Goal: Task Accomplishment & Management: Use online tool/utility

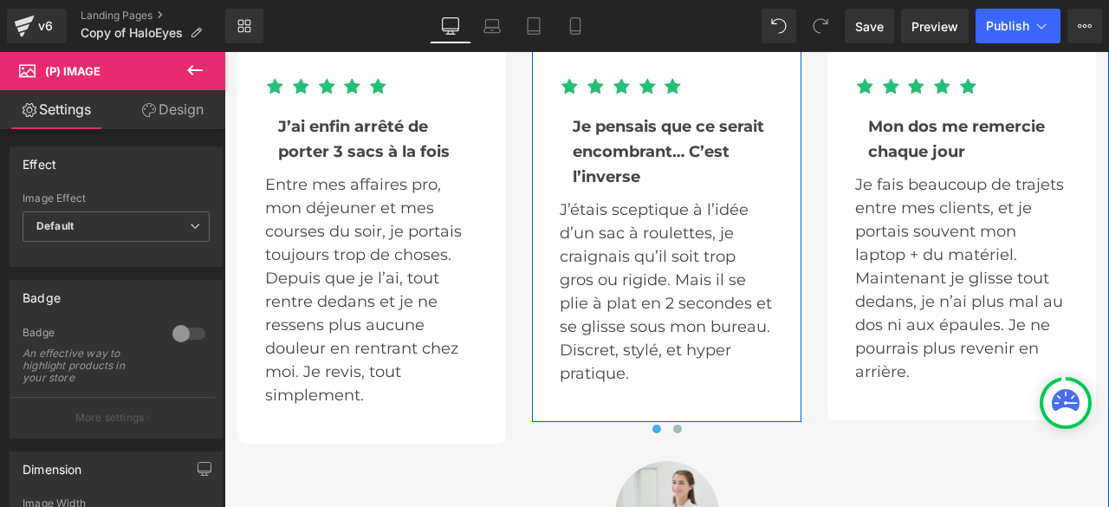
scroll to position [5980, 0]
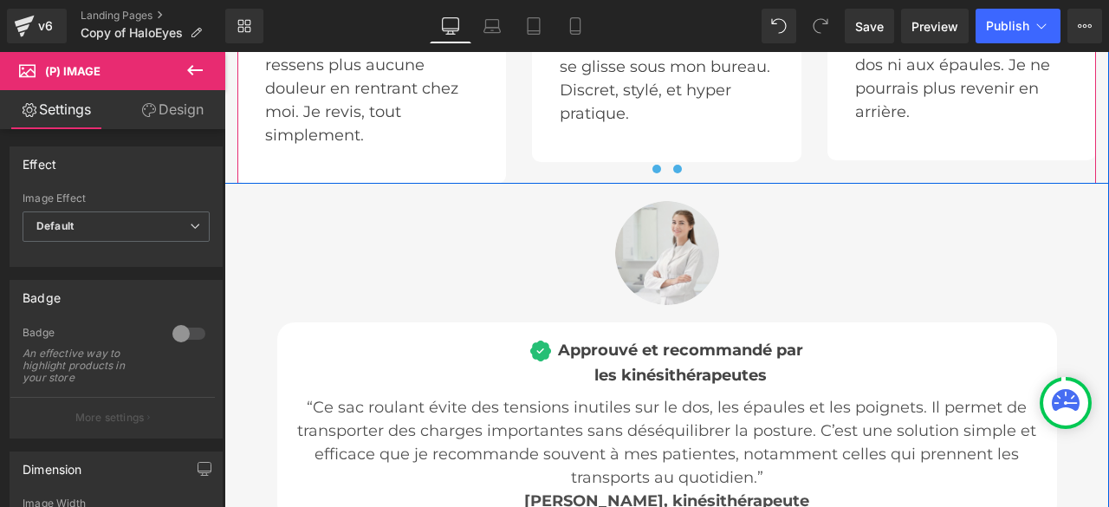
click at [673, 165] on span at bounding box center [677, 169] width 9 height 9
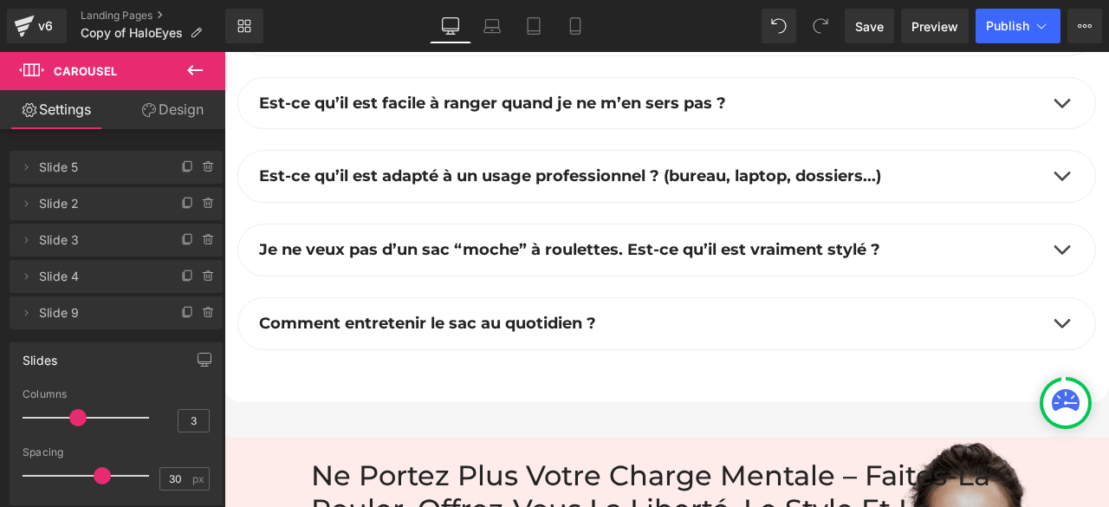
scroll to position [8580, 0]
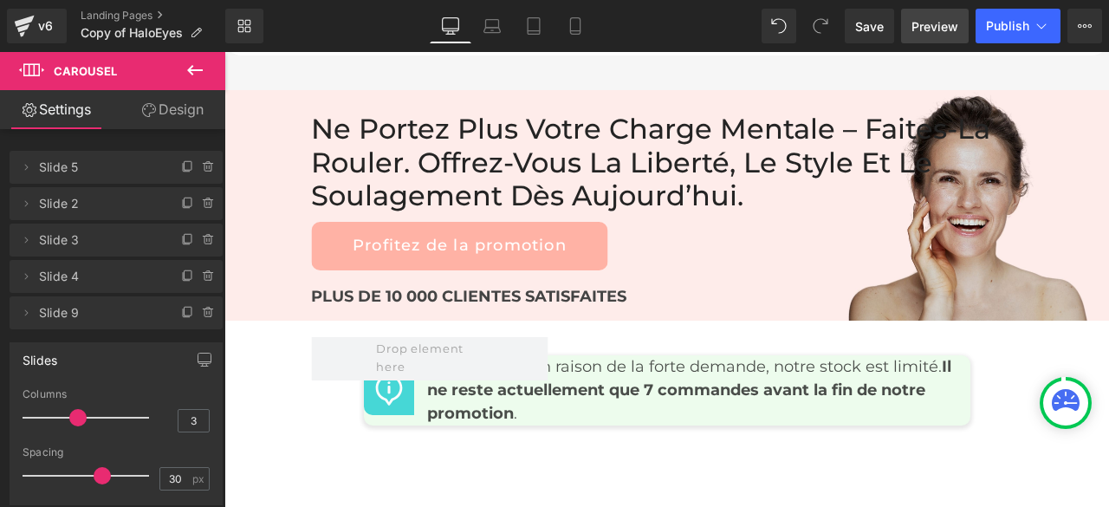
click at [927, 29] on span "Preview" at bounding box center [935, 26] width 47 height 18
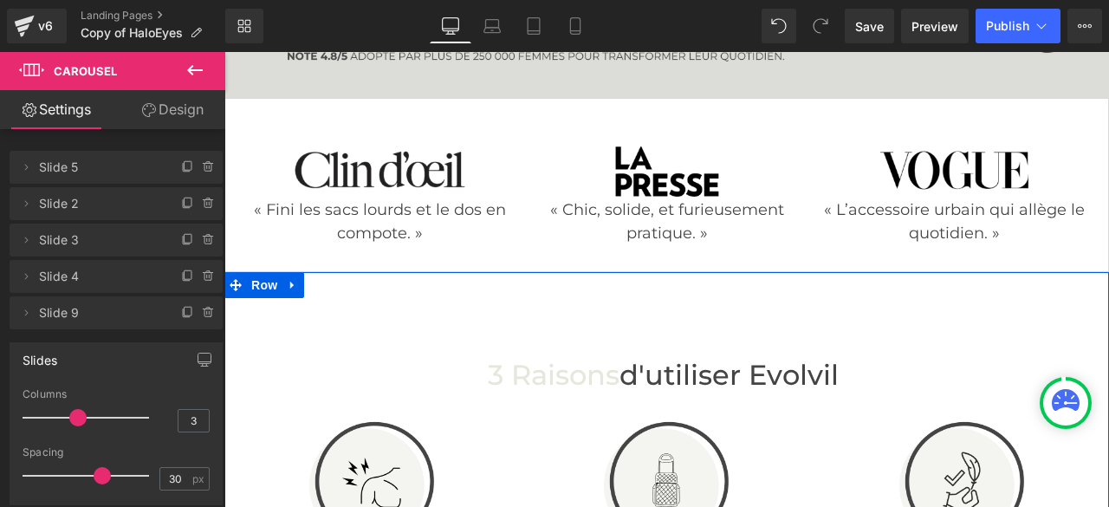
scroll to position [520, 0]
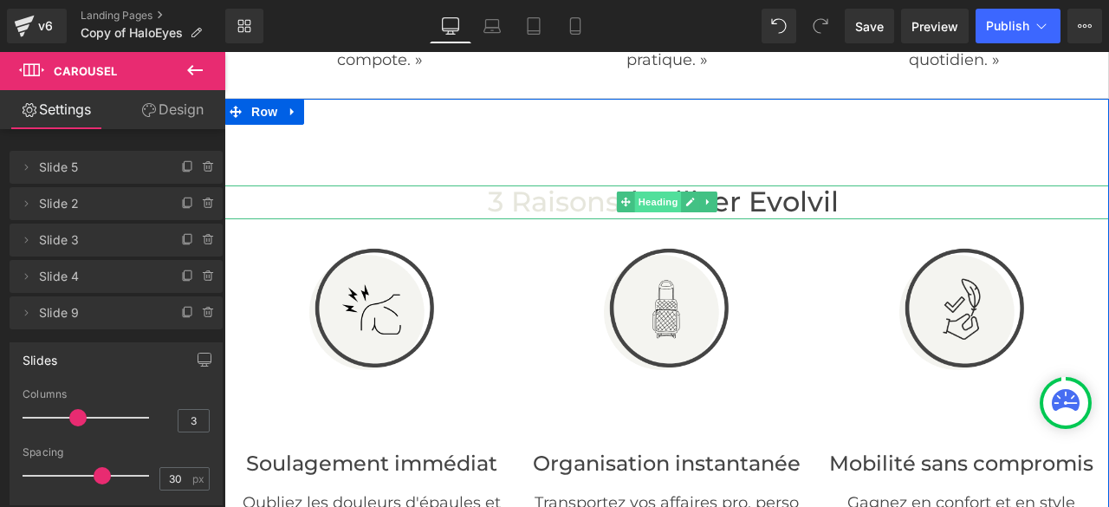
click at [647, 200] on span "Heading" at bounding box center [657, 202] width 47 height 21
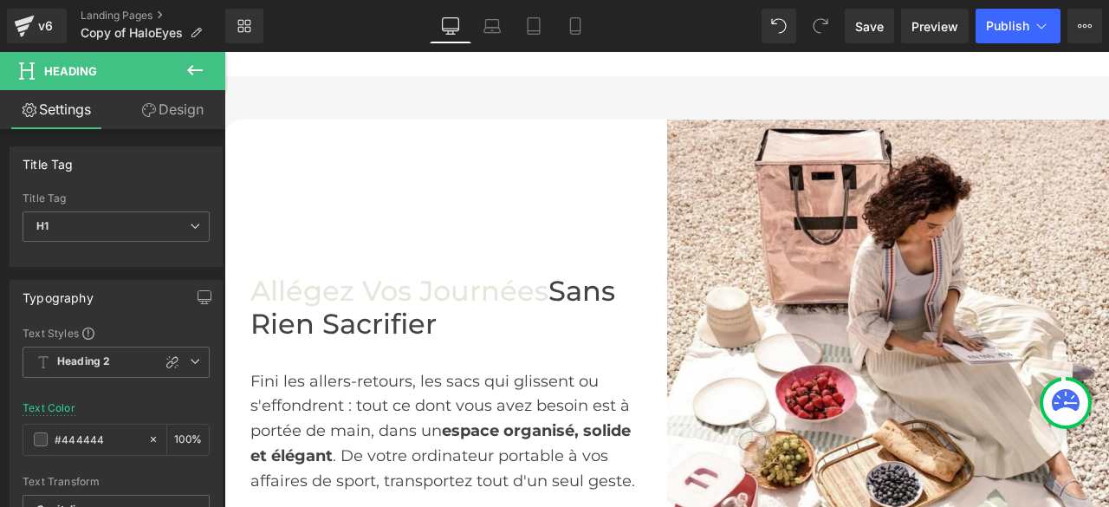
scroll to position [1127, 0]
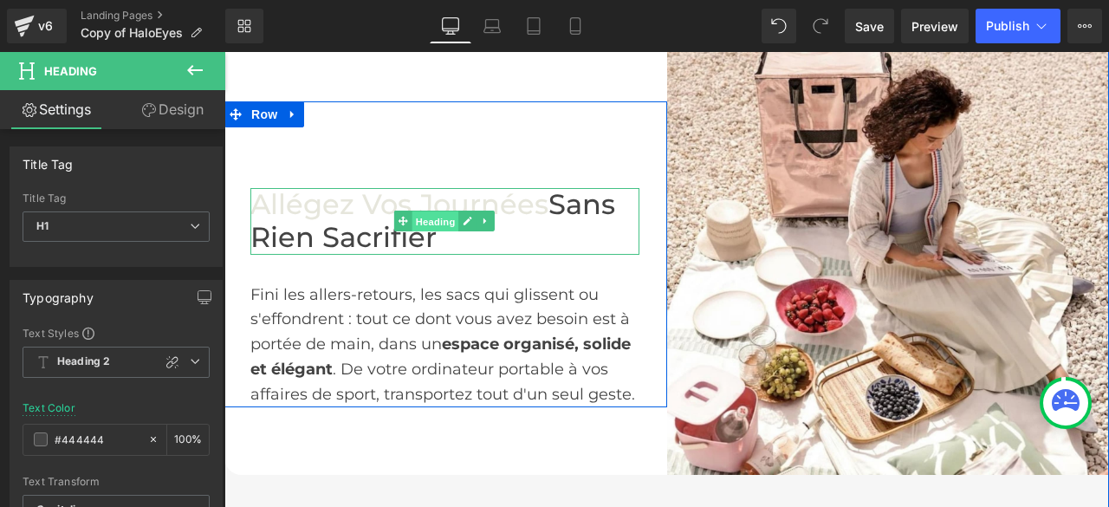
click at [435, 232] on span "Heading" at bounding box center [436, 221] width 47 height 21
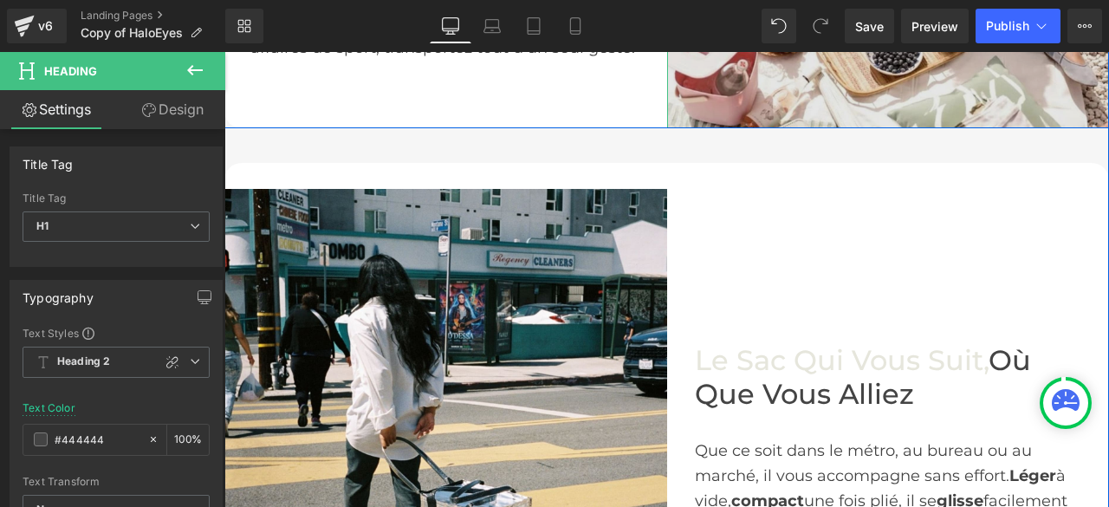
scroll to position [1560, 0]
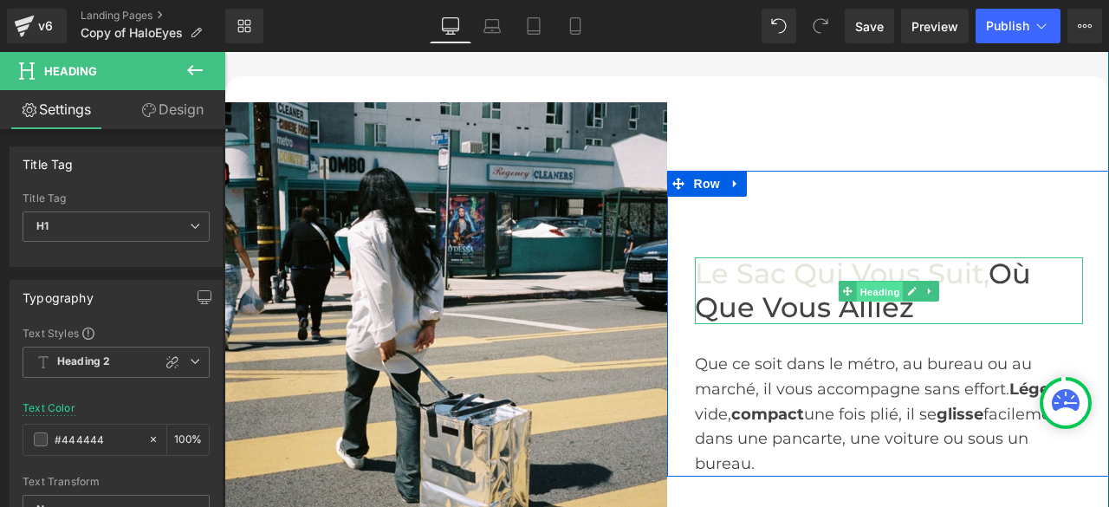
click at [864, 302] on span "Heading" at bounding box center [879, 291] width 47 height 21
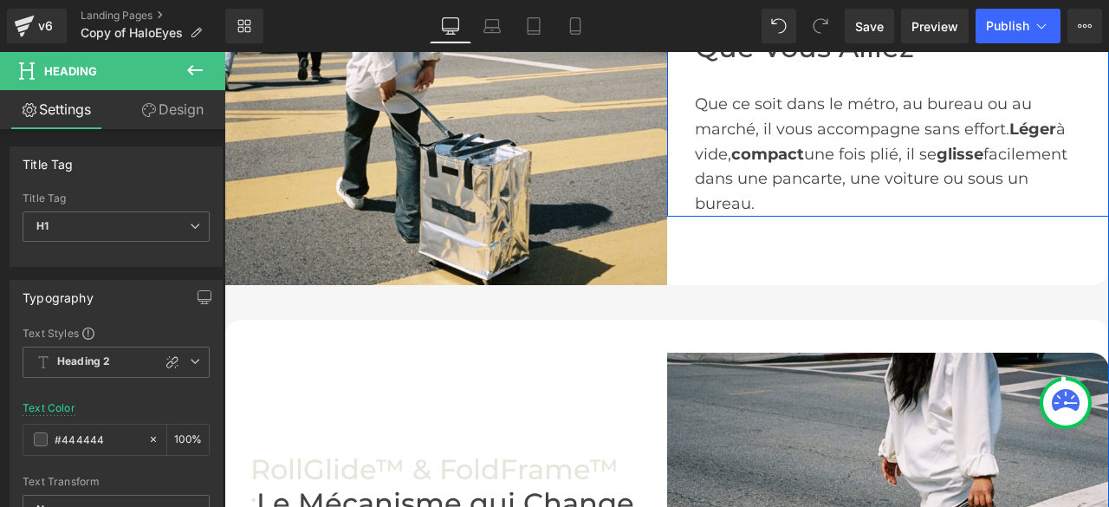
scroll to position [2167, 0]
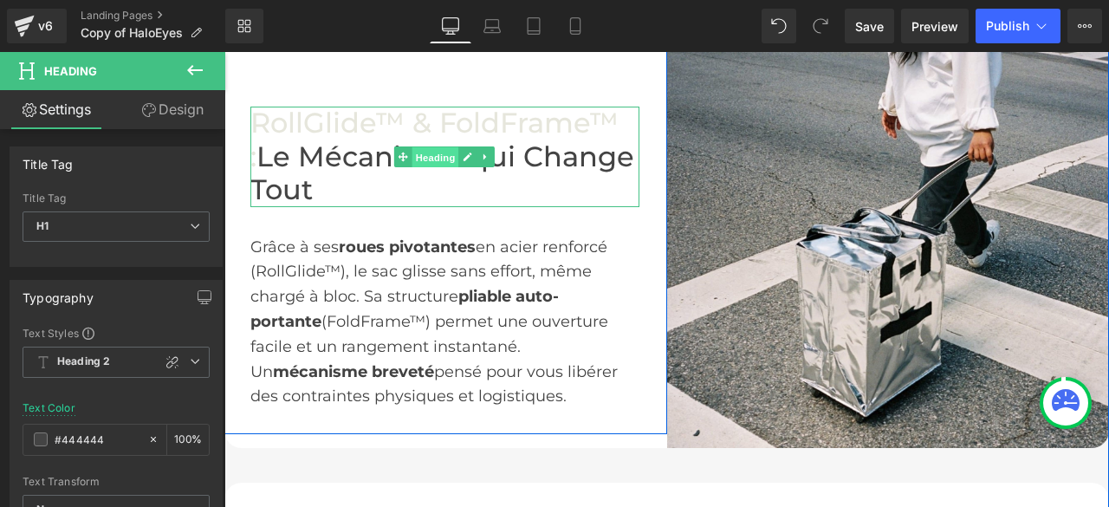
click at [438, 168] on span "Heading" at bounding box center [436, 157] width 47 height 21
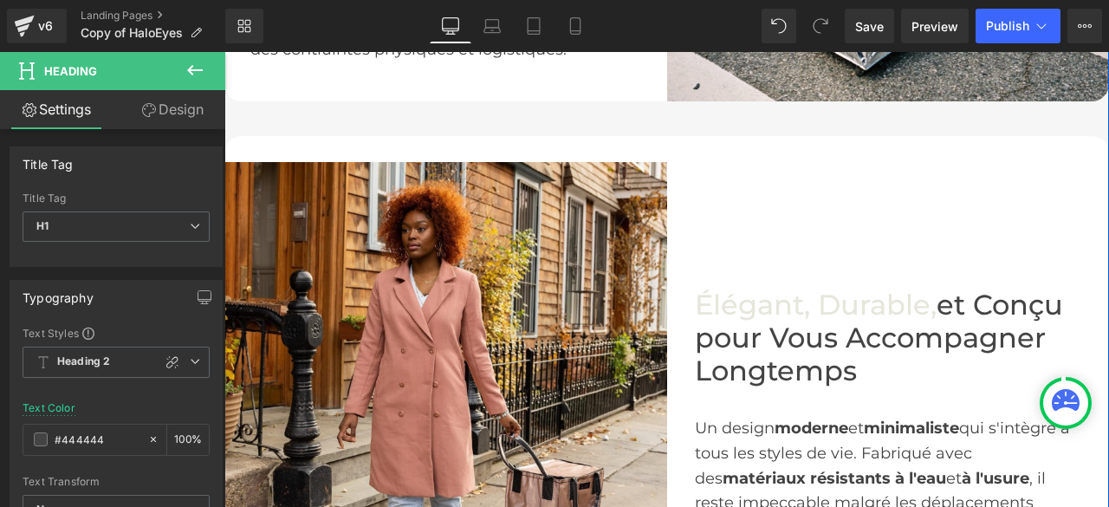
scroll to position [2687, 0]
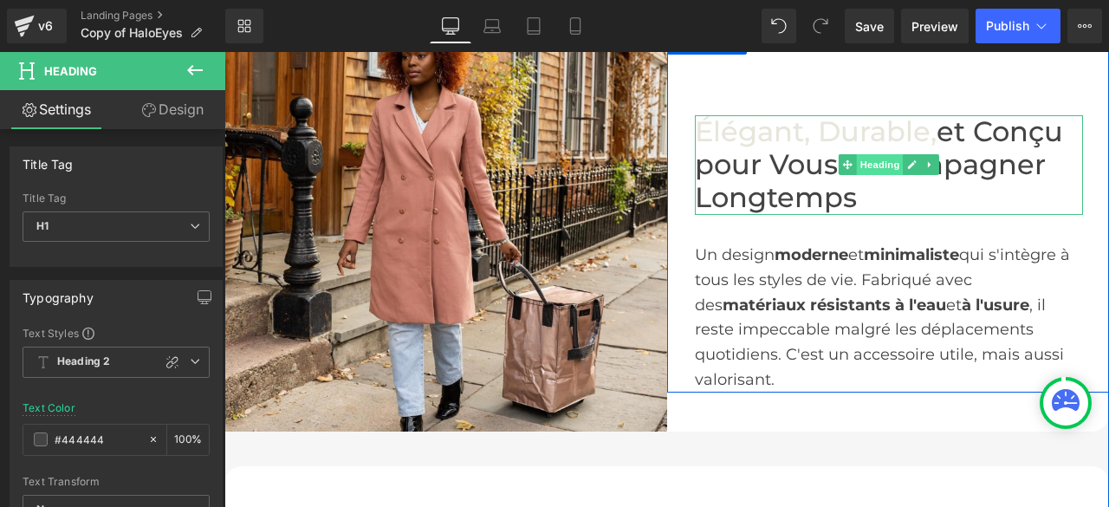
click at [871, 175] on span "Heading" at bounding box center [879, 164] width 47 height 21
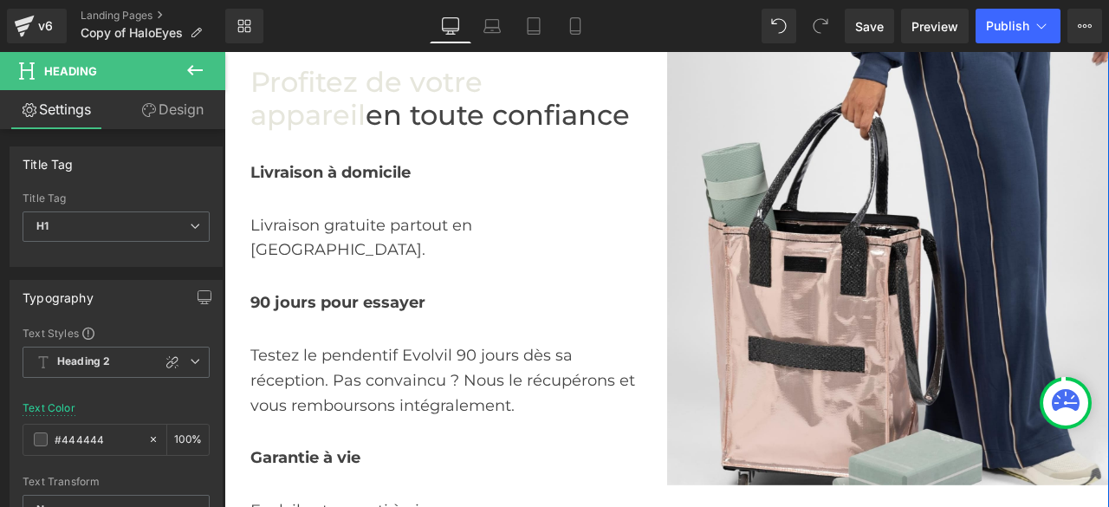
scroll to position [3120, 0]
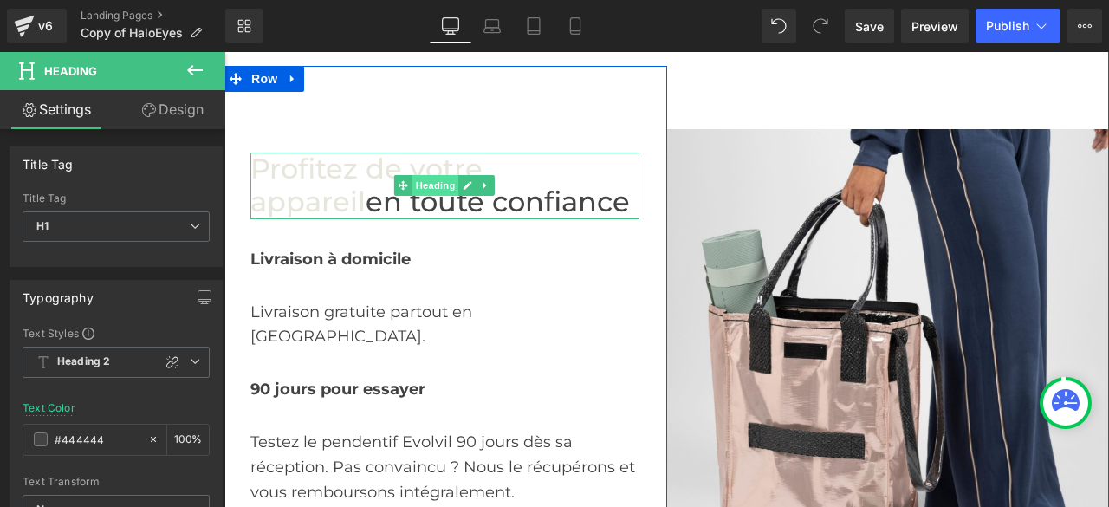
click at [416, 196] on span "Heading" at bounding box center [436, 185] width 47 height 21
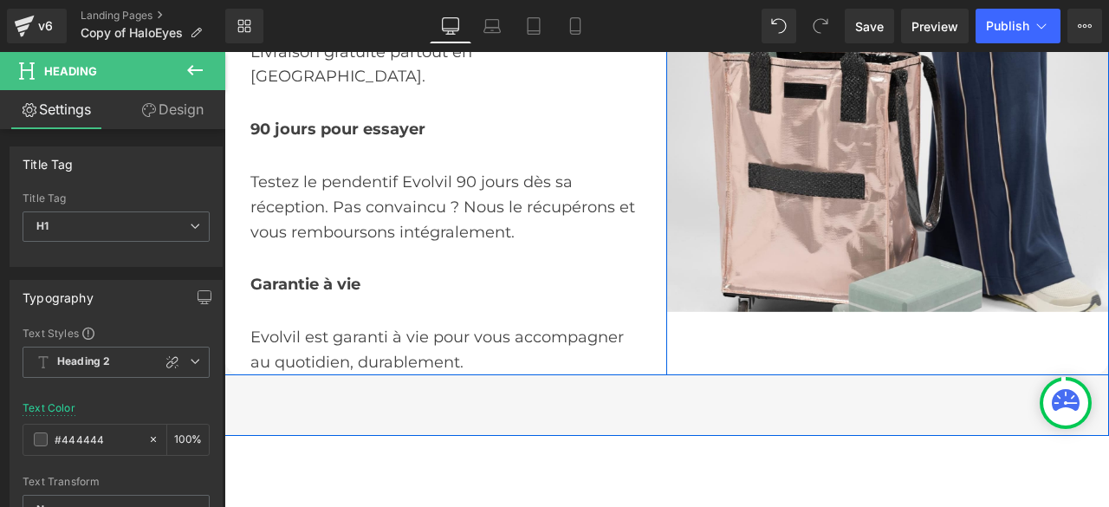
scroll to position [3553, 0]
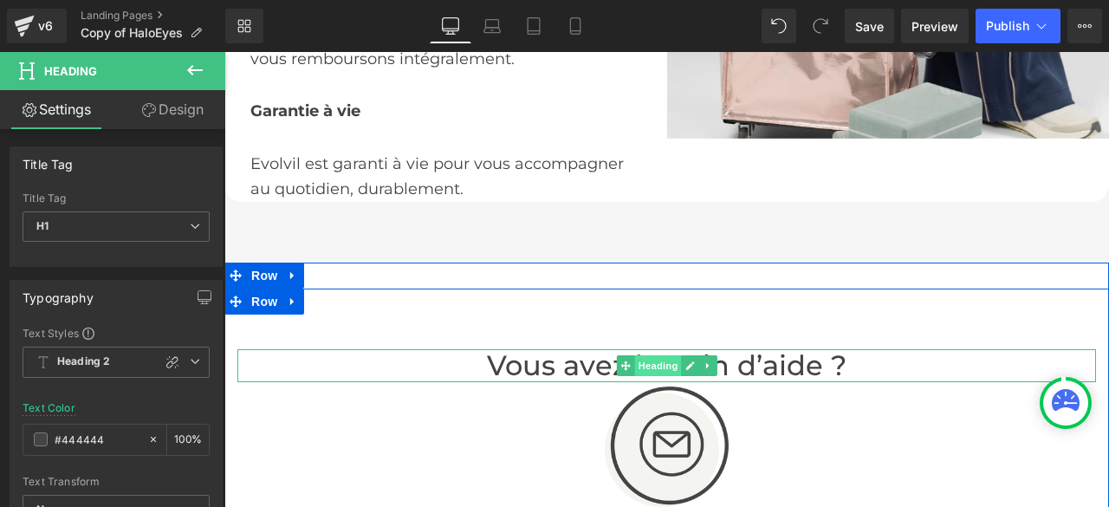
click at [659, 360] on span "Heading" at bounding box center [657, 365] width 47 height 21
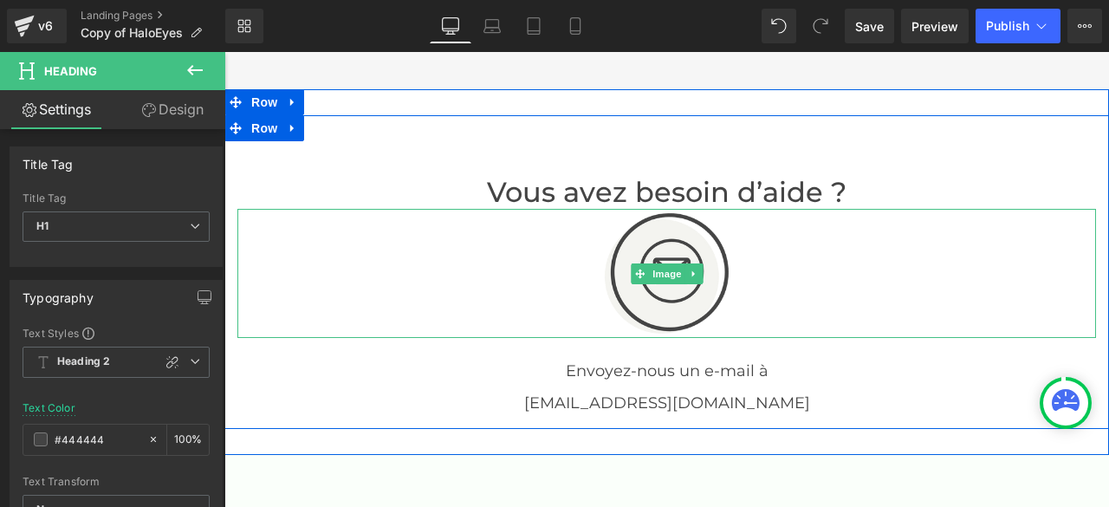
scroll to position [3987, 0]
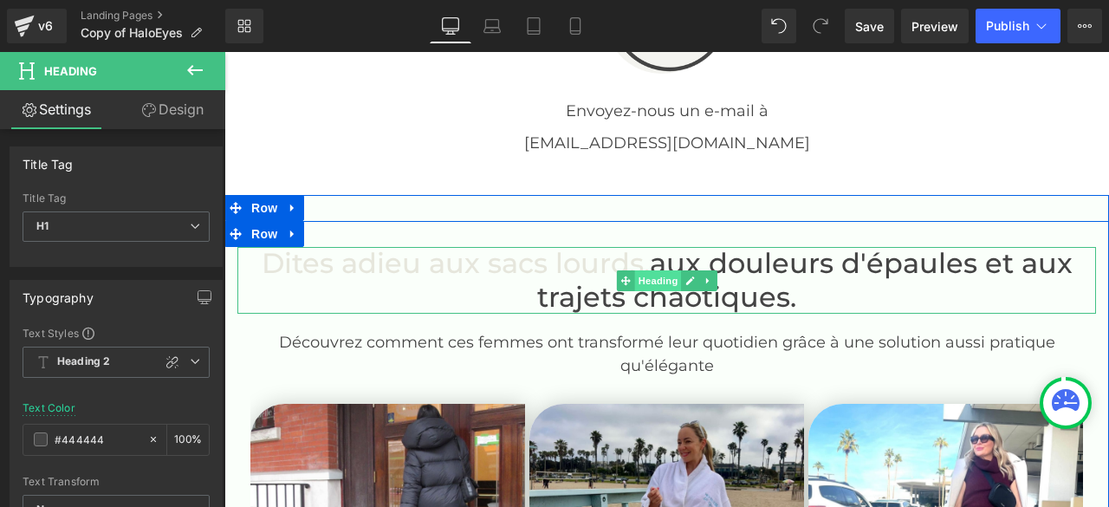
click at [660, 272] on span "Heading" at bounding box center [657, 280] width 47 height 21
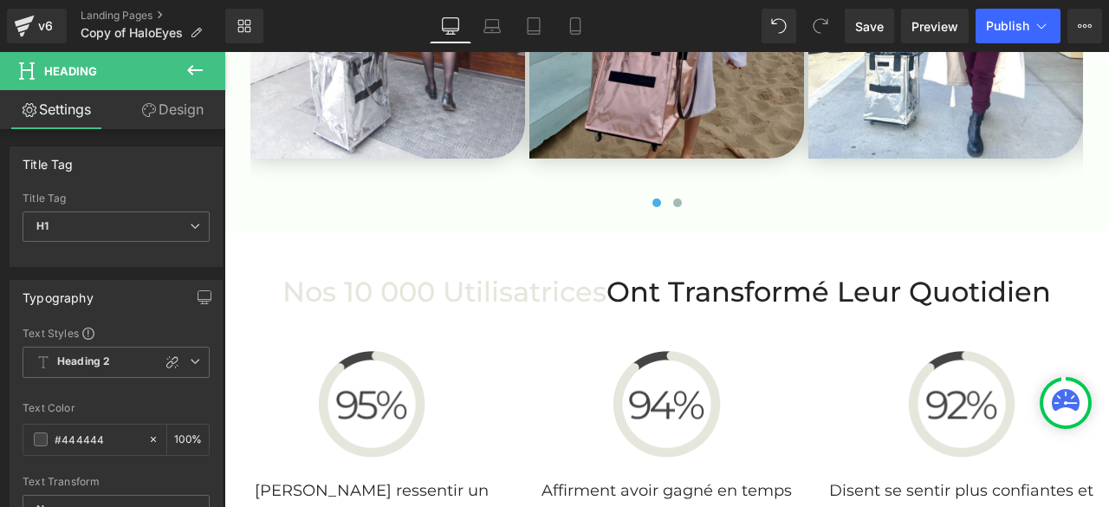
scroll to position [4594, 0]
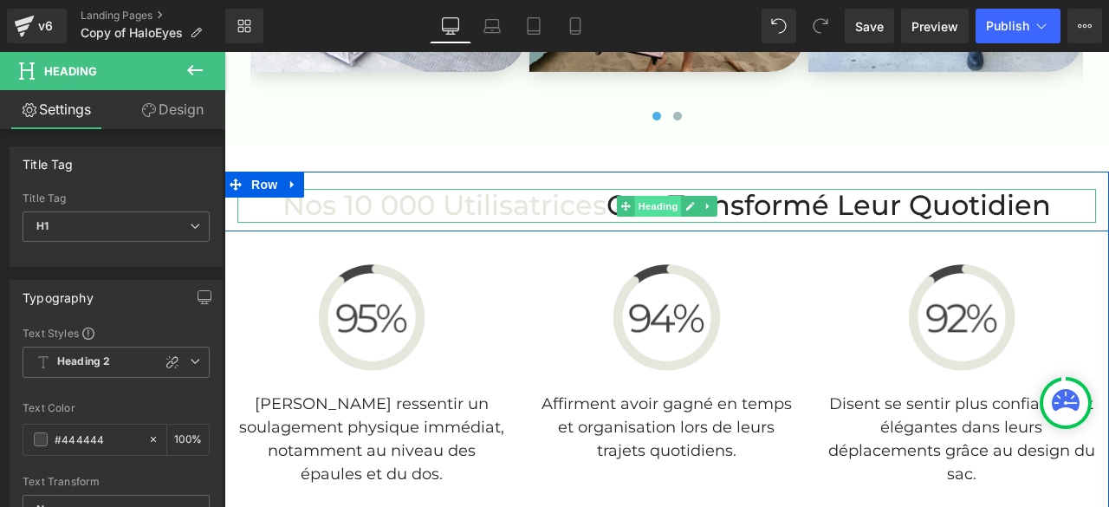
click at [650, 201] on span "Heading" at bounding box center [657, 206] width 47 height 21
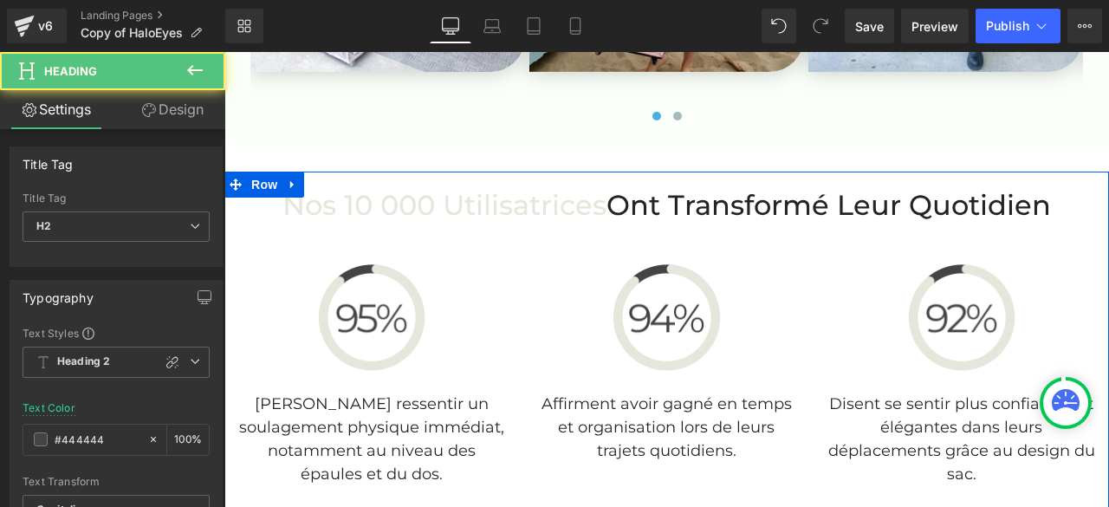
scroll to position [4854, 0]
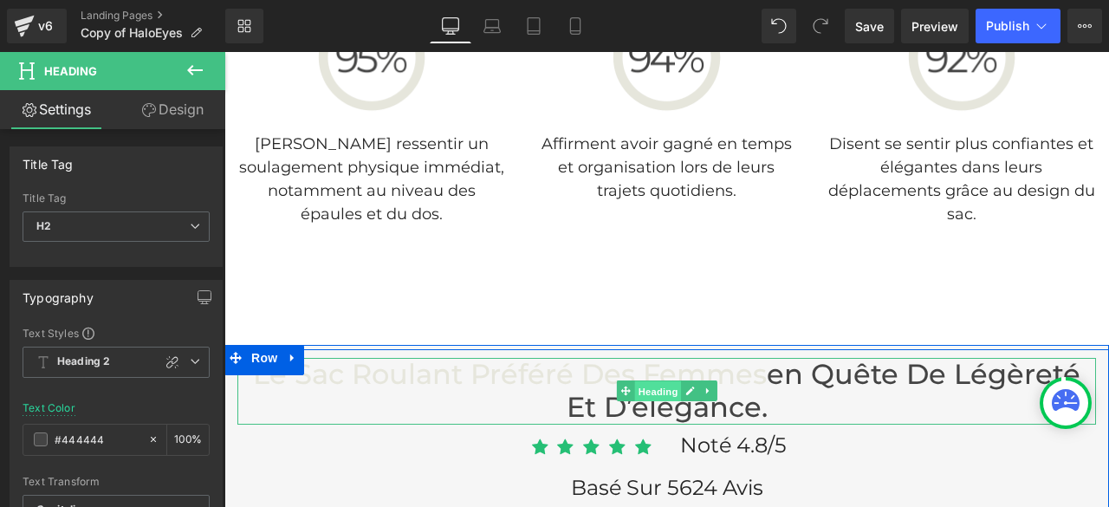
click at [659, 386] on span "Heading" at bounding box center [657, 391] width 47 height 21
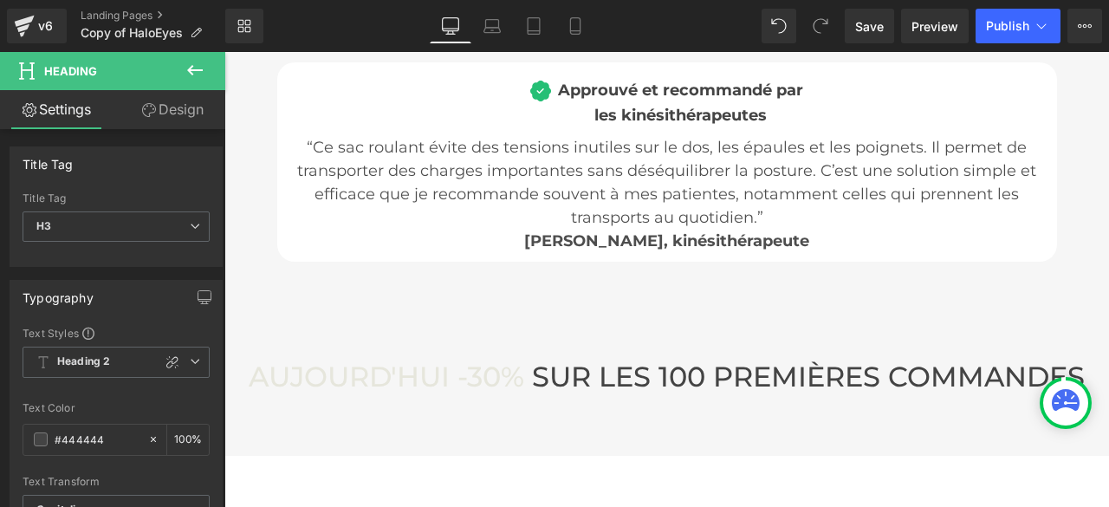
scroll to position [6327, 0]
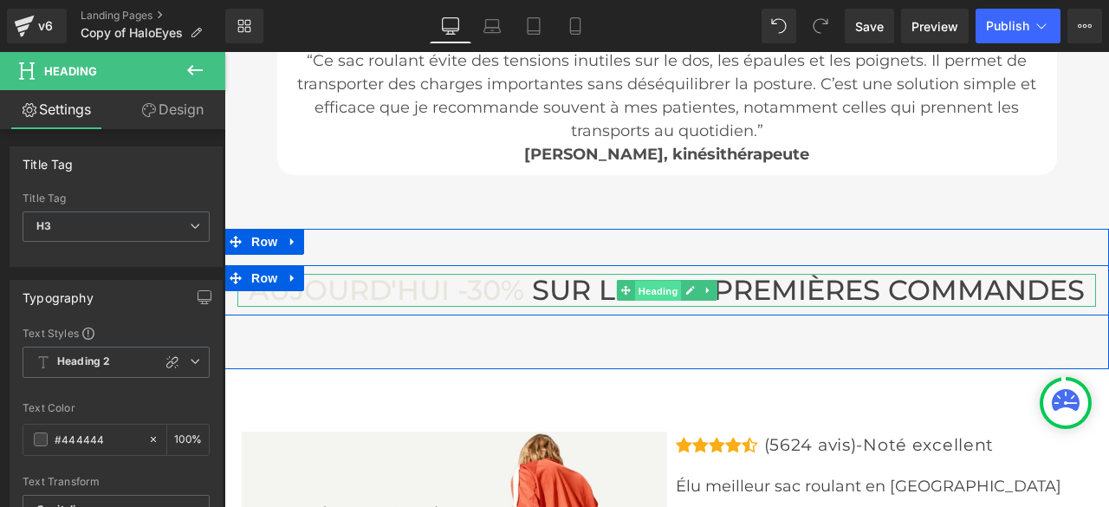
click at [664, 289] on span "Heading" at bounding box center [657, 291] width 47 height 21
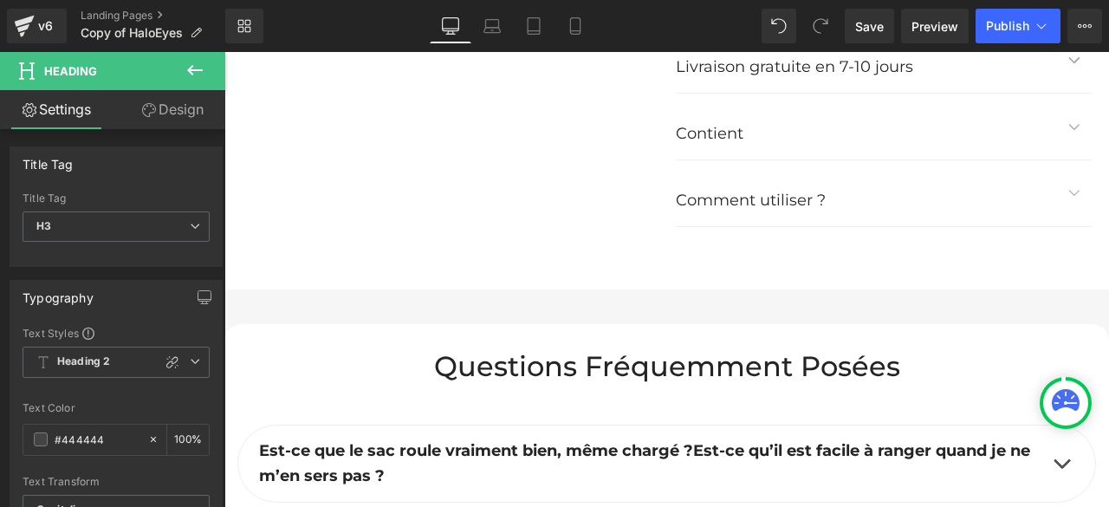
scroll to position [7887, 0]
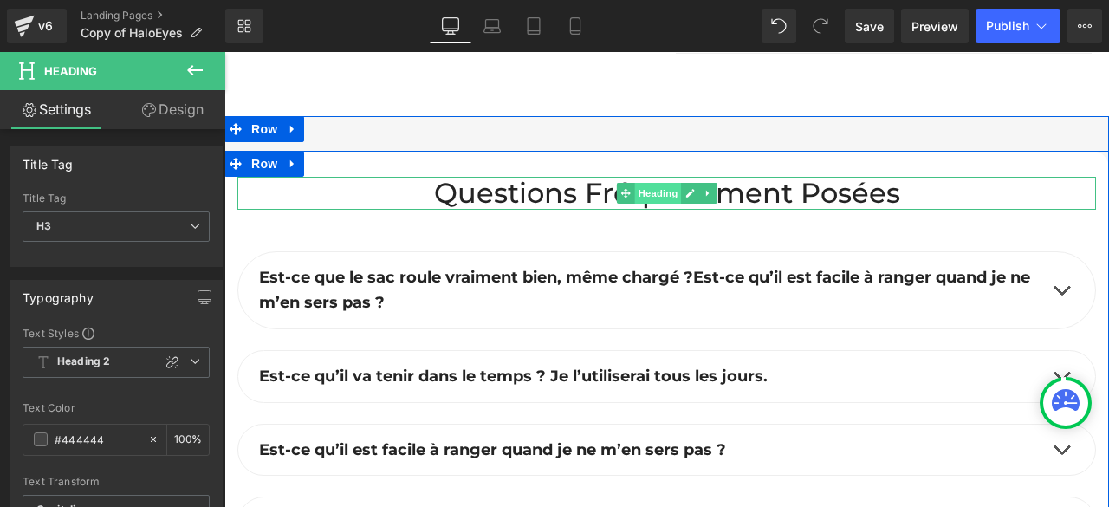
click at [644, 190] on span "Heading" at bounding box center [657, 193] width 47 height 21
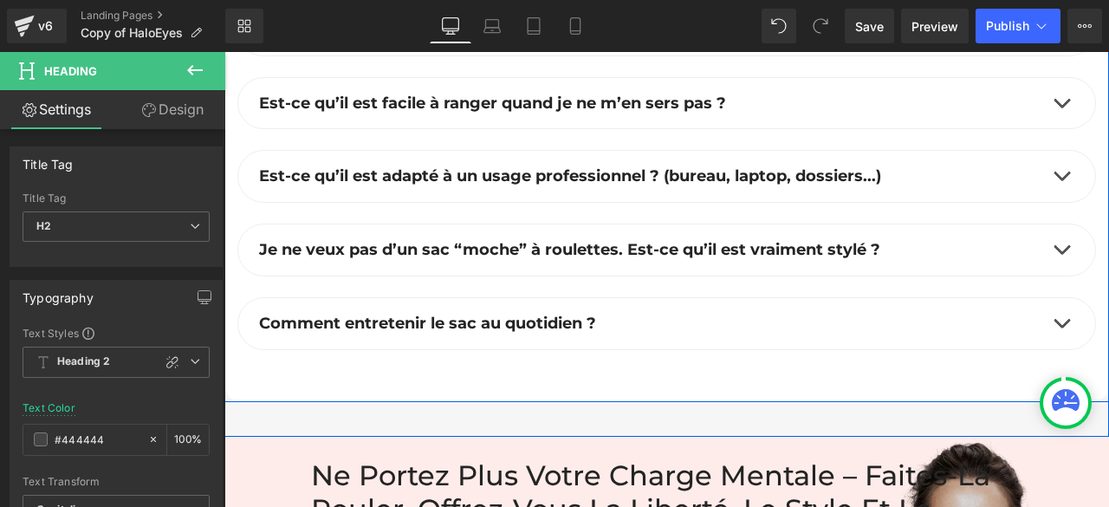
scroll to position [8580, 0]
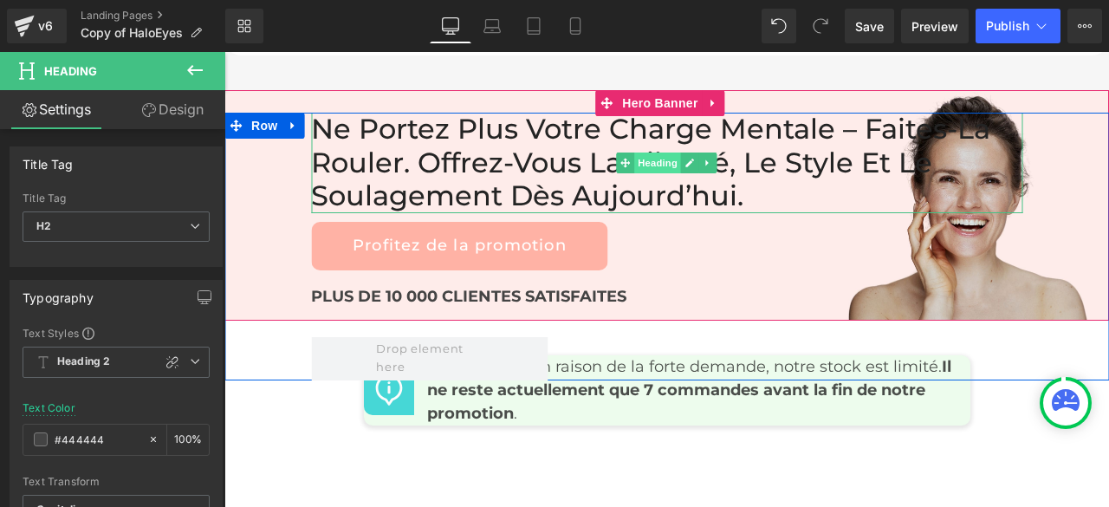
click at [650, 159] on span "Heading" at bounding box center [657, 163] width 47 height 21
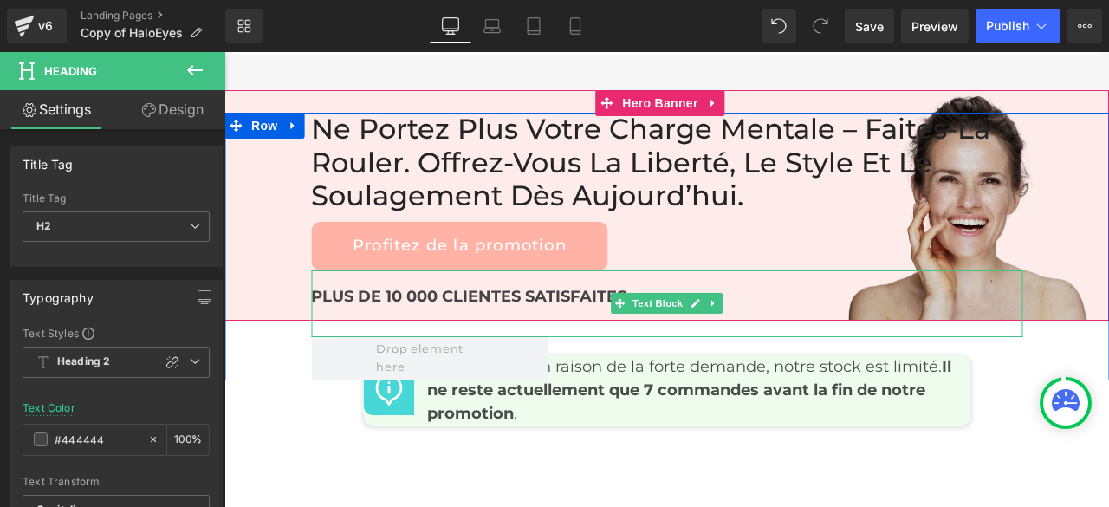
scroll to position [8927, 0]
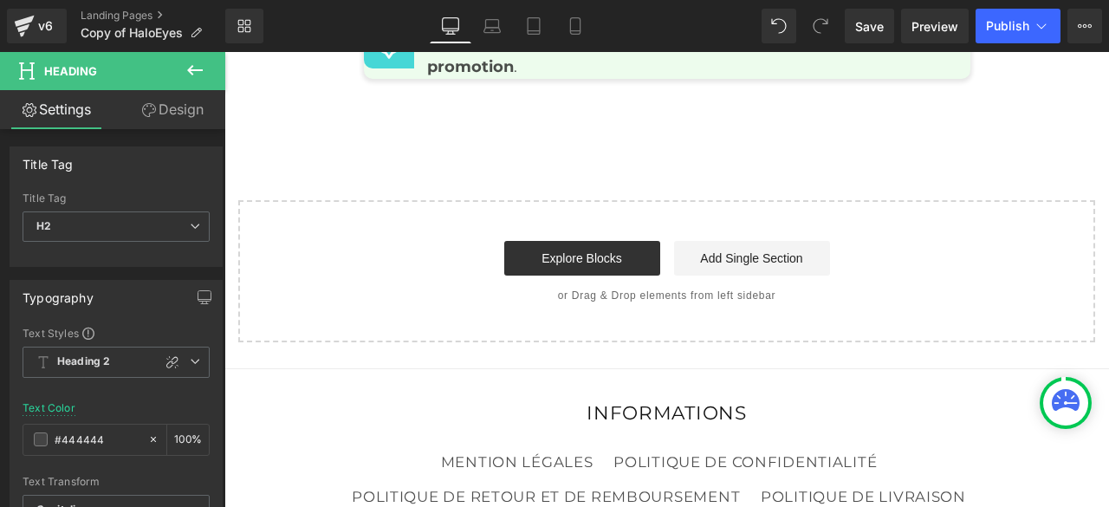
click at [191, 69] on icon at bounding box center [195, 70] width 16 height 10
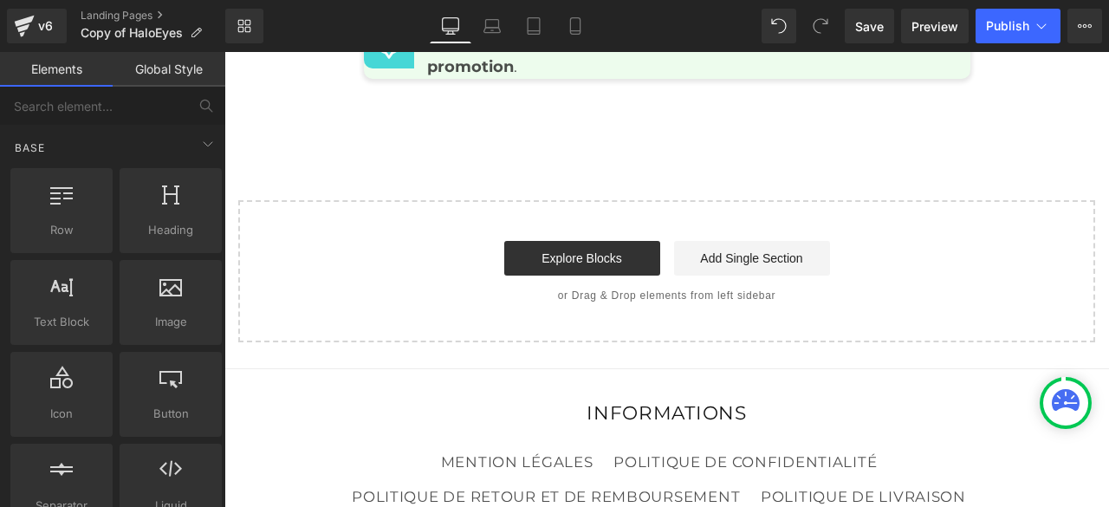
click at [182, 68] on link "Global Style" at bounding box center [169, 69] width 113 height 35
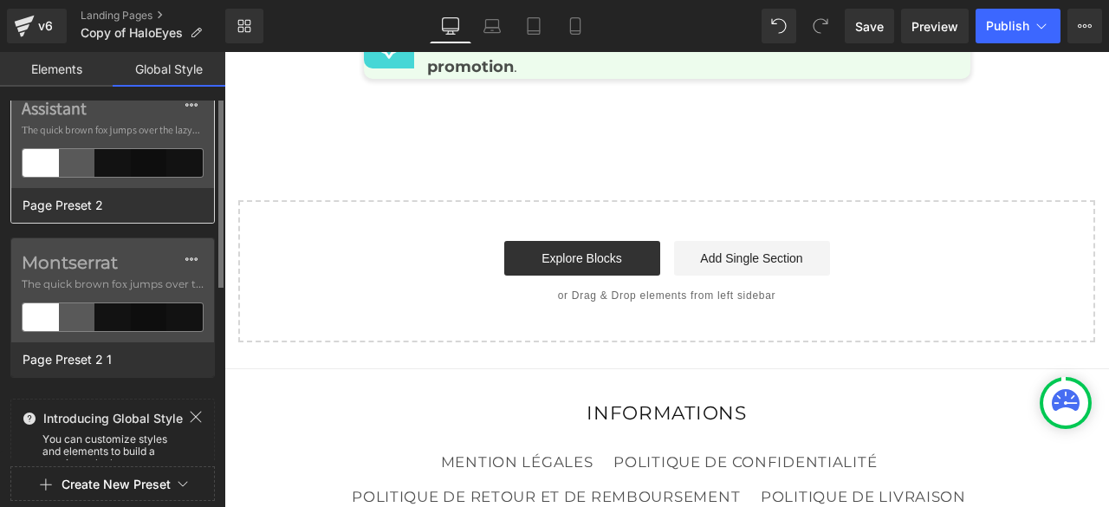
scroll to position [0, 0]
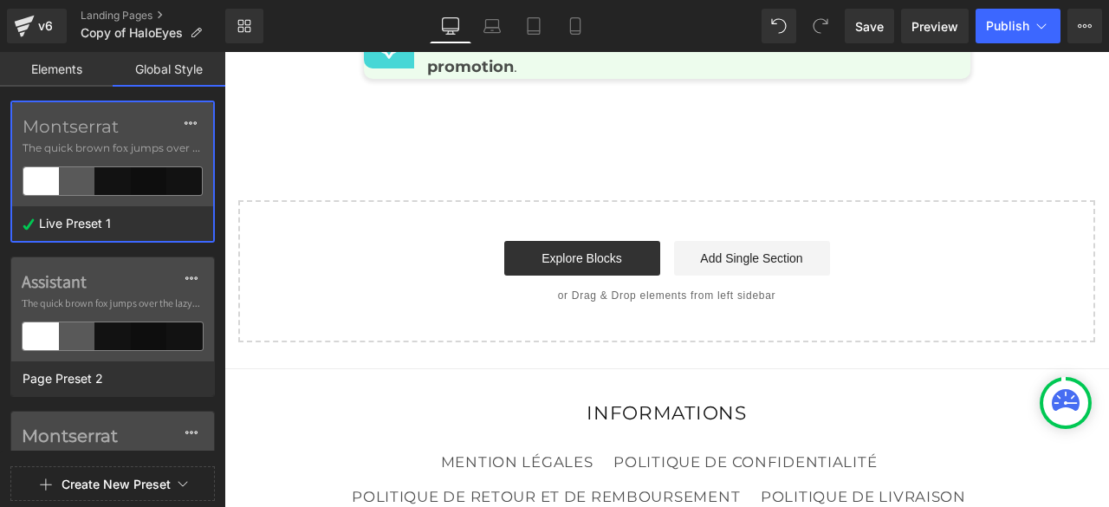
click at [109, 484] on button "Create New Preset" at bounding box center [116, 484] width 109 height 36
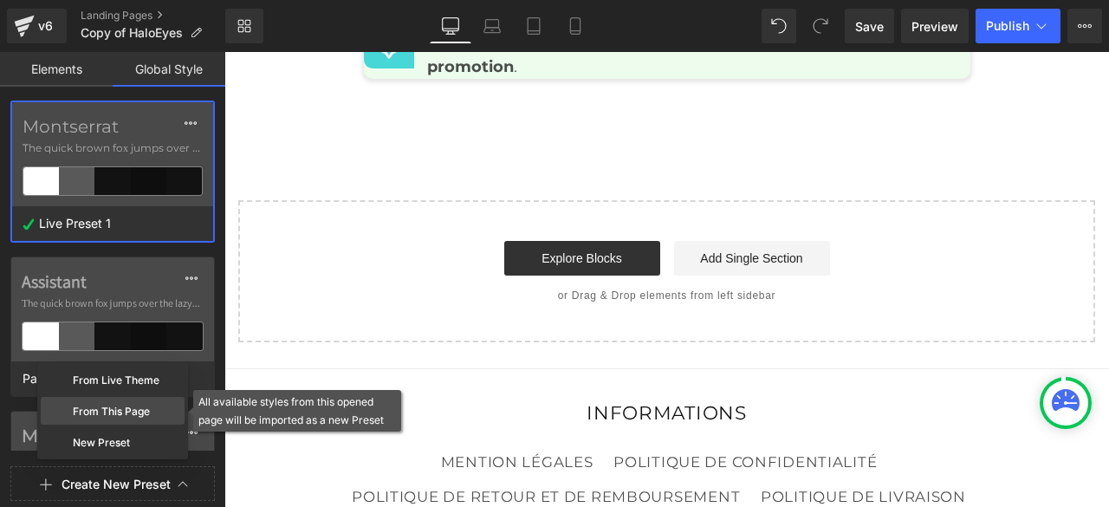
click at [111, 413] on div "From This Page" at bounding box center [113, 411] width 144 height 28
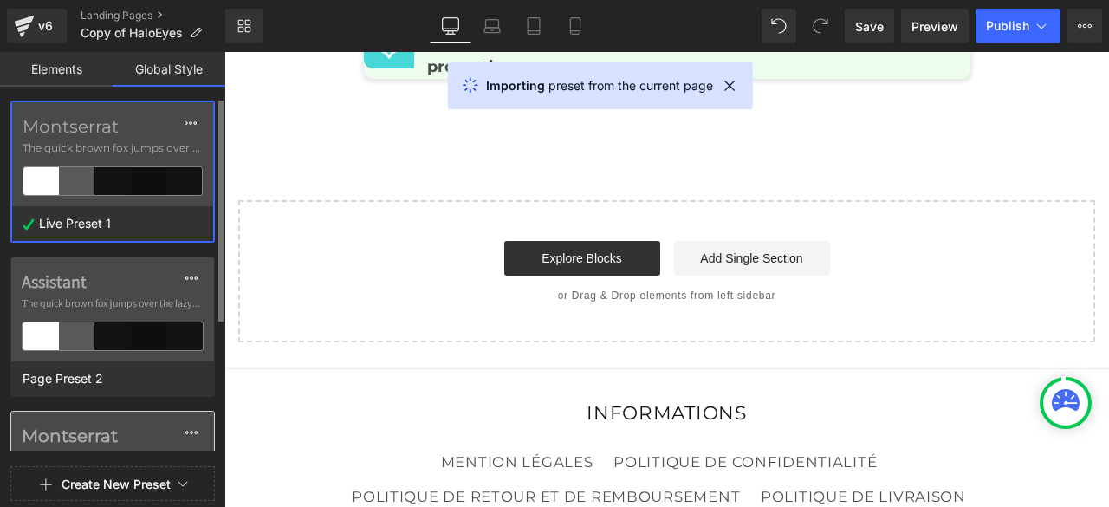
scroll to position [173, 0]
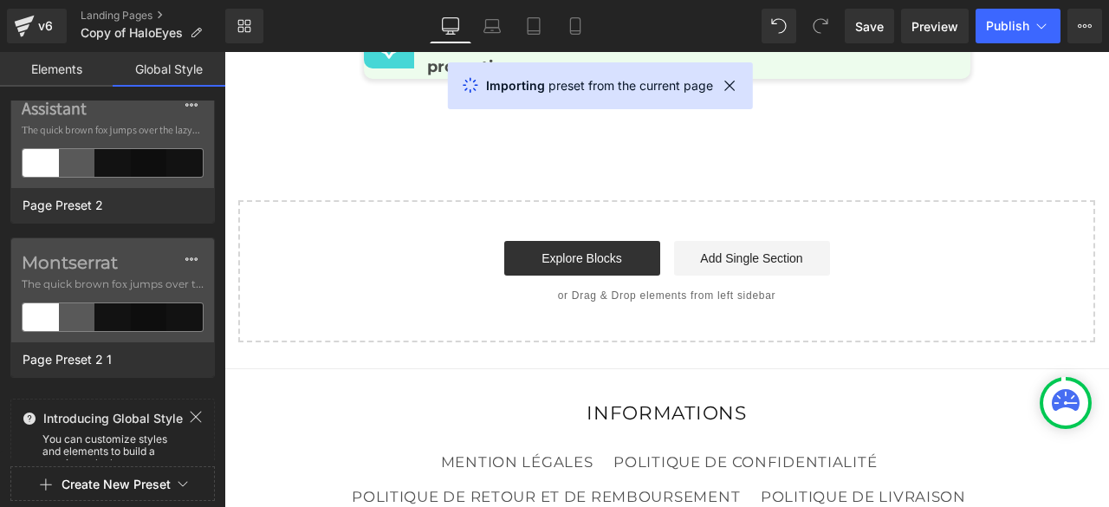
click at [730, 85] on icon at bounding box center [730, 84] width 17 height 17
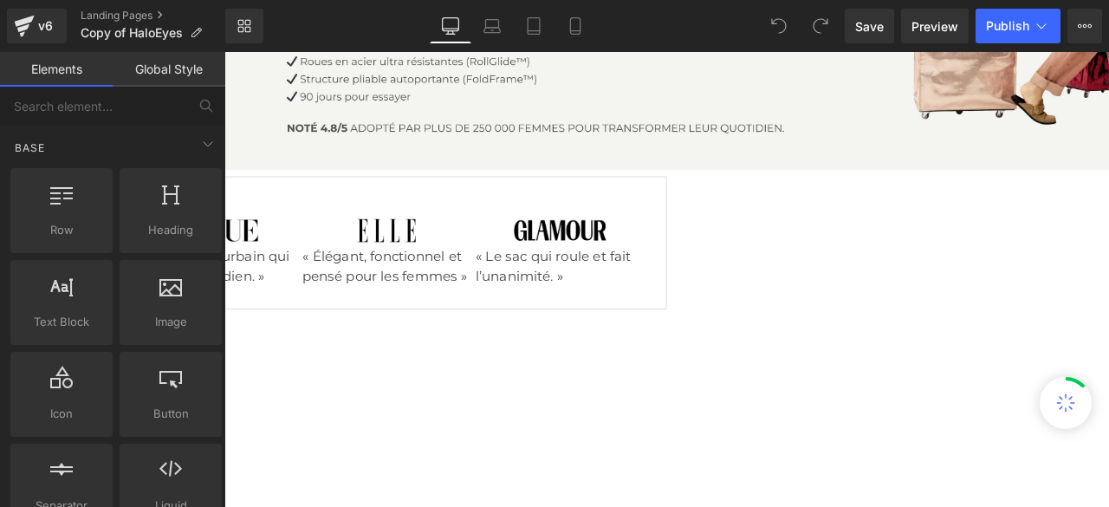
scroll to position [433, 0]
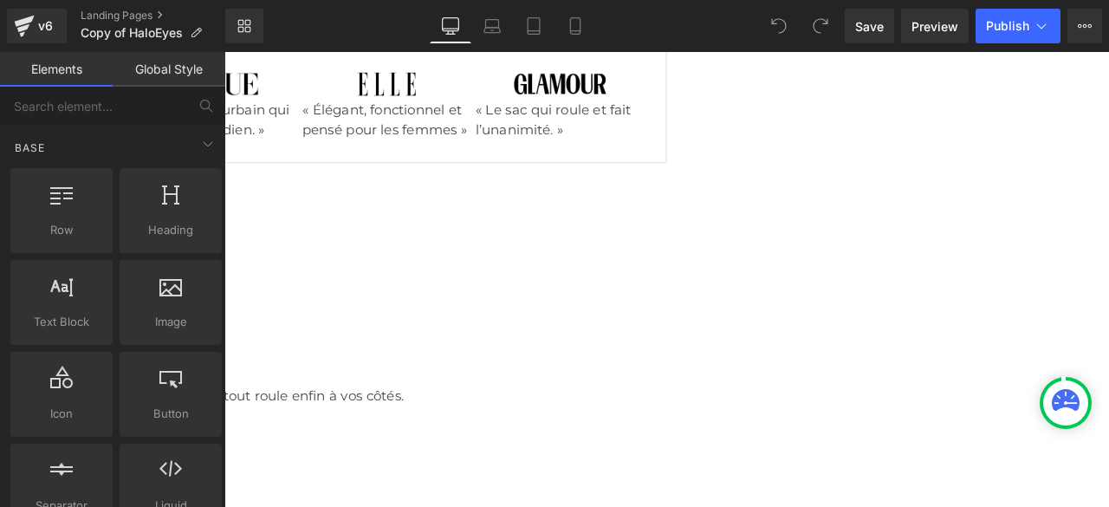
click at [735, 229] on span "Heading" at bounding box center [740, 218] width 47 height 21
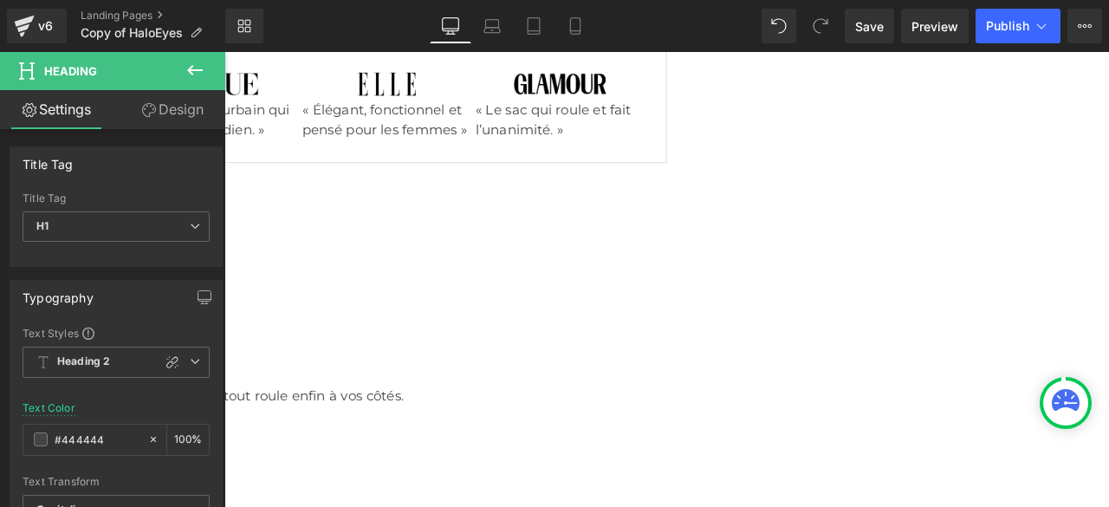
click at [177, 110] on link "Design" at bounding box center [172, 109] width 113 height 39
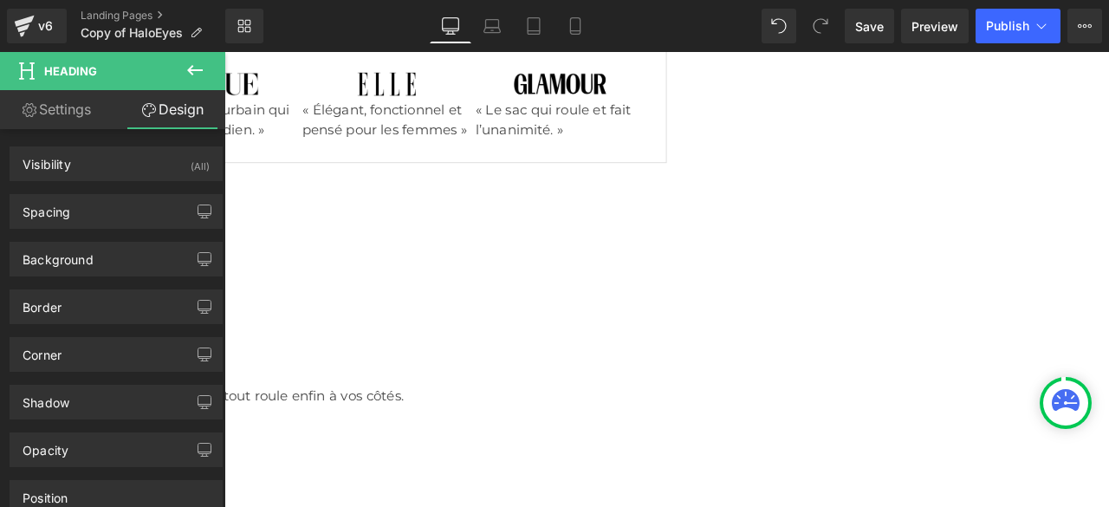
click at [189, 73] on icon at bounding box center [195, 70] width 21 height 21
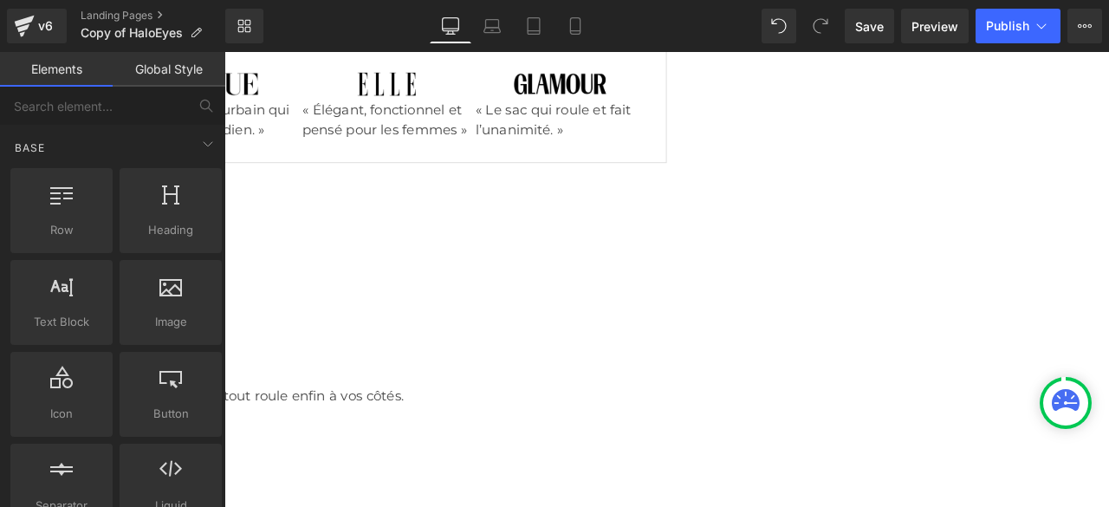
click at [189, 73] on link "Global Style" at bounding box center [169, 69] width 113 height 35
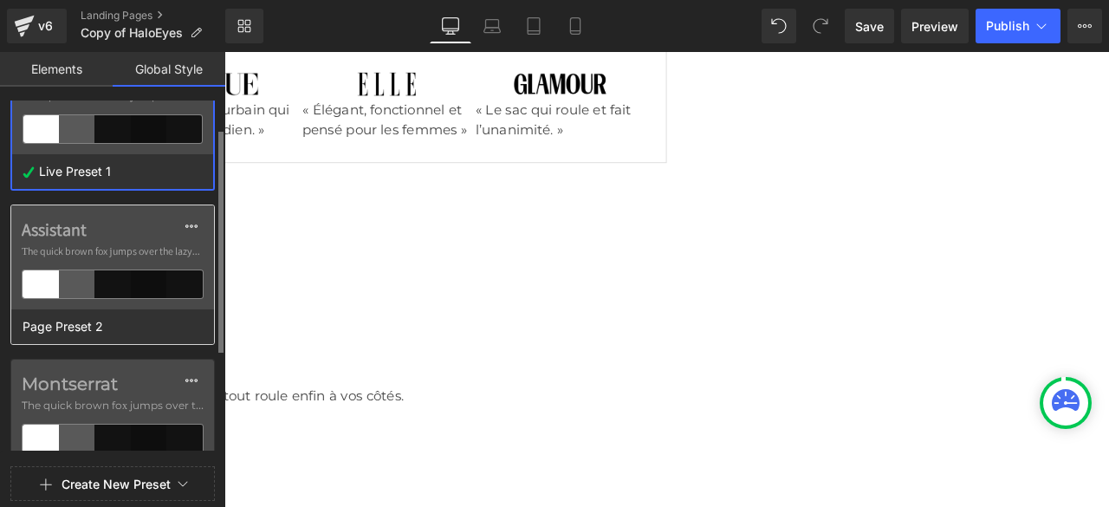
scroll to position [0, 0]
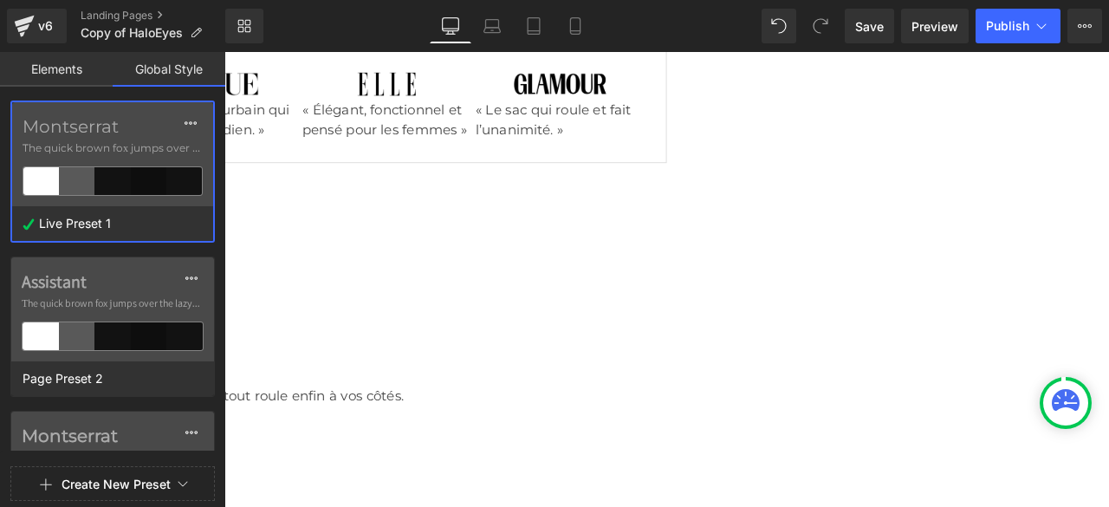
click at [73, 64] on link "Elements" at bounding box center [56, 69] width 113 height 35
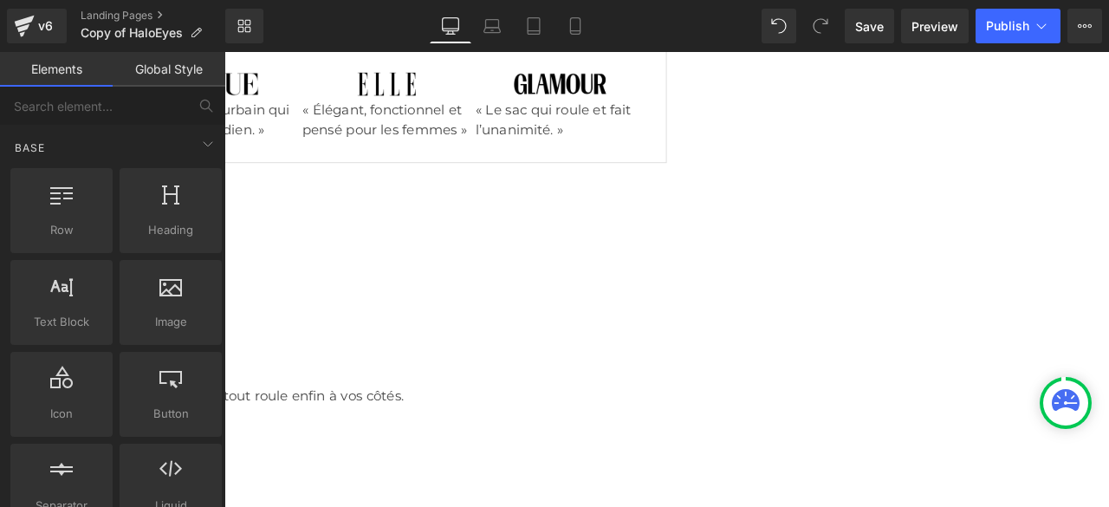
click at [156, 62] on link "Global Style" at bounding box center [169, 69] width 113 height 35
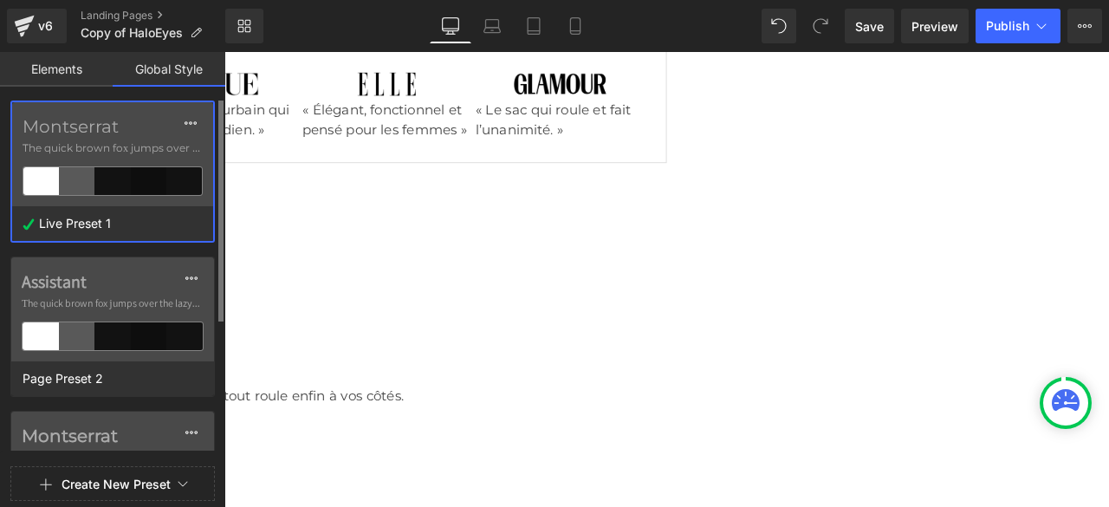
click at [127, 147] on span "The quick brown fox jumps over the lazy..." at bounding box center [113, 148] width 180 height 16
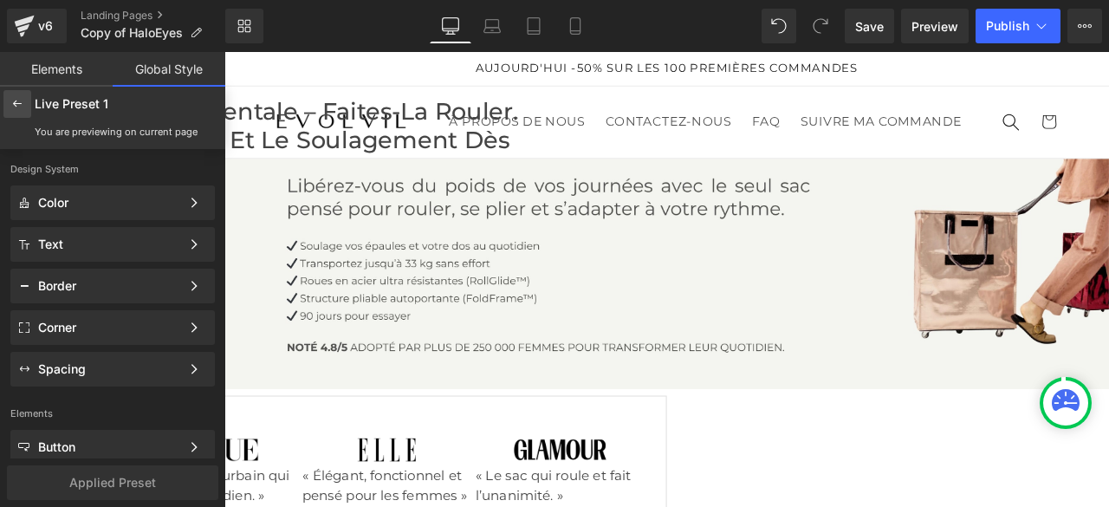
click at [16, 107] on icon at bounding box center [17, 104] width 14 height 14
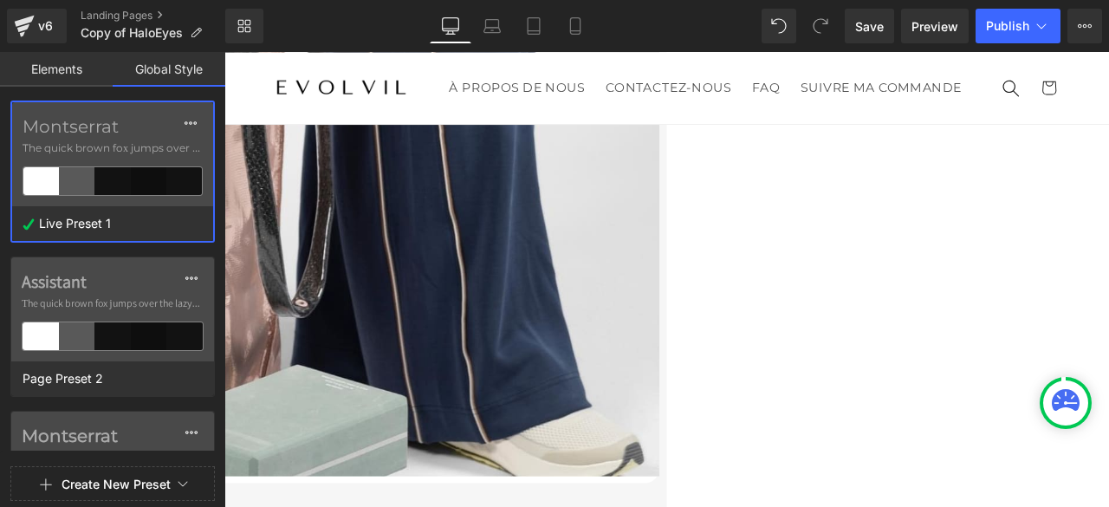
scroll to position [7107, 0]
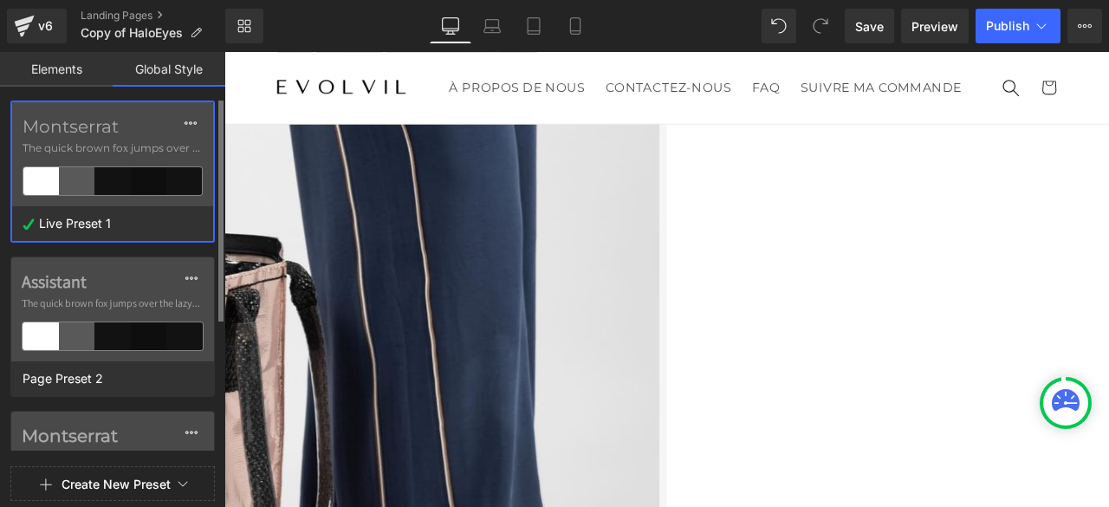
click at [130, 140] on div "Montserrat The quick brown fox jumps over the lazy..." at bounding box center [112, 154] width 201 height 104
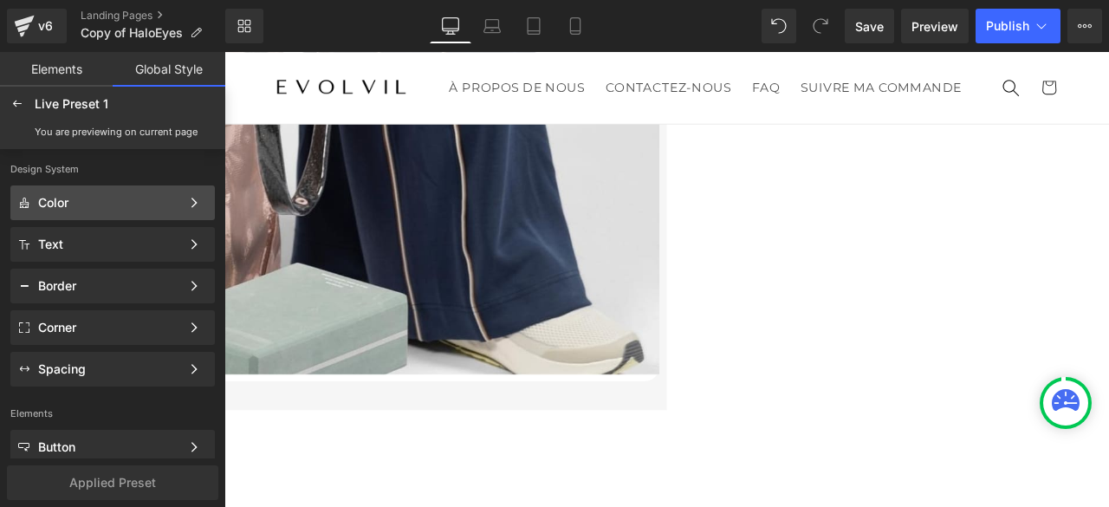
click at [92, 203] on div "Color" at bounding box center [109, 203] width 142 height 14
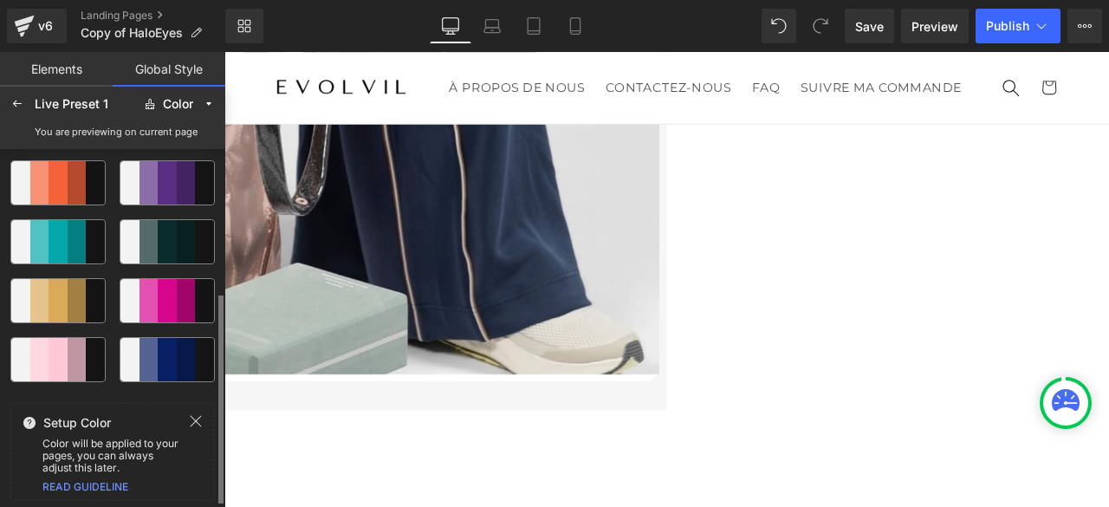
scroll to position [0, 0]
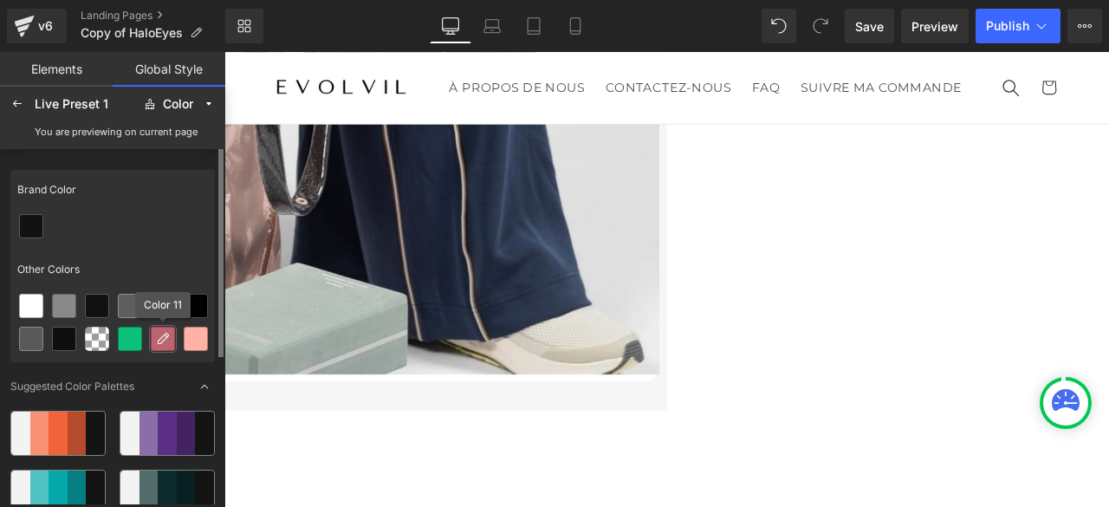
click at [162, 341] on icon at bounding box center [163, 339] width 14 height 14
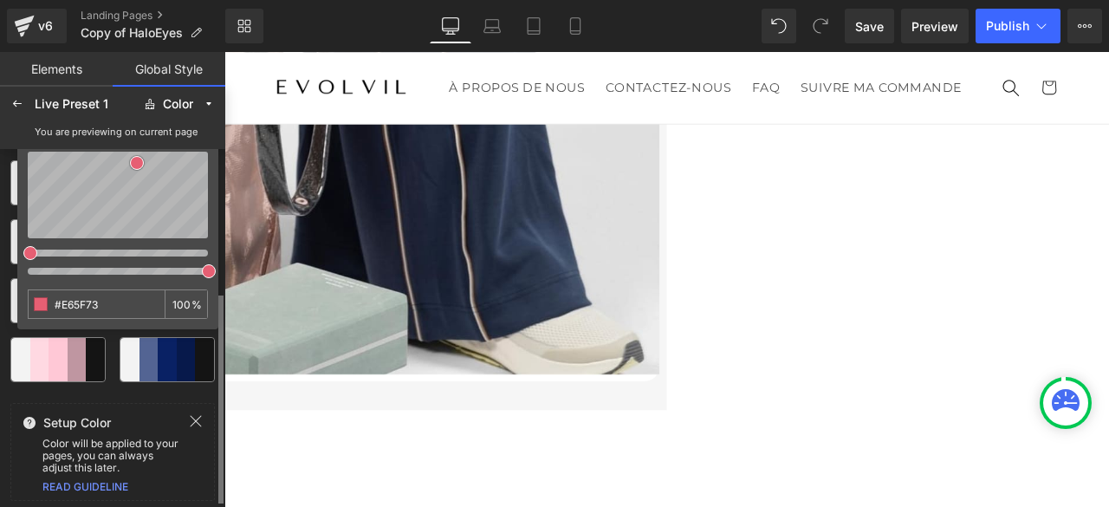
scroll to position [164, 0]
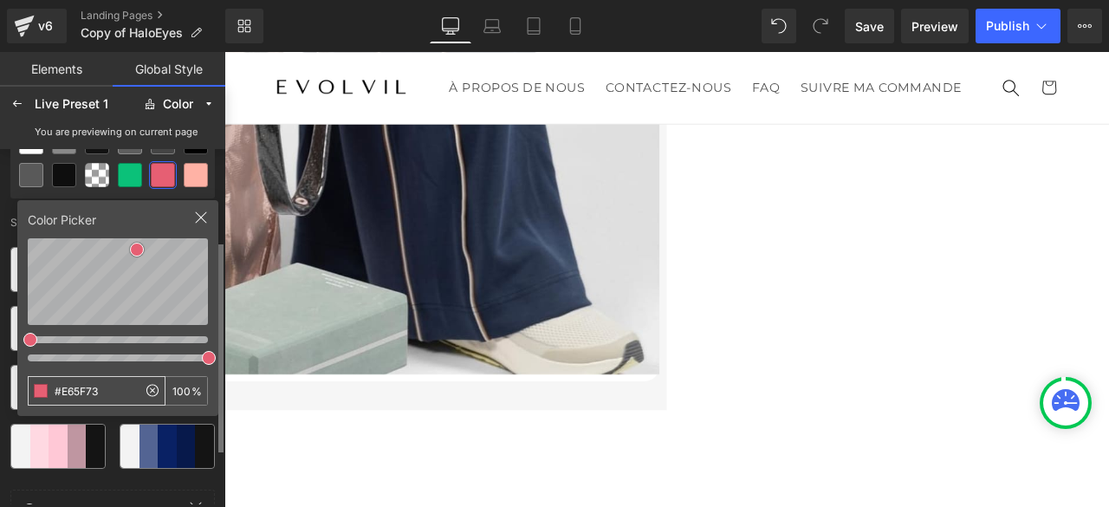
click at [155, 392] on icon at bounding box center [152, 390] width 21 height 21
click at [152, 391] on icon at bounding box center [152, 390] width 5 height 5
click at [118, 391] on input "#E65F73" at bounding box center [83, 391] width 108 height 28
drag, startPoint x: 118, startPoint y: 391, endPoint x: 62, endPoint y: 393, distance: 55.5
click at [62, 393] on input "#E65F73" at bounding box center [83, 391] width 108 height 28
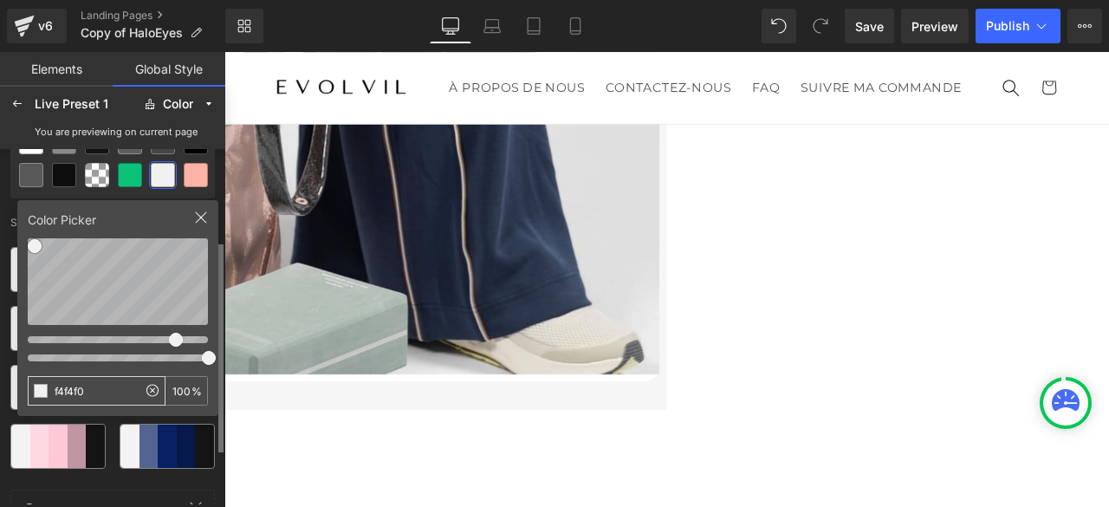
drag, startPoint x: 116, startPoint y: 389, endPoint x: 54, endPoint y: 391, distance: 62.4
click at [54, 391] on input "f4f4f0" at bounding box center [83, 391] width 108 height 28
type input "#F1F1F1"
type input "f4f4f0"
click at [194, 174] on icon at bounding box center [196, 175] width 14 height 14
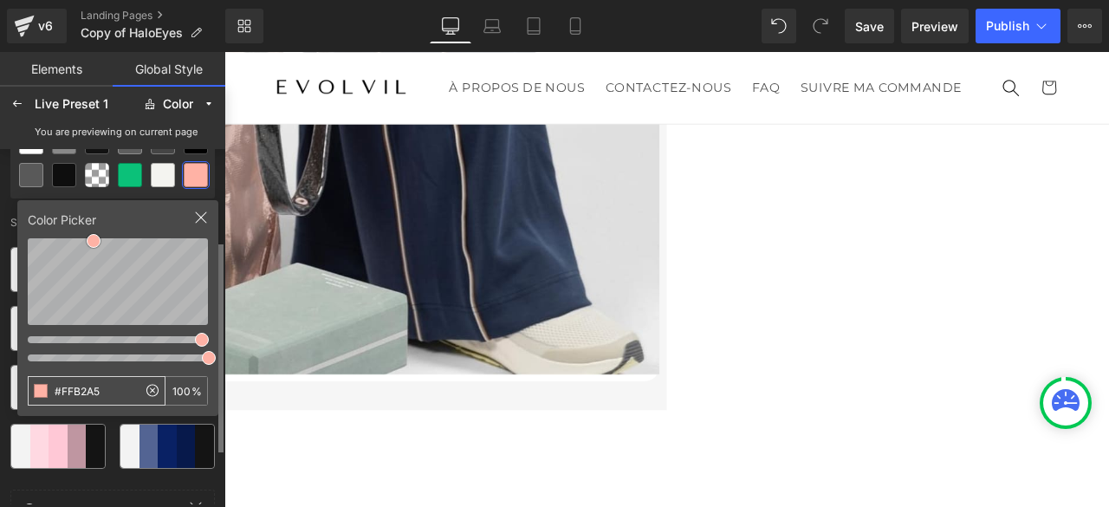
click at [151, 389] on icon at bounding box center [152, 390] width 5 height 5
click at [111, 396] on input "#FFB2A5" at bounding box center [83, 391] width 108 height 28
drag, startPoint x: 90, startPoint y: 396, endPoint x: 51, endPoint y: 398, distance: 39.0
click at [51, 398] on input "#FFB2A5" at bounding box center [83, 391] width 108 height 28
type input "#FFFFFF"
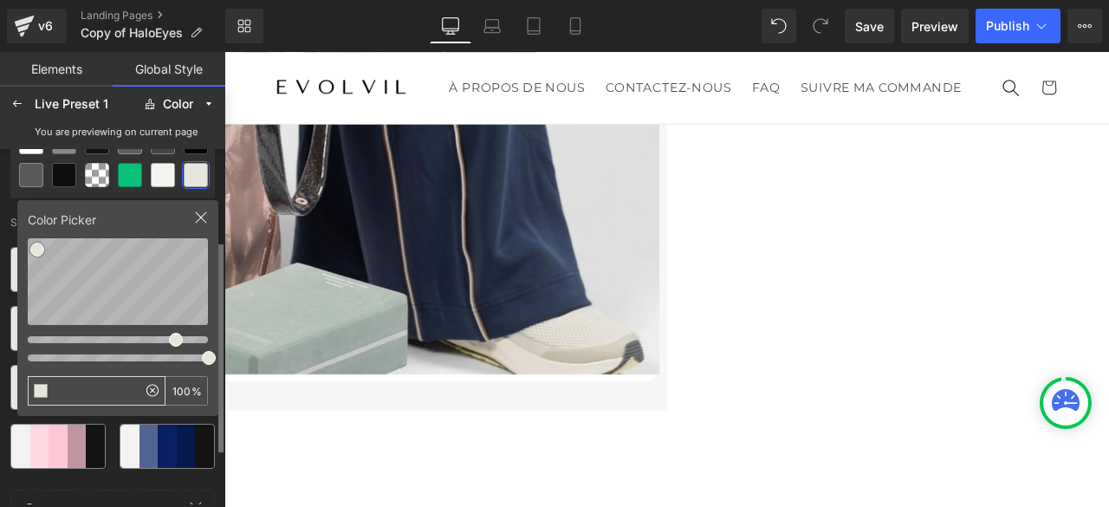
type input "e6e6dc"
click at [73, 190] on div at bounding box center [115, 162] width 200 height 73
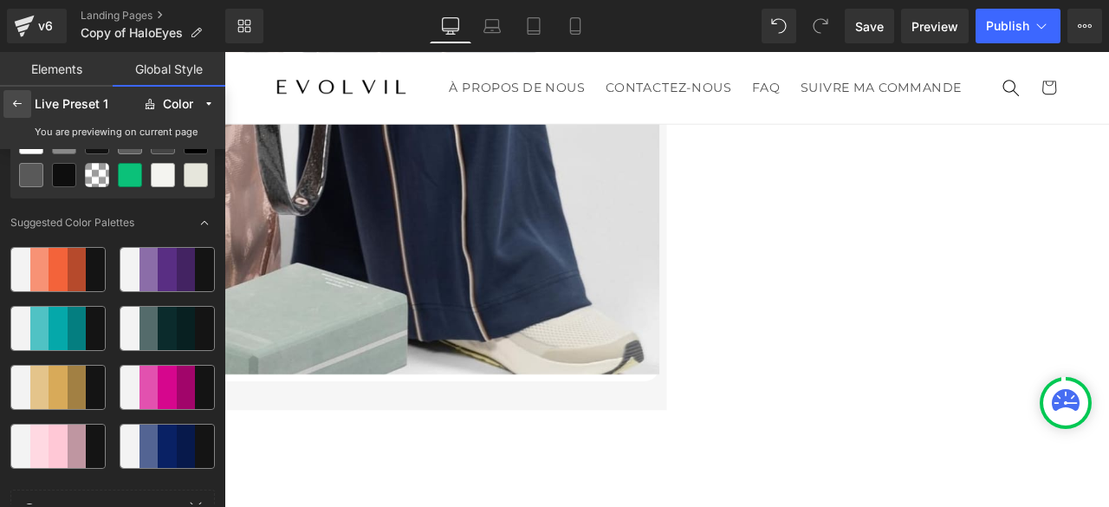
click at [16, 103] on icon at bounding box center [17, 104] width 14 height 14
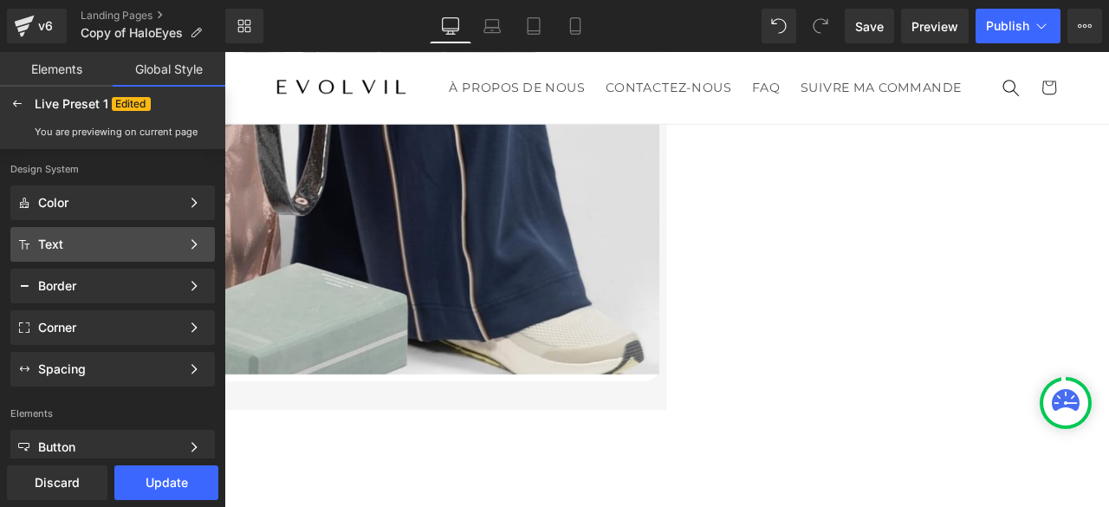
click at [133, 241] on div "Text" at bounding box center [109, 244] width 142 height 14
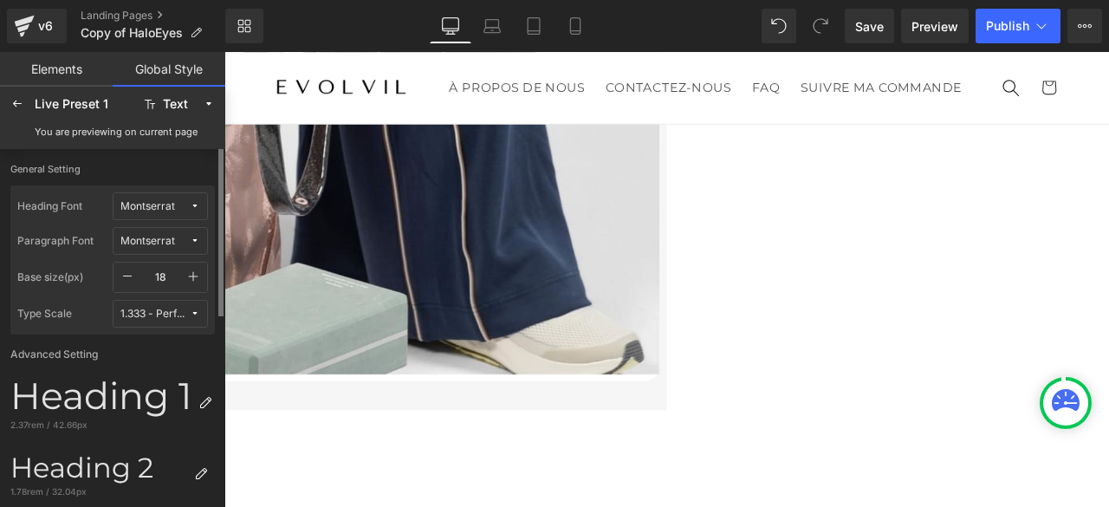
click at [193, 278] on icon "button" at bounding box center [194, 277] width 10 height 10
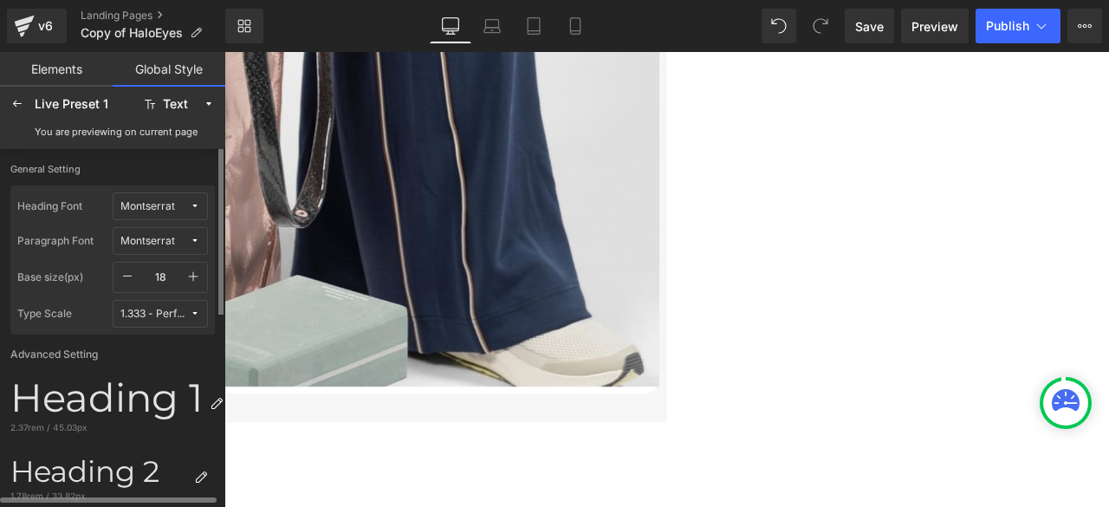
click at [193, 278] on icon "button" at bounding box center [194, 277] width 10 height 10
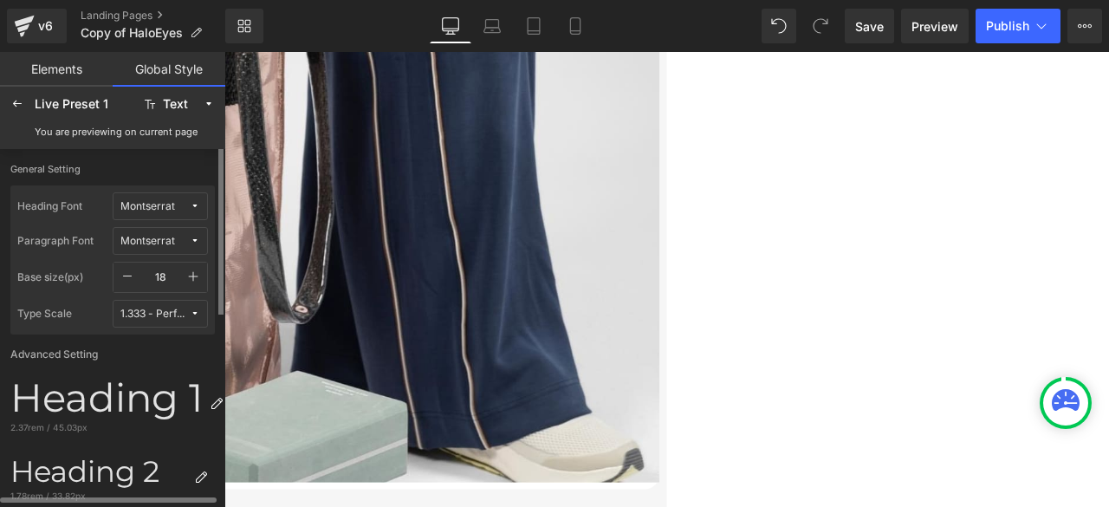
scroll to position [7300, 0]
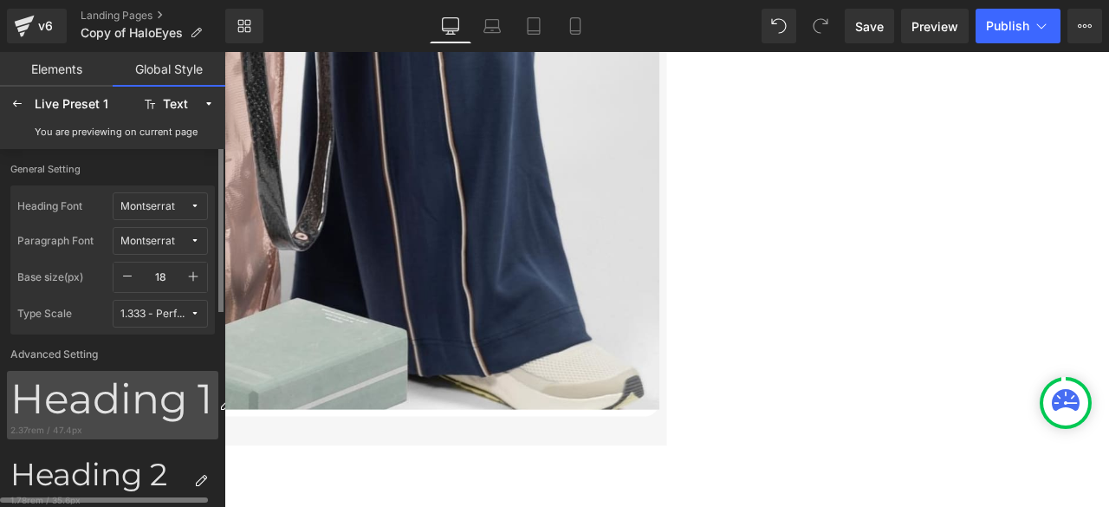
click at [166, 399] on div "Heading 1" at bounding box center [111, 398] width 202 height 49
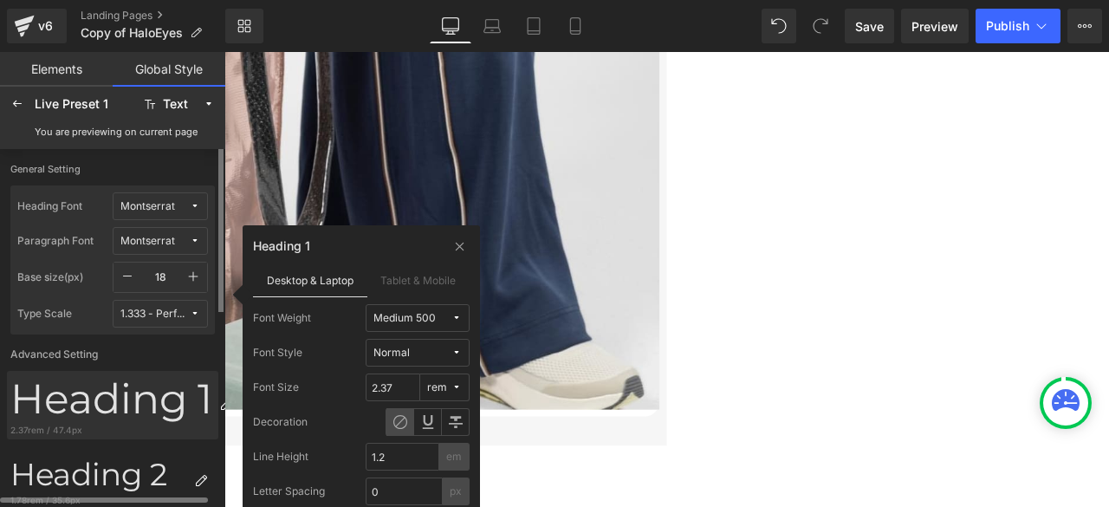
click at [165, 406] on div "Heading 1" at bounding box center [111, 398] width 202 height 49
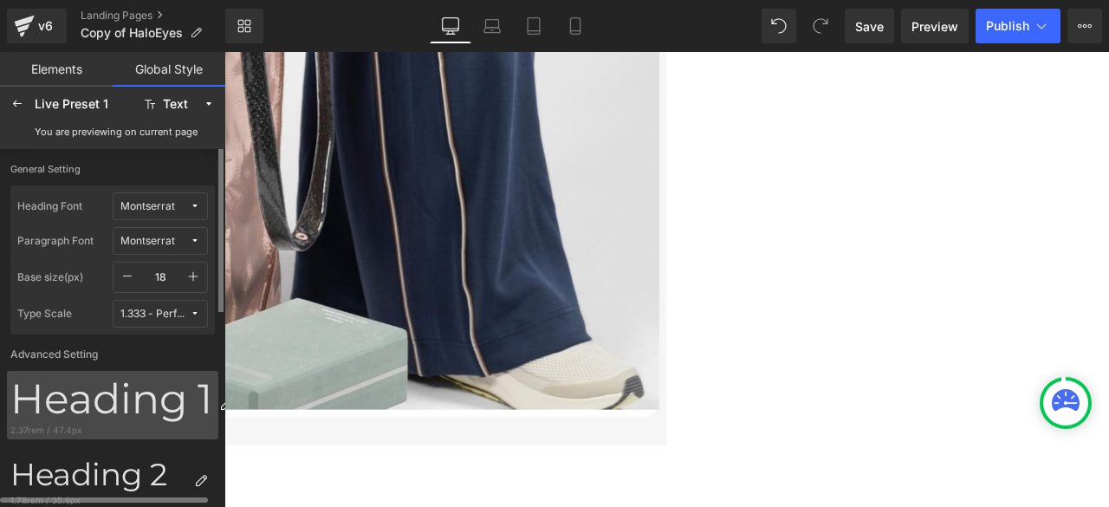
click at [165, 406] on div "Heading 1" at bounding box center [111, 398] width 202 height 49
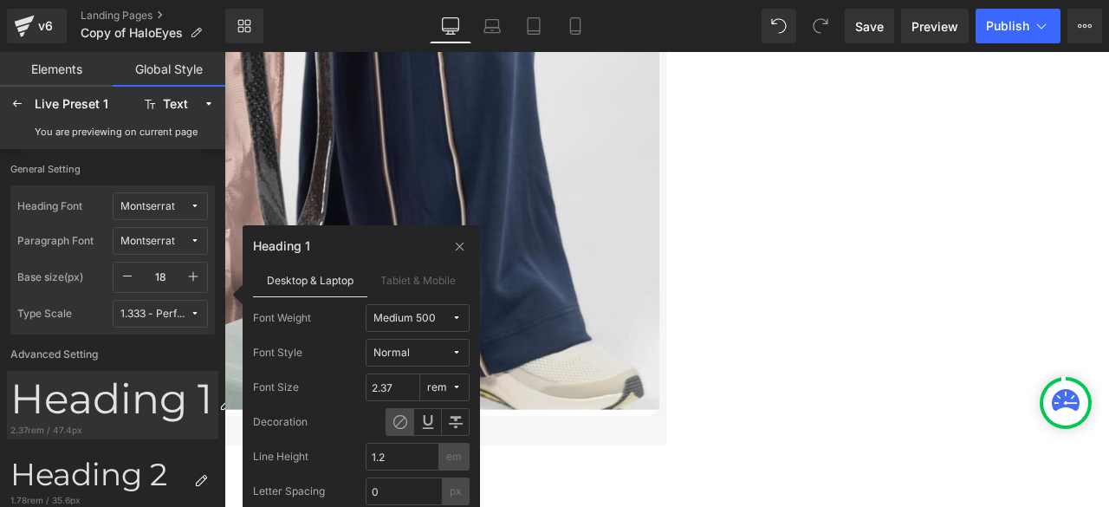
click at [415, 315] on div "Medium 500" at bounding box center [405, 318] width 62 height 13
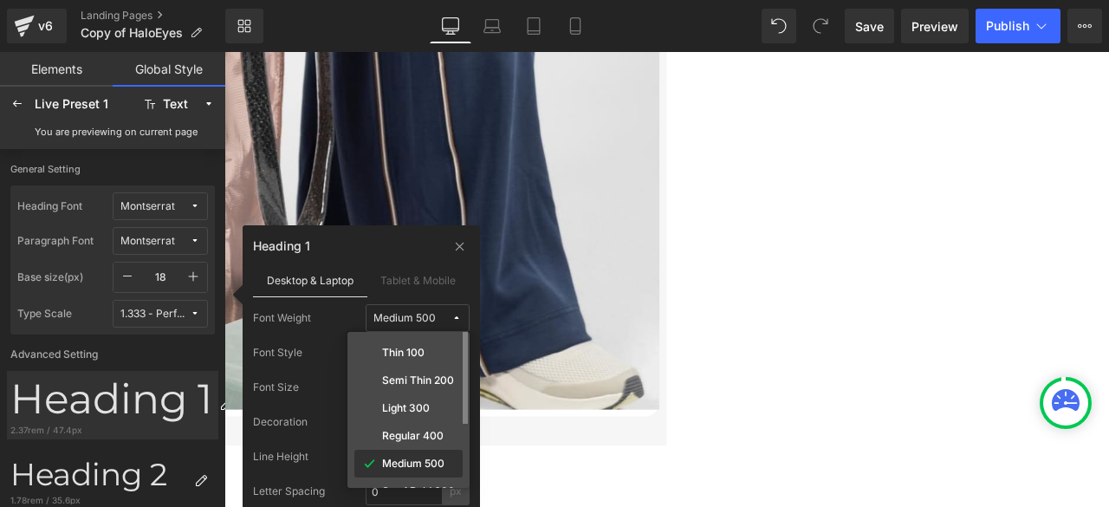
click at [411, 465] on label "Medium 500" at bounding box center [413, 464] width 62 height 12
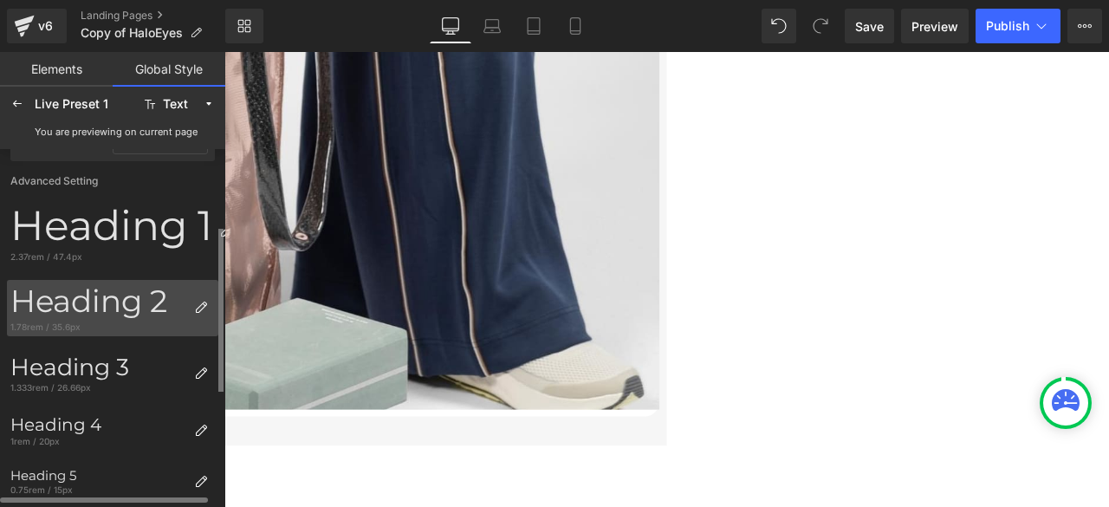
click at [124, 308] on div "Heading 2" at bounding box center [98, 301] width 177 height 37
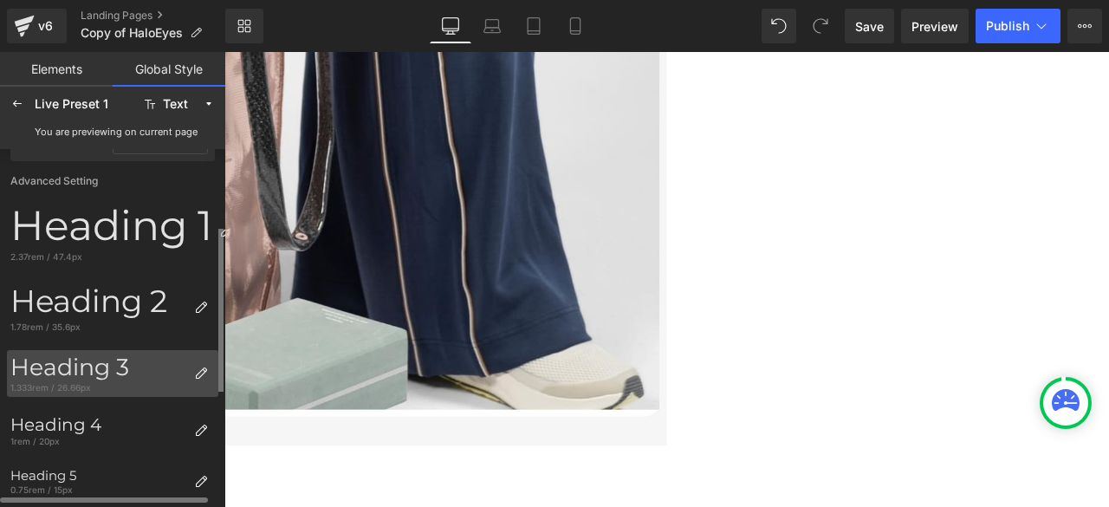
click at [113, 363] on div "Heading 3" at bounding box center [98, 368] width 177 height 28
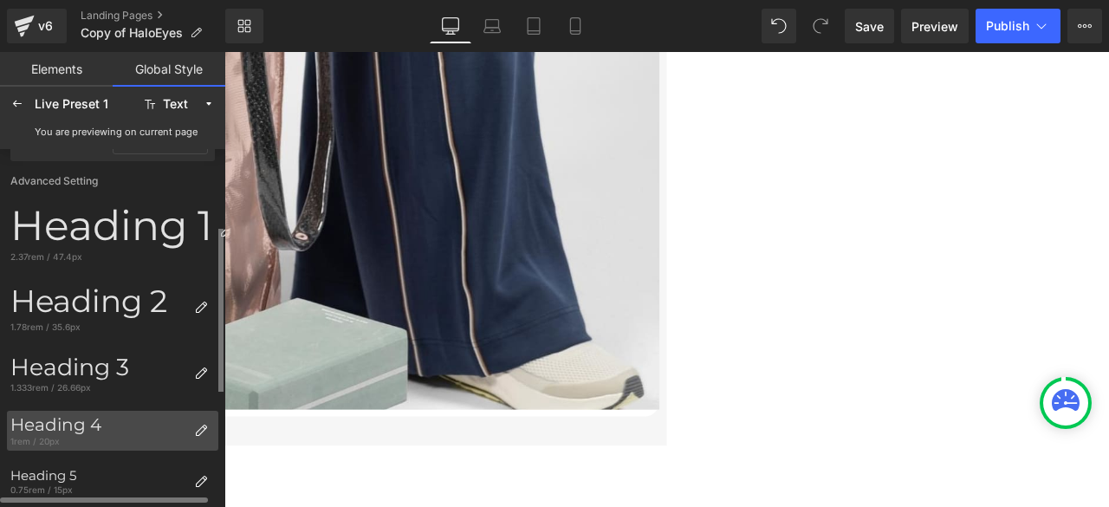
click at [62, 435] on div "1rem / 20px" at bounding box center [98, 441] width 177 height 12
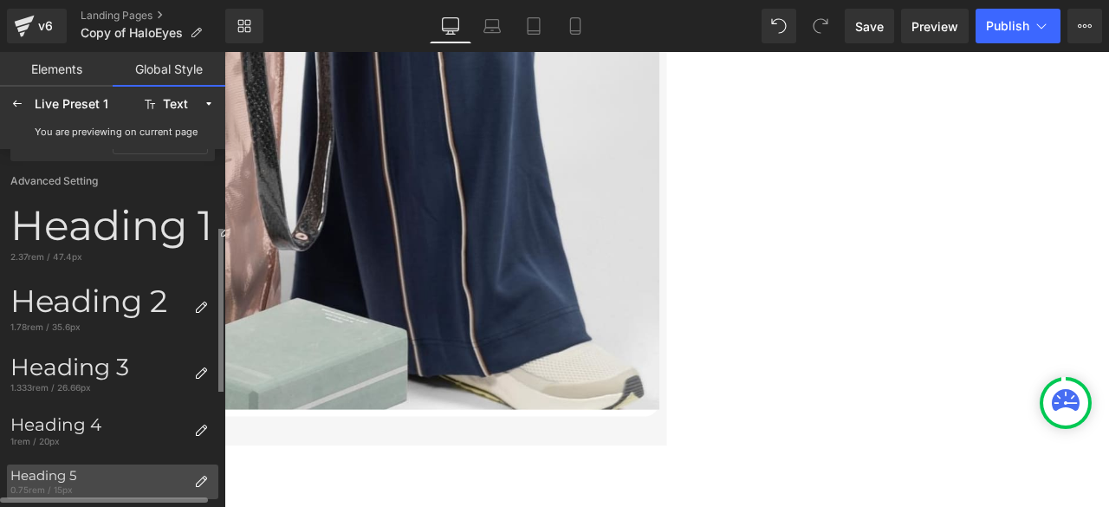
click at [67, 475] on div "Heading 5" at bounding box center [98, 476] width 177 height 16
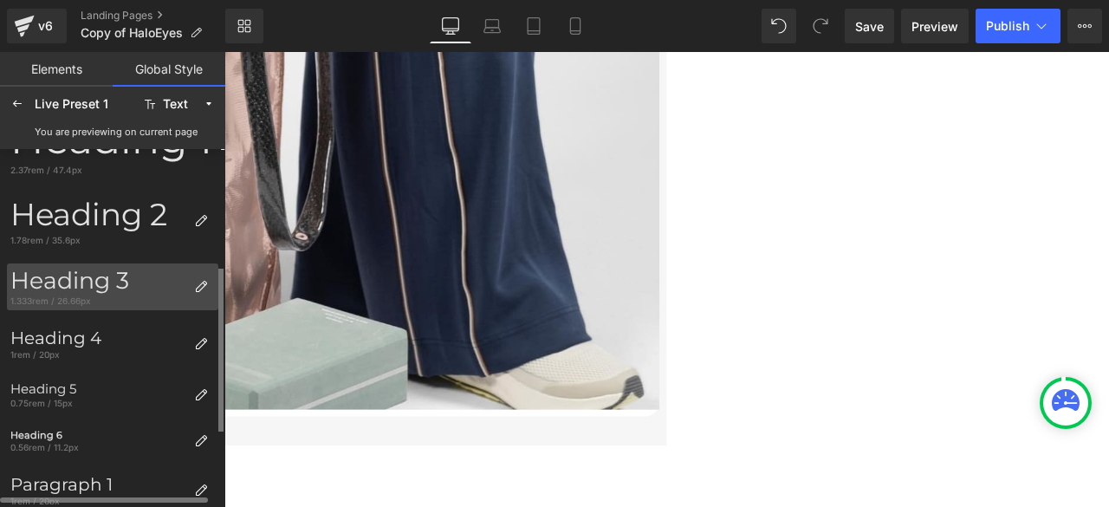
scroll to position [347, 0]
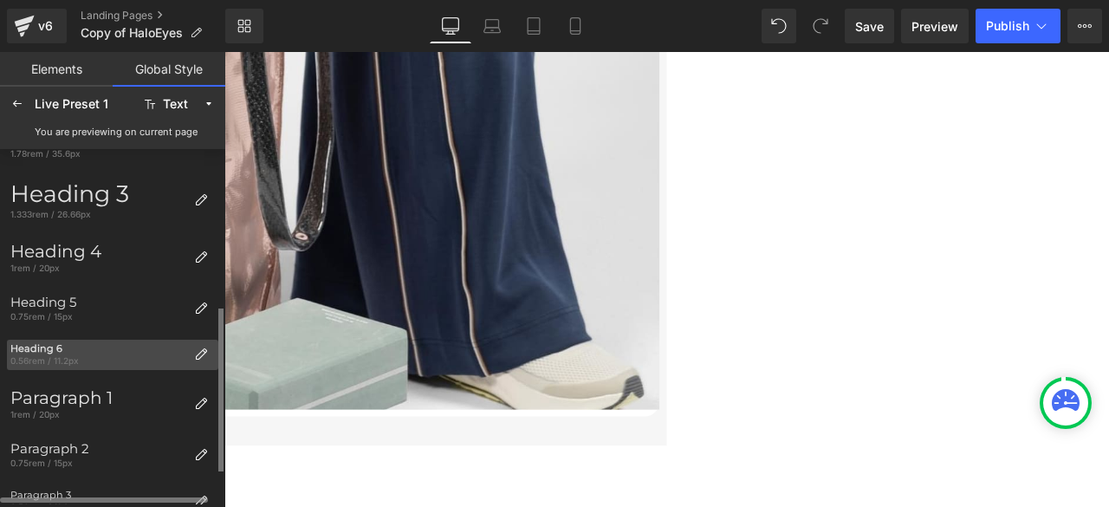
click at [38, 348] on div "Heading 6" at bounding box center [98, 348] width 177 height 11
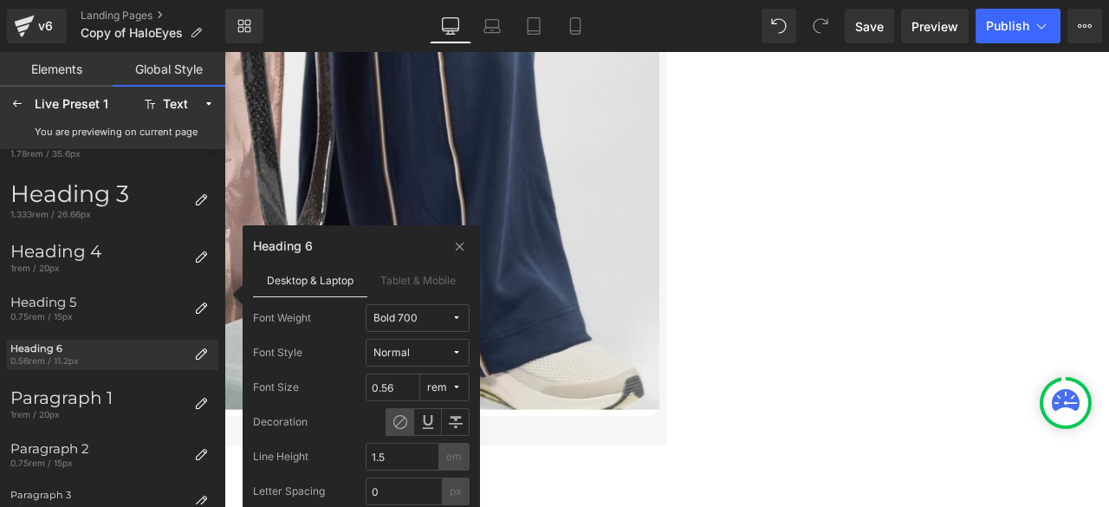
click at [421, 318] on span "Bold 700" at bounding box center [413, 318] width 78 height 13
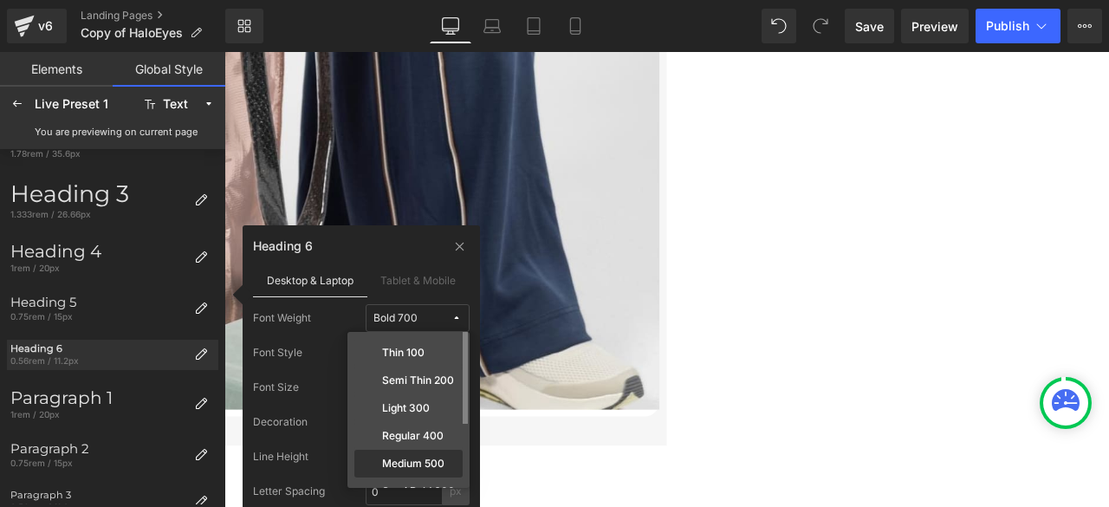
click at [420, 464] on label "Medium 500" at bounding box center [413, 464] width 62 height 12
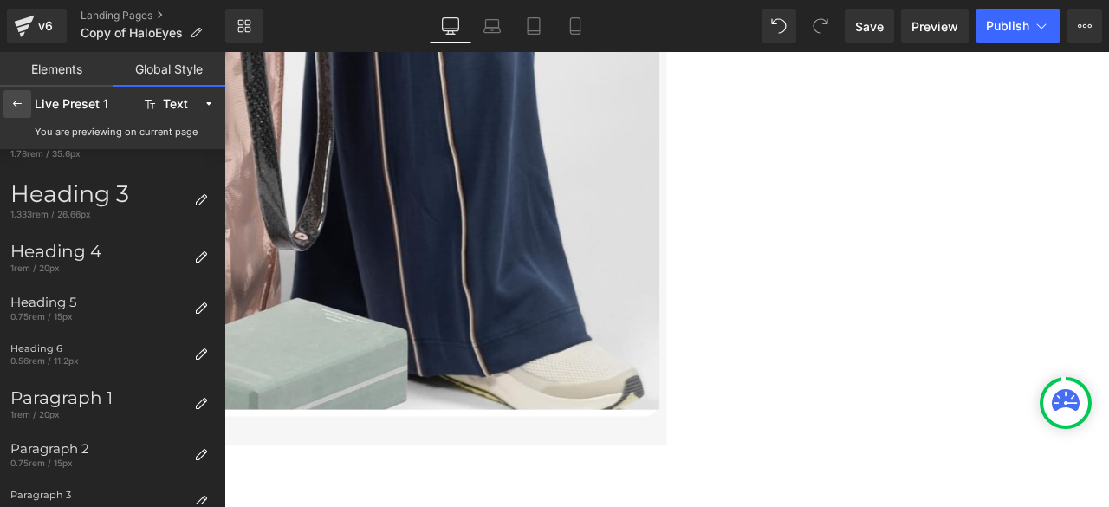
click at [19, 103] on icon at bounding box center [17, 104] width 14 height 14
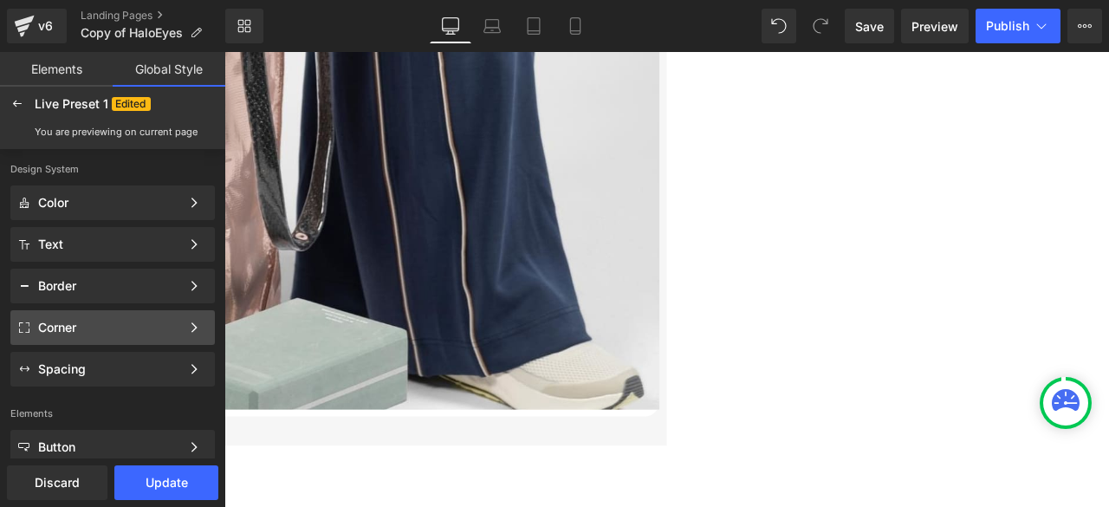
click at [97, 328] on div "Corner" at bounding box center [109, 328] width 142 height 14
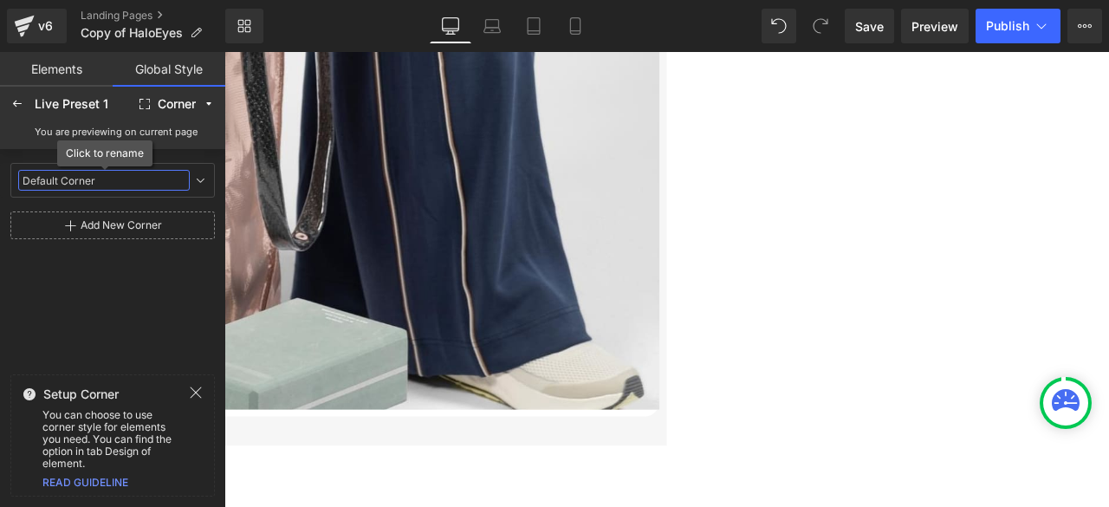
click at [80, 180] on input "Default Corner" at bounding box center [104, 180] width 172 height 21
click at [202, 179] on icon at bounding box center [200, 180] width 14 height 14
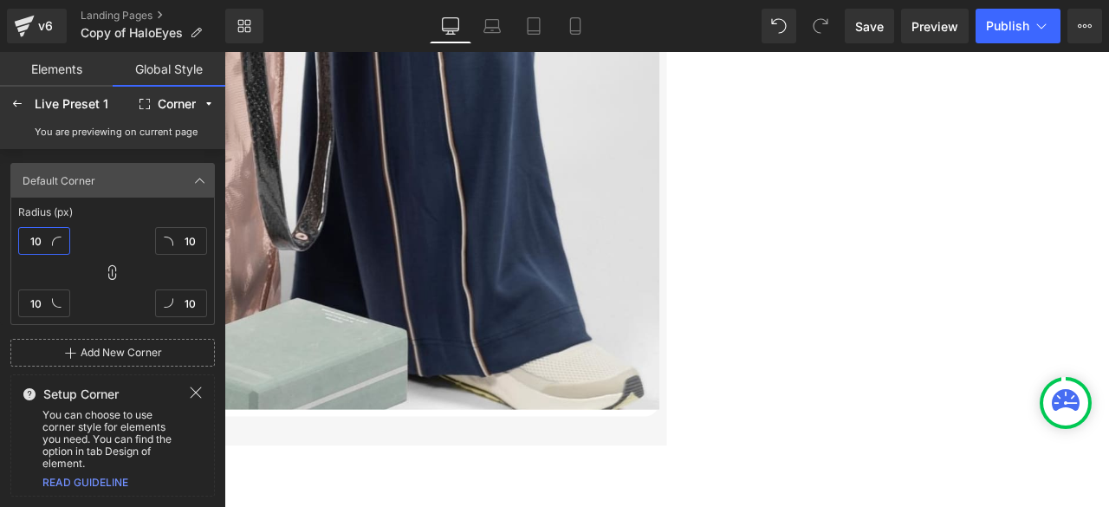
click at [39, 244] on input "10" at bounding box center [44, 241] width 52 height 28
type input "20"
click at [21, 101] on icon at bounding box center [17, 104] width 14 height 14
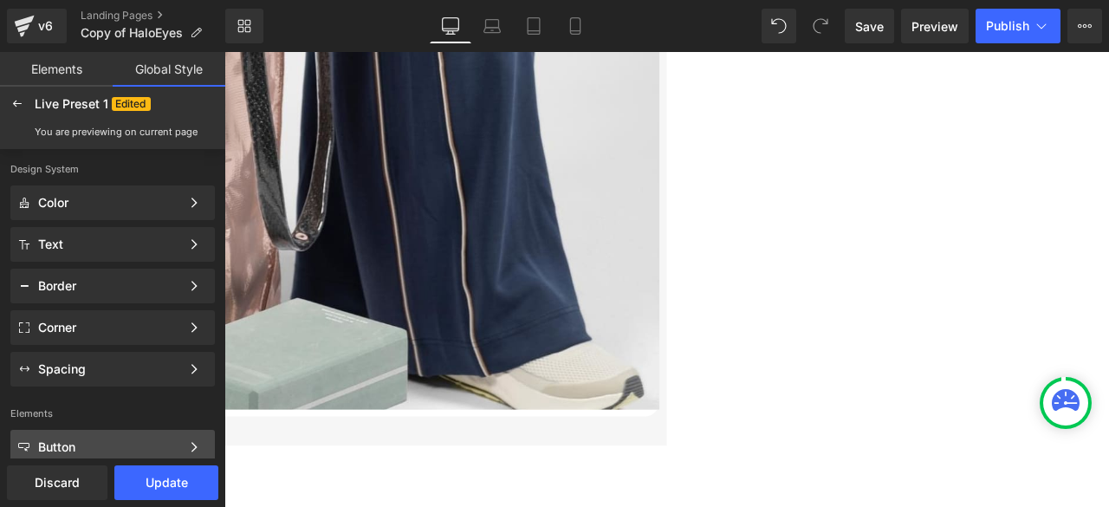
click at [84, 445] on div "Button" at bounding box center [109, 447] width 142 height 14
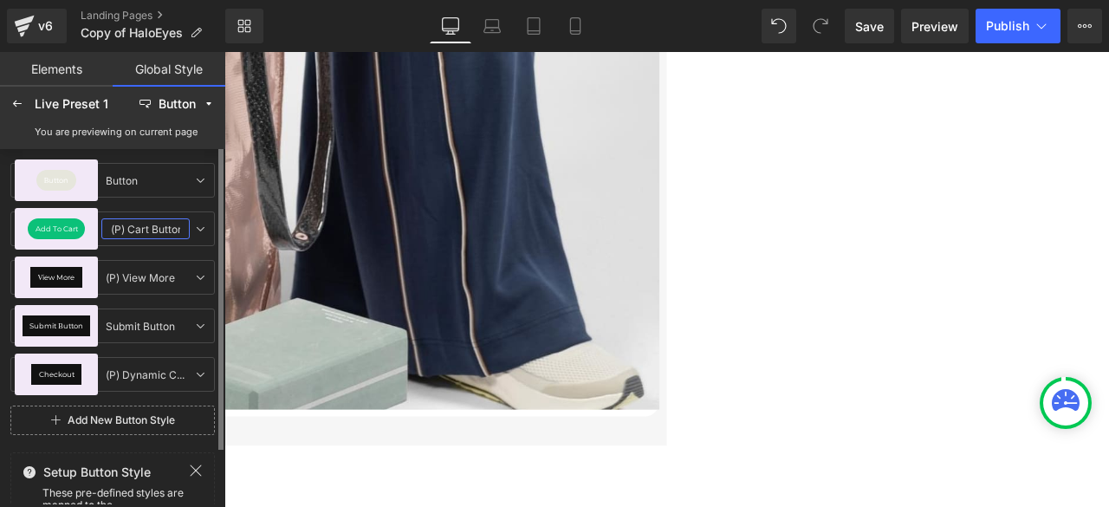
click at [112, 229] on input "(P) Cart Button" at bounding box center [145, 228] width 88 height 21
click at [201, 228] on icon at bounding box center [200, 229] width 14 height 14
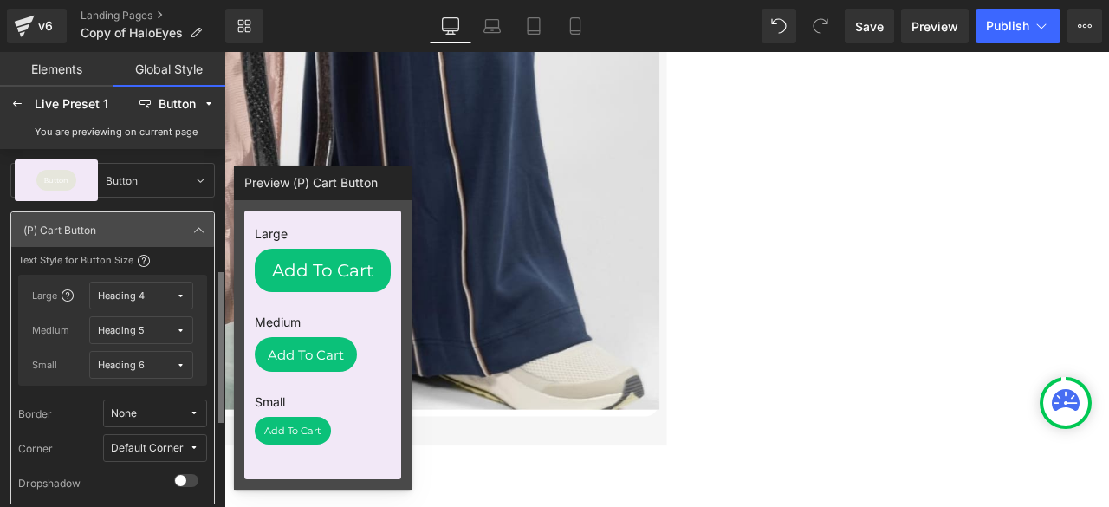
scroll to position [87, 0]
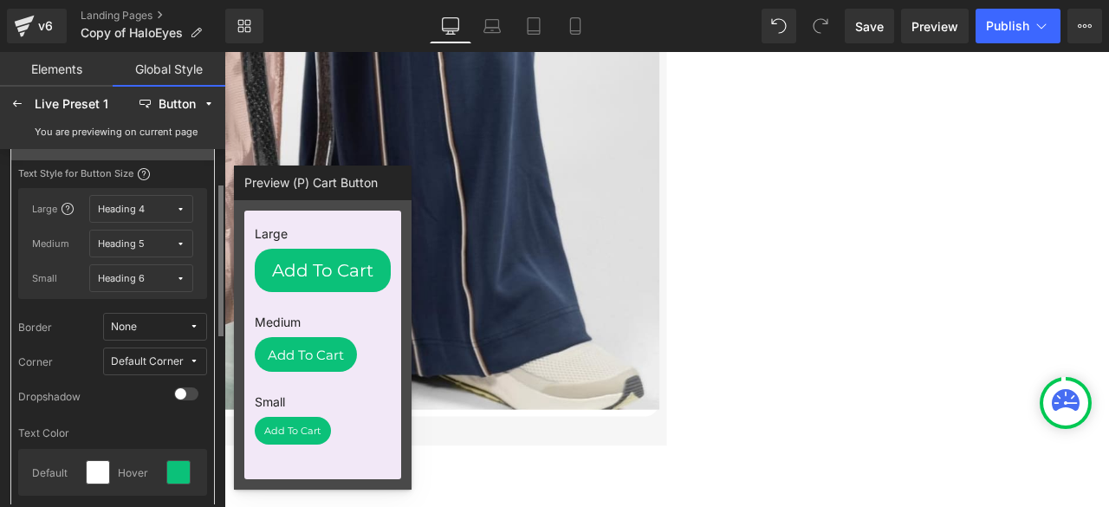
click at [140, 212] on div "Heading 4" at bounding box center [121, 209] width 47 height 13
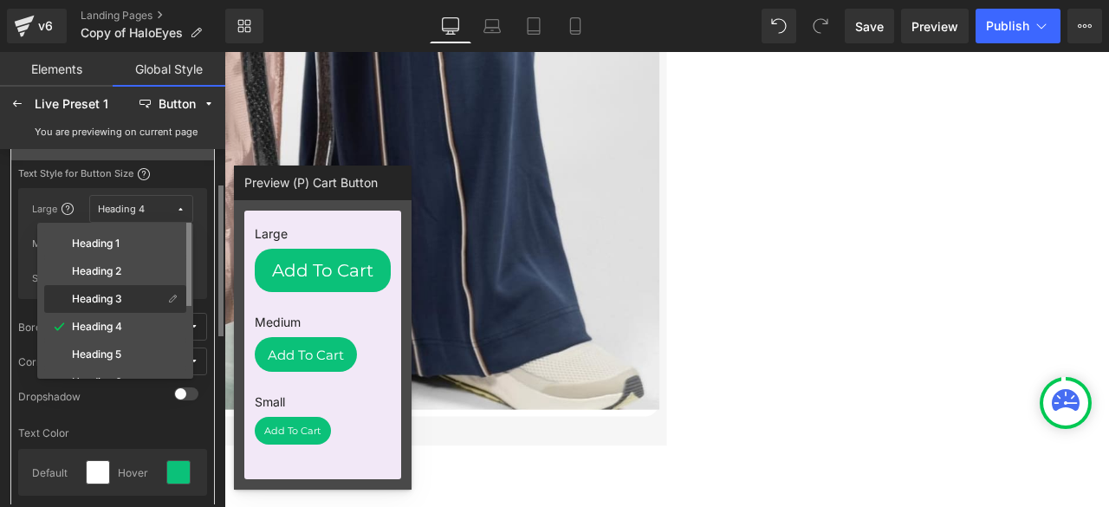
click at [107, 305] on div "Heading 3" at bounding box center [105, 299] width 115 height 14
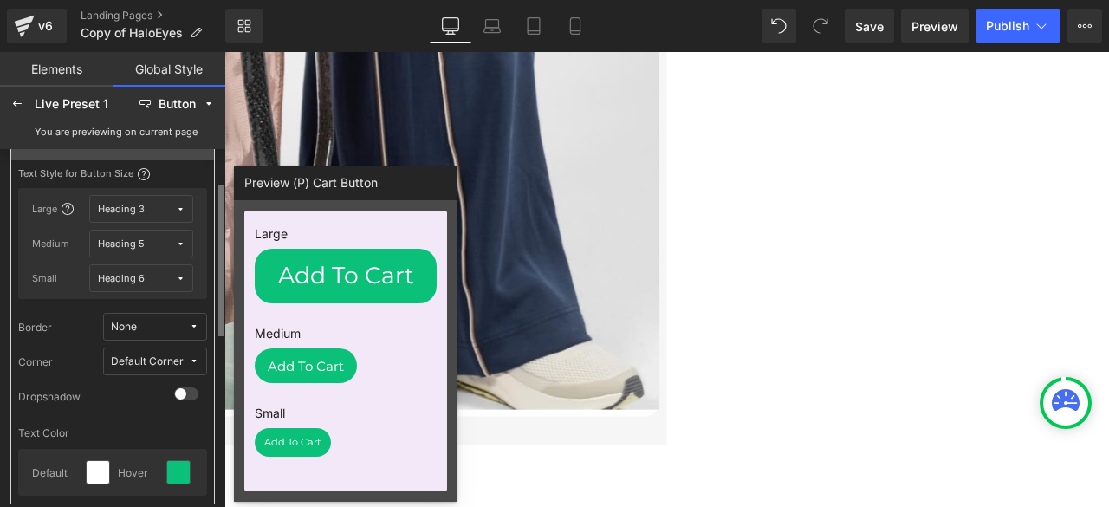
click at [146, 234] on button "Heading 5" at bounding box center [141, 244] width 104 height 28
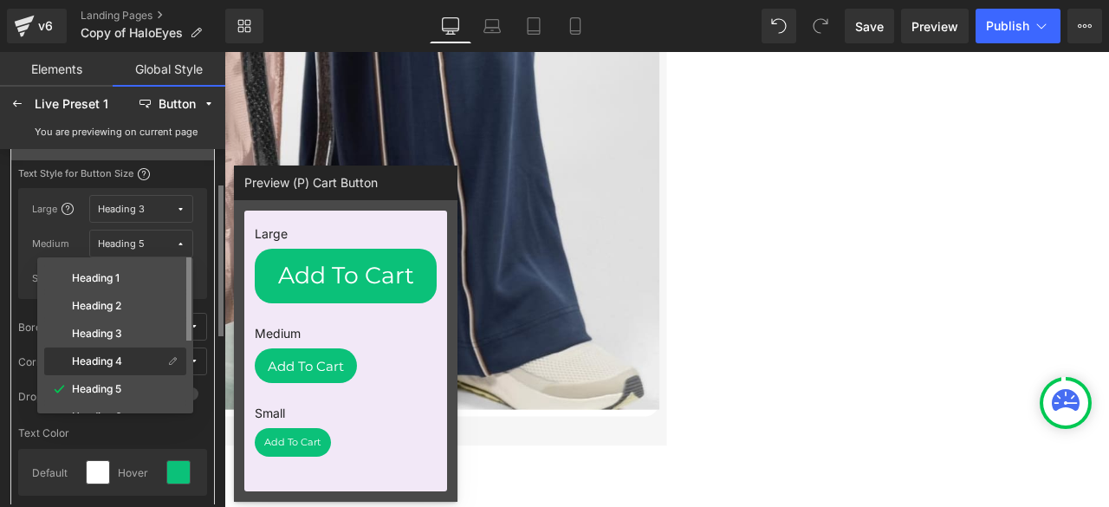
click at [120, 358] on label "Heading 4" at bounding box center [97, 361] width 50 height 12
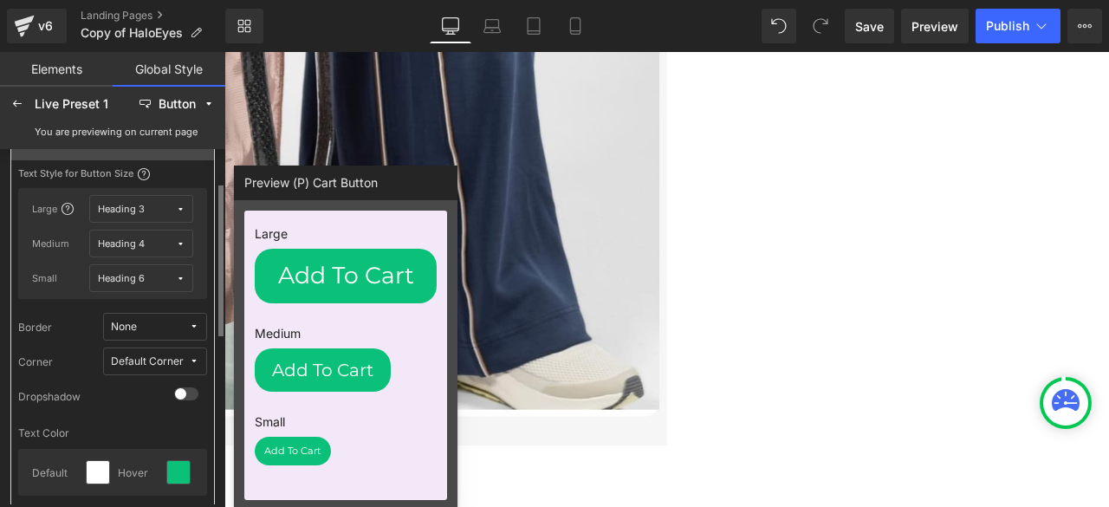
click at [147, 278] on span "Heading 6" at bounding box center [137, 278] width 78 height 13
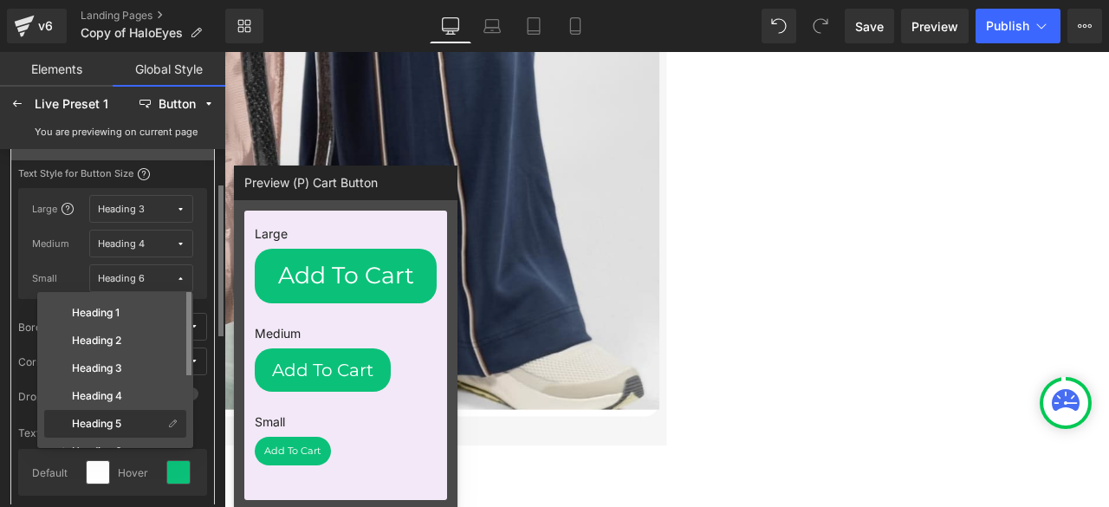
click at [114, 422] on label "Heading 5" at bounding box center [96, 424] width 49 height 12
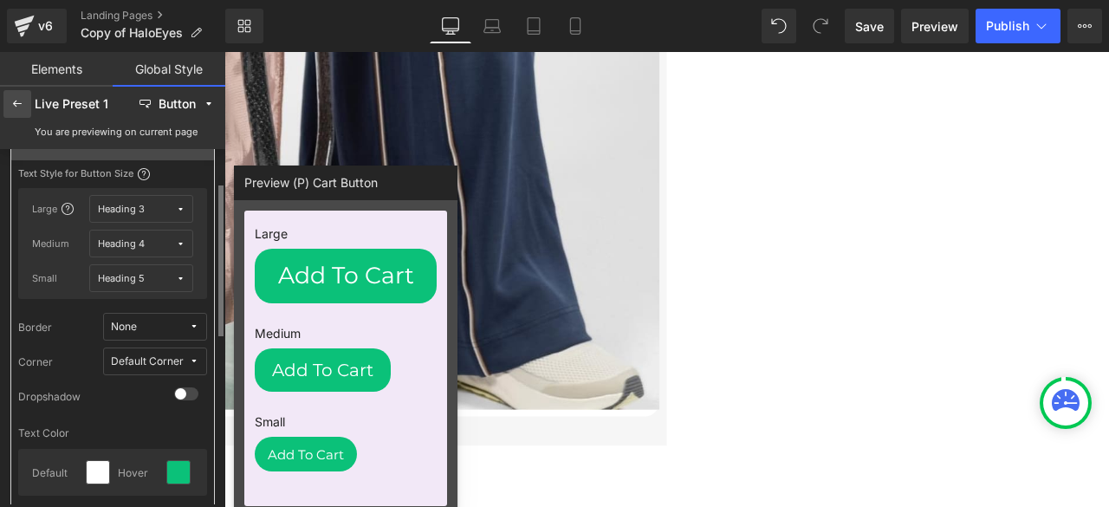
click at [21, 100] on icon at bounding box center [17, 104] width 14 height 14
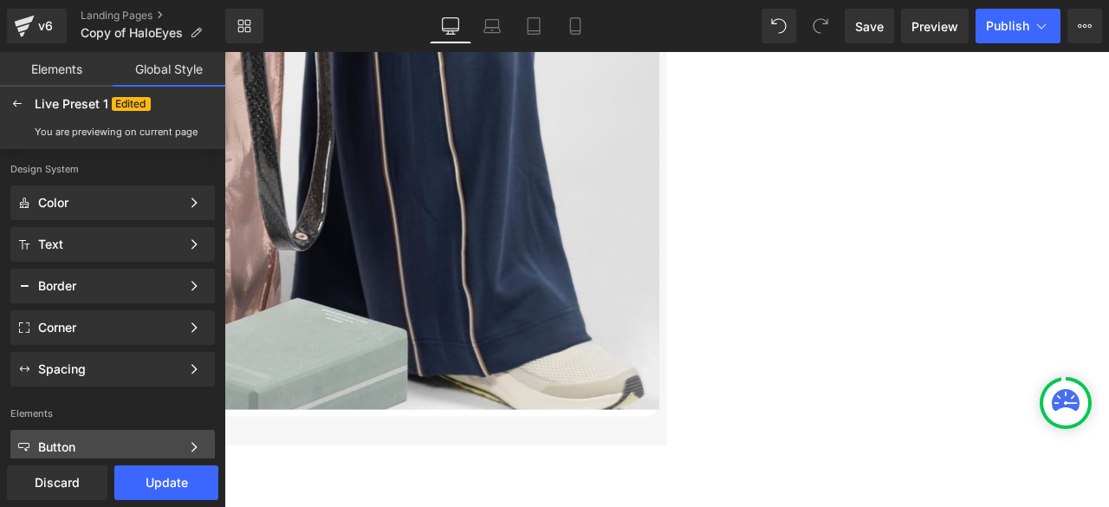
click at [83, 441] on div "Button" at bounding box center [109, 447] width 142 height 14
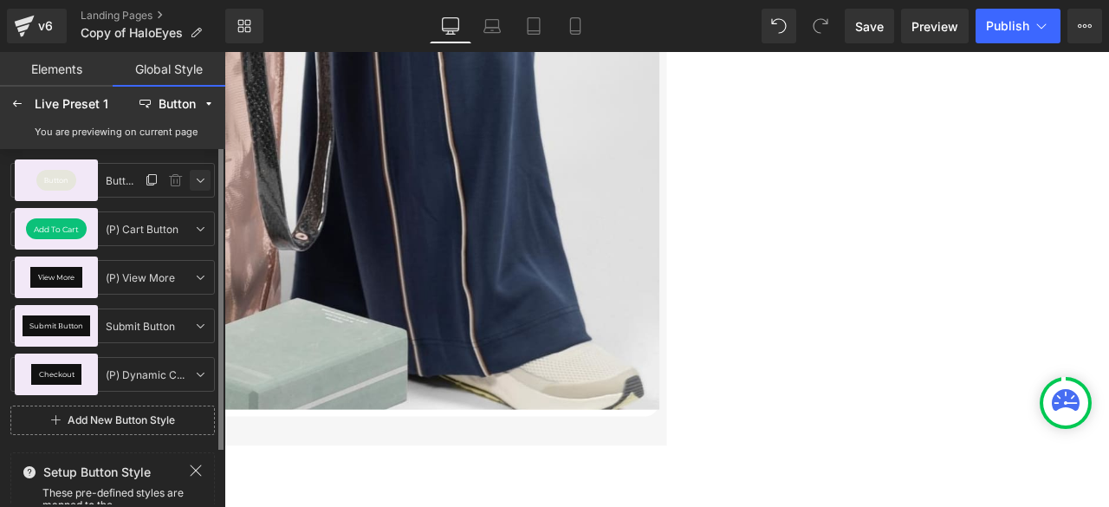
click at [200, 178] on icon at bounding box center [200, 180] width 14 height 14
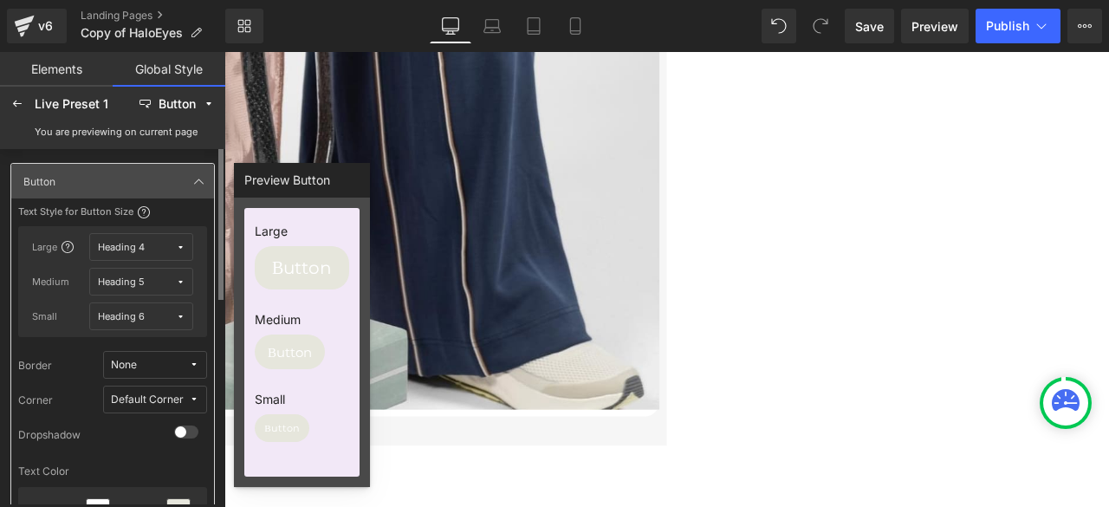
click at [170, 241] on span "Heading 4" at bounding box center [137, 247] width 78 height 13
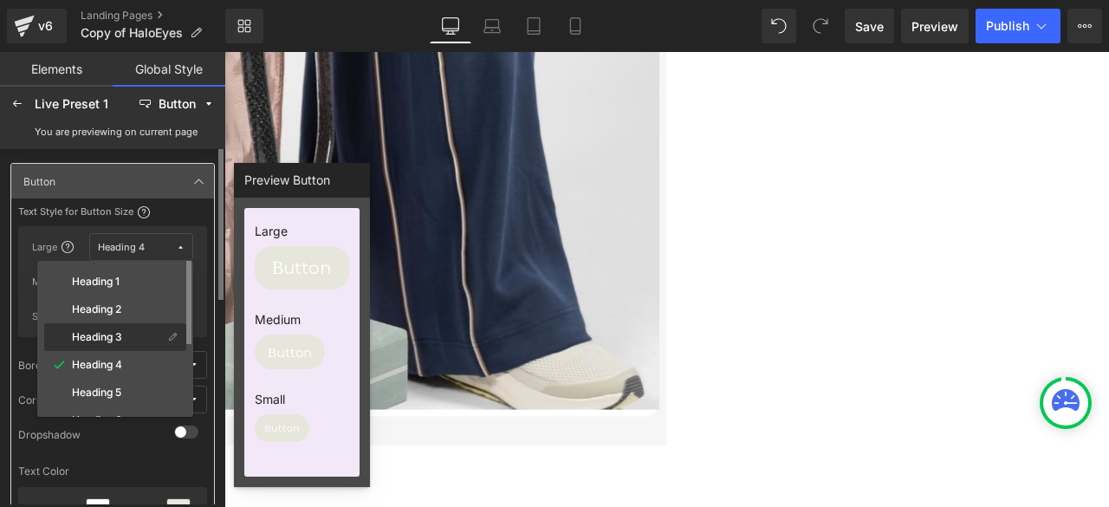
click at [125, 337] on div "Heading 3" at bounding box center [105, 337] width 115 height 14
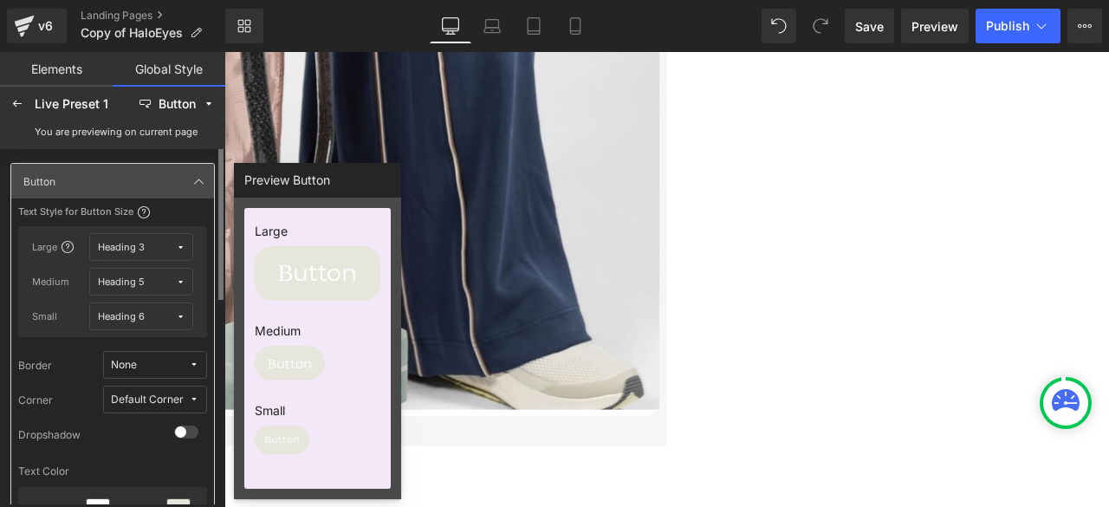
click at [146, 280] on span "Heading 5" at bounding box center [137, 282] width 78 height 13
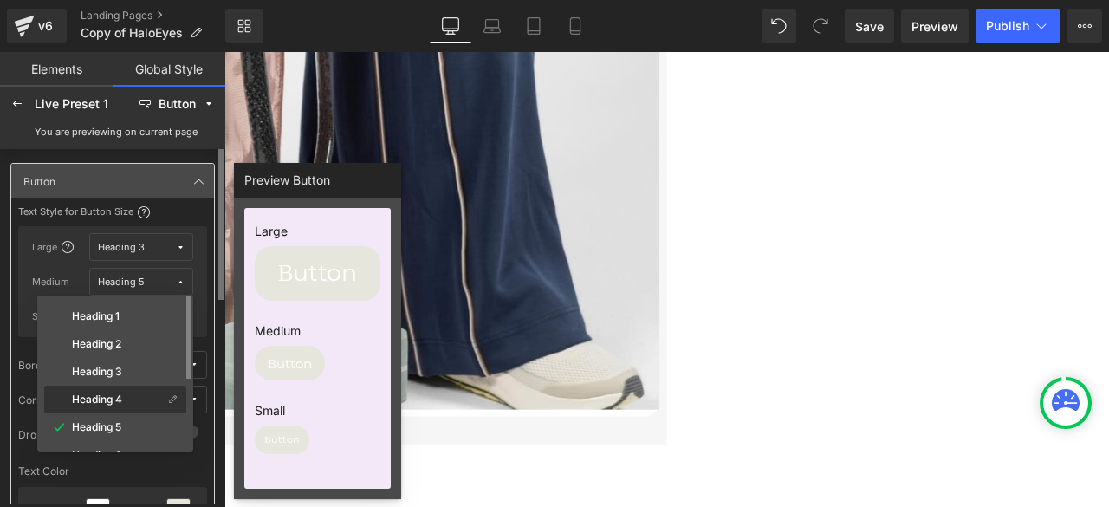
click at [120, 393] on label "Heading 4" at bounding box center [97, 399] width 50 height 12
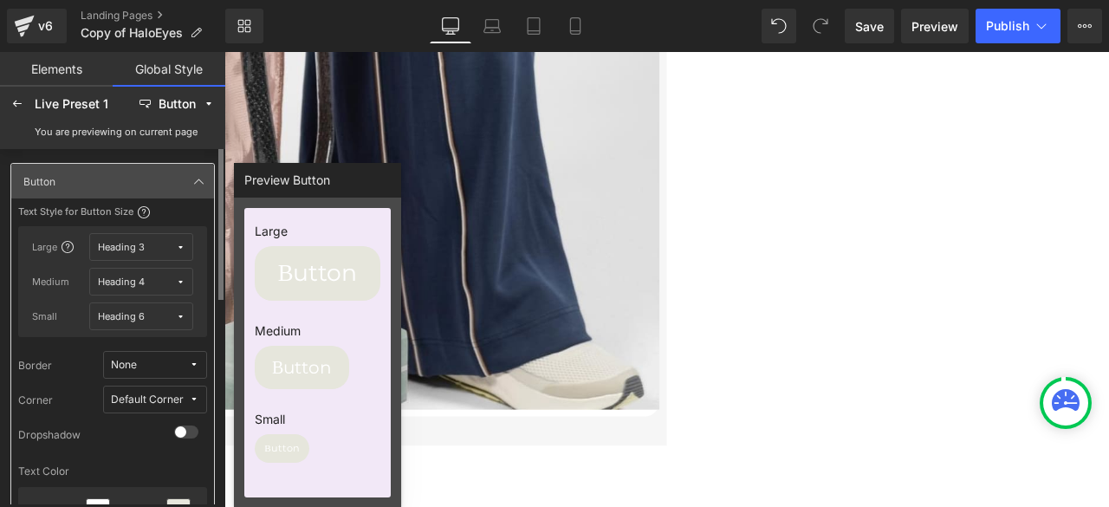
click at [154, 308] on button "Heading 6" at bounding box center [141, 316] width 104 height 28
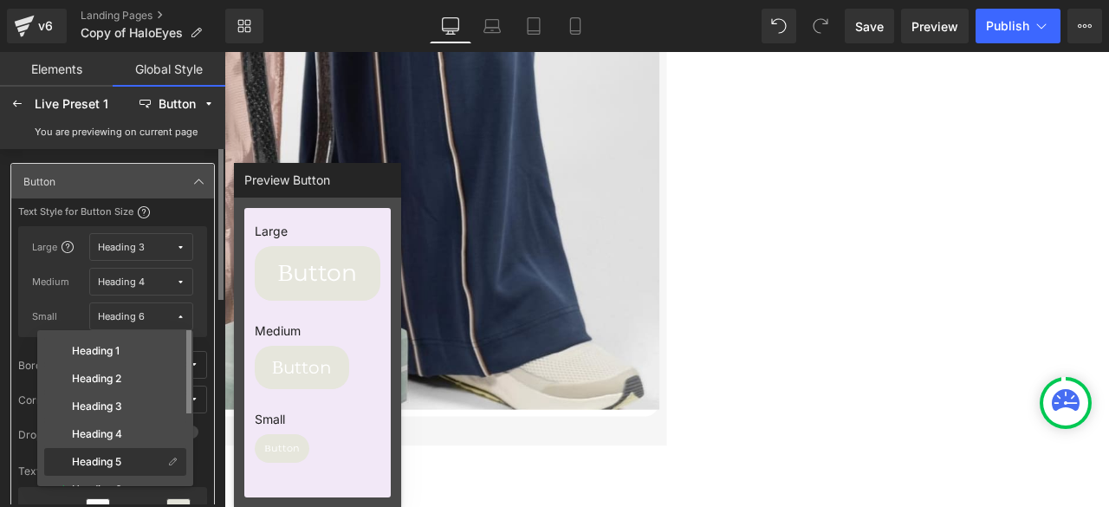
click at [121, 458] on label "Heading 5" at bounding box center [96, 462] width 49 height 12
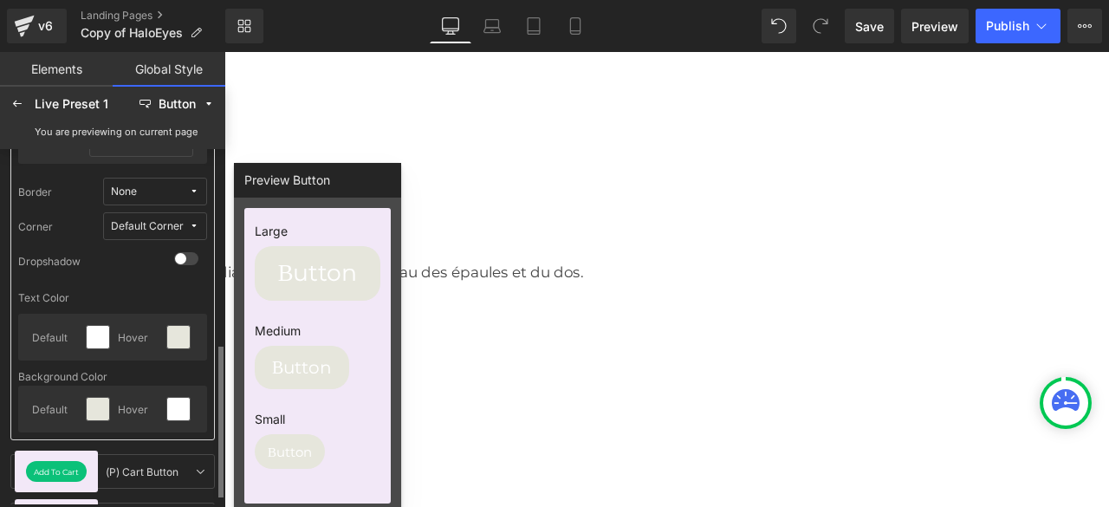
scroll to position [260, 0]
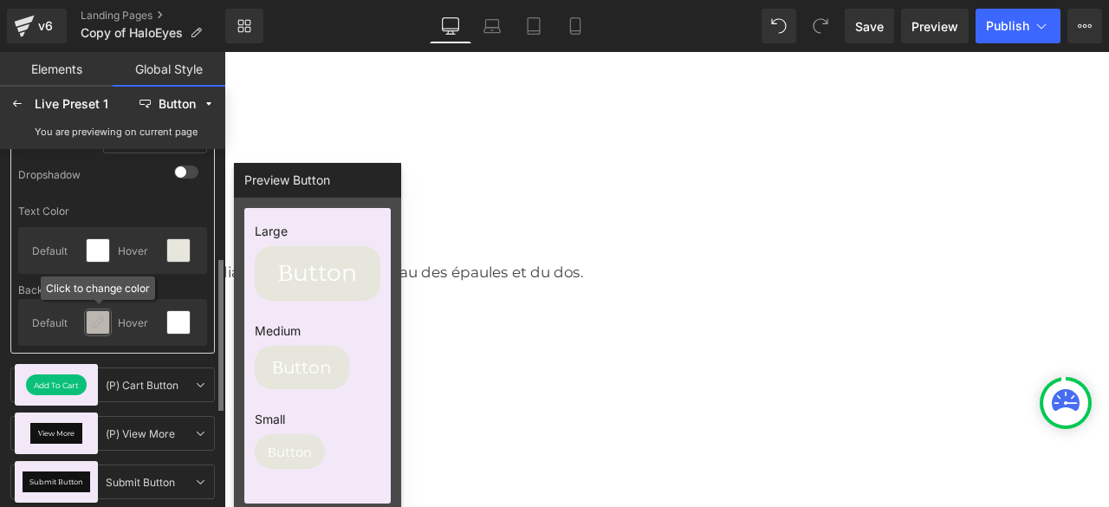
click at [95, 322] on icon at bounding box center [98, 322] width 14 height 14
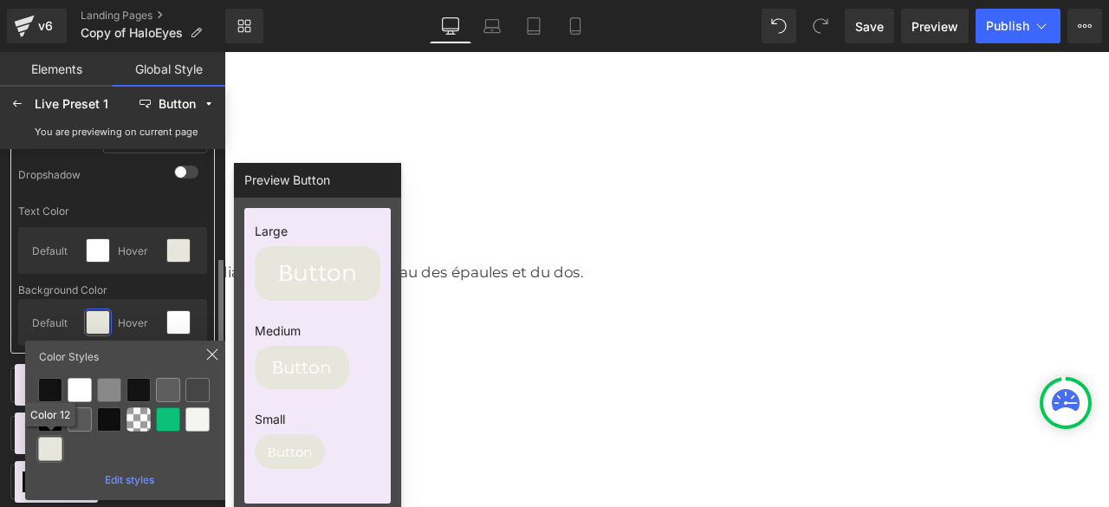
click at [47, 450] on div at bounding box center [50, 449] width 24 height 24
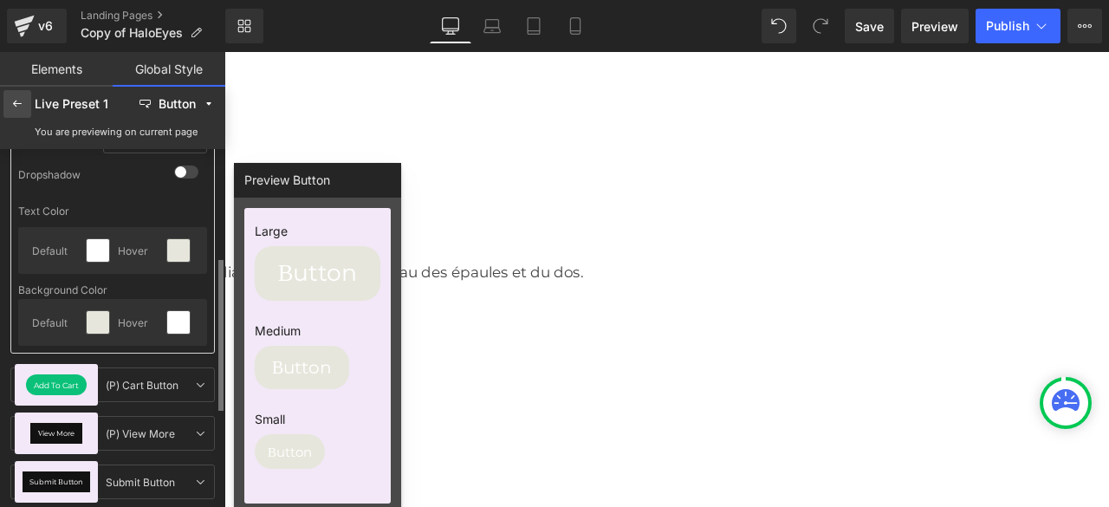
click at [11, 107] on icon at bounding box center [17, 104] width 14 height 14
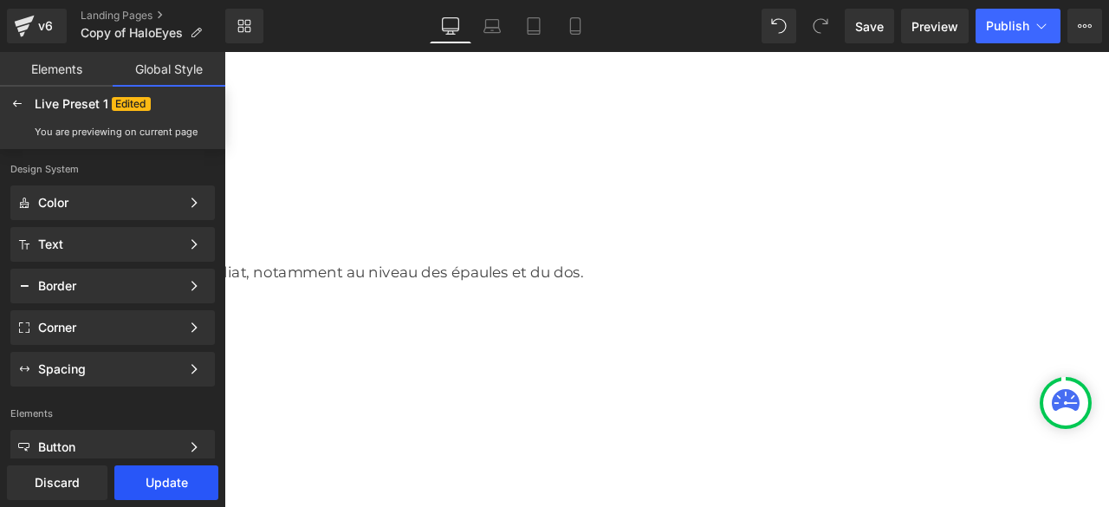
click at [166, 484] on button "Update" at bounding box center [166, 482] width 104 height 35
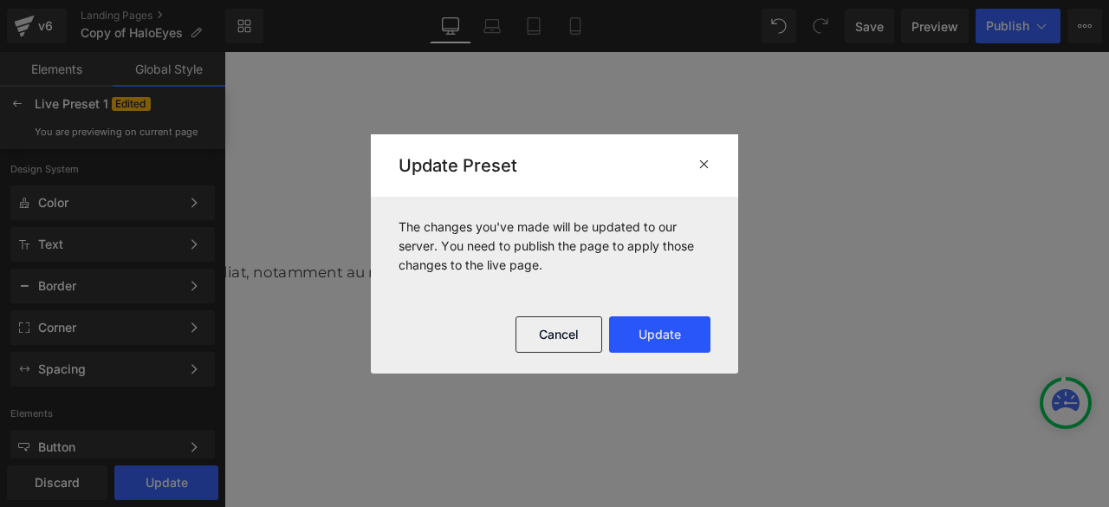
click at [0, 0] on button "Update" at bounding box center [0, 0] width 0 height 0
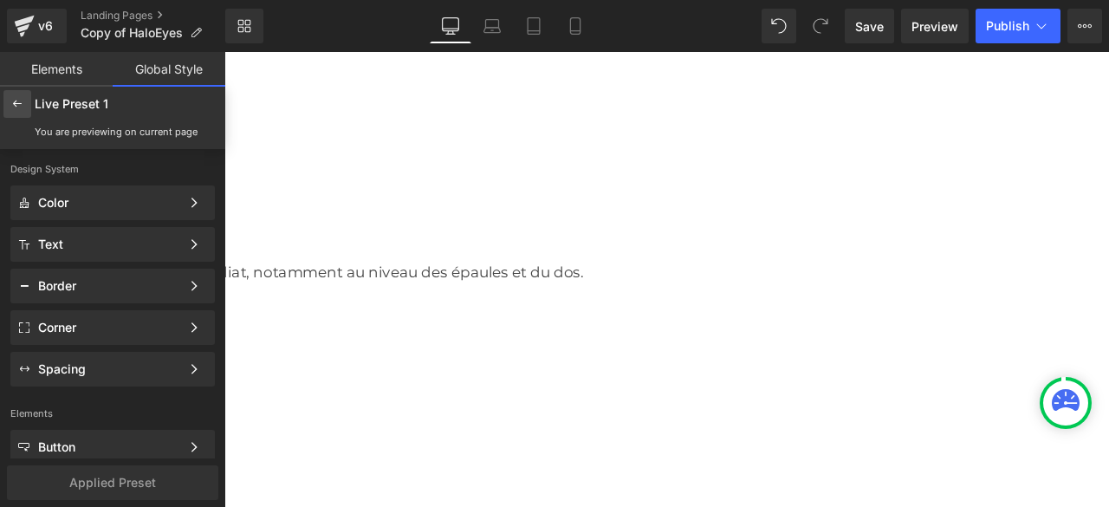
click at [17, 103] on icon at bounding box center [17, 104] width 14 height 14
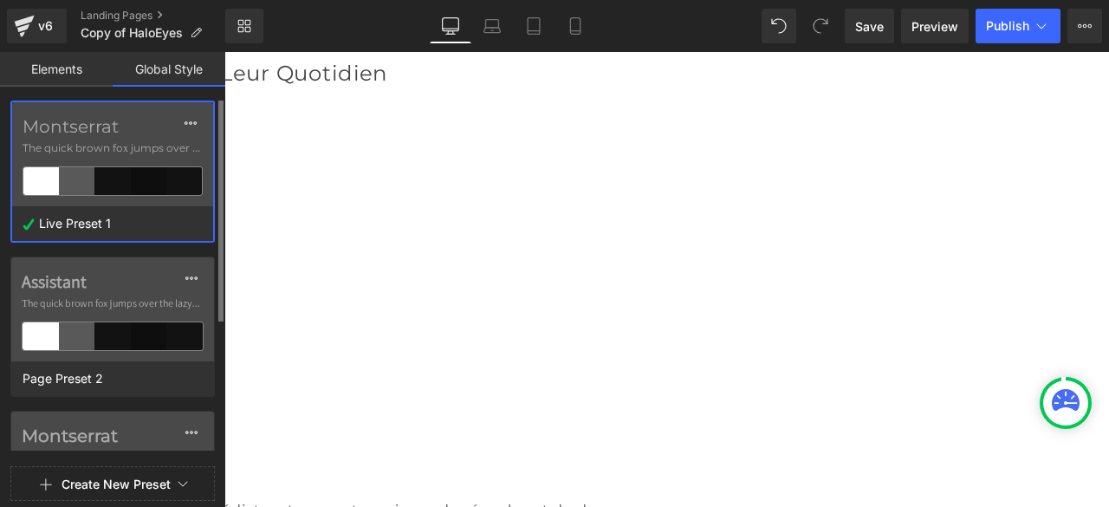
click at [110, 137] on div "Montserrat The quick brown fox jumps over the lazy..." at bounding box center [112, 154] width 201 height 104
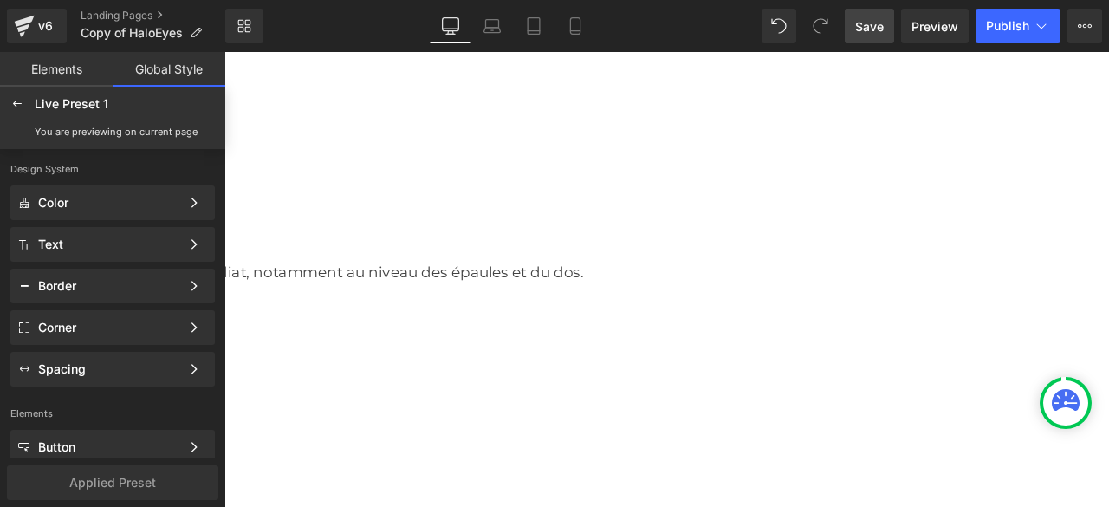
drag, startPoint x: 862, startPoint y: 30, endPoint x: 268, endPoint y: 252, distance: 633.8
click at [862, 30] on span "Save" at bounding box center [869, 26] width 29 height 18
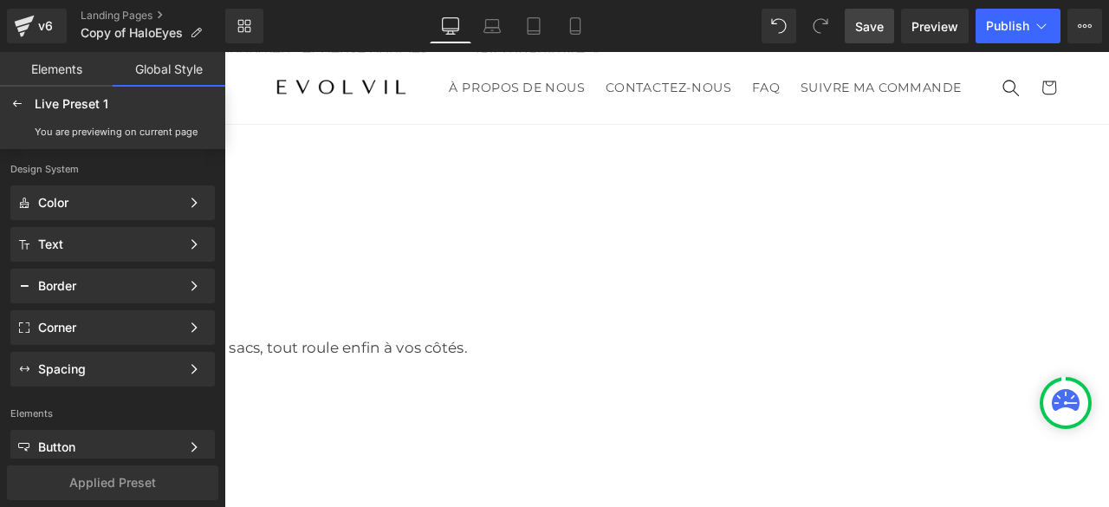
scroll to position [0, 0]
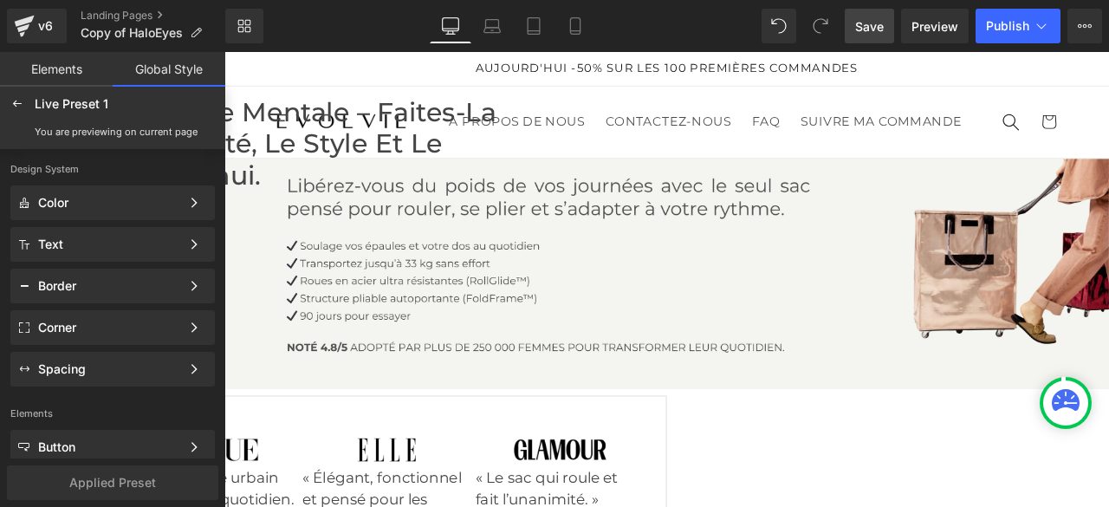
drag, startPoint x: 1270, startPoint y: 510, endPoint x: 1313, endPoint y: 99, distance: 414.0
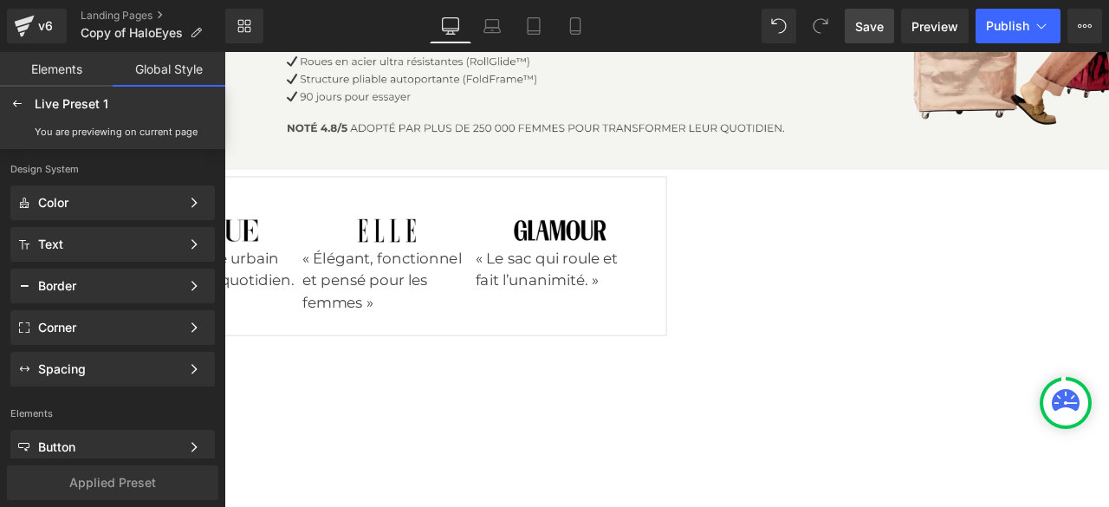
click at [318, 313] on span "Text Block" at bounding box center [329, 302] width 57 height 21
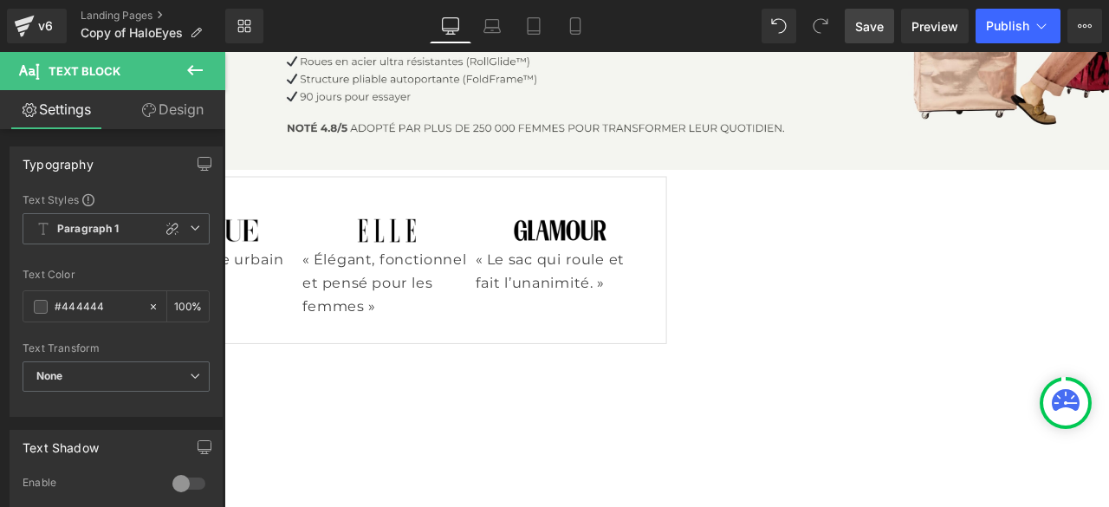
click at [539, 326] on span "Text Block" at bounding box center [534, 315] width 57 height 21
click at [753, 325] on span "Text Block" at bounding box center [740, 314] width 57 height 21
click at [947, 325] on span "Text Block" at bounding box center [945, 314] width 57 height 21
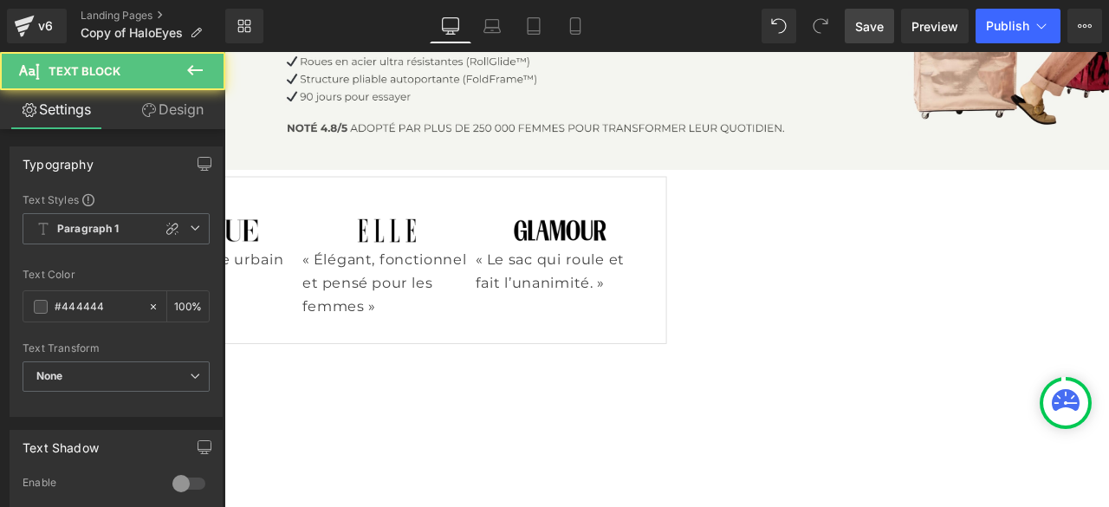
scroll to position [433, 0]
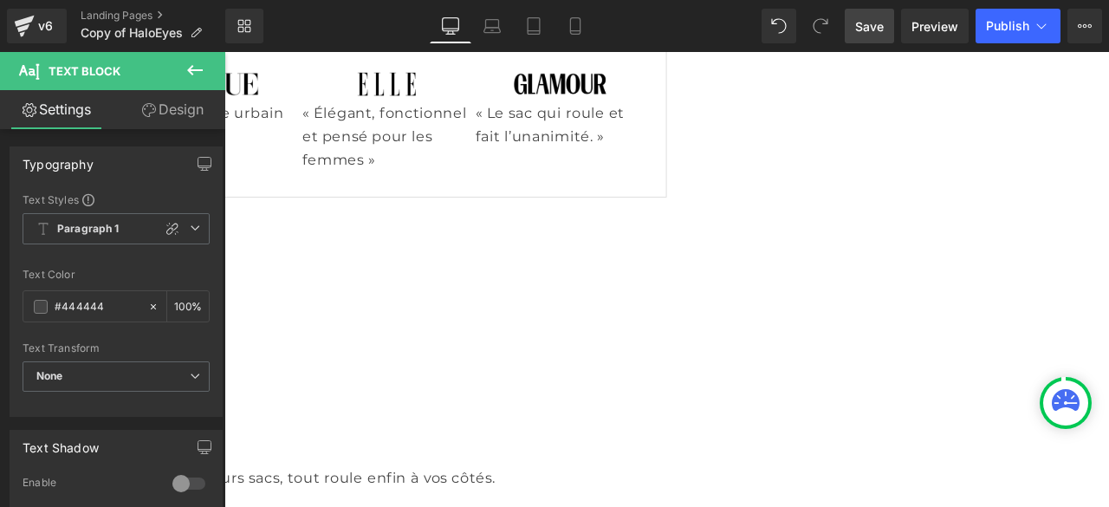
click at [735, 276] on span "Heading" at bounding box center [740, 265] width 47 height 21
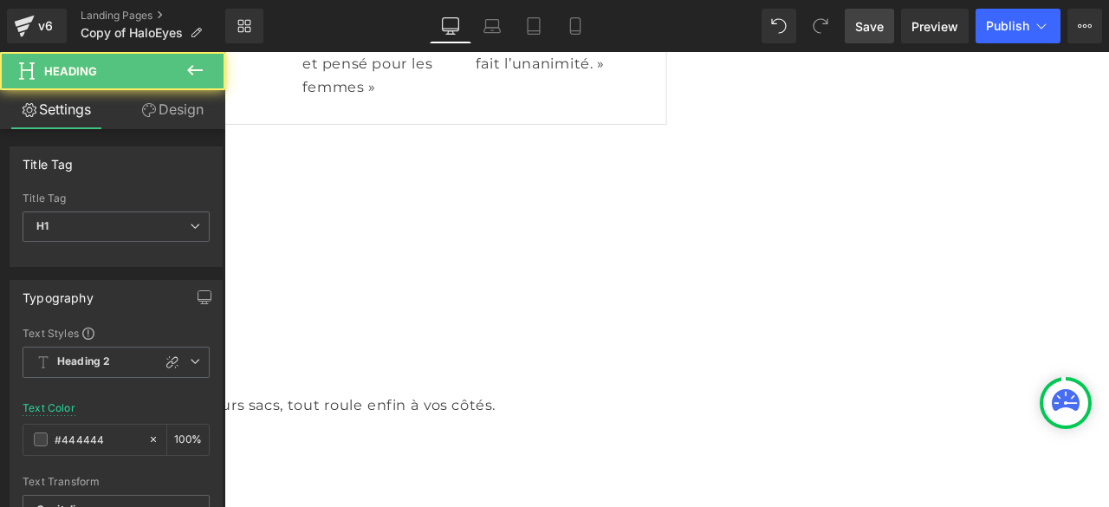
scroll to position [607, 0]
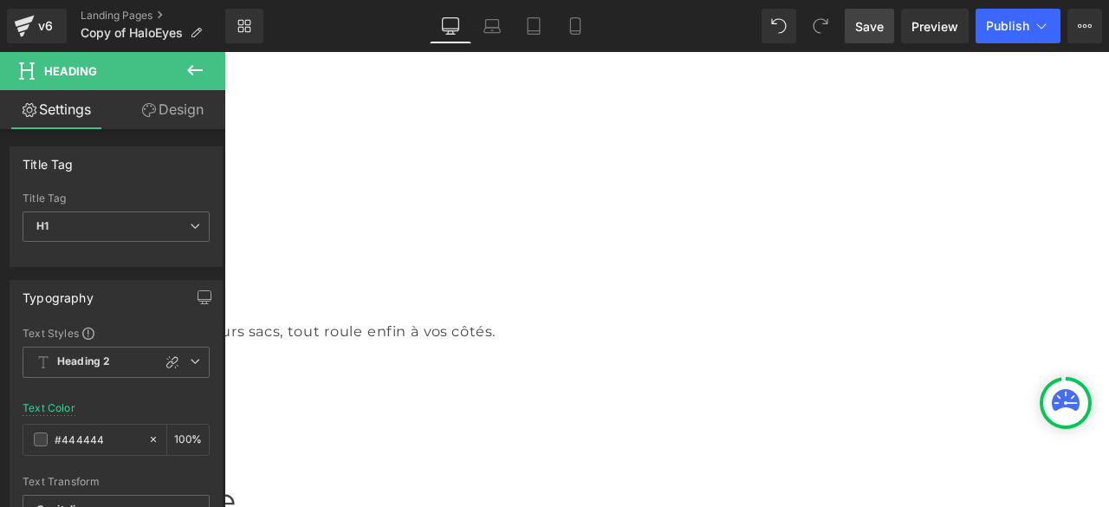
click at [379, 307] on span "Heading" at bounding box center [390, 317] width 47 height 21
click at [394, 308] on span "Heading" at bounding box center [390, 318] width 47 height 21
click at [388, 307] on span "Heading" at bounding box center [390, 317] width 47 height 21
click at [190, 359] on icon at bounding box center [195, 361] width 10 height 10
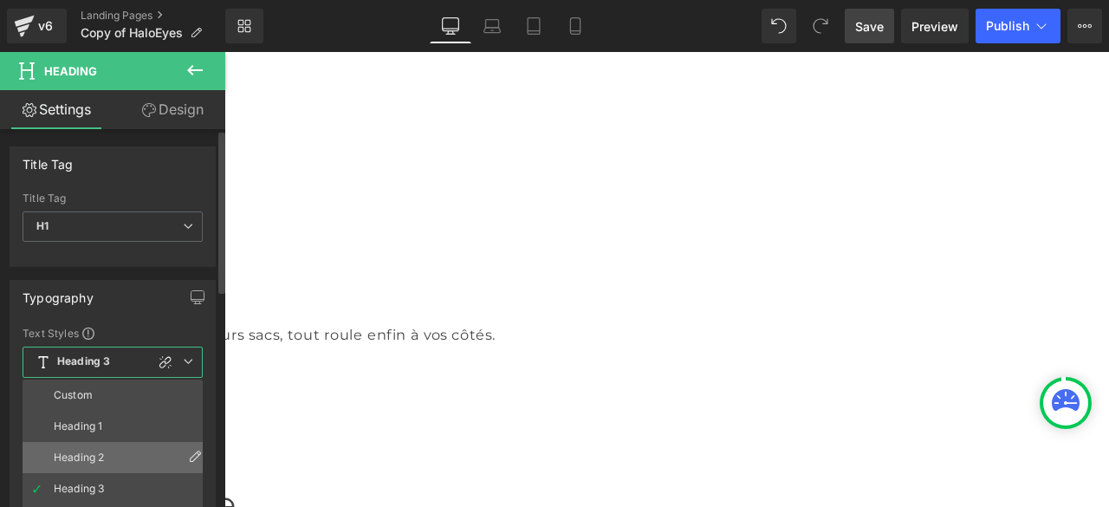
click at [94, 452] on div "Heading 2" at bounding box center [79, 458] width 50 height 12
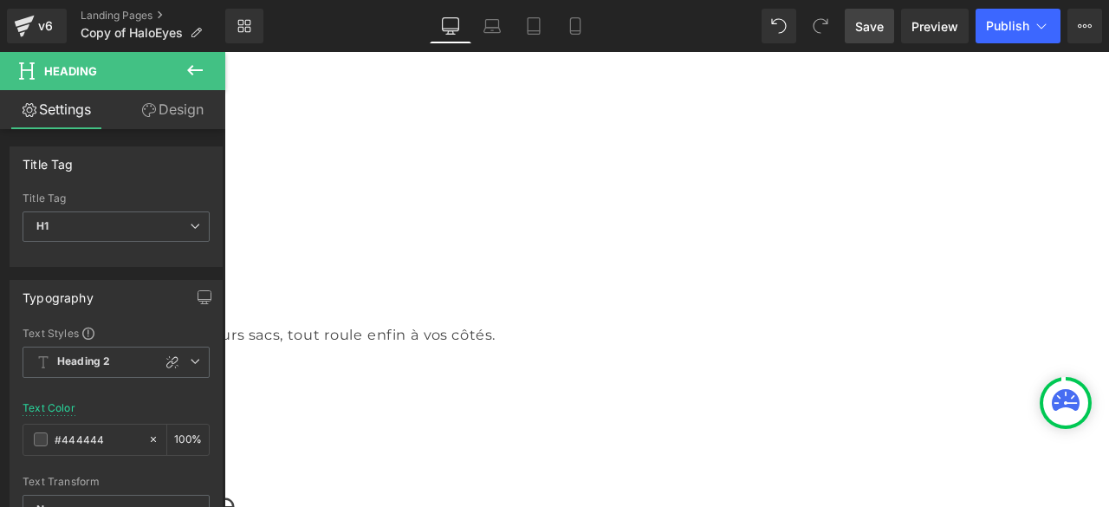
click at [744, 307] on span "Heading" at bounding box center [740, 317] width 47 height 21
click at [737, 307] on span "Heading" at bounding box center [740, 317] width 47 height 21
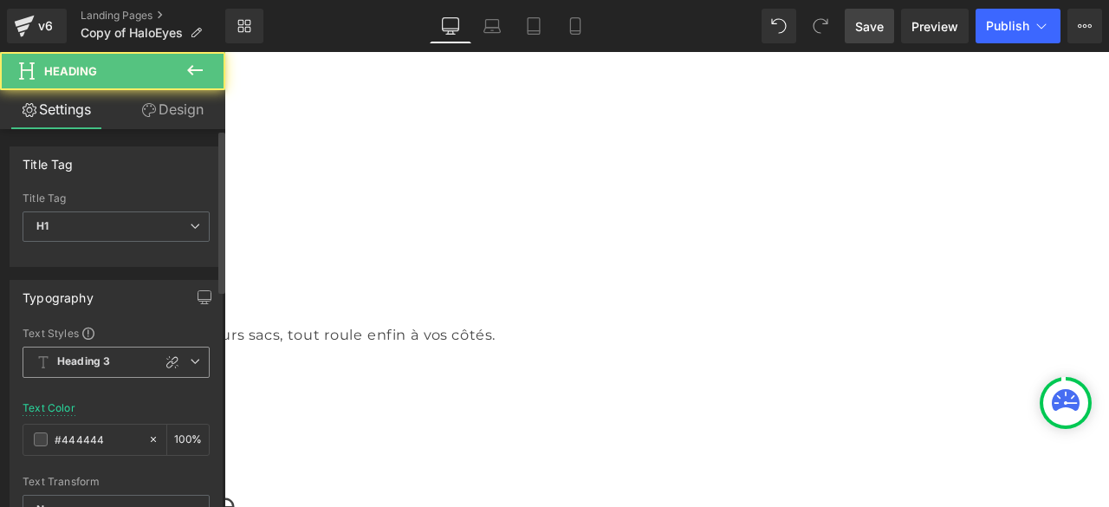
click at [182, 356] on span "Heading 3" at bounding box center [116, 362] width 187 height 31
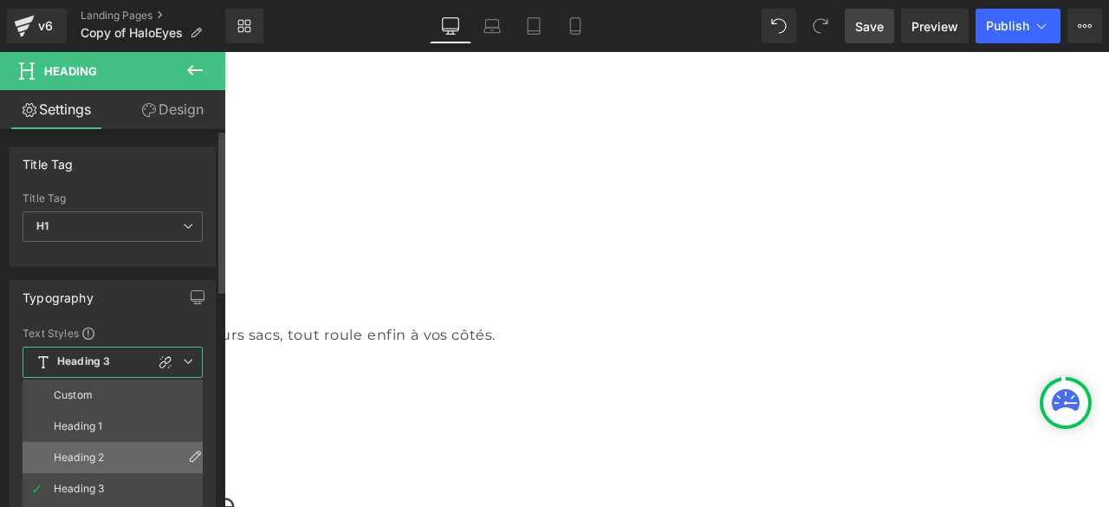
click at [104, 452] on div "Heading 2" at bounding box center [79, 458] width 50 height 12
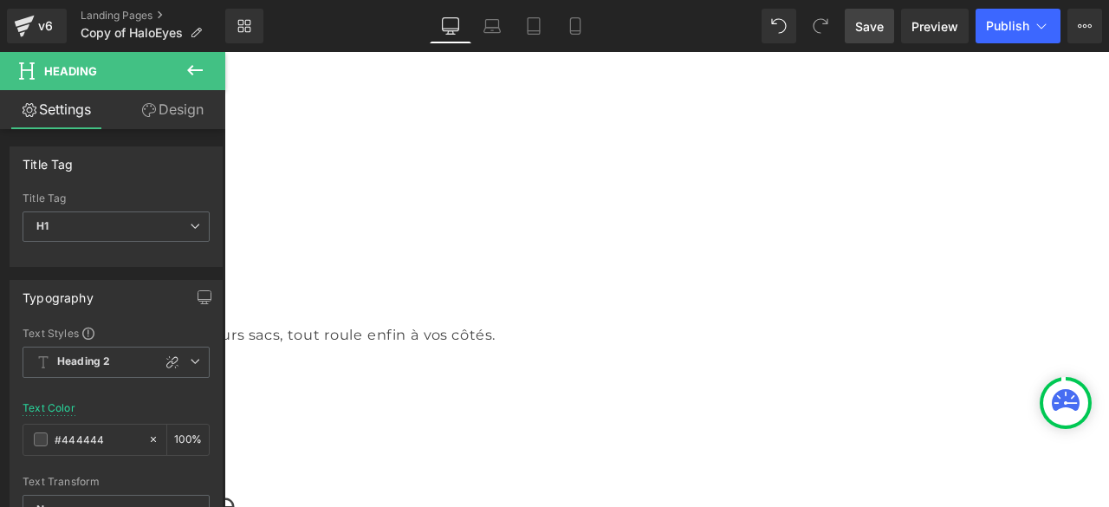
click at [1097, 307] on span "Heading" at bounding box center [1089, 317] width 47 height 21
click at [192, 360] on icon at bounding box center [195, 361] width 10 height 10
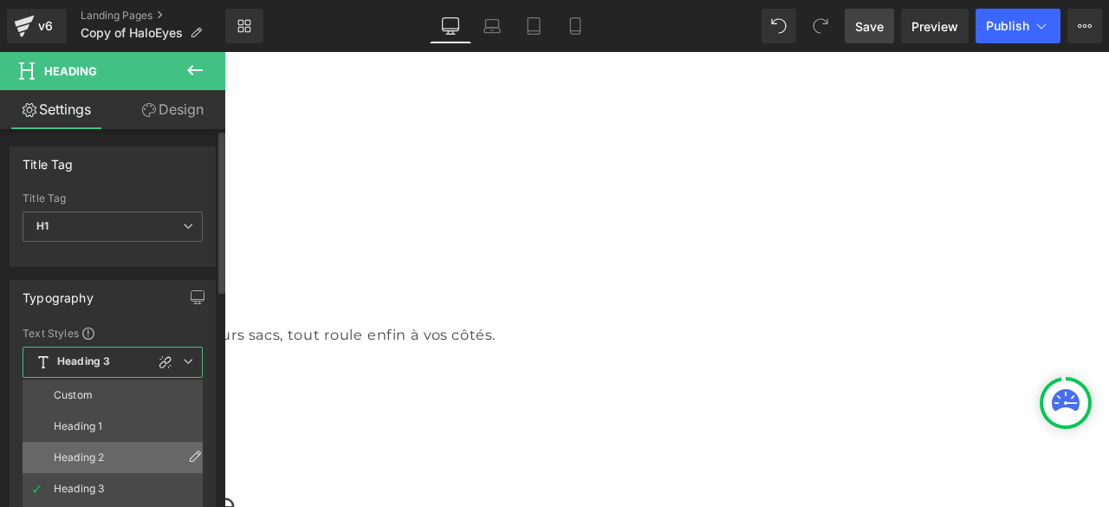
click at [81, 457] on div "Heading 2" at bounding box center [79, 458] width 50 height 12
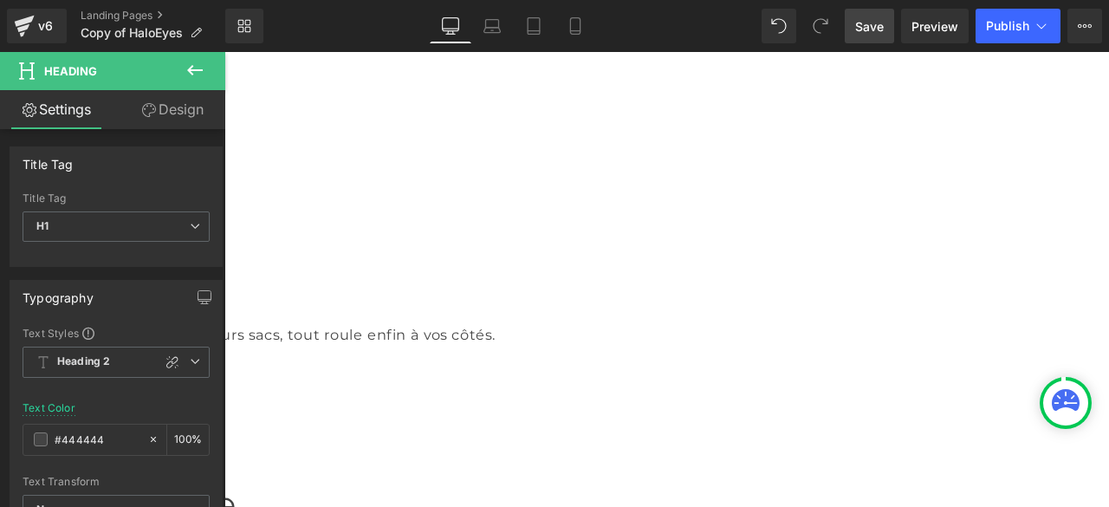
click at [379, 419] on span "Text Block" at bounding box center [389, 429] width 57 height 21
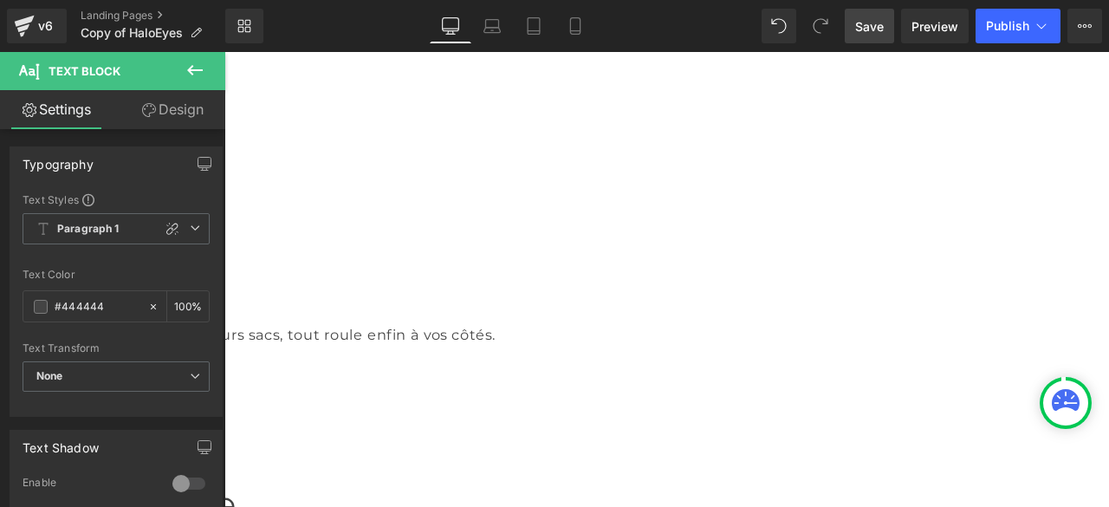
click at [738, 420] on span "Text Block" at bounding box center [739, 430] width 57 height 21
click at [1084, 420] on span "Text Block" at bounding box center [1089, 430] width 57 height 21
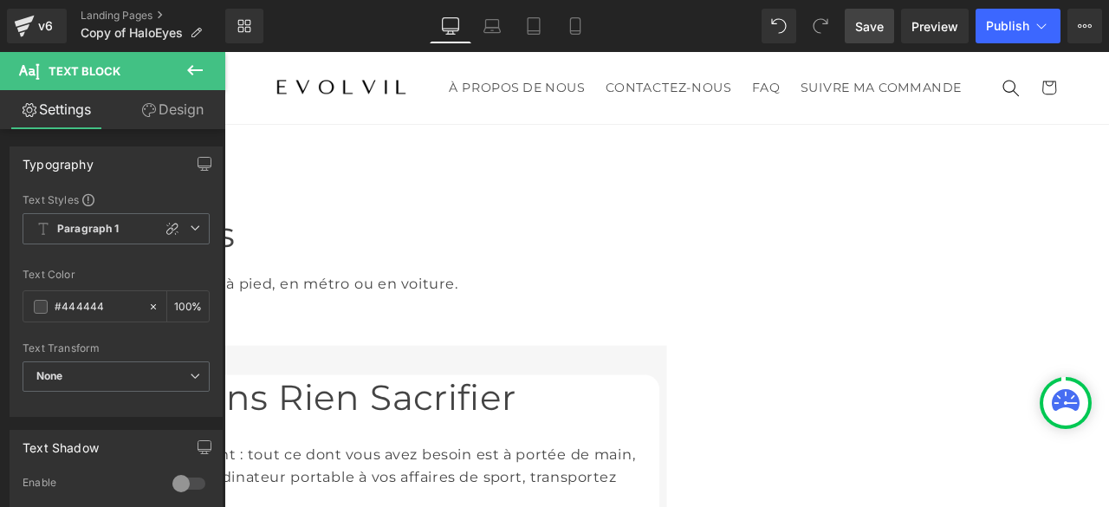
scroll to position [1040, 0]
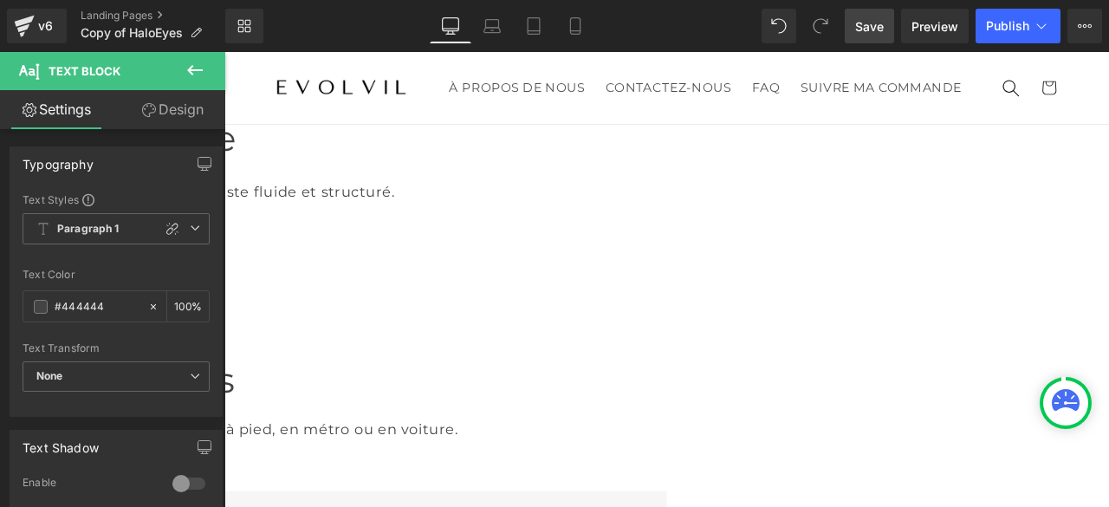
click at [471, 302] on span "Heading" at bounding box center [480, 312] width 47 height 21
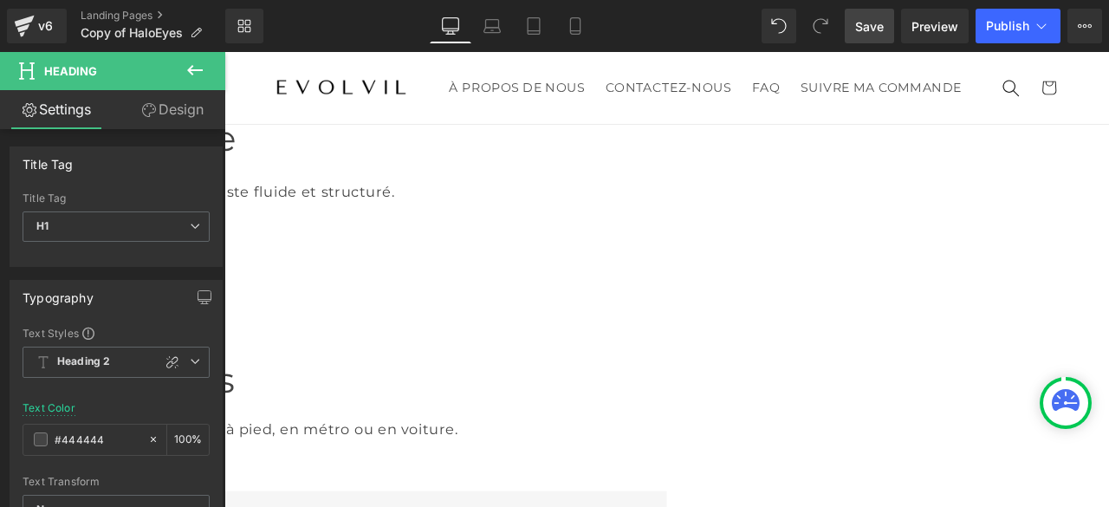
click at [453, 466] on span "Text Block" at bounding box center [479, 476] width 57 height 21
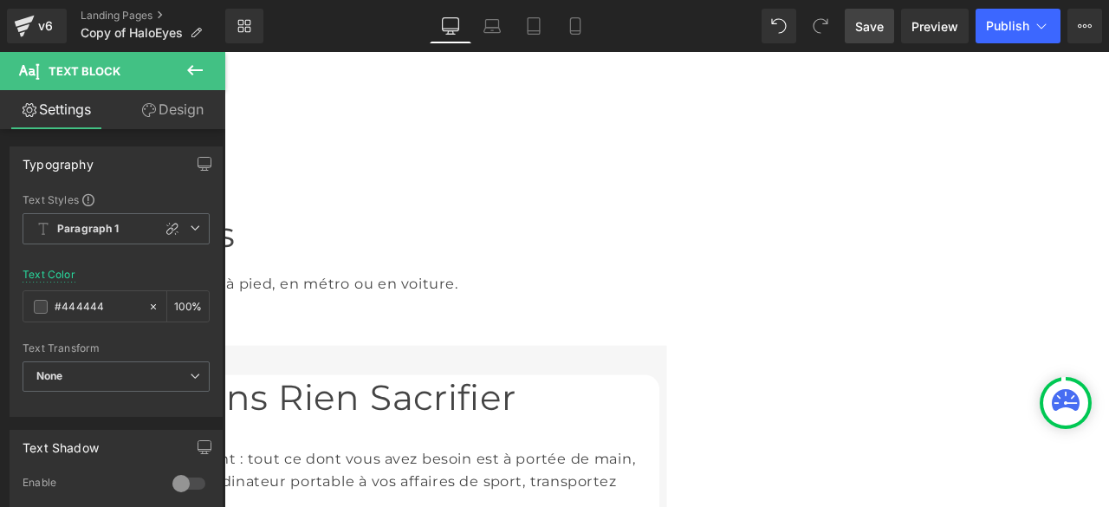
scroll to position [1473, 0]
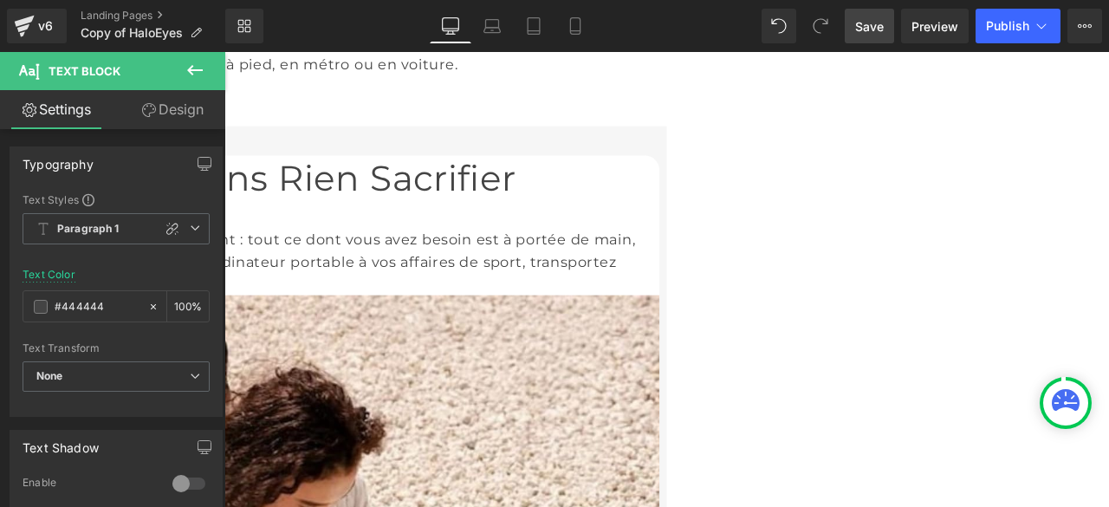
click at [992, 436] on span "Heading" at bounding box center [1000, 446] width 47 height 21
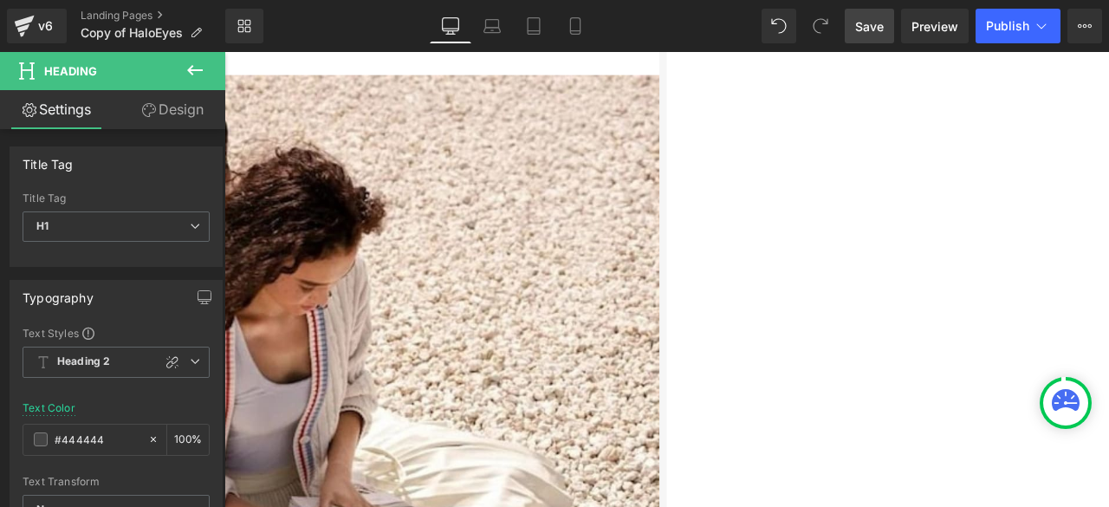
scroll to position [1820, 0]
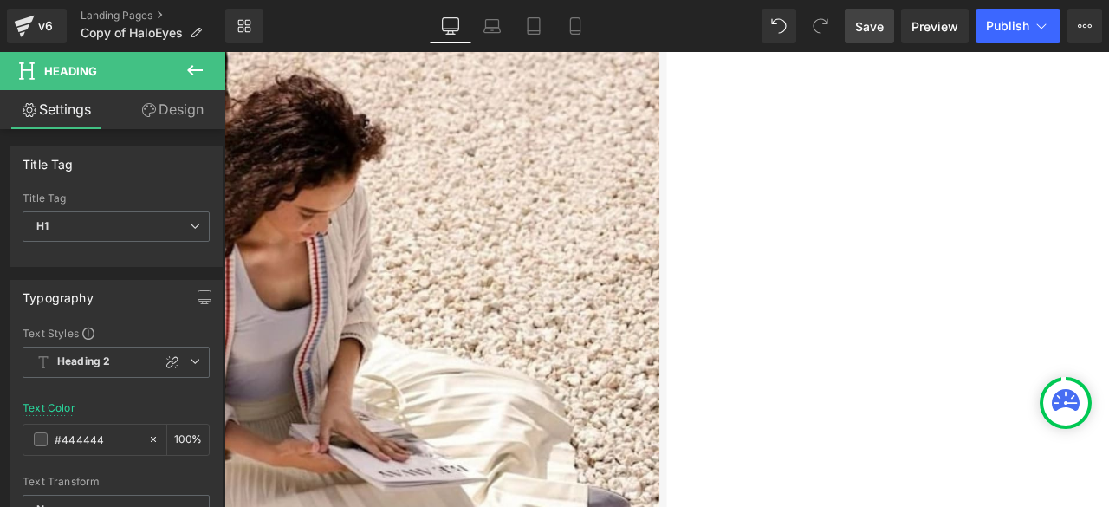
click at [983, 239] on span "Text Block" at bounding box center [999, 249] width 57 height 21
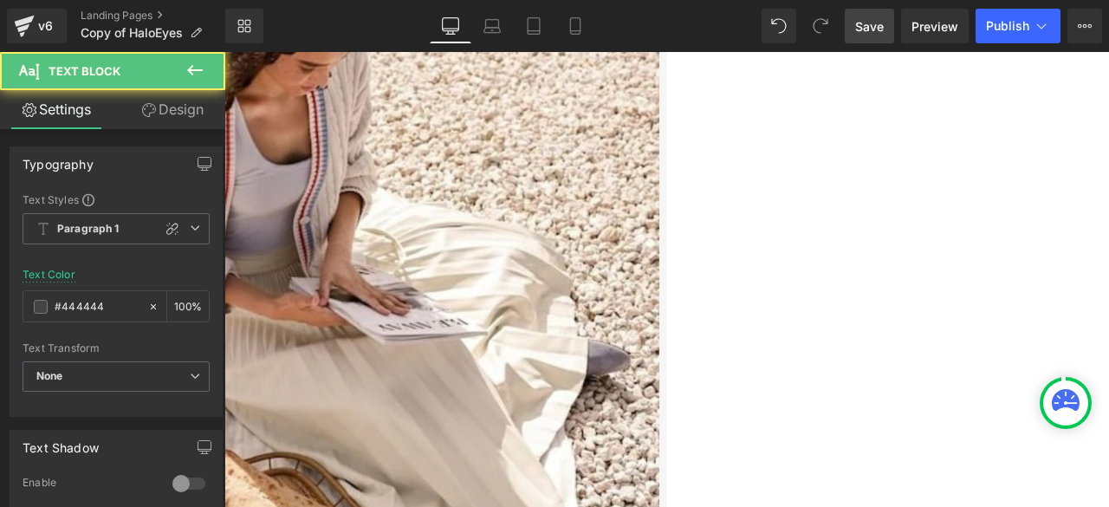
scroll to position [2080, 0]
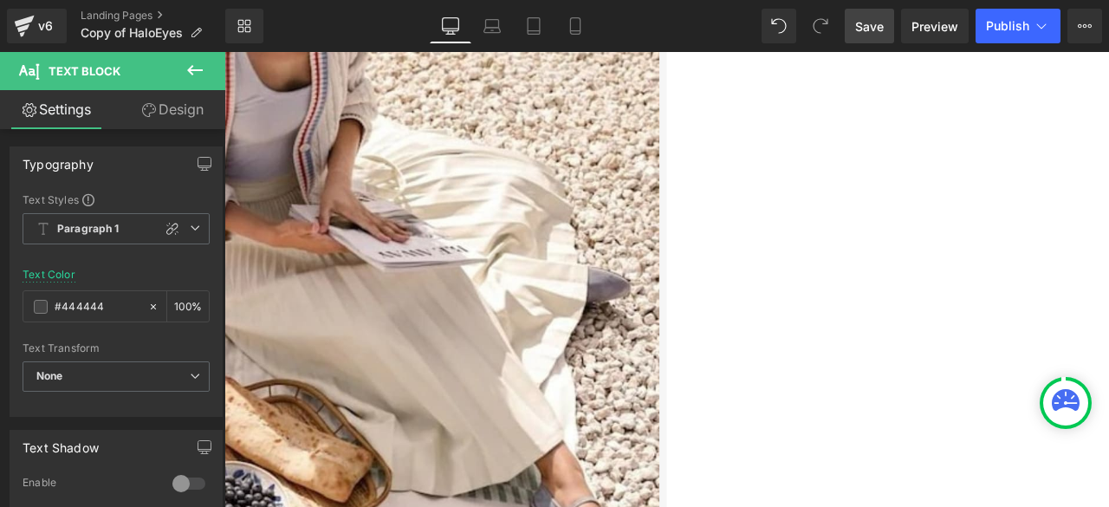
click at [457, 330] on span "Heading" at bounding box center [480, 340] width 47 height 21
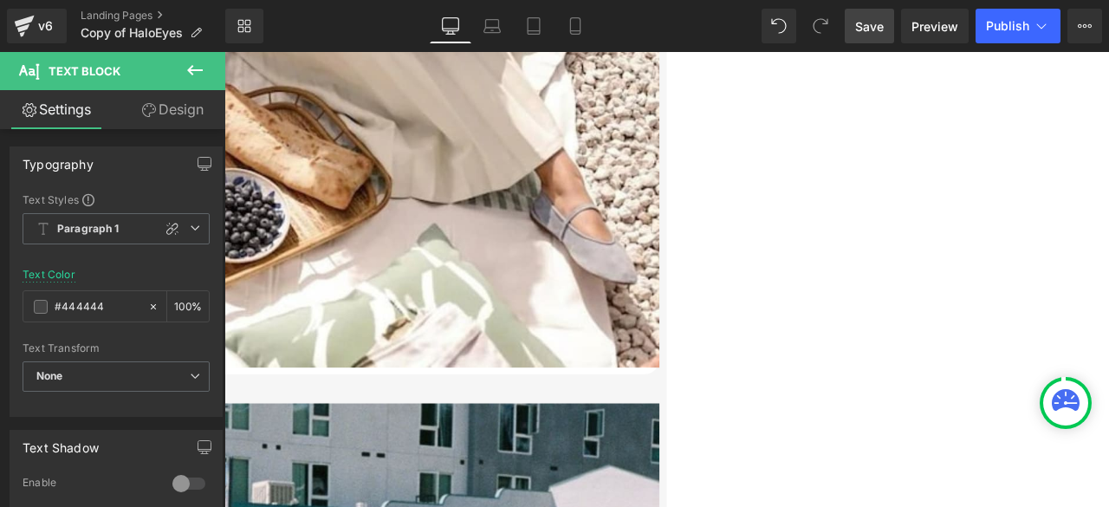
scroll to position [2600, 0]
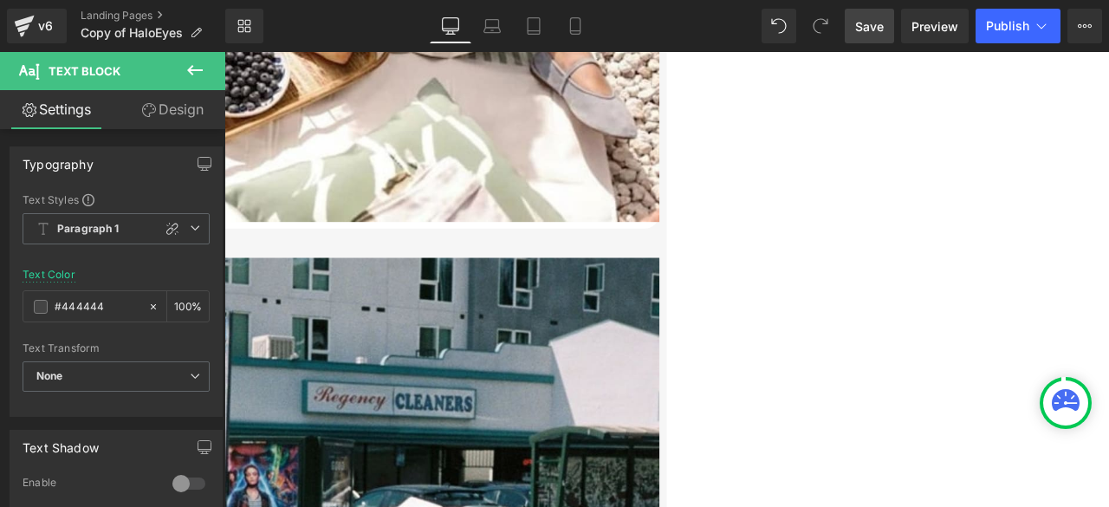
click at [977, 405] on span "Heading" at bounding box center [1000, 415] width 47 height 21
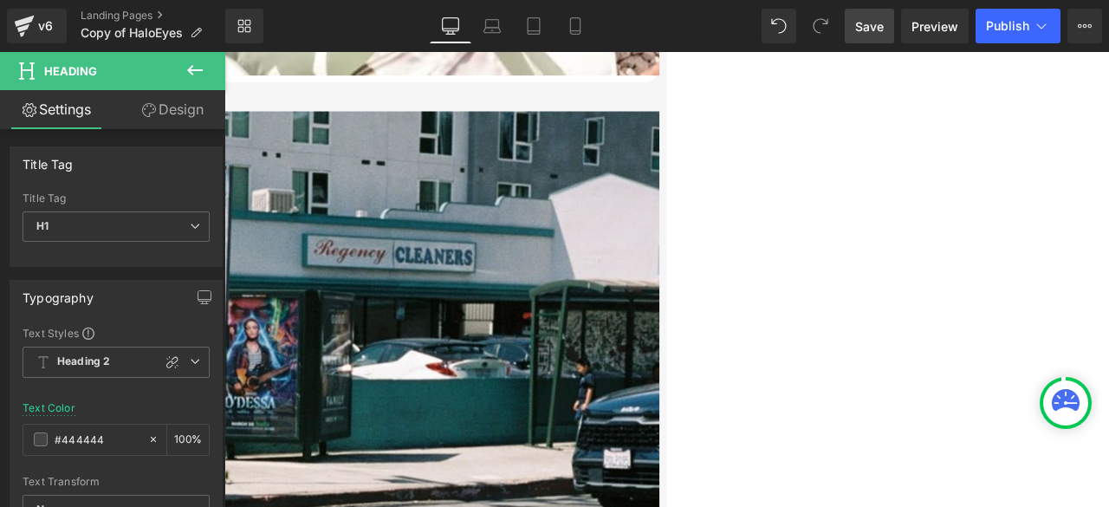
scroll to position [2860, 0]
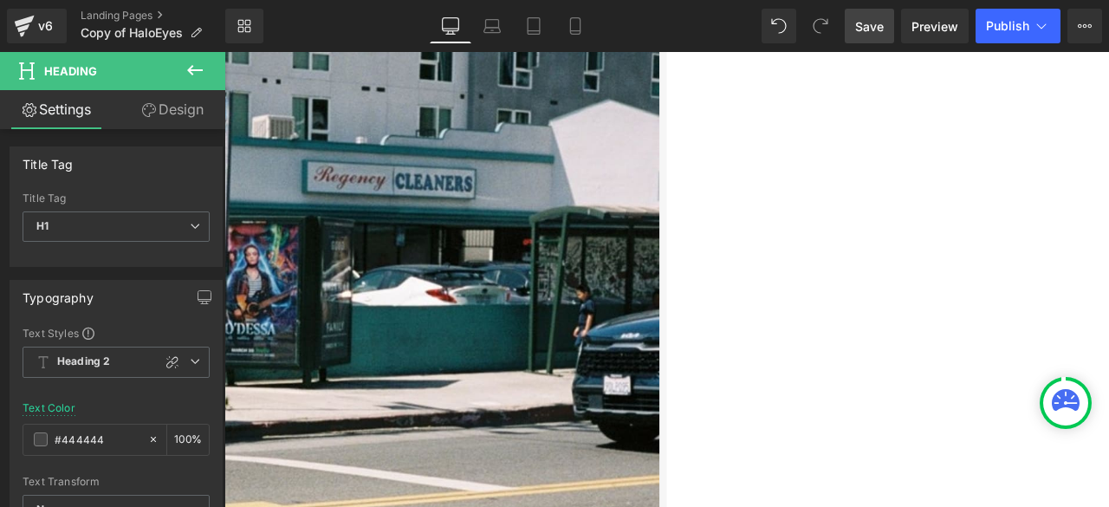
click at [985, 337] on span "Text Block" at bounding box center [999, 347] width 57 height 21
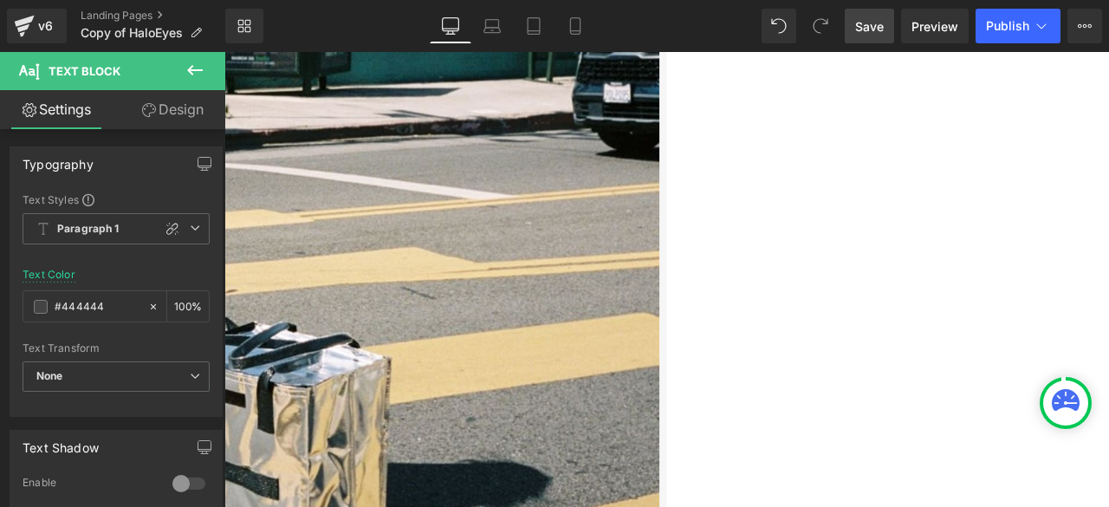
scroll to position [3380, 0]
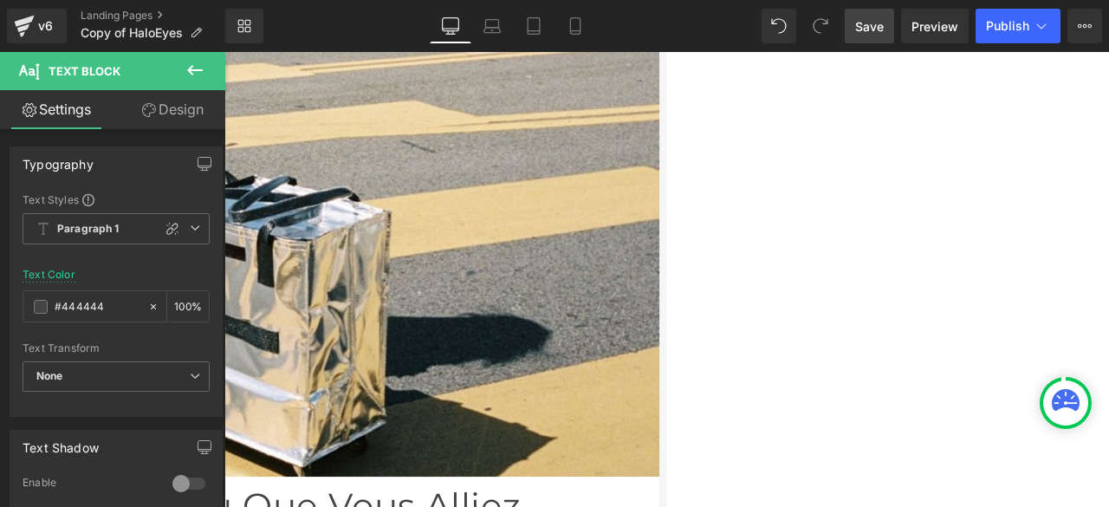
click at [473, 115] on span "Heading" at bounding box center [480, 125] width 47 height 21
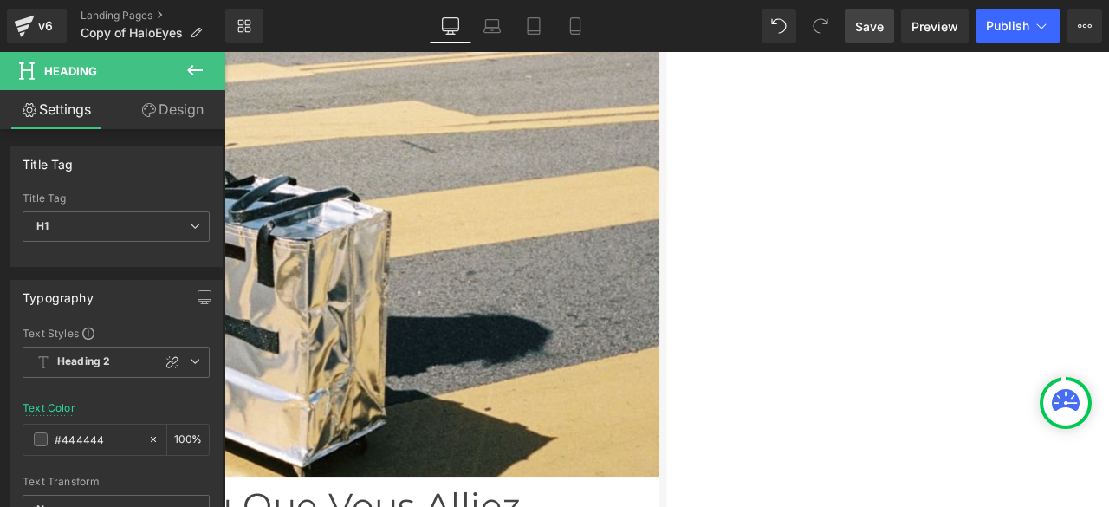
click at [477, 218] on span "Text Block" at bounding box center [479, 228] width 57 height 21
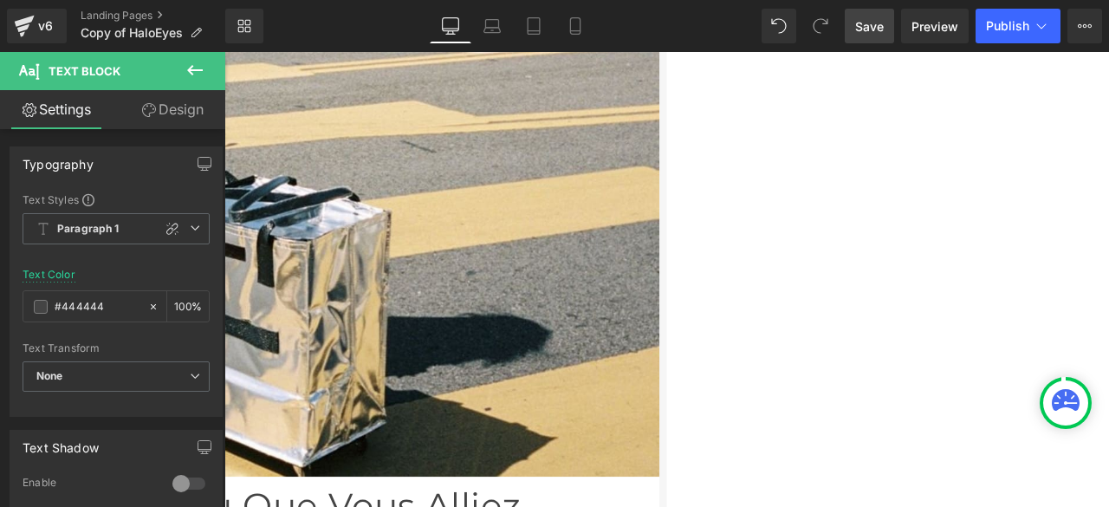
click at [467, 254] on span "Text Block" at bounding box center [479, 264] width 57 height 21
click at [476, 289] on span "Text Block" at bounding box center [479, 299] width 57 height 21
click at [463, 353] on span "Text Block" at bounding box center [479, 363] width 57 height 21
click at [468, 413] on span "Text Block" at bounding box center [479, 423] width 57 height 21
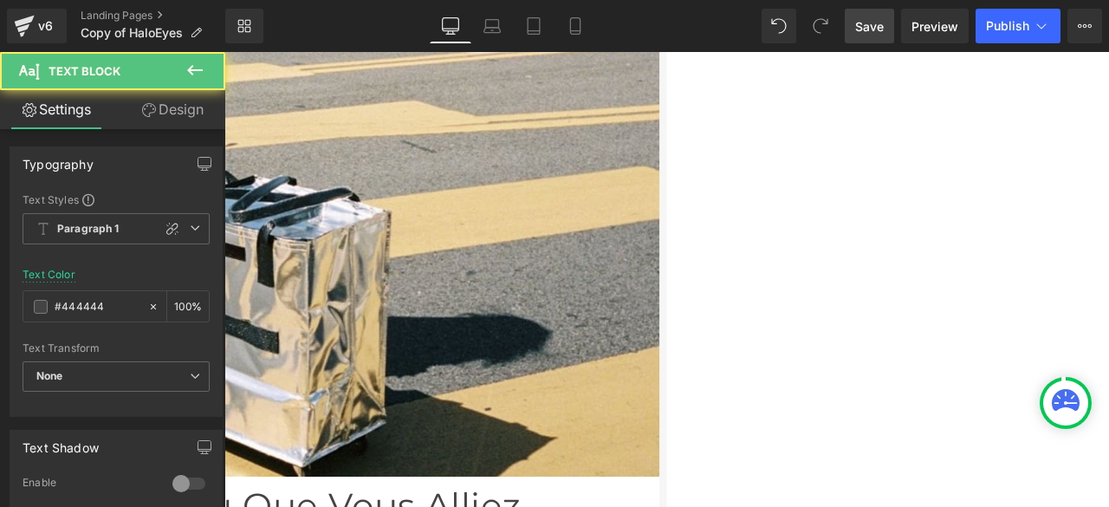
click at [470, 462] on span "Text Block" at bounding box center [479, 472] width 57 height 21
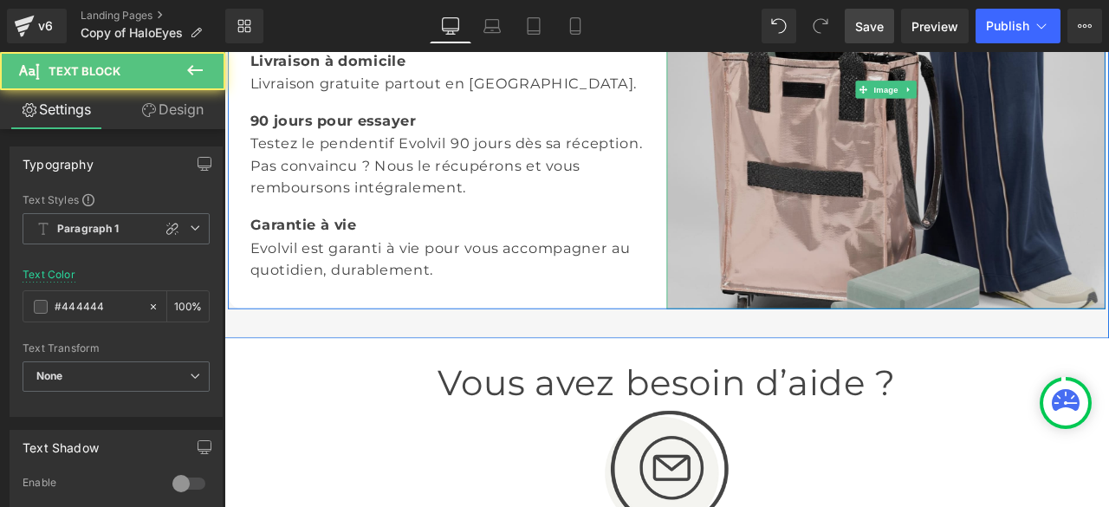
scroll to position [3640, 0]
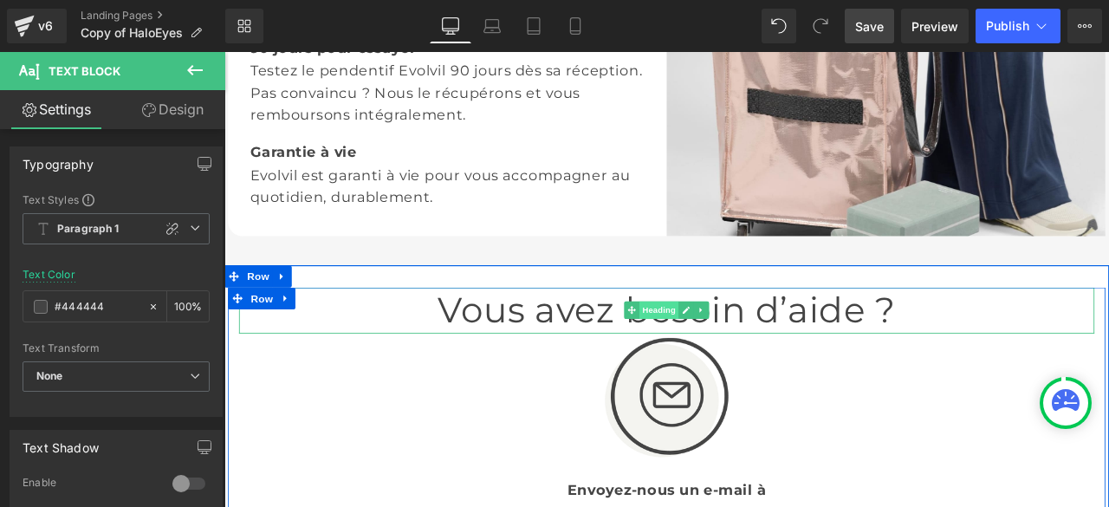
click at [731, 348] on span "Heading" at bounding box center [740, 358] width 47 height 21
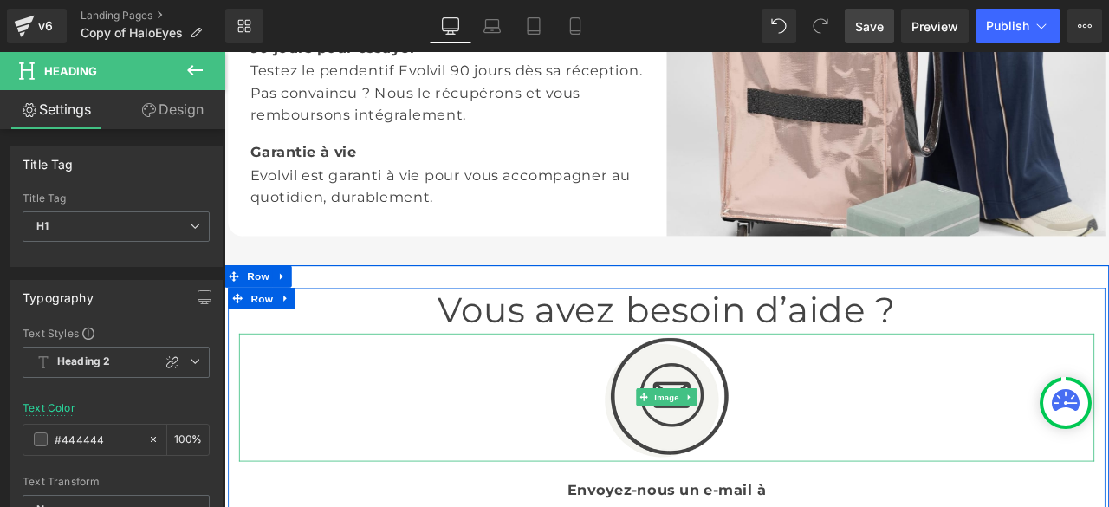
scroll to position [3900, 0]
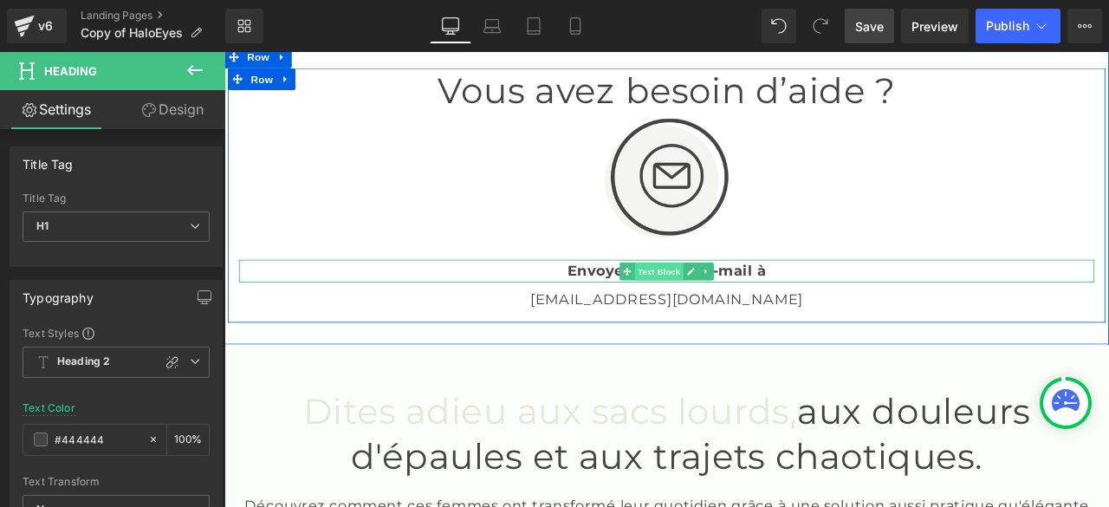
click at [738, 302] on span "Text Block" at bounding box center [739, 312] width 57 height 21
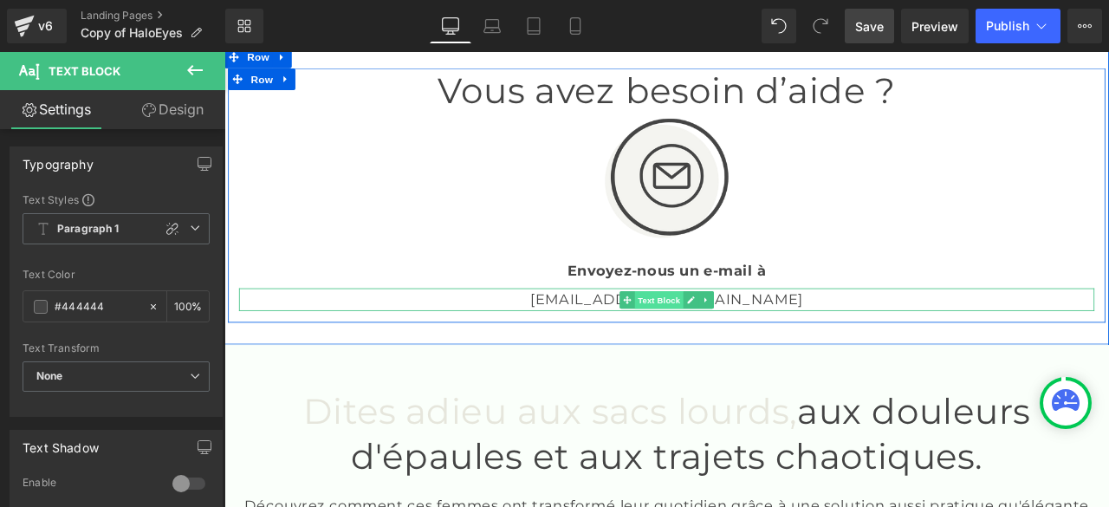
click at [744, 335] on span "Text Block" at bounding box center [739, 345] width 57 height 21
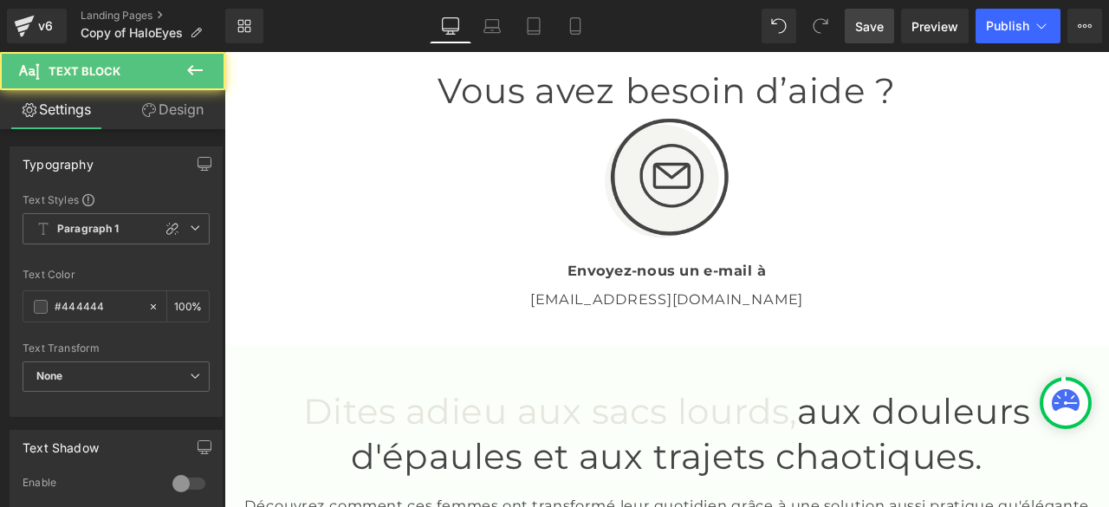
scroll to position [4074, 0]
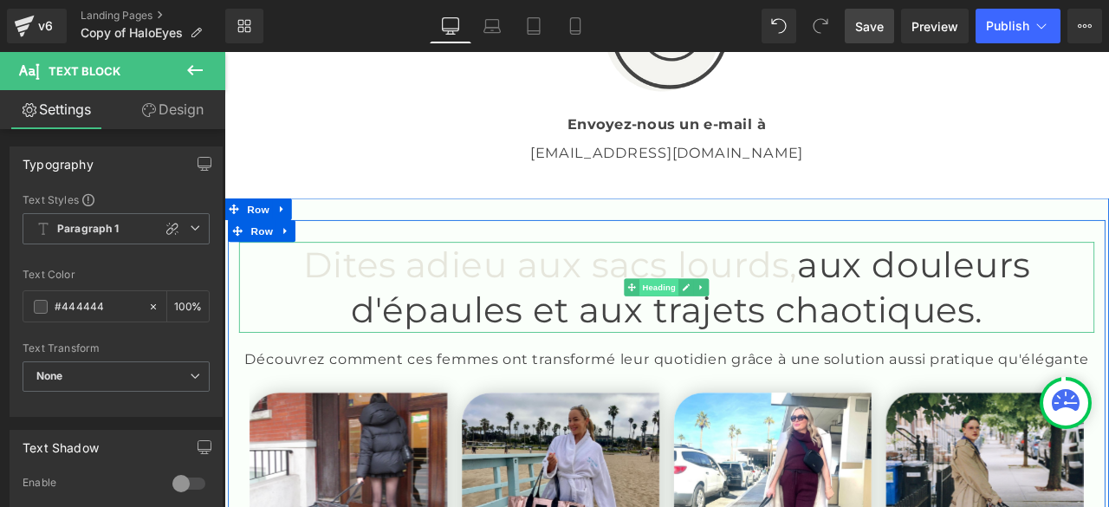
click at [740, 321] on span "Heading" at bounding box center [740, 331] width 47 height 21
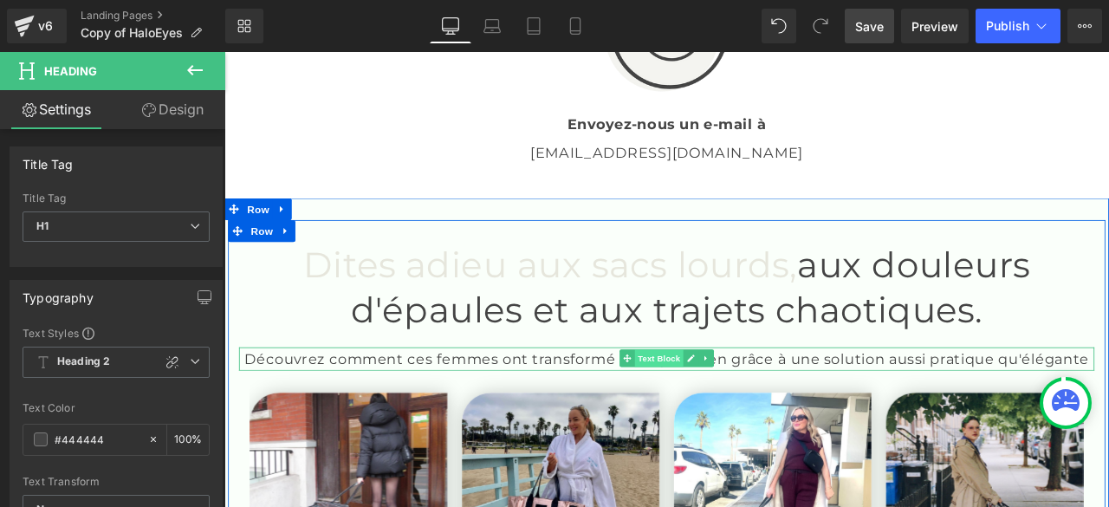
click at [740, 405] on span "Text Block" at bounding box center [739, 415] width 57 height 21
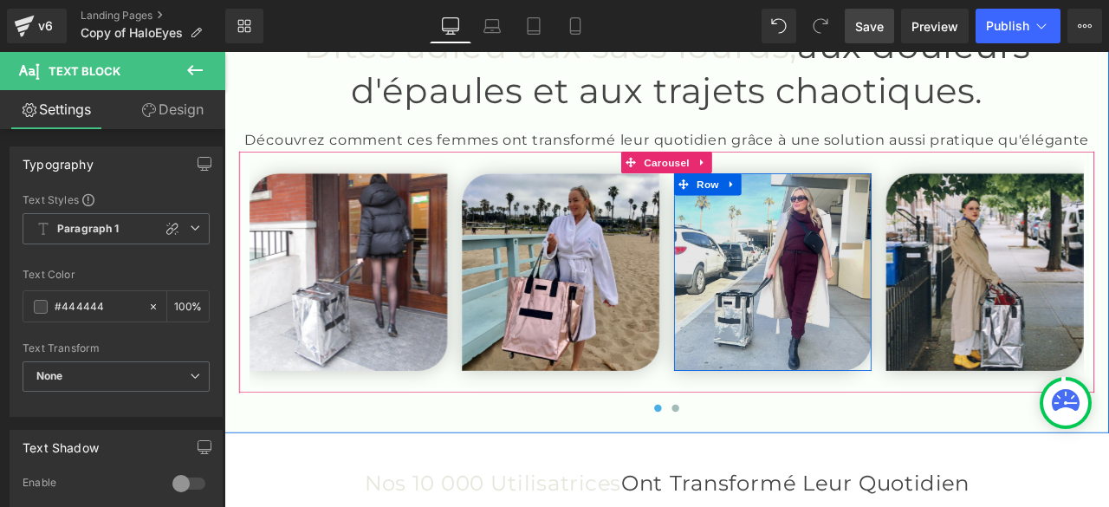
scroll to position [4420, 0]
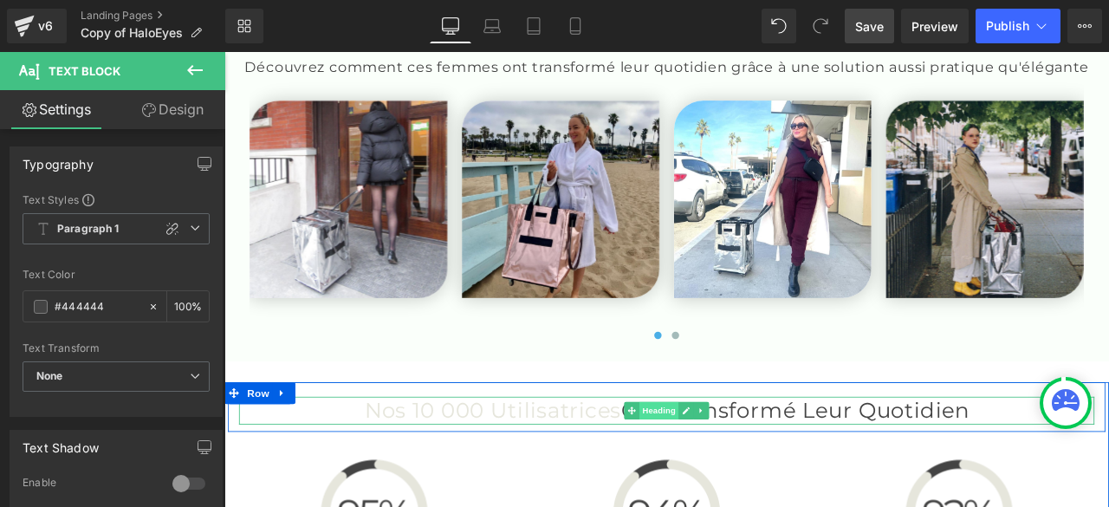
click at [731, 466] on span "Heading" at bounding box center [740, 476] width 47 height 21
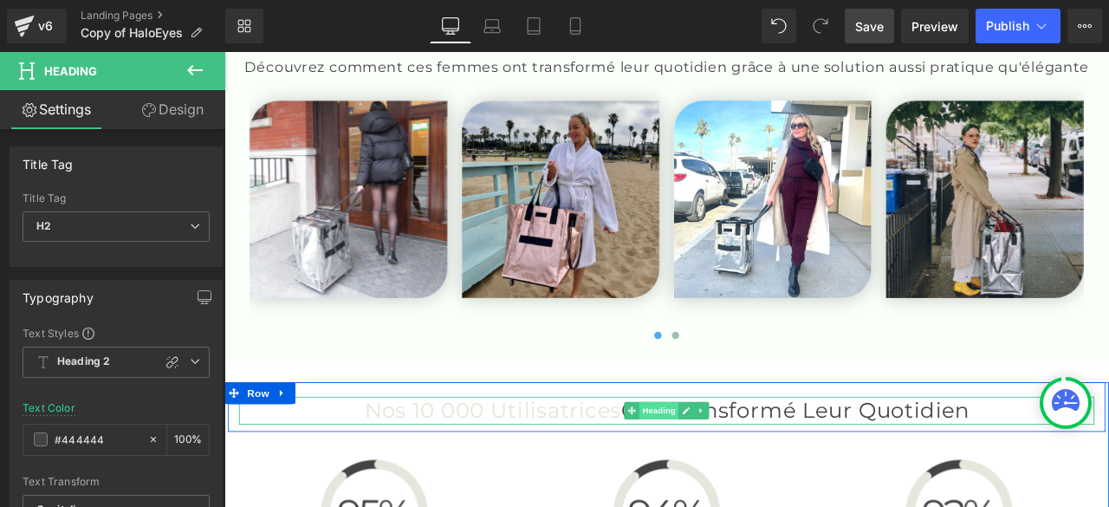
scroll to position [4680, 0]
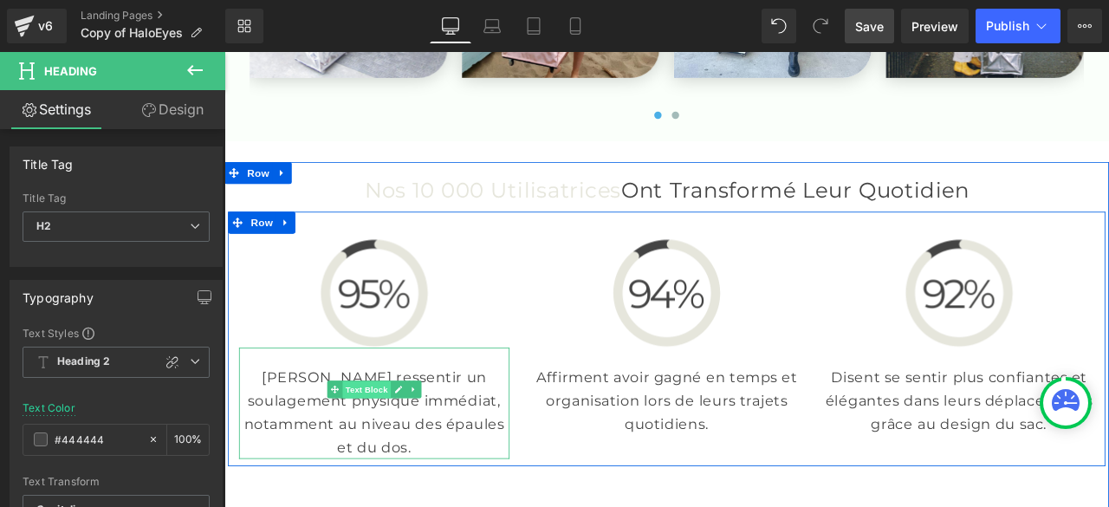
click at [397, 443] on span "Text Block" at bounding box center [392, 453] width 57 height 21
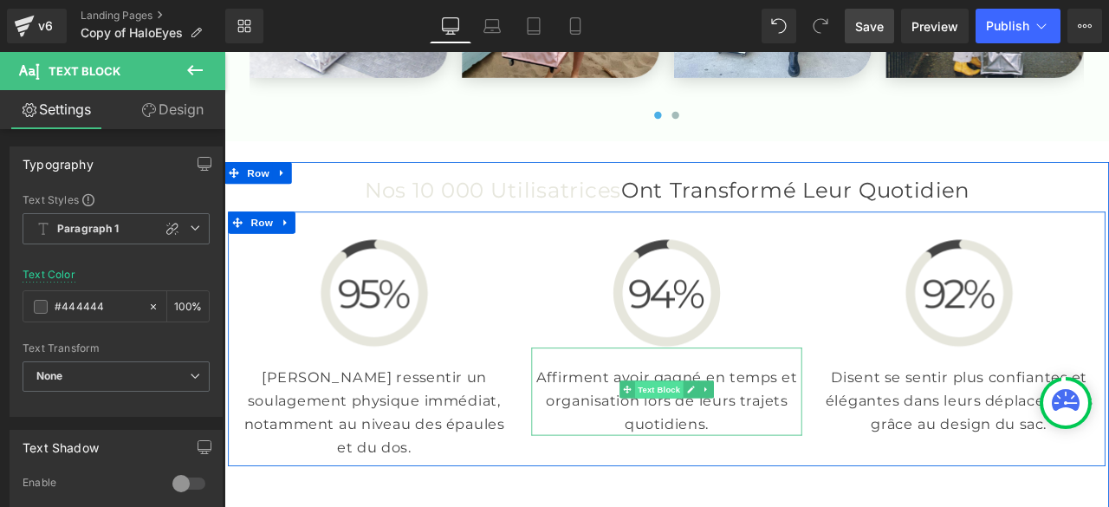
click at [732, 443] on span "Text Block" at bounding box center [739, 453] width 57 height 21
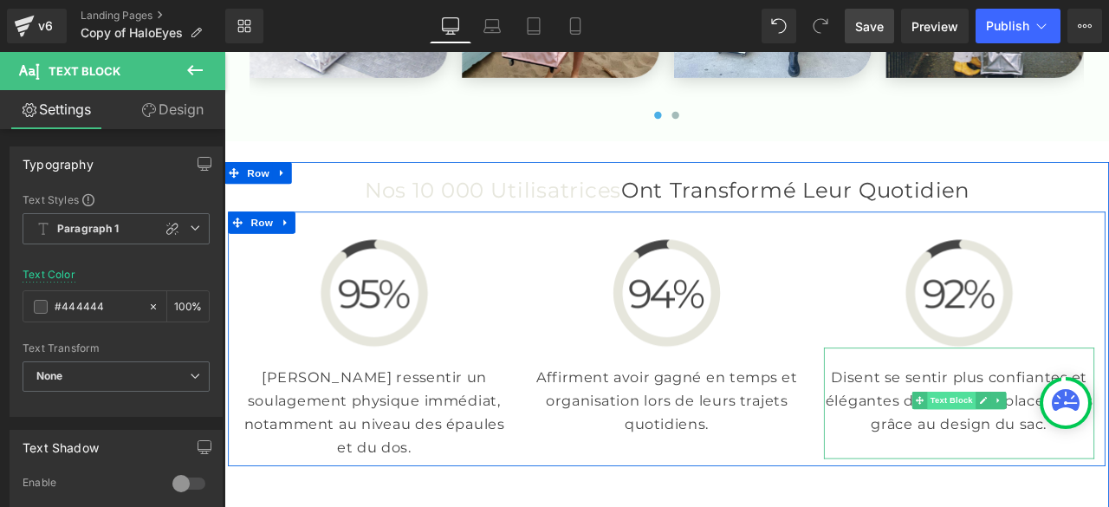
click at [1084, 455] on span "Text Block" at bounding box center [1085, 465] width 57 height 21
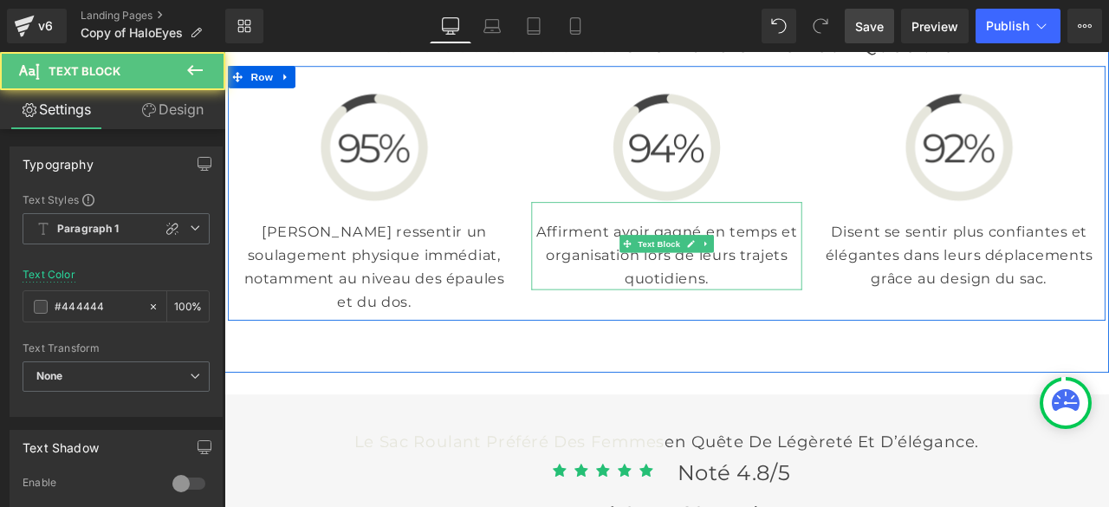
scroll to position [4940, 0]
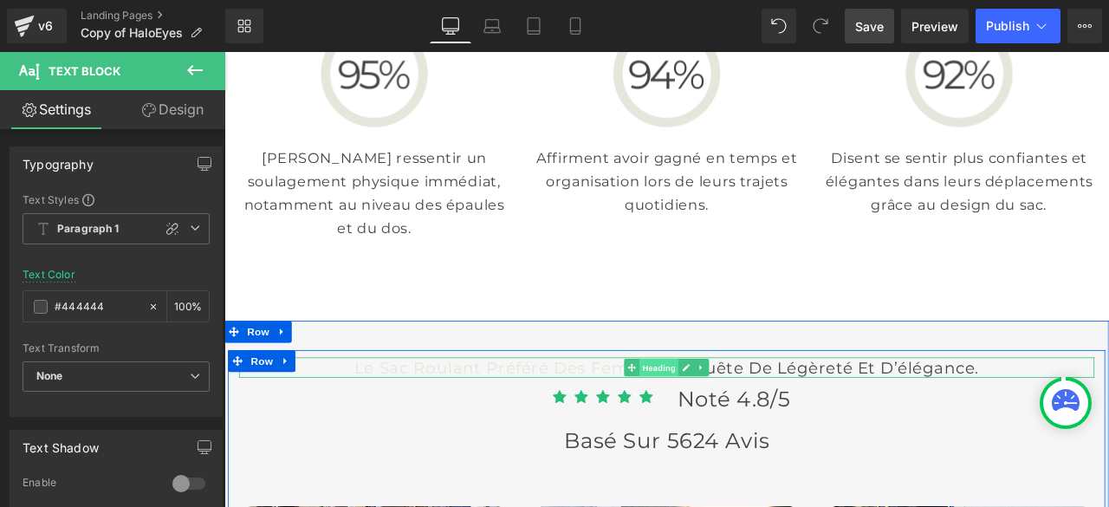
click at [734, 416] on span "Heading" at bounding box center [740, 426] width 47 height 21
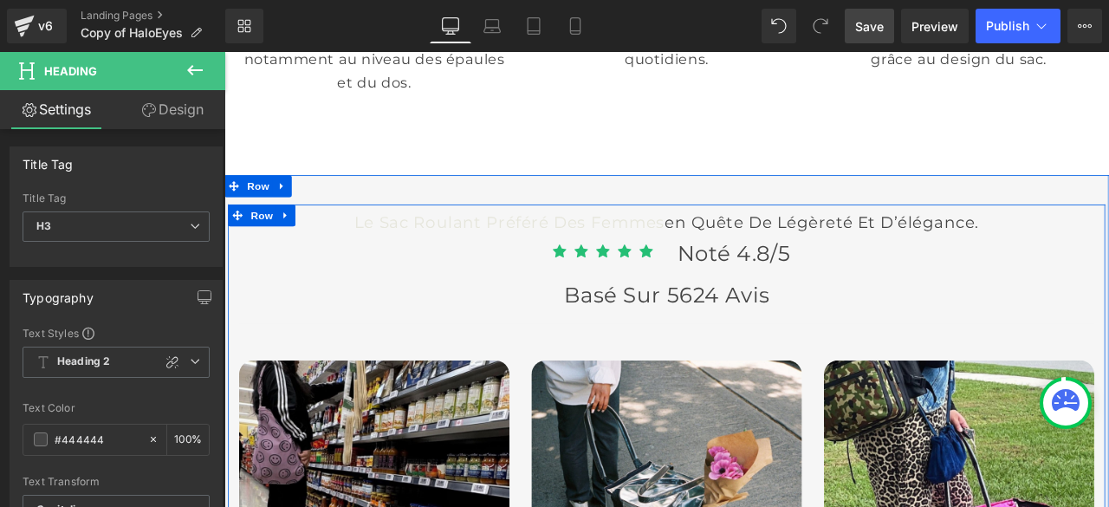
scroll to position [5200, 0]
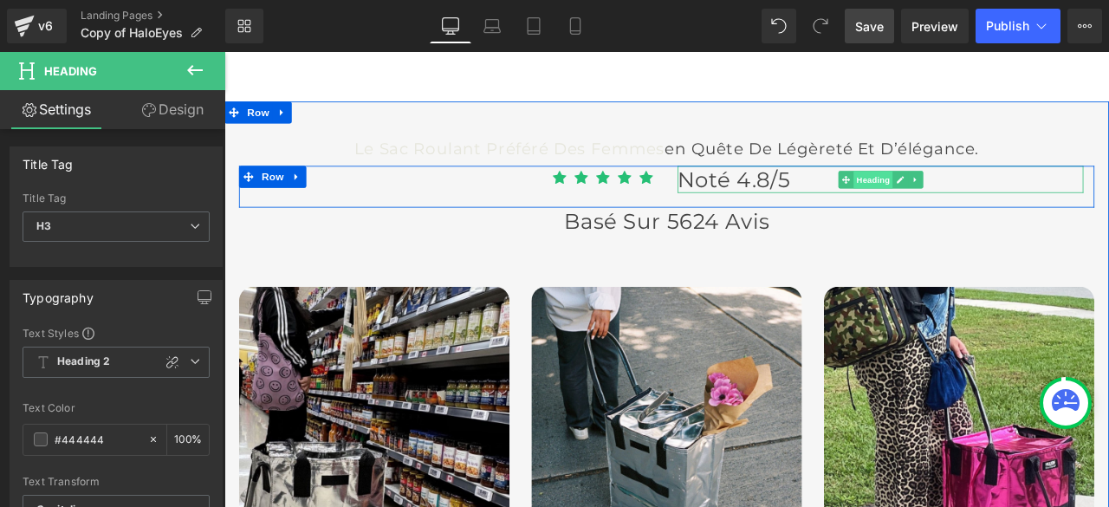
click at [979, 193] on span "Heading" at bounding box center [993, 203] width 47 height 21
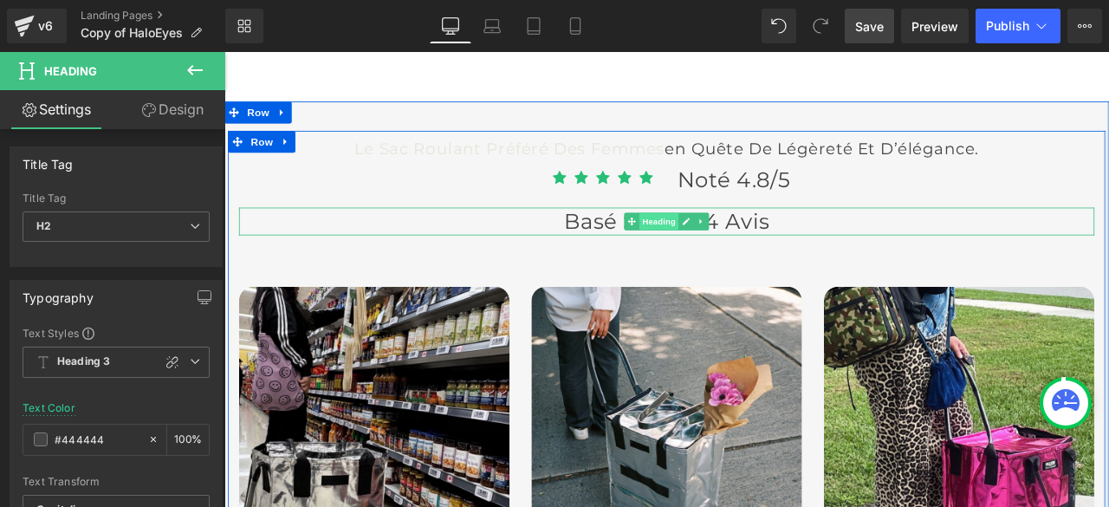
click at [732, 243] on span "Heading" at bounding box center [740, 253] width 47 height 21
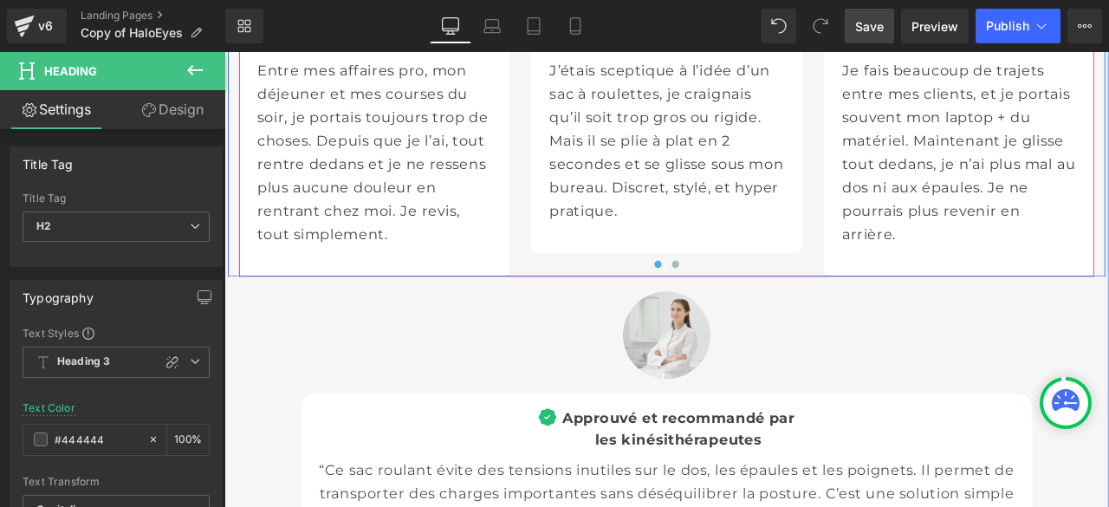
scroll to position [6240, 0]
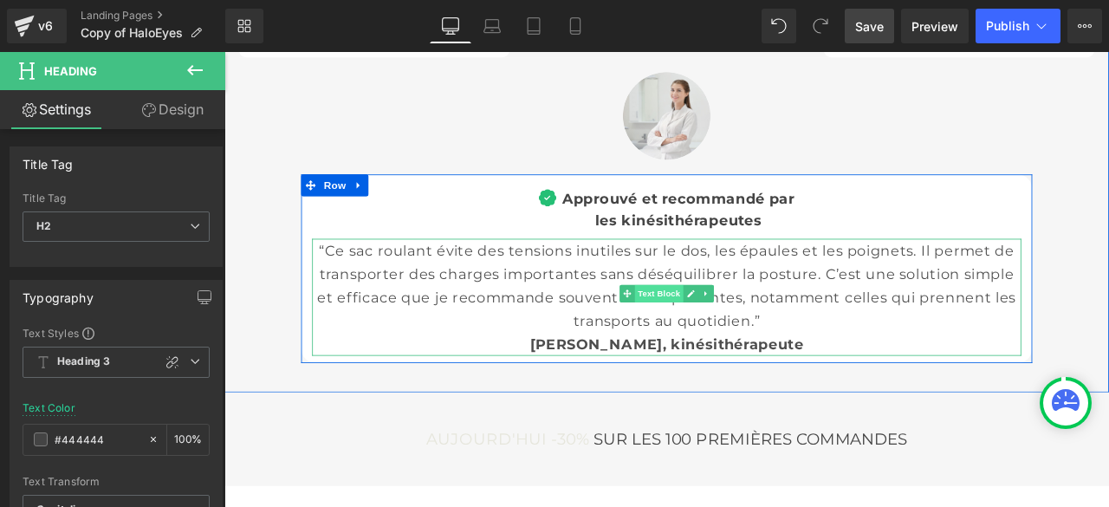
click at [733, 328] on span "Text Block" at bounding box center [739, 338] width 57 height 21
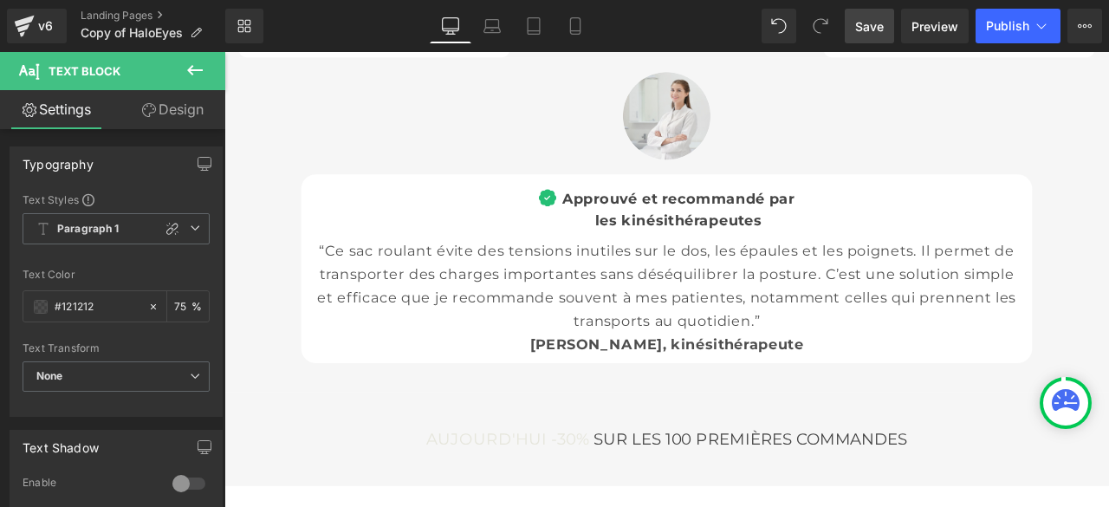
scroll to position [6414, 0]
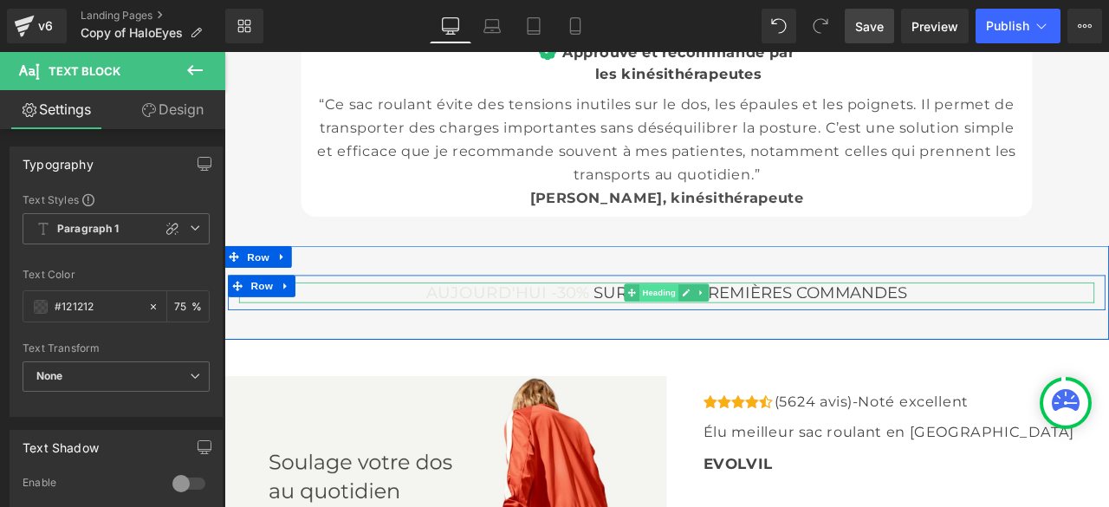
click at [737, 327] on span "Heading" at bounding box center [740, 337] width 47 height 21
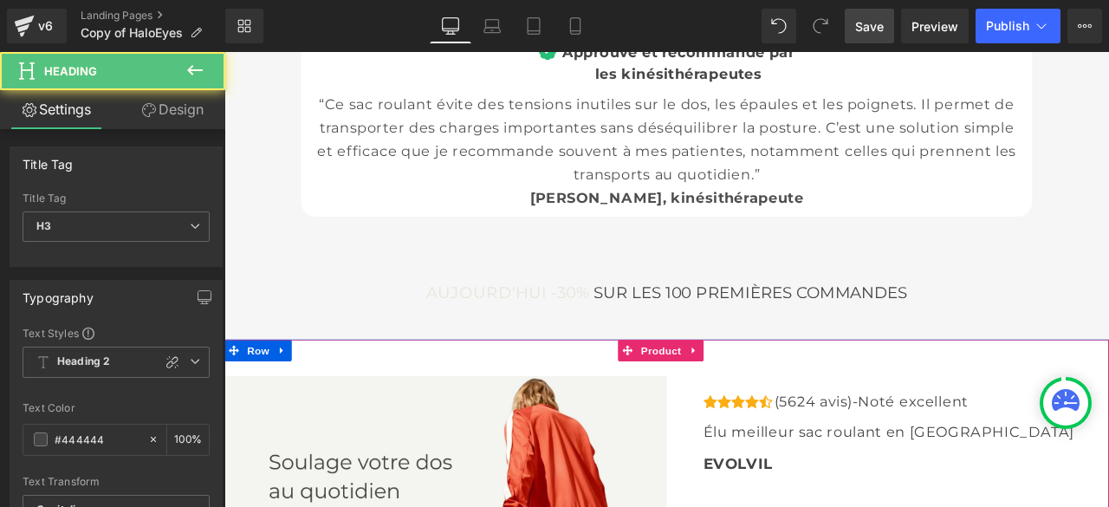
scroll to position [6674, 0]
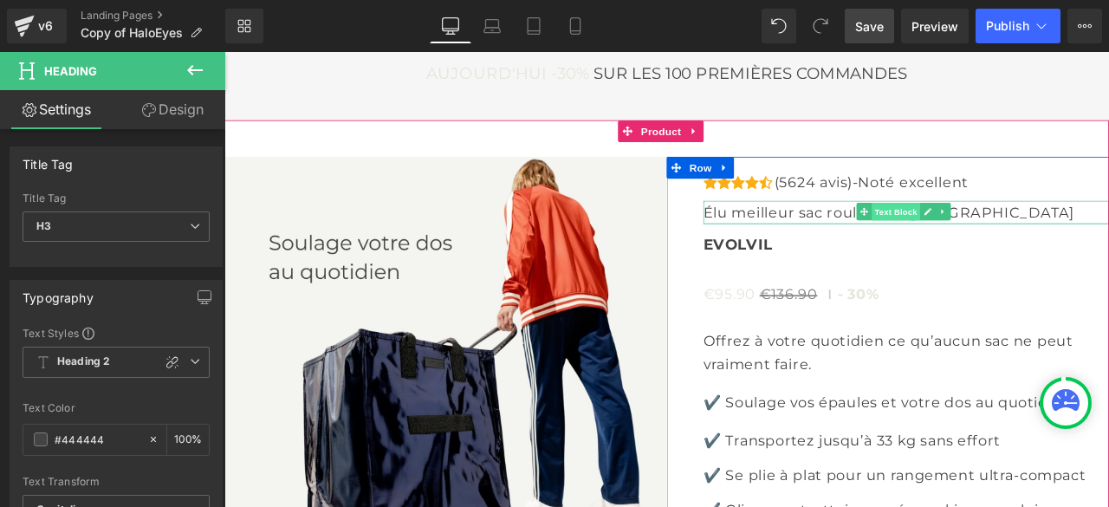
click at [1015, 231] on span "Text Block" at bounding box center [1020, 241] width 57 height 21
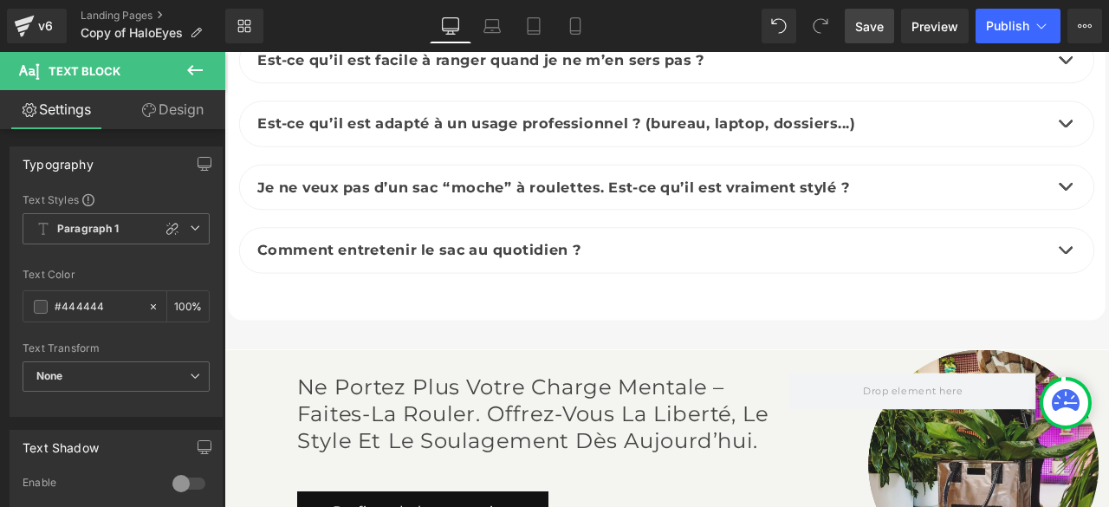
scroll to position [8580, 0]
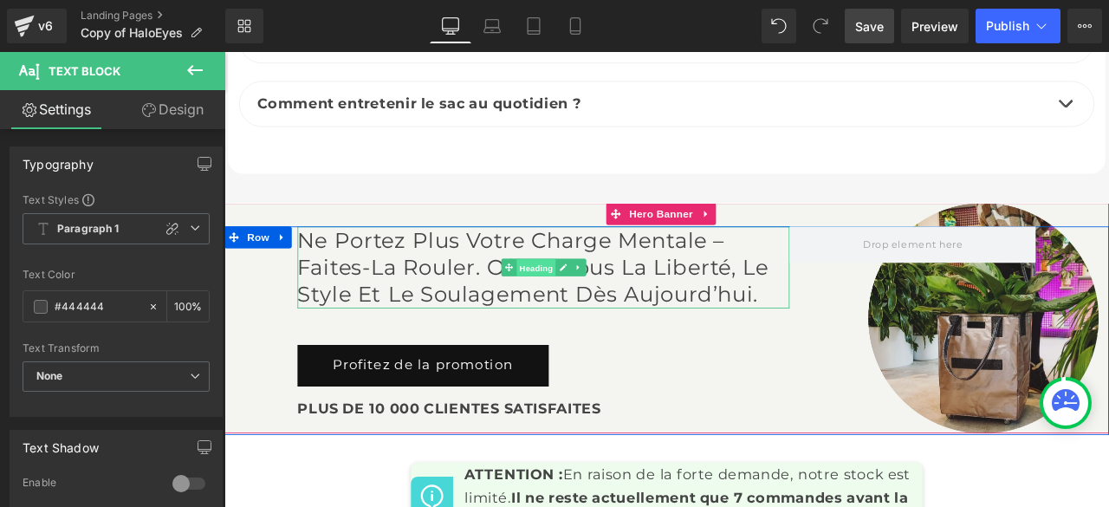
click at [588, 297] on span "Heading" at bounding box center [593, 307] width 47 height 21
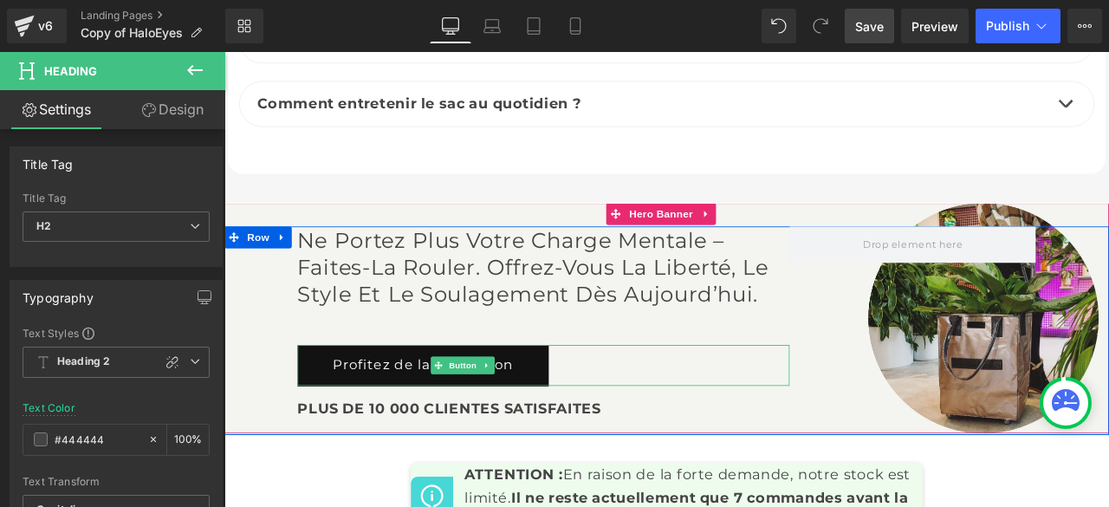
scroll to position [8754, 0]
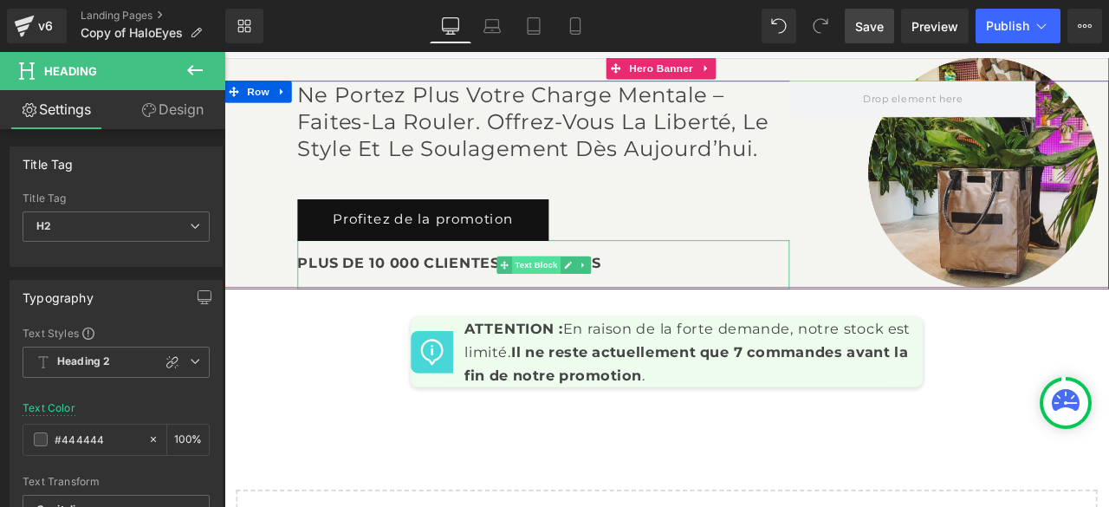
click at [595, 301] on span "Text Block" at bounding box center [593, 304] width 57 height 21
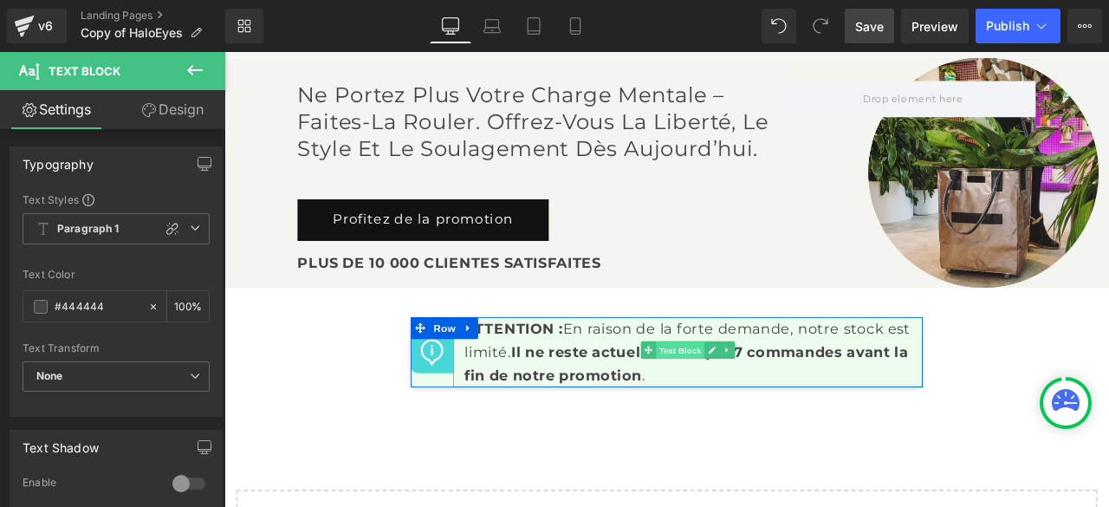
click at [769, 395] on span "Text Block" at bounding box center [765, 405] width 57 height 21
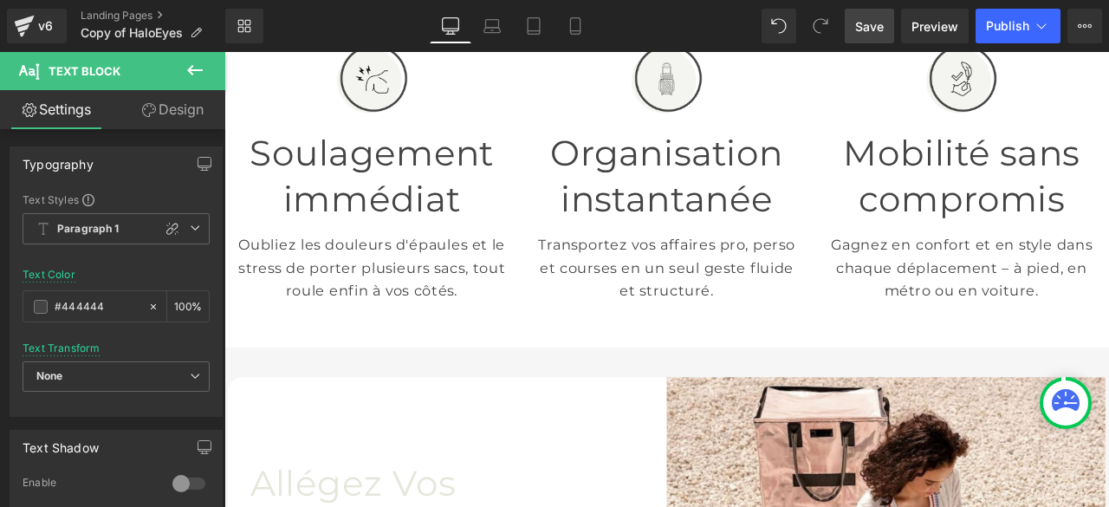
scroll to position [657, 0]
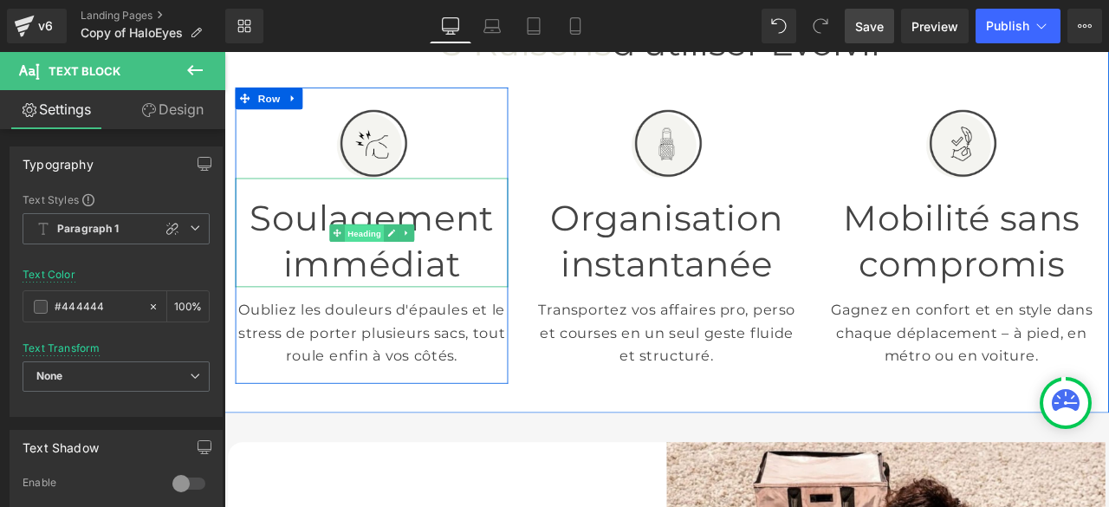
click at [386, 257] on span "Heading" at bounding box center [390, 267] width 47 height 21
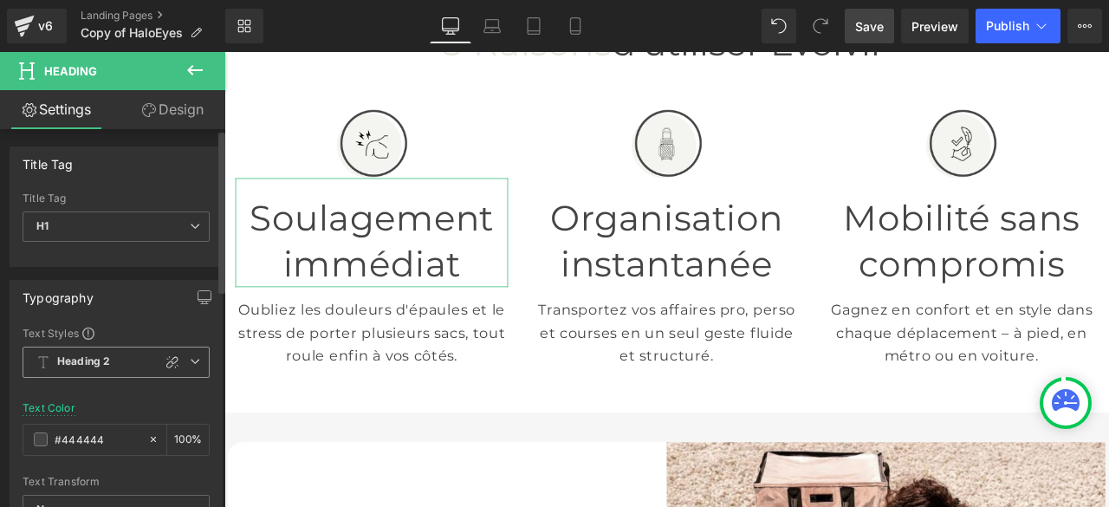
click at [196, 354] on span "Heading 2" at bounding box center [116, 362] width 187 height 31
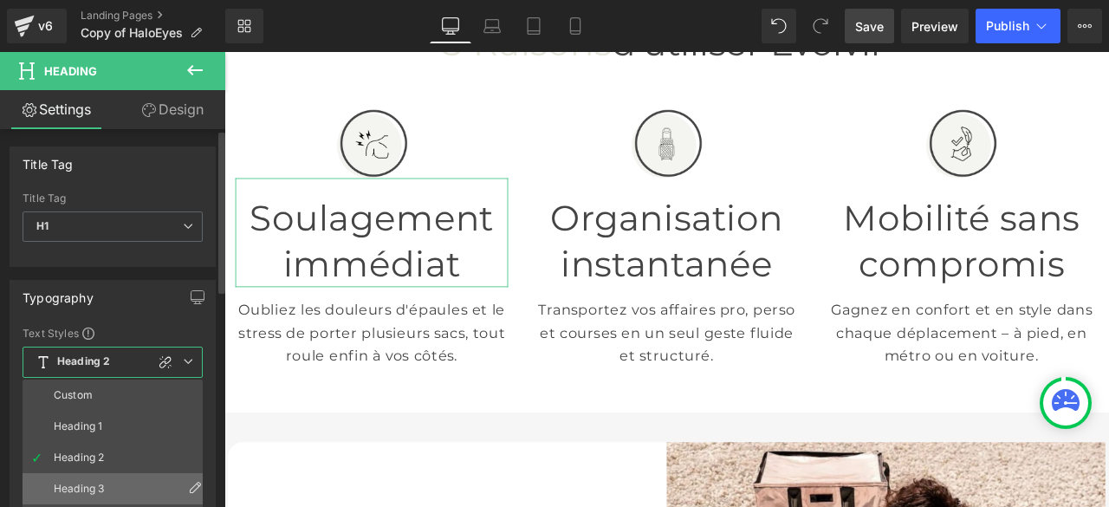
click at [109, 480] on li "Heading 3" at bounding box center [117, 488] width 188 height 31
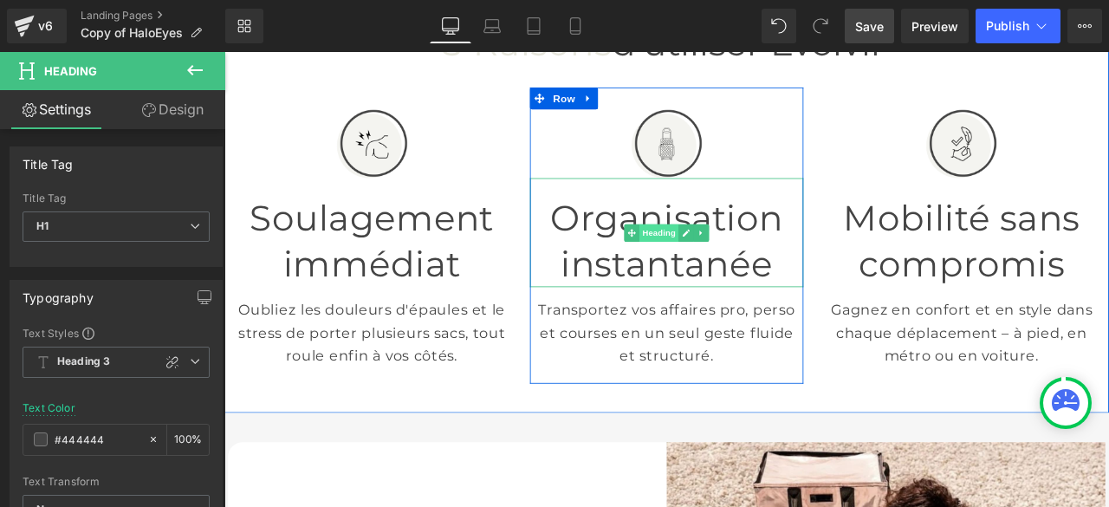
click at [742, 257] on span "Heading" at bounding box center [740, 267] width 47 height 21
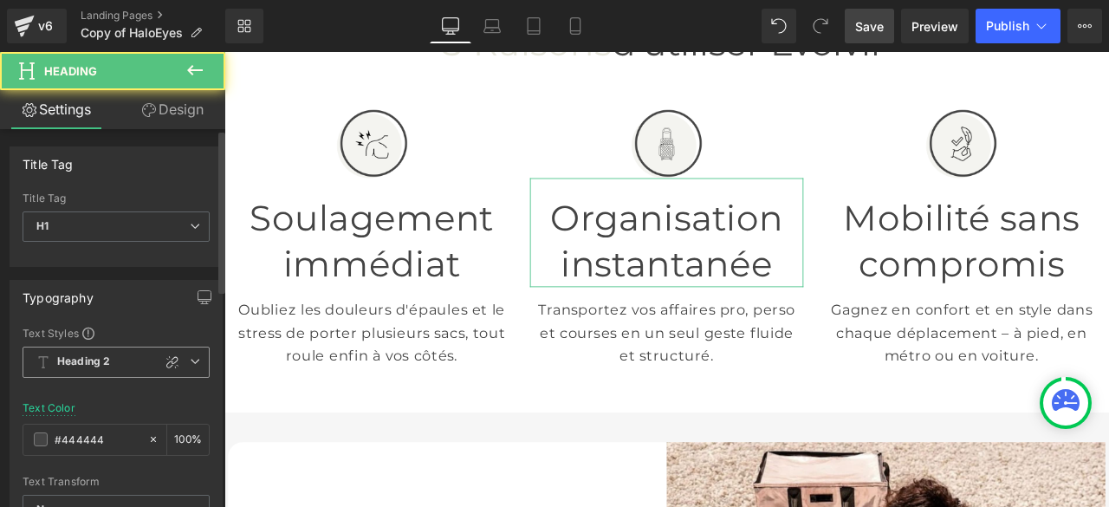
click at [185, 353] on span "Heading 2" at bounding box center [116, 362] width 187 height 31
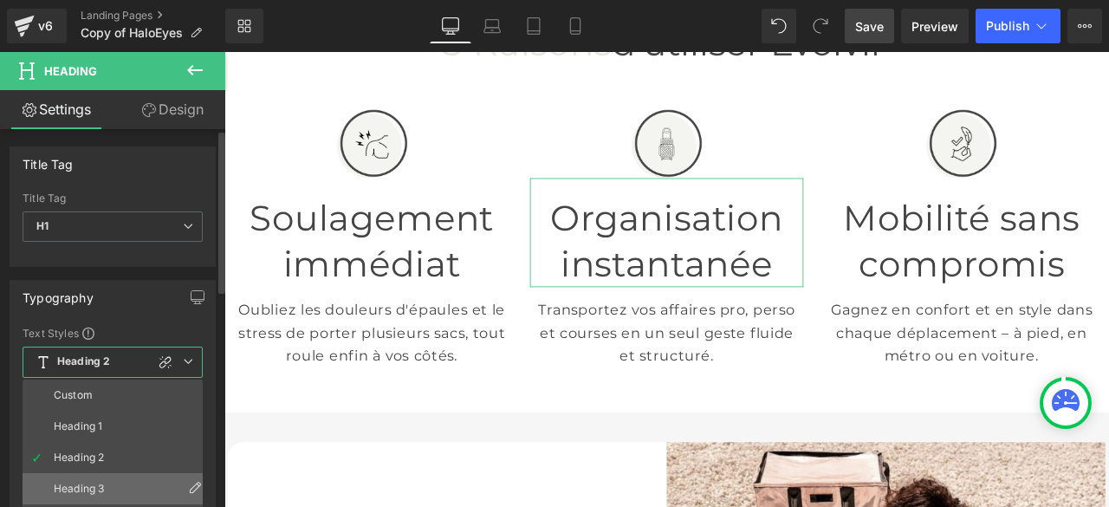
click at [109, 478] on li "Heading 3" at bounding box center [117, 488] width 188 height 31
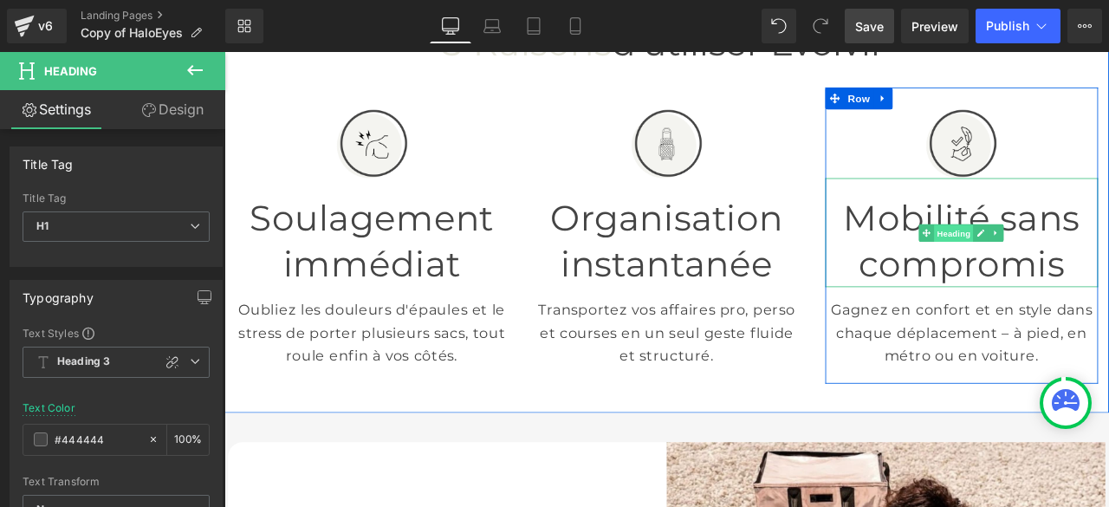
click at [1093, 258] on span "Heading" at bounding box center [1089, 267] width 47 height 21
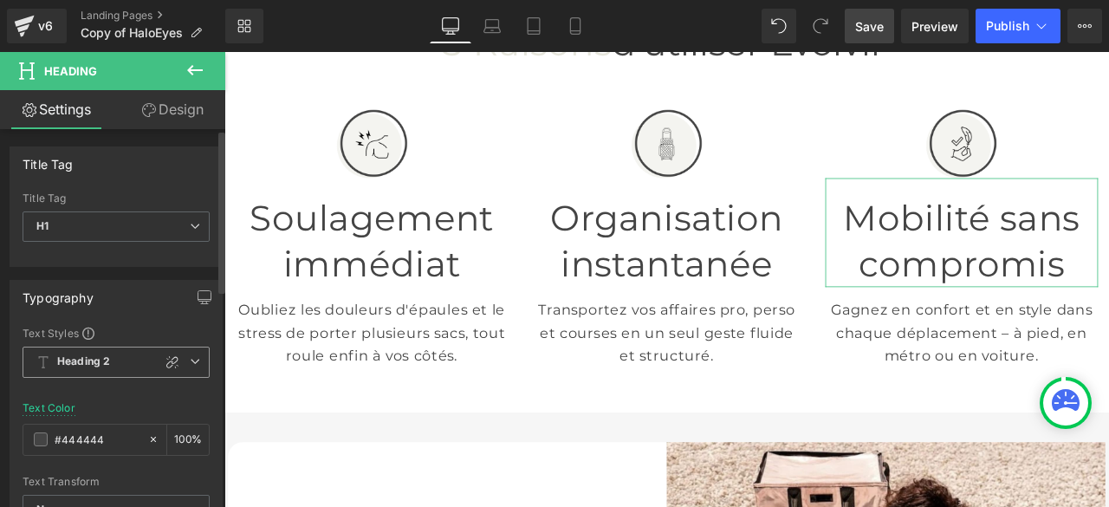
click at [192, 358] on icon at bounding box center [195, 361] width 10 height 10
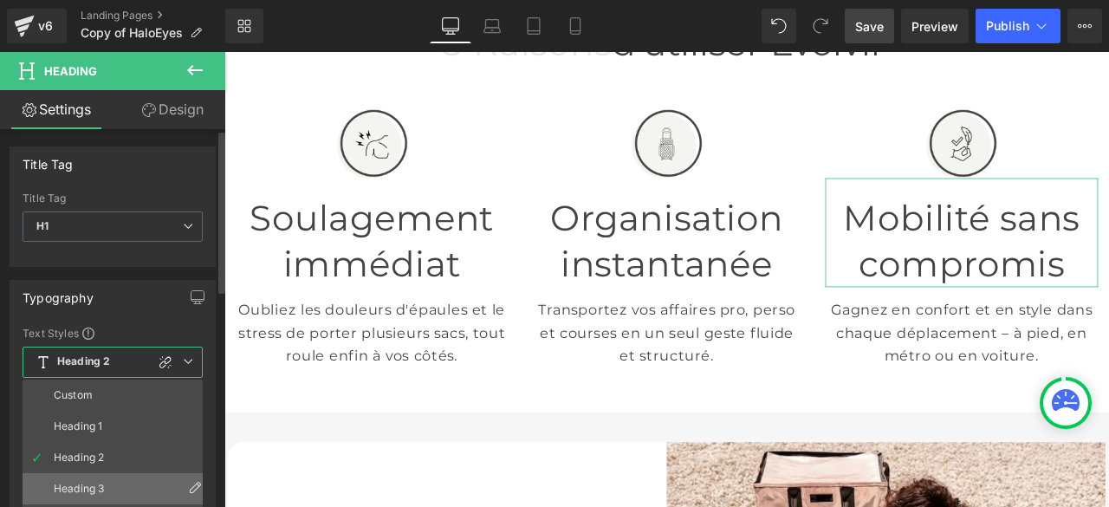
click at [106, 477] on li "Heading 3" at bounding box center [117, 488] width 188 height 31
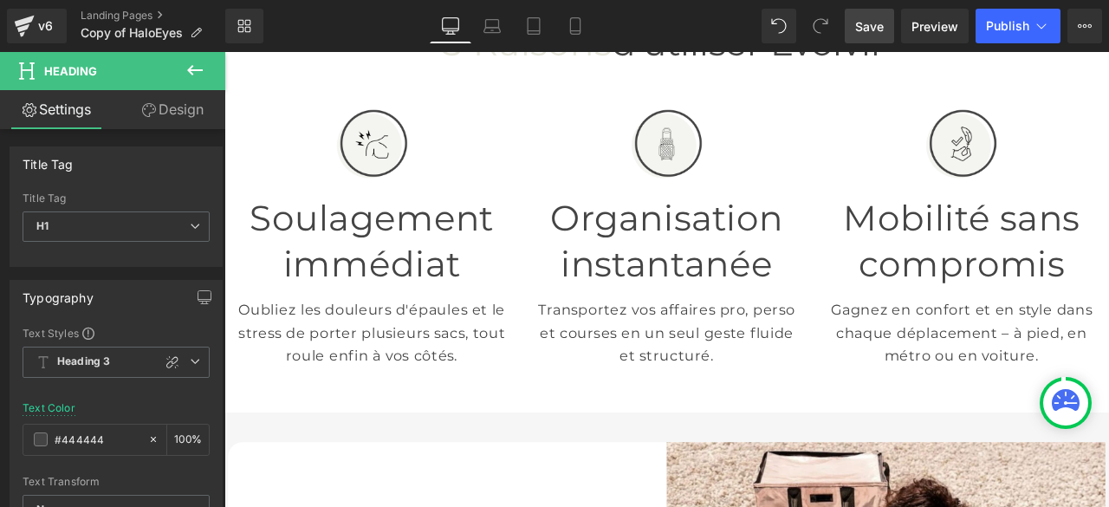
click at [868, 30] on span "Save" at bounding box center [869, 26] width 29 height 18
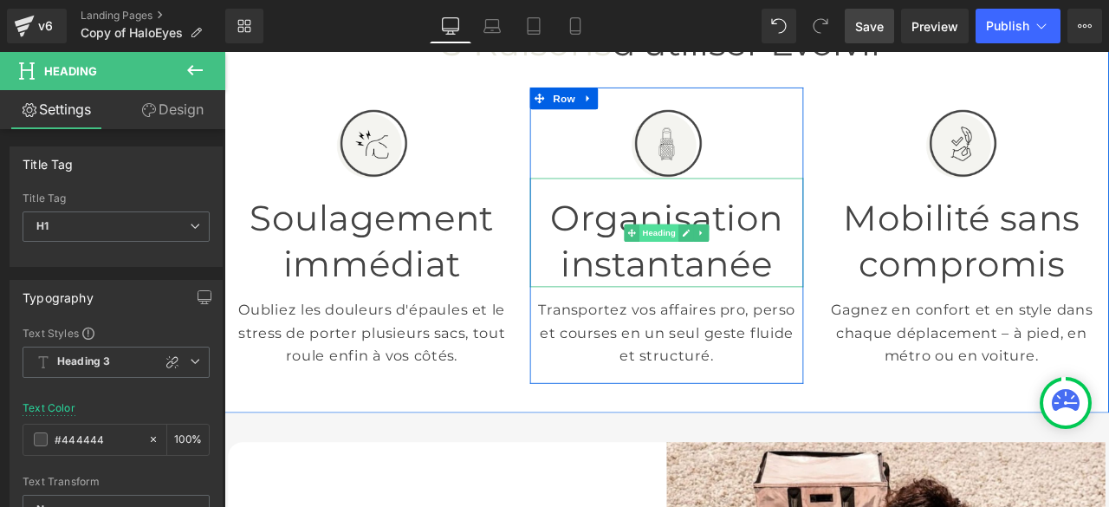
click at [735, 257] on span "Heading" at bounding box center [740, 267] width 47 height 21
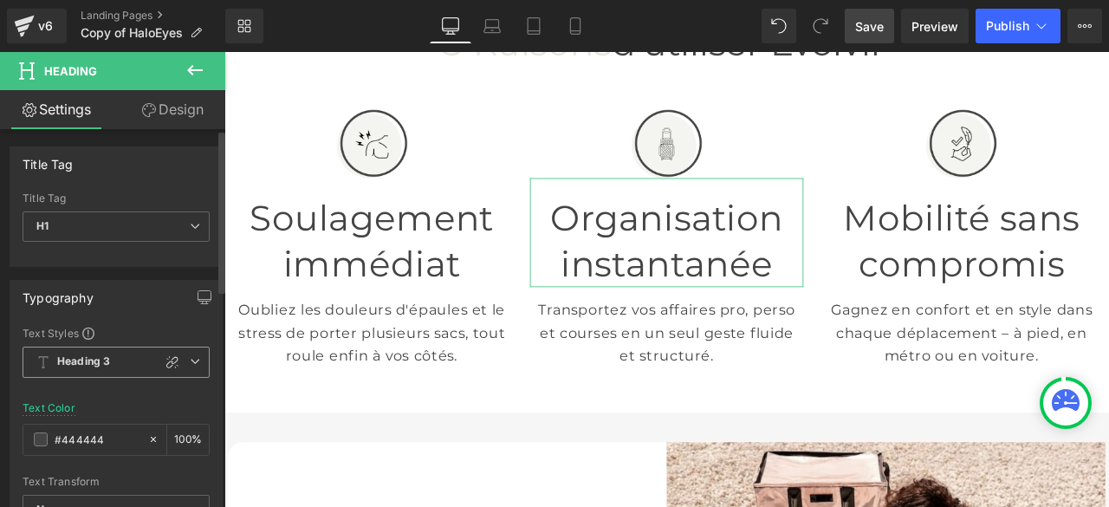
click at [190, 358] on icon at bounding box center [195, 361] width 10 height 10
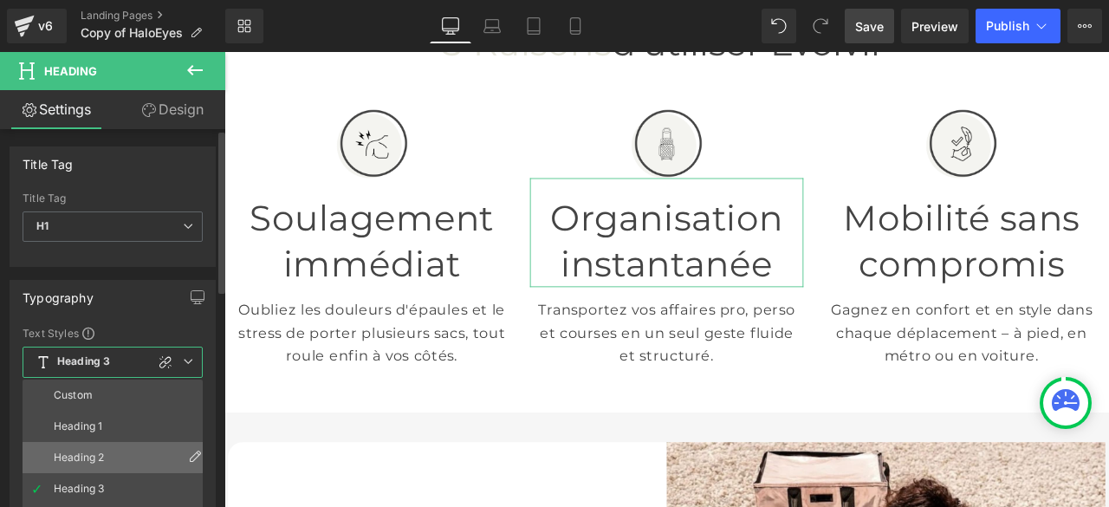
click at [85, 454] on div "Heading 2" at bounding box center [79, 458] width 50 height 12
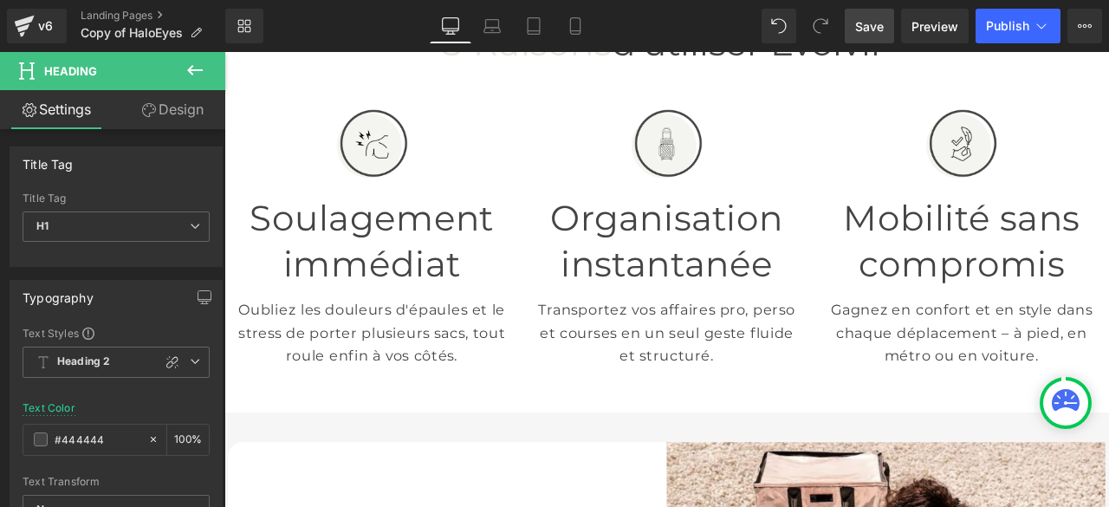
click at [873, 22] on span "Save" at bounding box center [869, 26] width 29 height 18
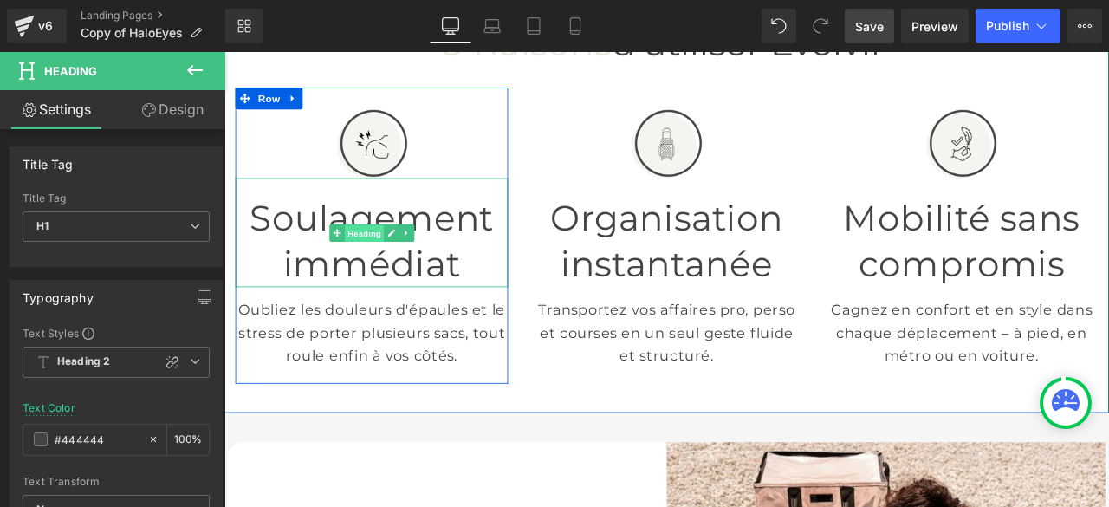
click at [392, 257] on span "Heading" at bounding box center [390, 267] width 47 height 21
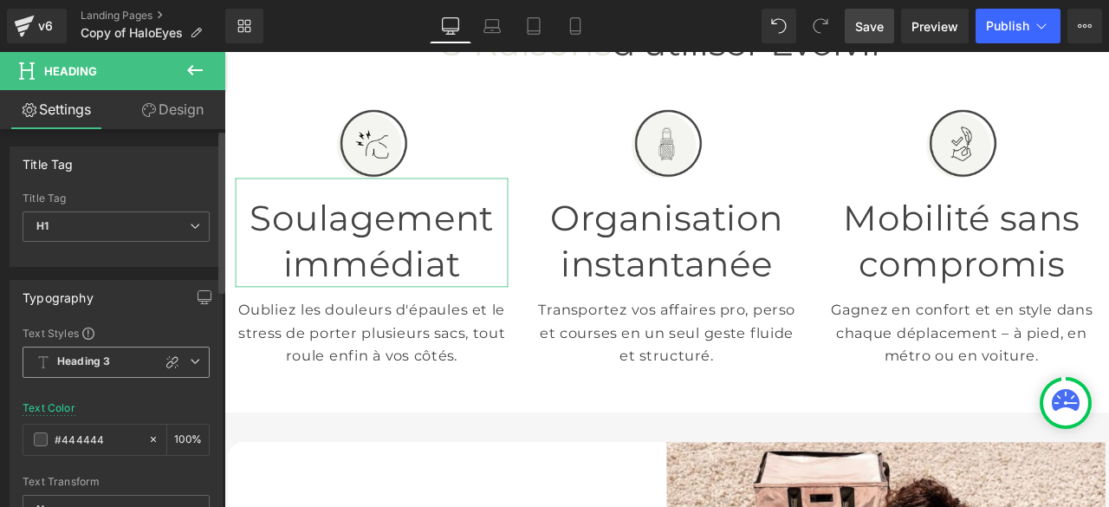
click at [198, 355] on span "Heading 3" at bounding box center [116, 362] width 187 height 31
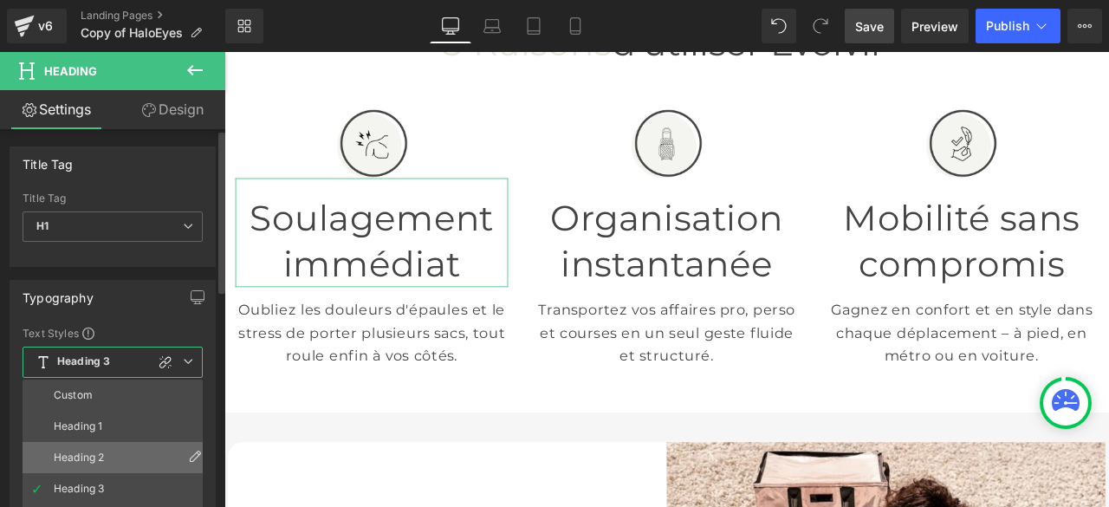
click at [107, 446] on li "Heading 2" at bounding box center [117, 457] width 188 height 31
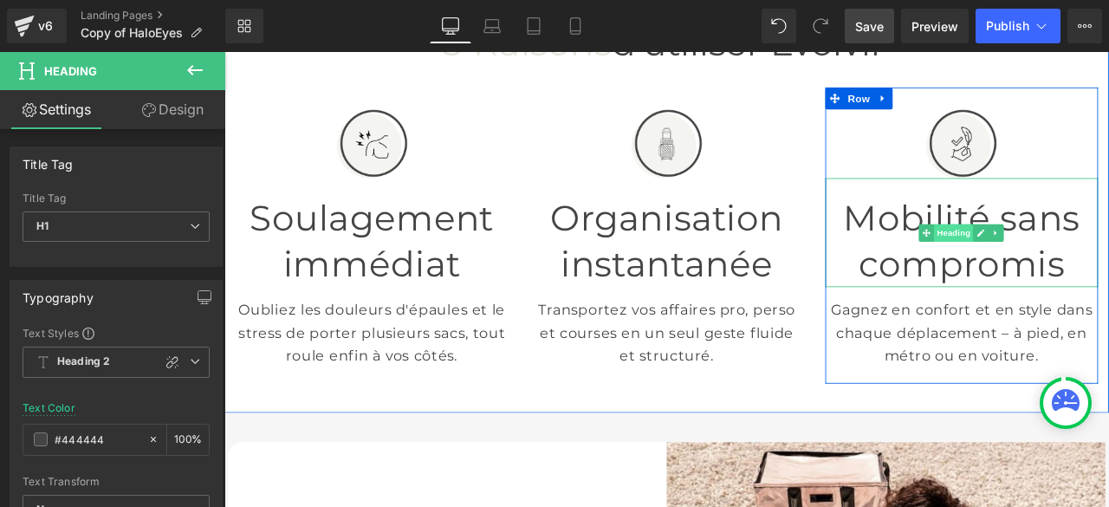
click at [1084, 257] on span "Heading" at bounding box center [1089, 267] width 47 height 21
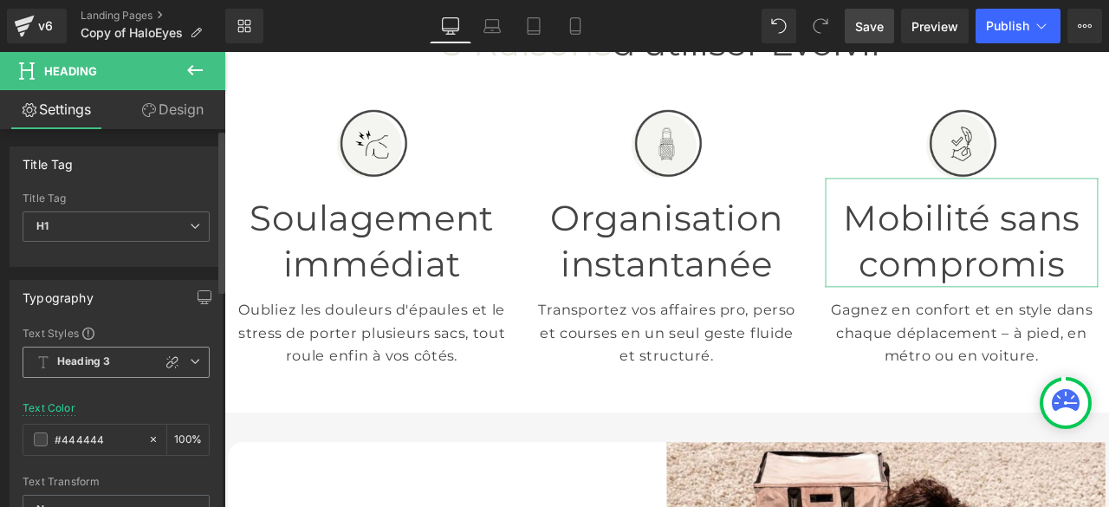
click at [190, 361] on icon at bounding box center [195, 361] width 10 height 10
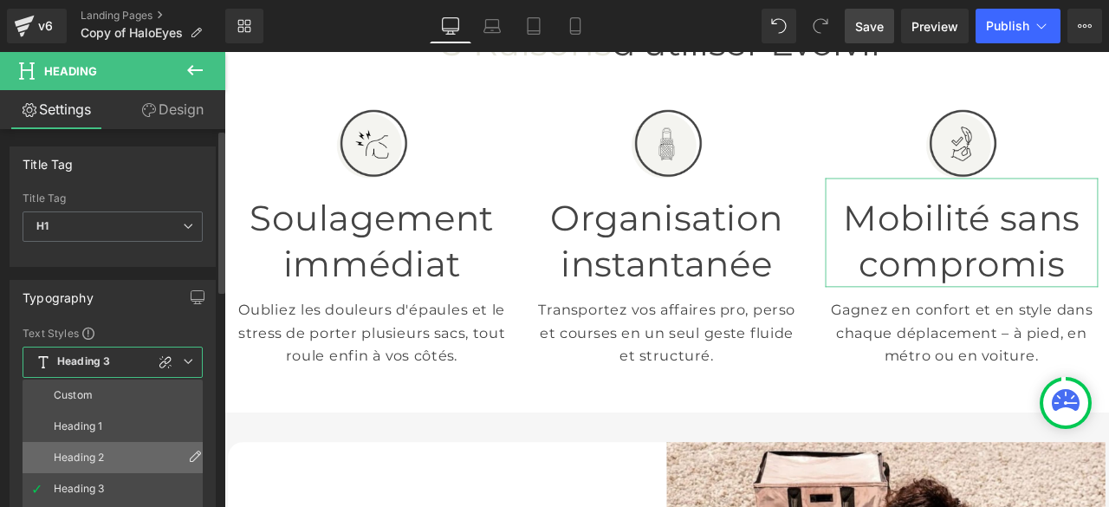
click at [107, 450] on li "Heading 2" at bounding box center [117, 457] width 188 height 31
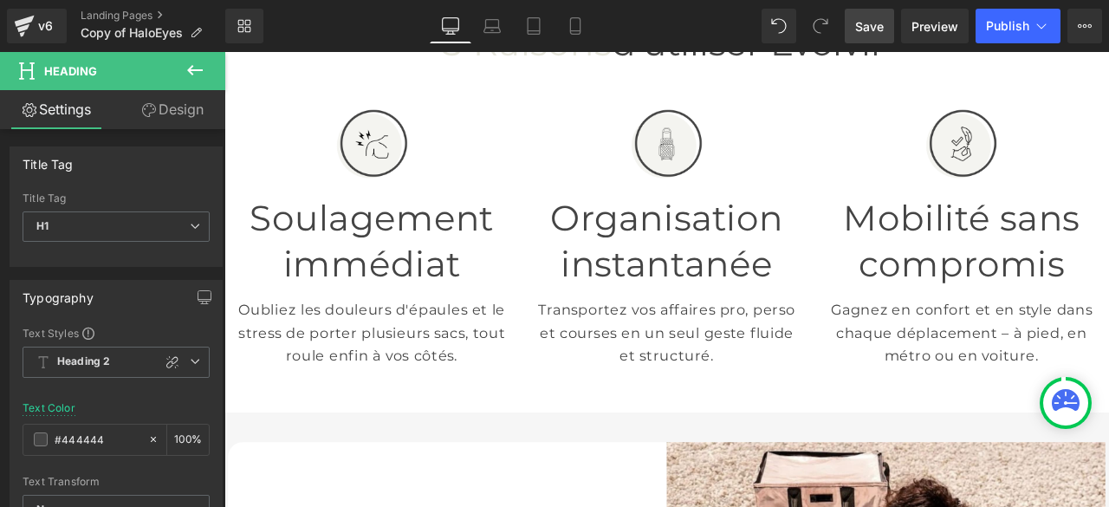
drag, startPoint x: 858, startPoint y: 29, endPoint x: 799, endPoint y: 196, distance: 176.5
click at [858, 29] on span "Save" at bounding box center [869, 26] width 29 height 18
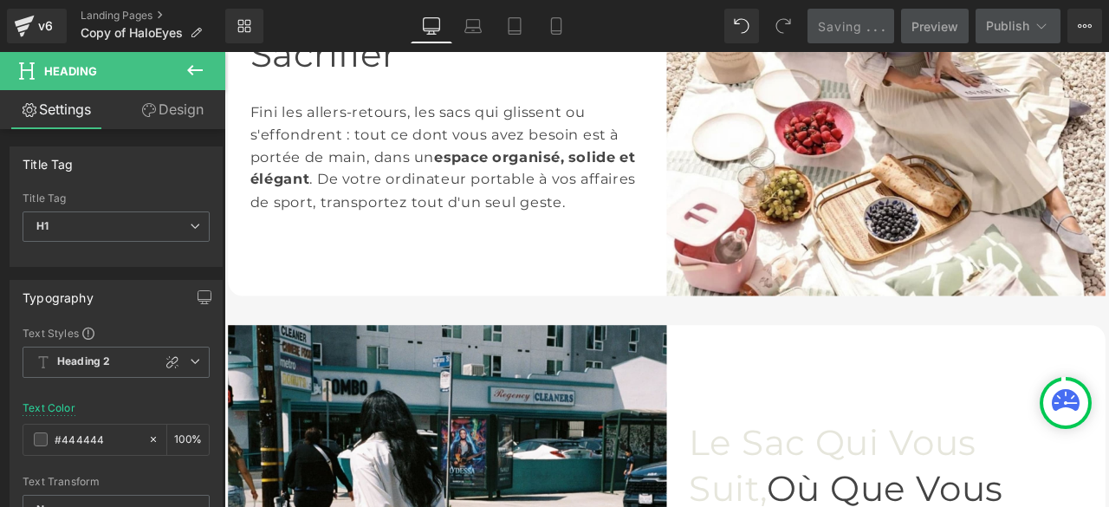
scroll to position [1784, 0]
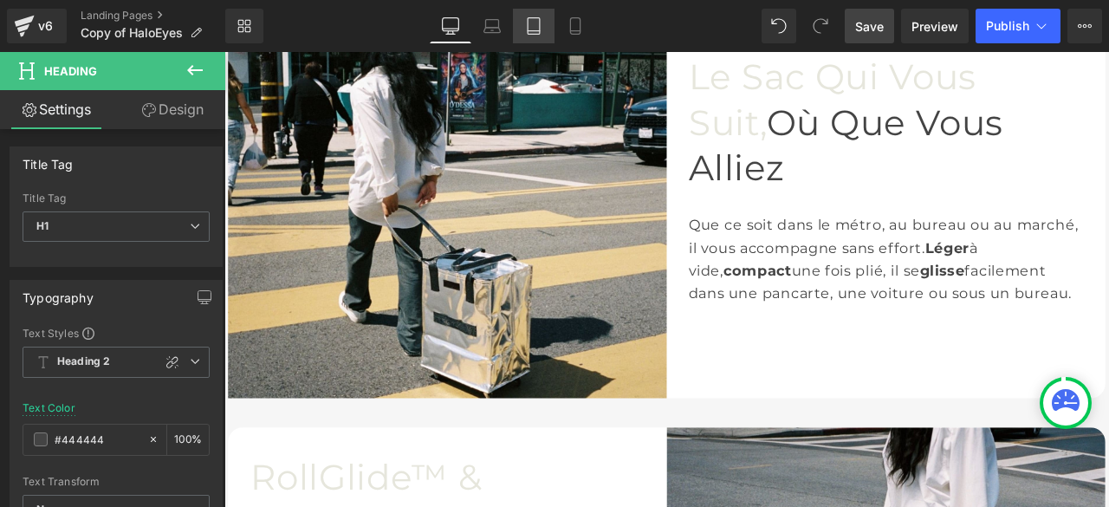
click at [536, 31] on icon at bounding box center [534, 31] width 12 height 0
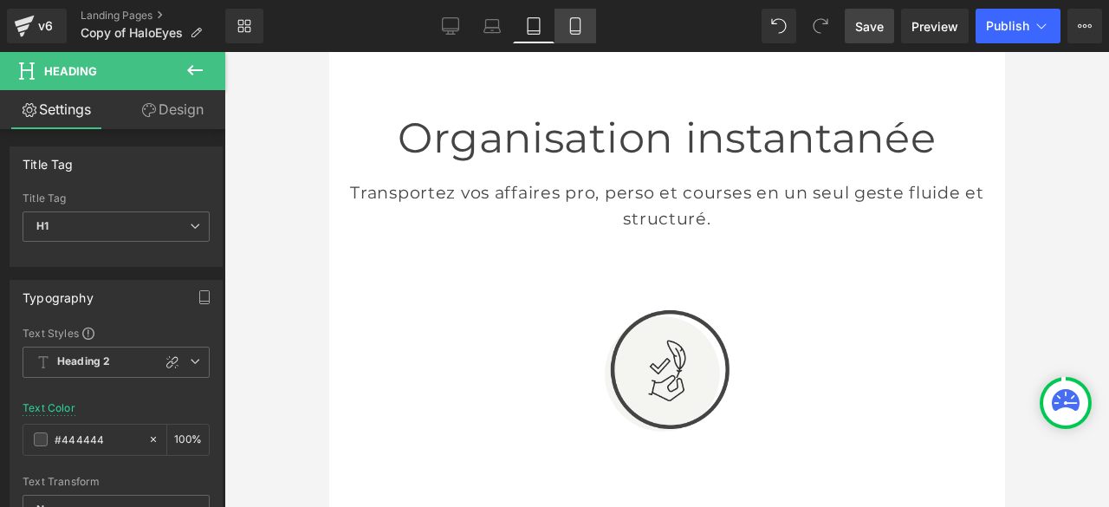
scroll to position [1205, 0]
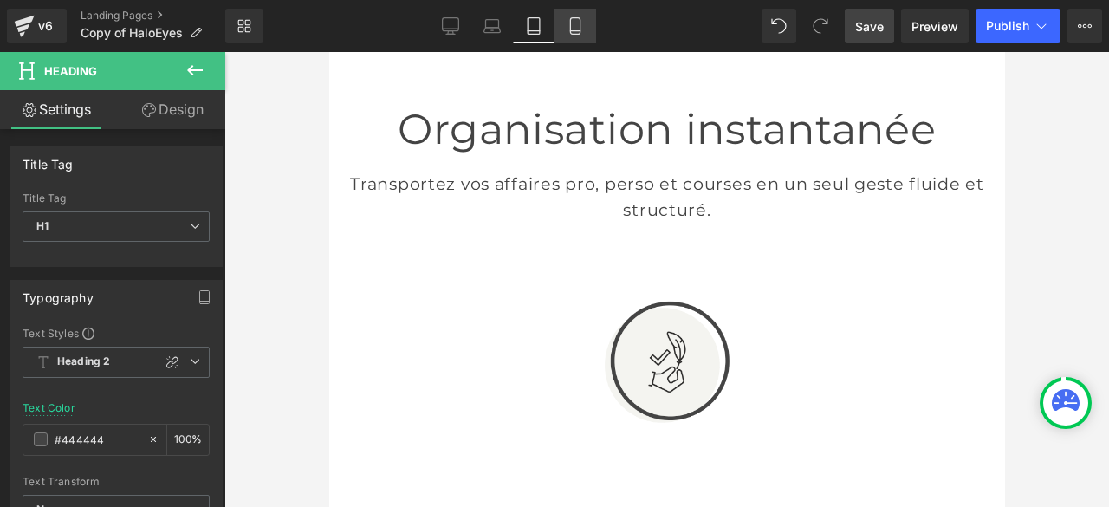
click at [572, 29] on icon at bounding box center [575, 25] width 17 height 17
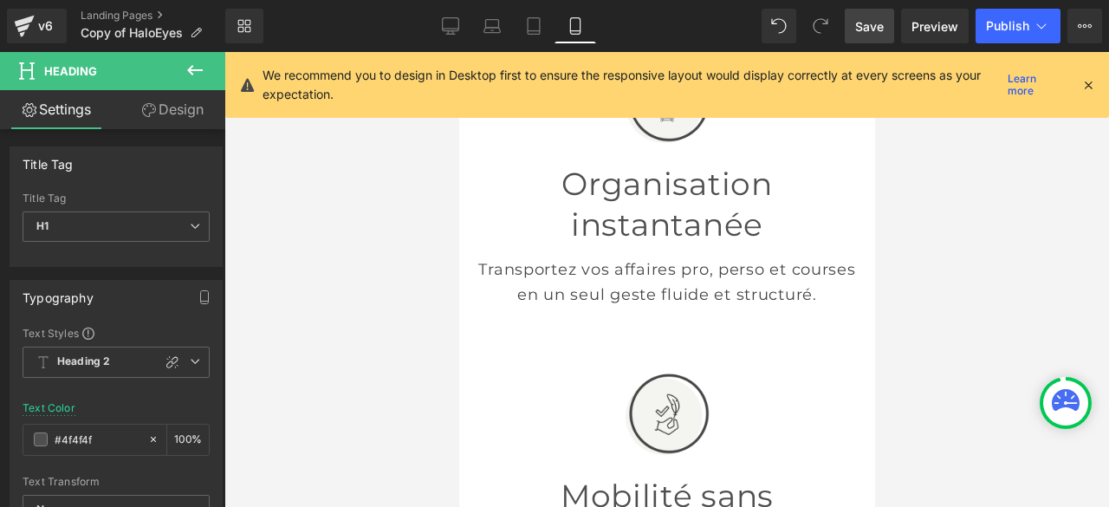
scroll to position [1616, 0]
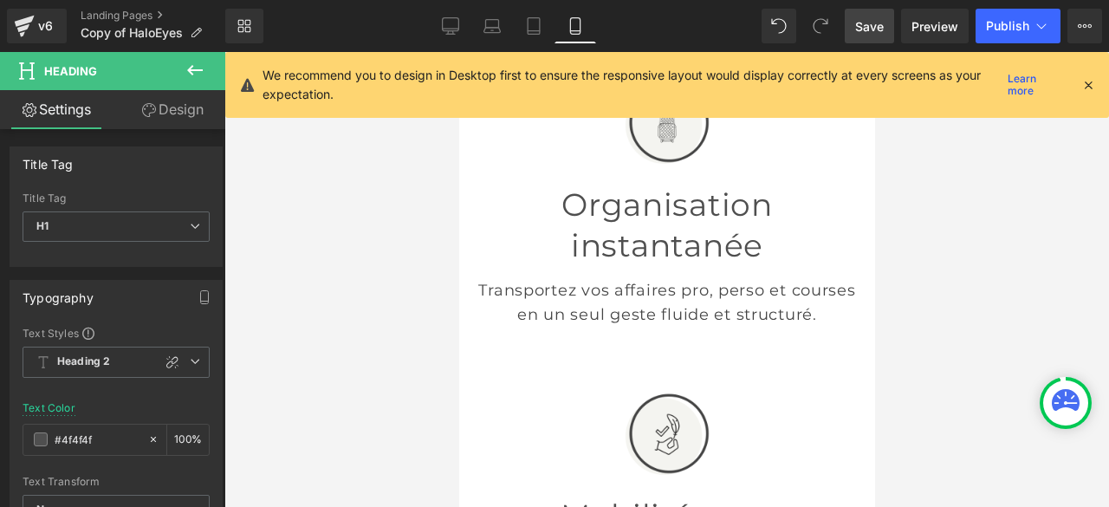
click at [1083, 84] on icon at bounding box center [1089, 85] width 16 height 16
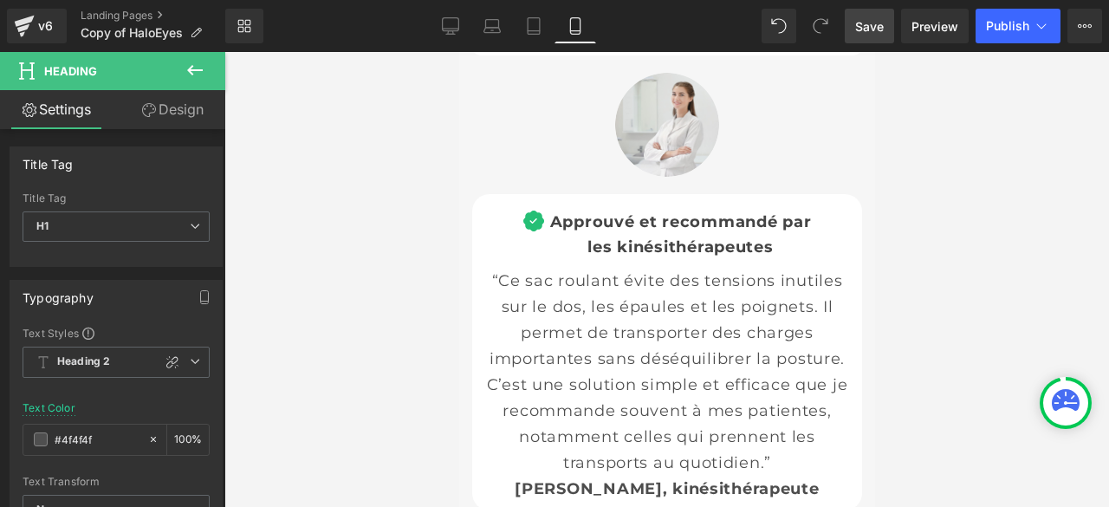
scroll to position [9274, 0]
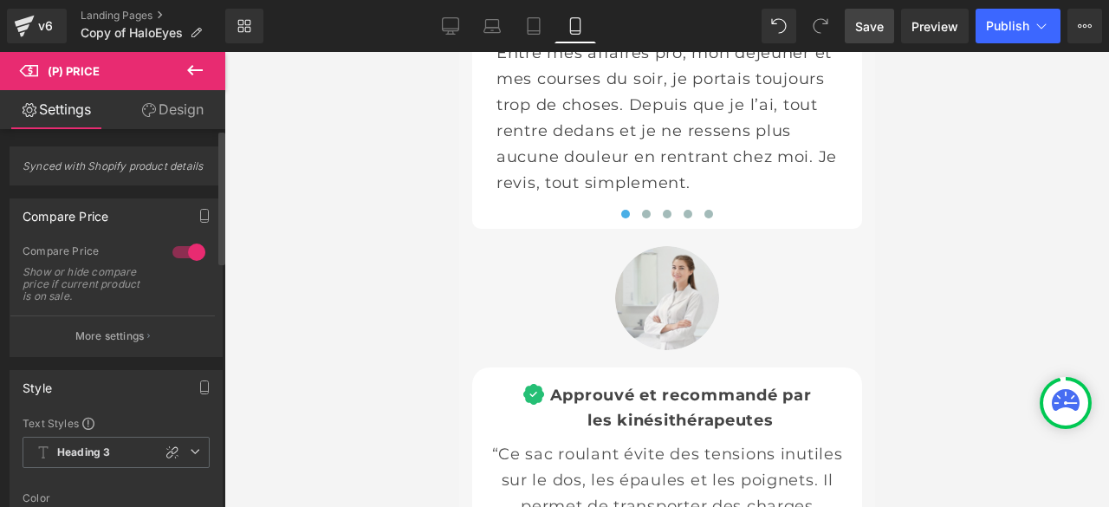
scroll to position [260, 0]
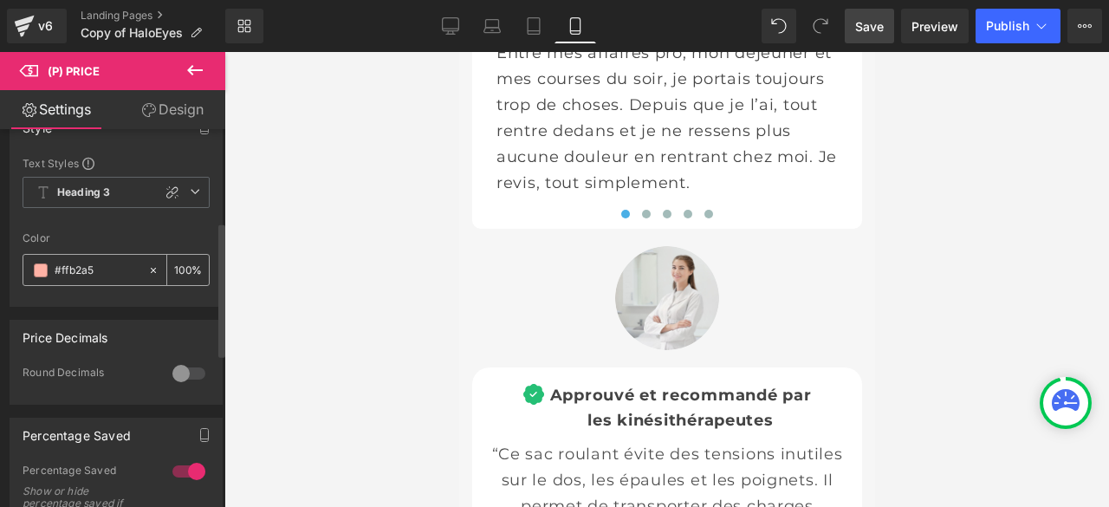
click at [147, 266] on icon at bounding box center [153, 270] width 12 height 12
click at [94, 273] on input "#ffb2a5" at bounding box center [97, 270] width 85 height 19
type input "n"
click at [94, 273] on input "text" at bounding box center [97, 270] width 85 height 19
paste input "e6e6dc"
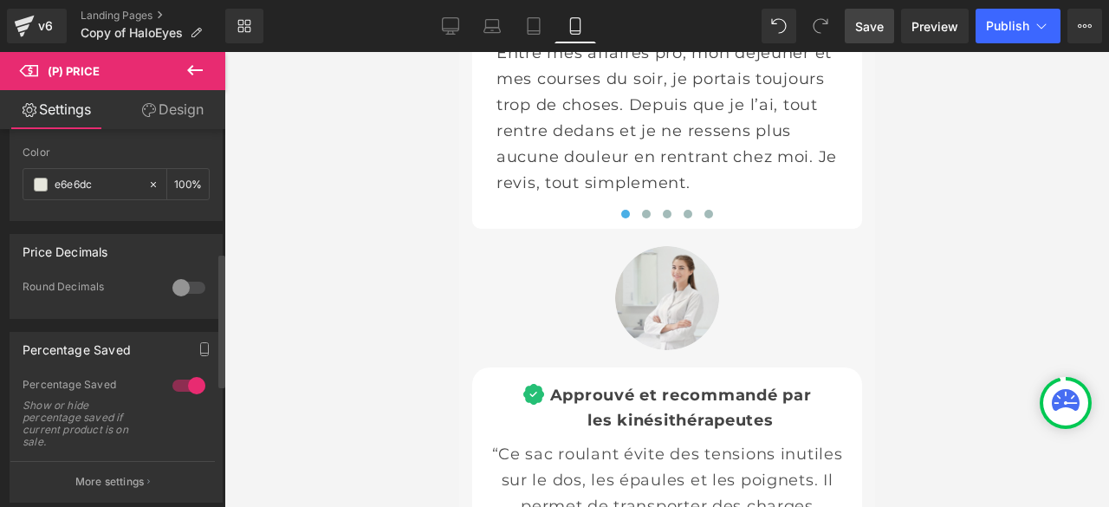
scroll to position [519, 0]
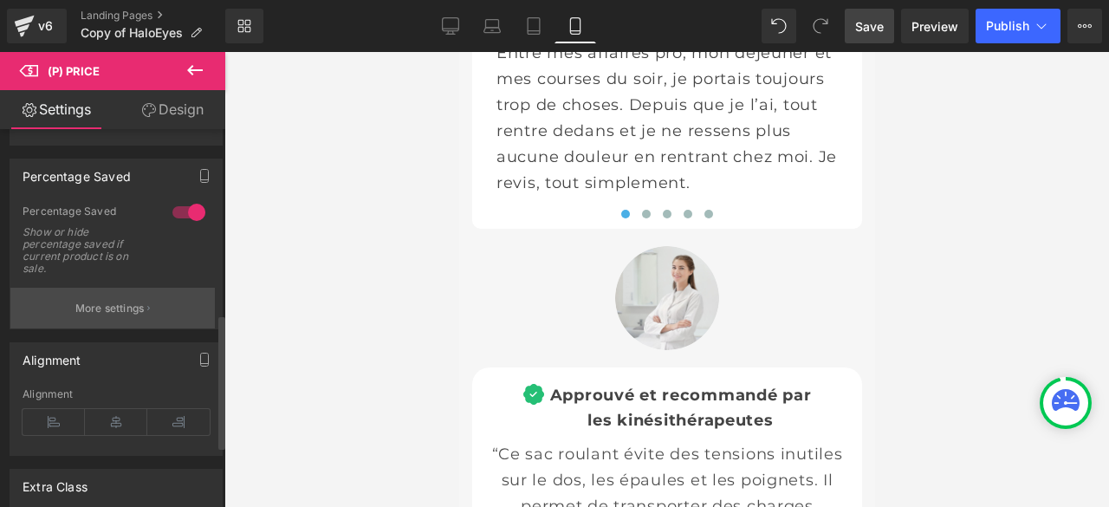
type input "e6e6dc"
click at [116, 301] on p "More settings" at bounding box center [109, 309] width 69 height 16
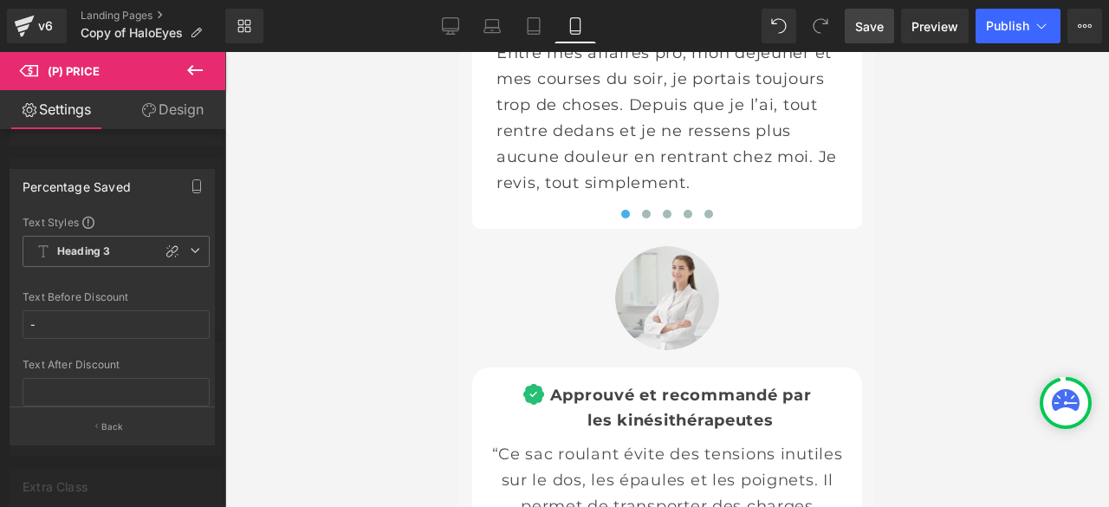
click at [191, 75] on icon at bounding box center [195, 70] width 21 height 21
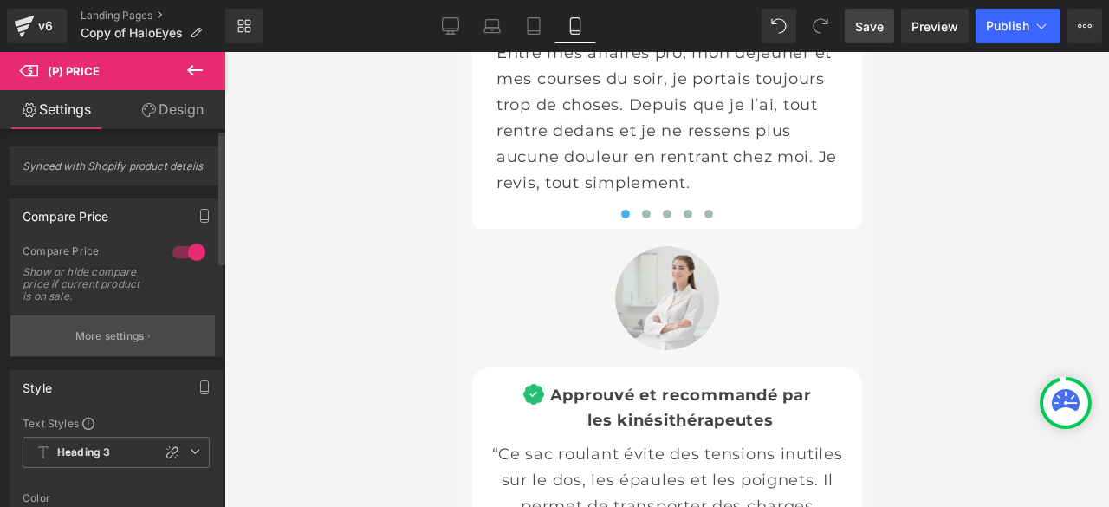
click at [130, 341] on p "More settings" at bounding box center [109, 336] width 69 height 16
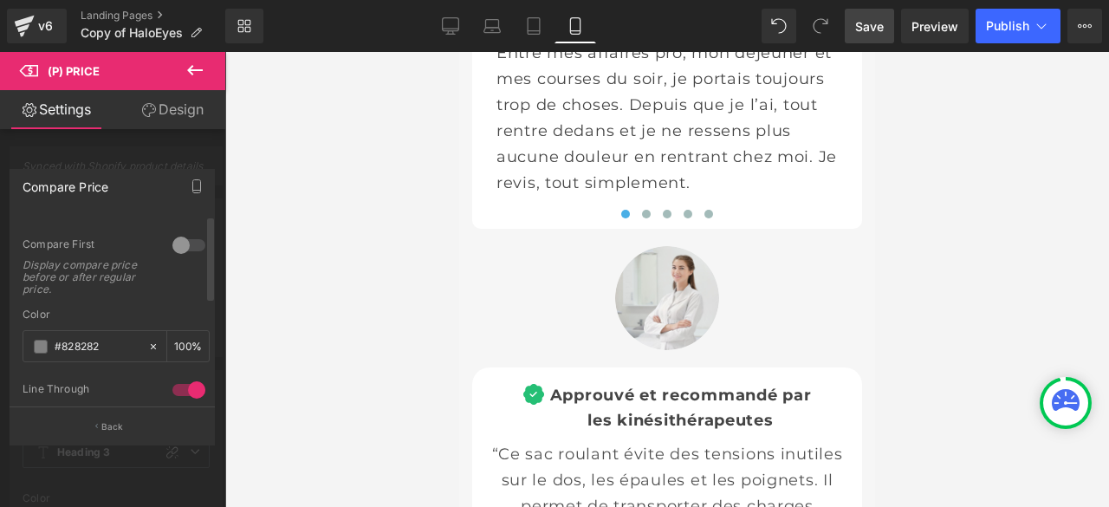
scroll to position [0, 0]
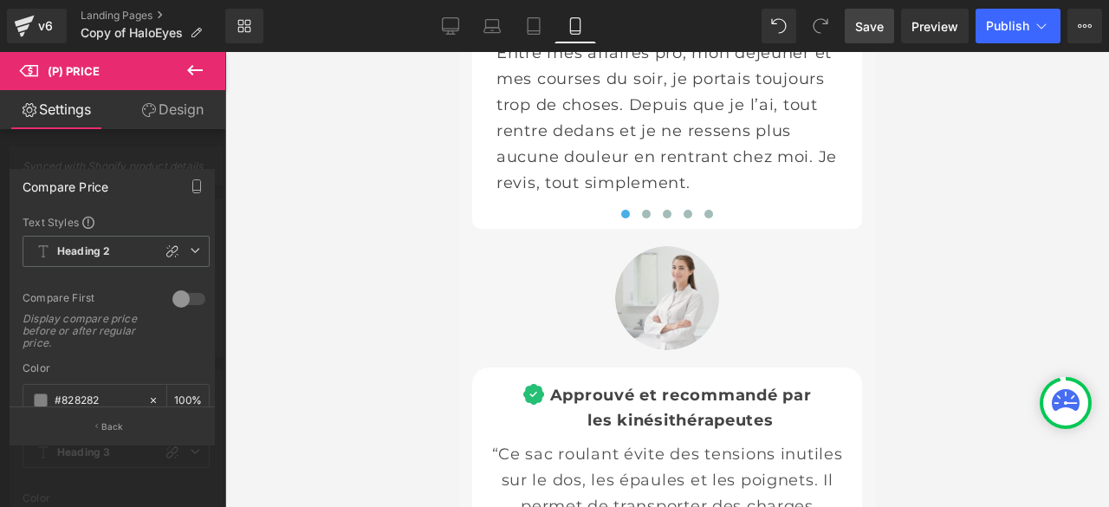
click at [201, 65] on icon at bounding box center [195, 70] width 21 height 21
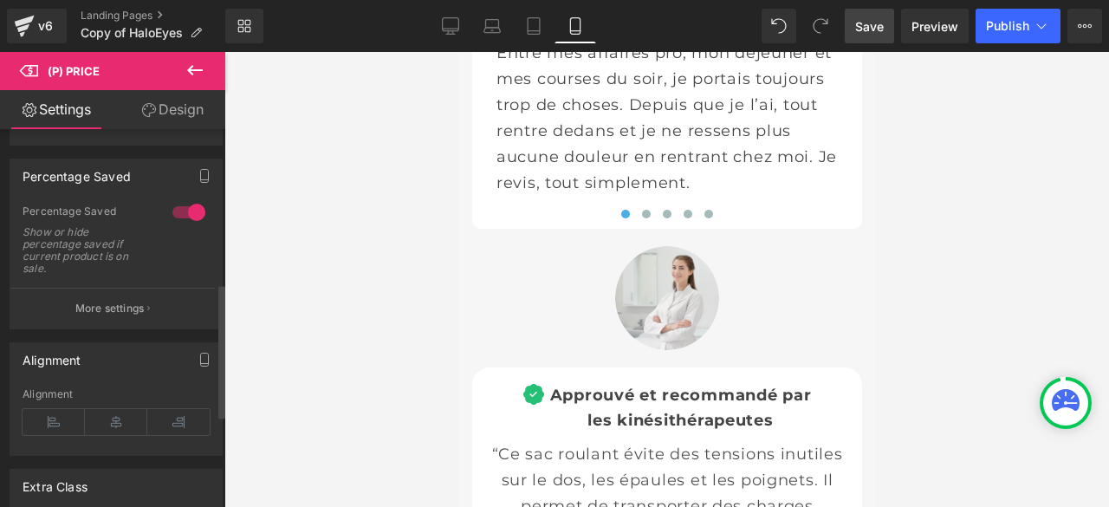
scroll to position [432, 0]
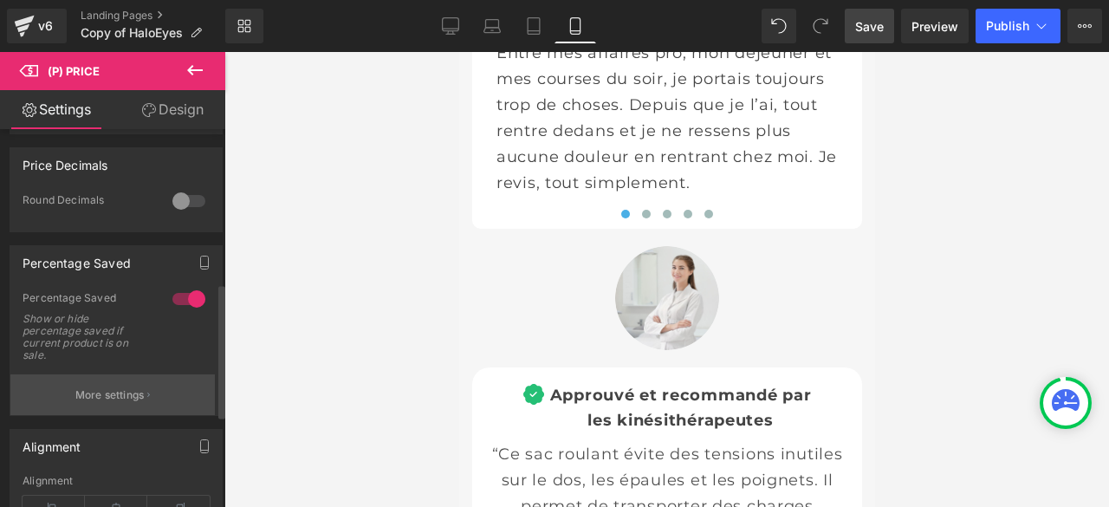
click at [123, 391] on p "More settings" at bounding box center [109, 395] width 69 height 16
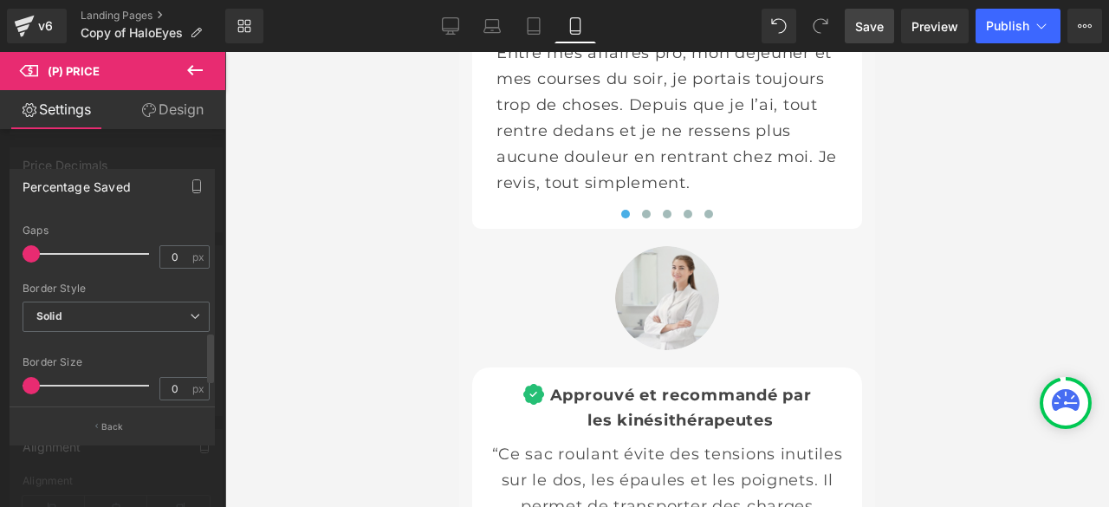
scroll to position [512, 0]
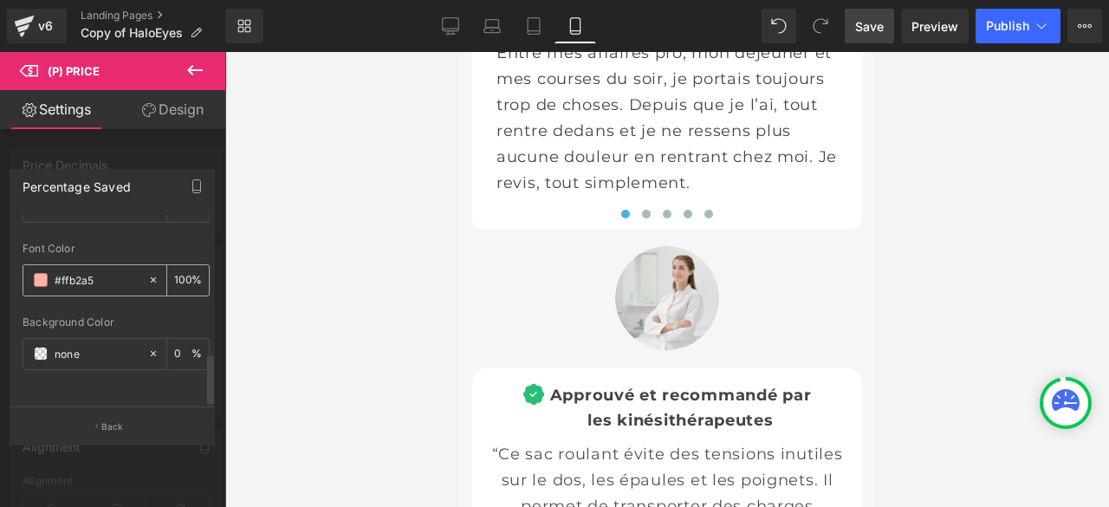
click at [149, 274] on icon at bounding box center [153, 280] width 12 height 12
click at [109, 270] on input "#ffb2a5" at bounding box center [97, 279] width 85 height 19
type input "n"
paste input "e6e6dc"
type input "e6e6dc"
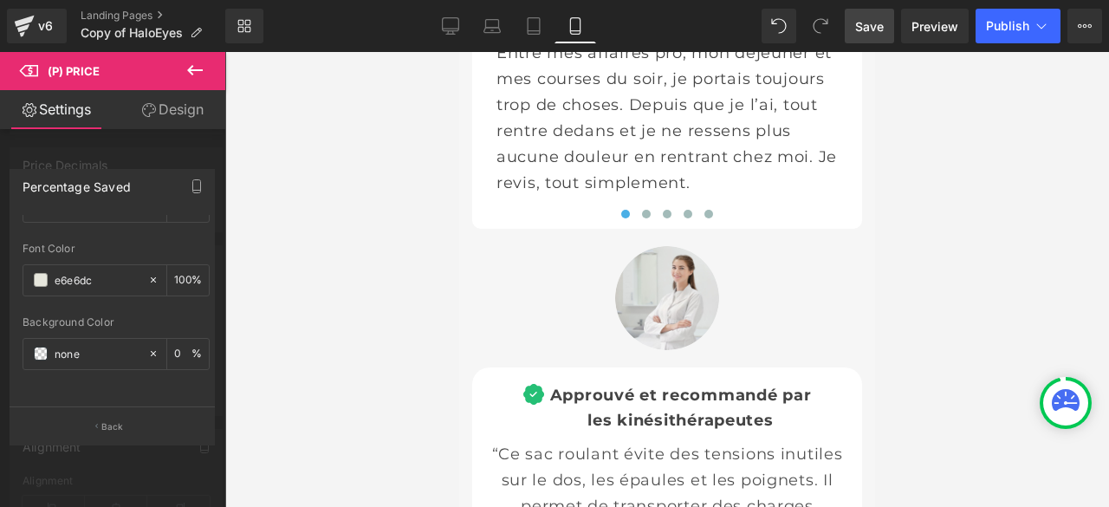
click at [864, 23] on span "Save" at bounding box center [869, 26] width 29 height 18
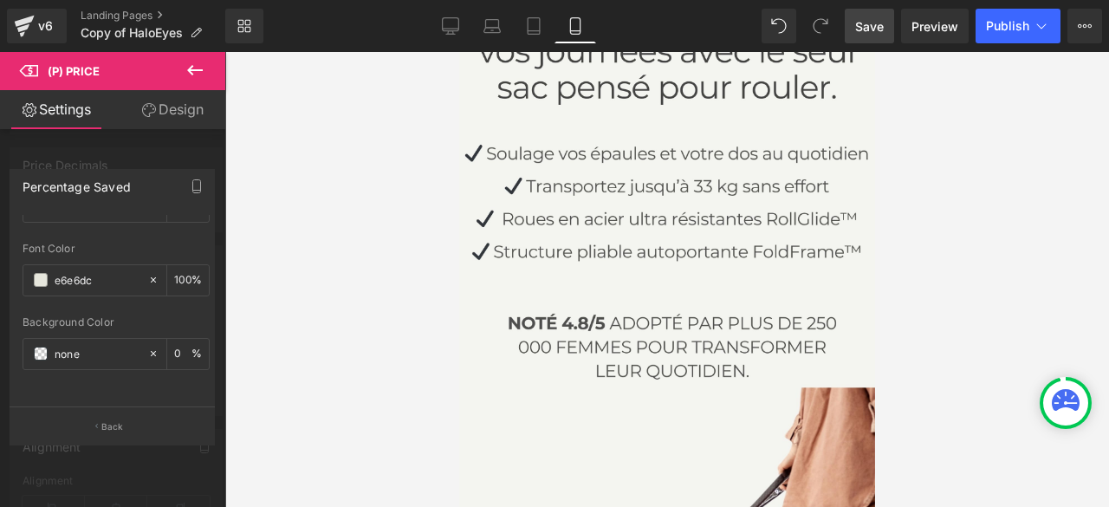
scroll to position [0, 0]
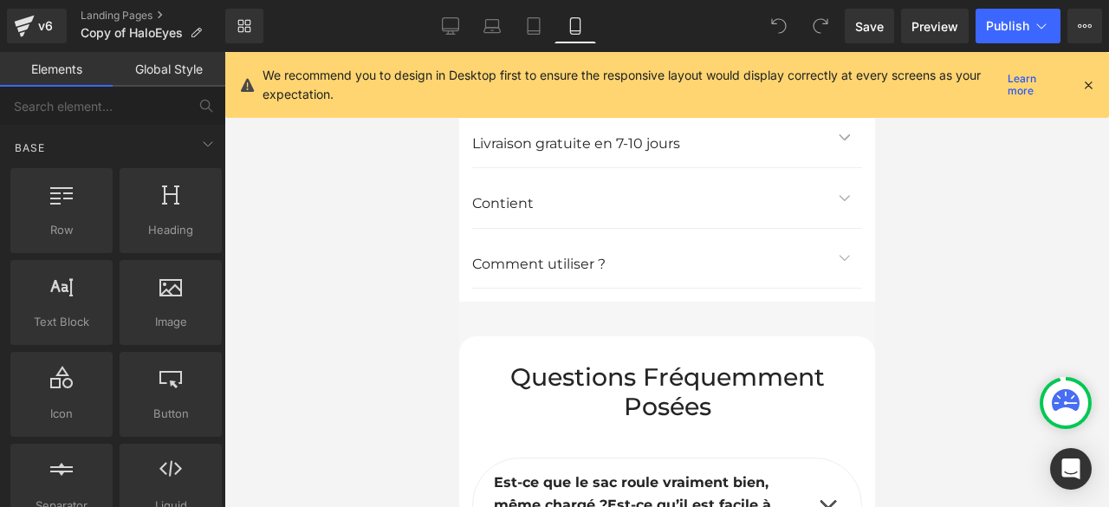
scroll to position [9780, 0]
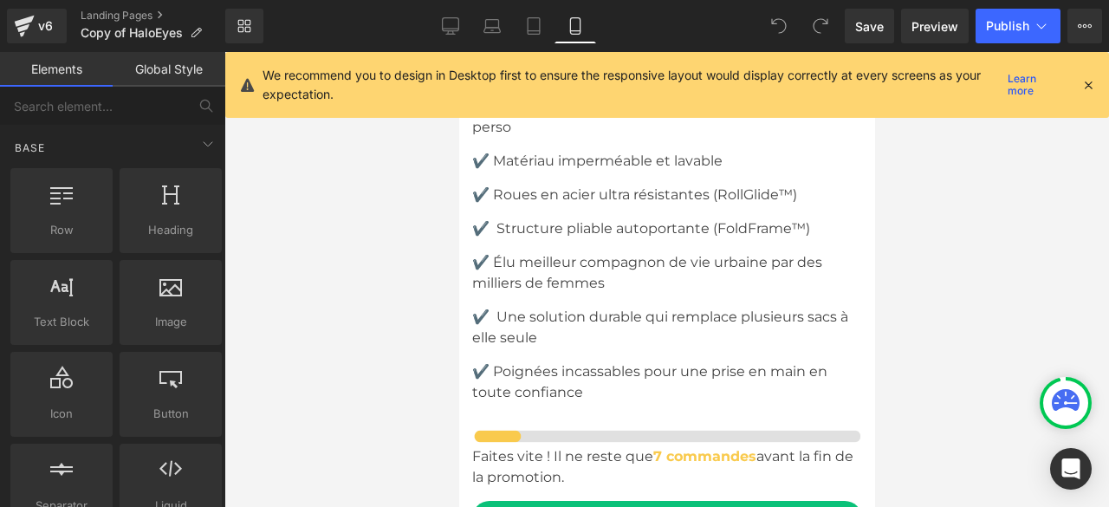
click at [1086, 88] on icon at bounding box center [1089, 85] width 16 height 16
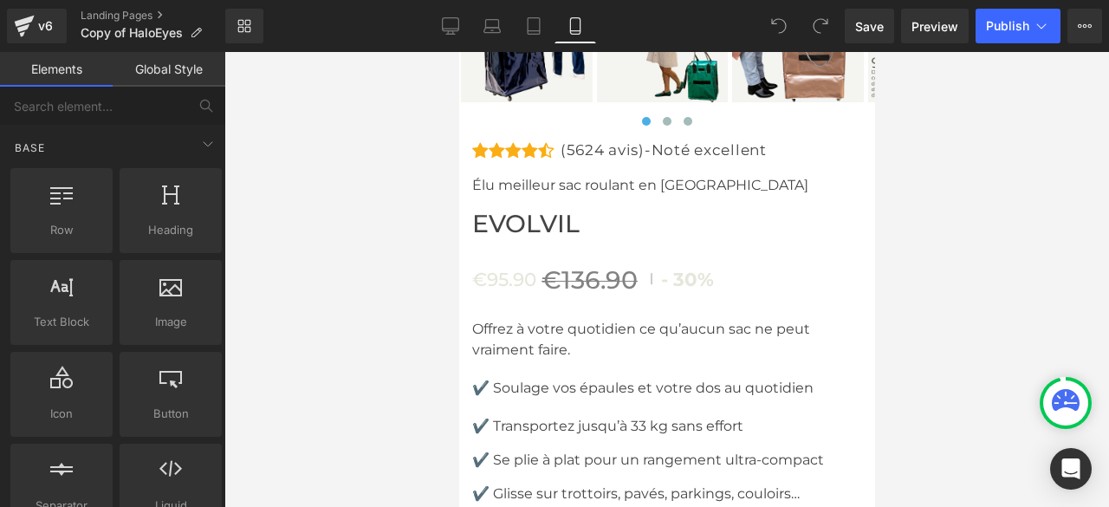
scroll to position [9034, 0]
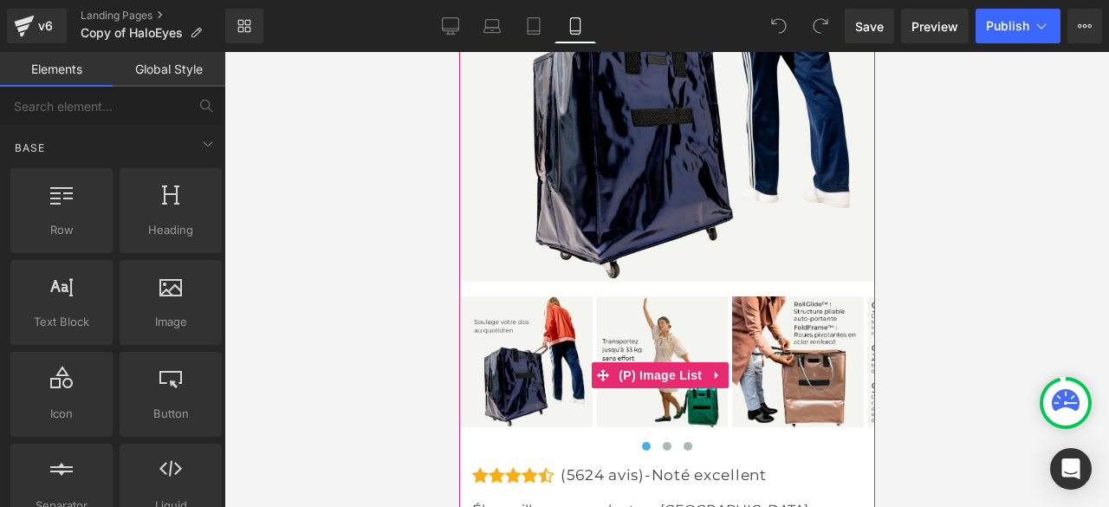
click at [664, 367] on img at bounding box center [662, 362] width 132 height 132
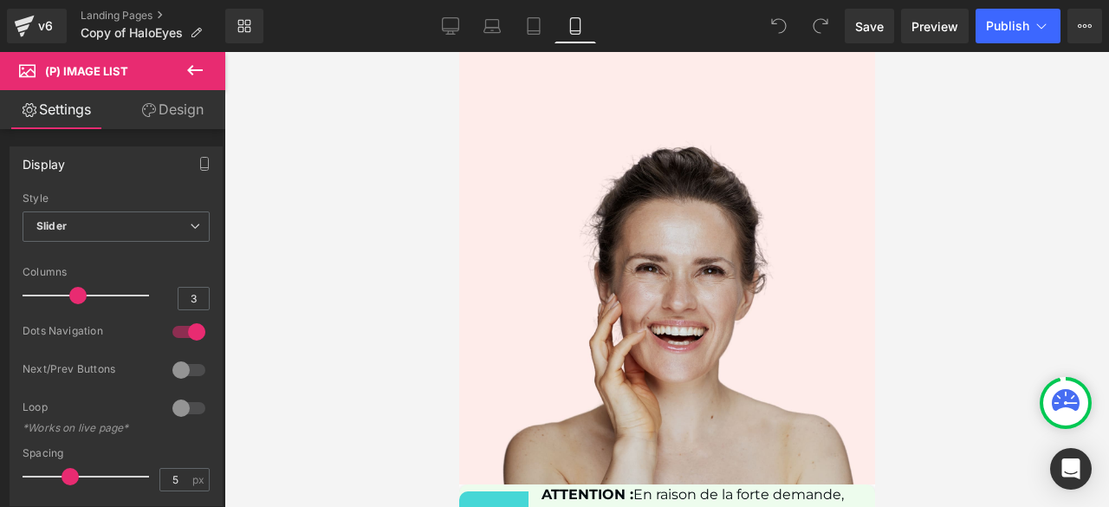
scroll to position [11980, 0]
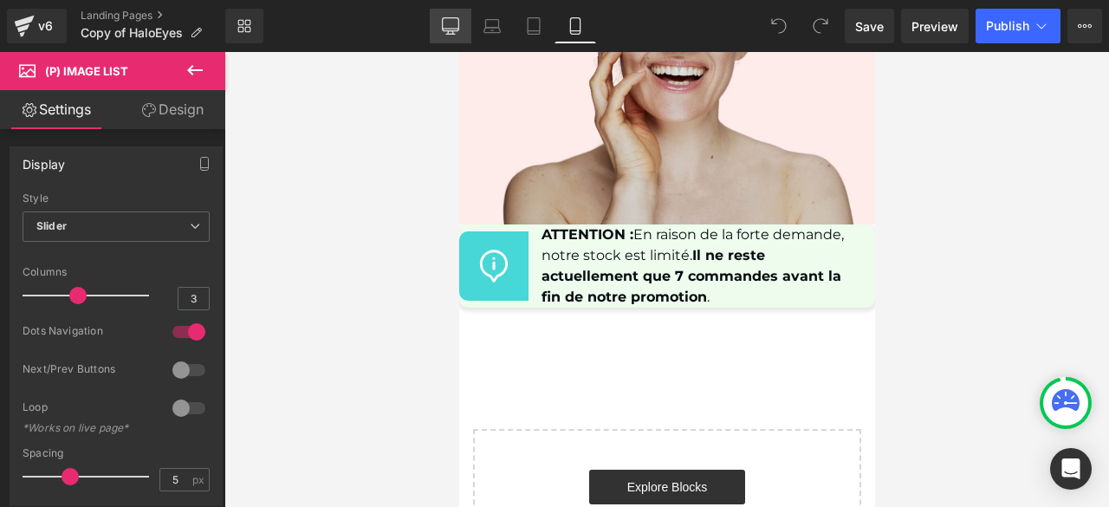
click at [442, 23] on icon at bounding box center [450, 24] width 16 height 13
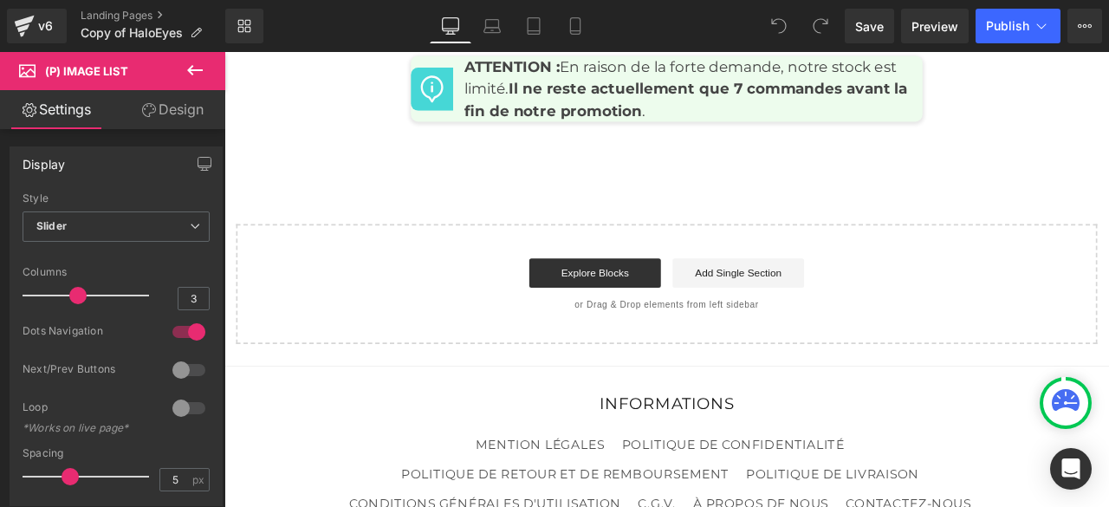
scroll to position [8554, 0]
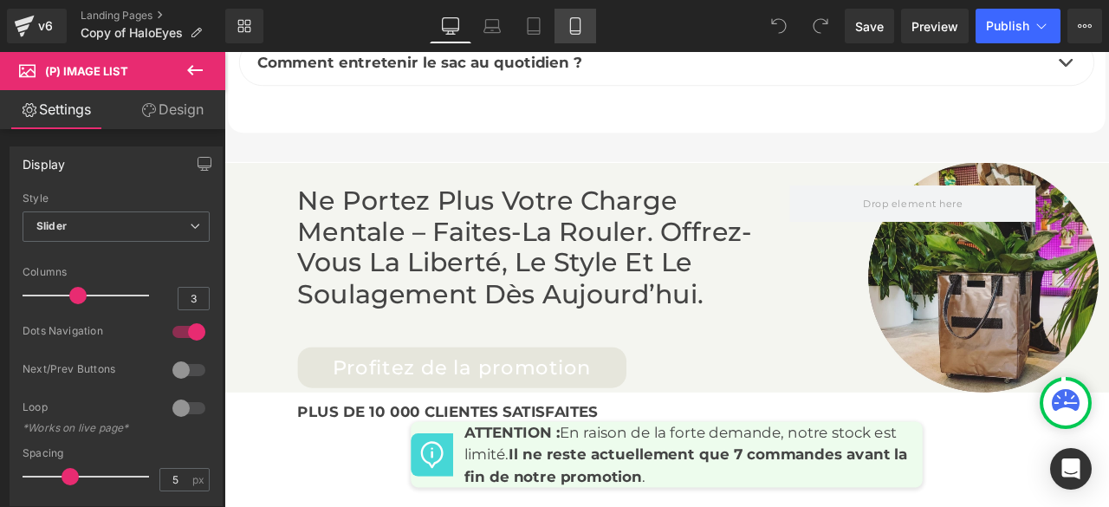
click at [574, 28] on icon at bounding box center [575, 25] width 17 height 17
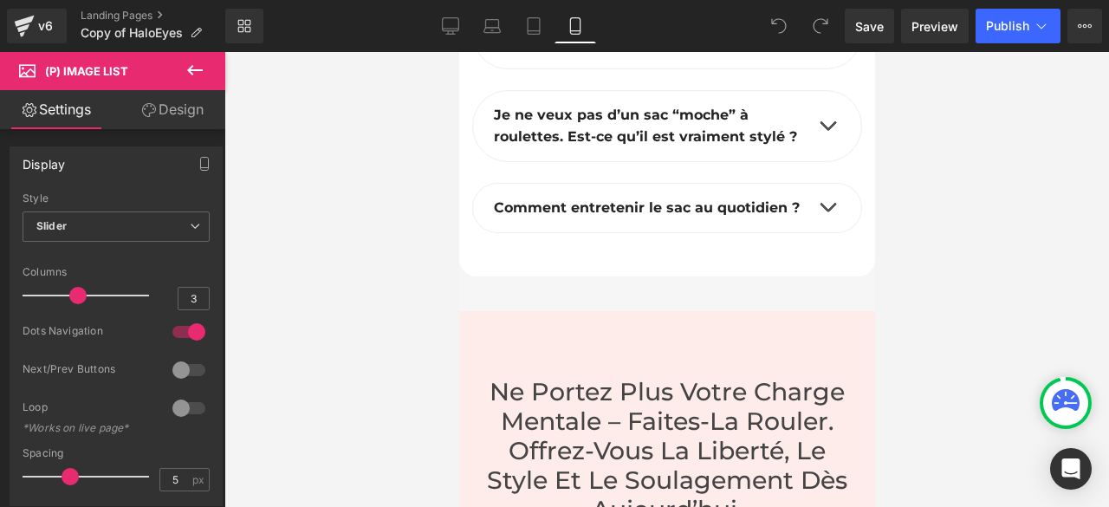
scroll to position [10975, 0]
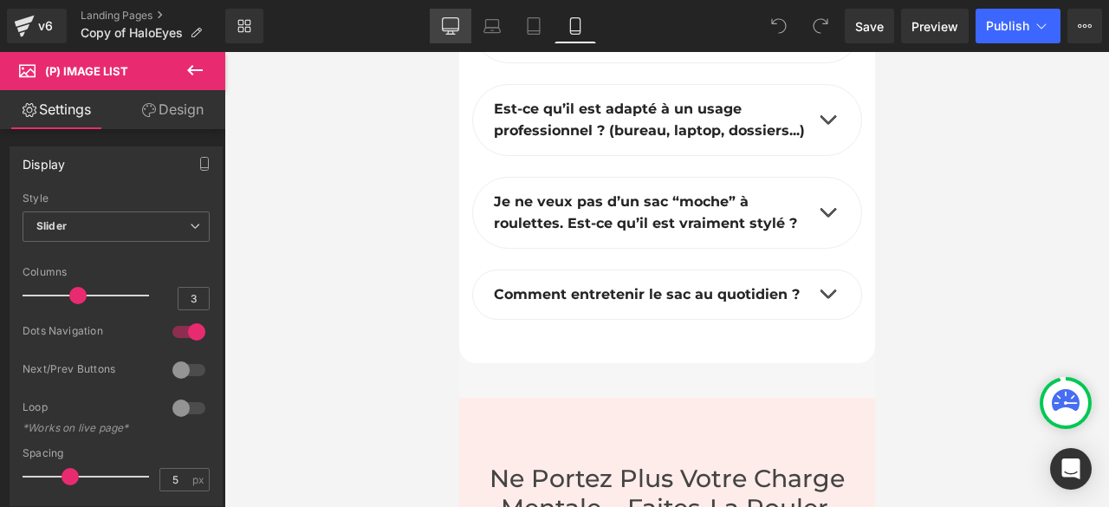
click at [447, 30] on icon at bounding box center [450, 24] width 16 height 13
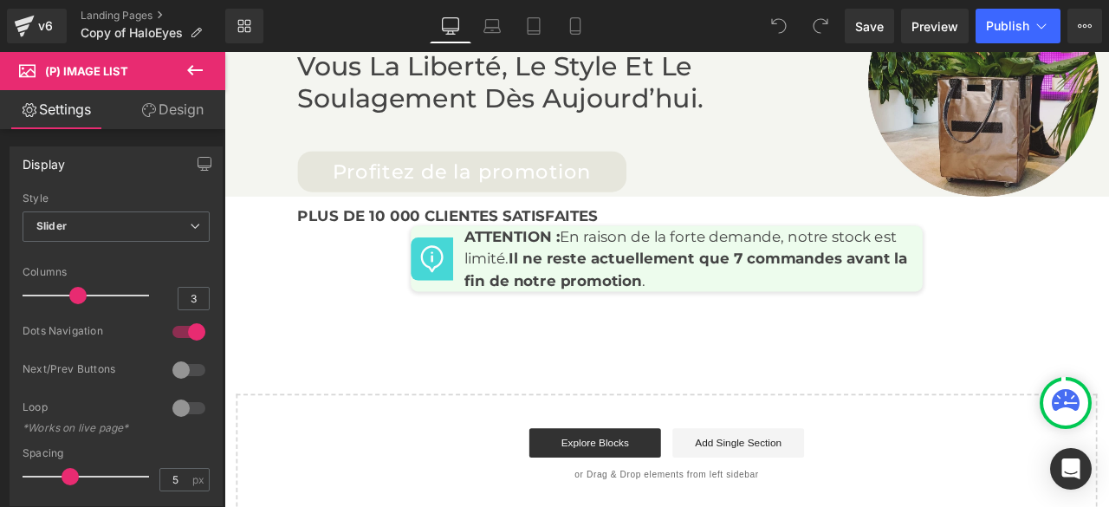
scroll to position [8613, 0]
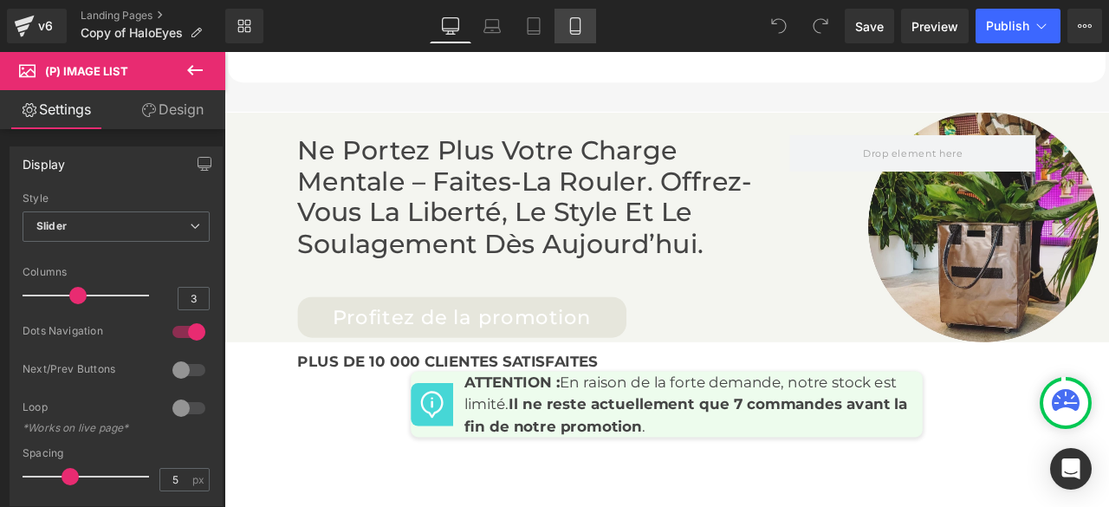
click at [582, 26] on icon at bounding box center [575, 25] width 17 height 17
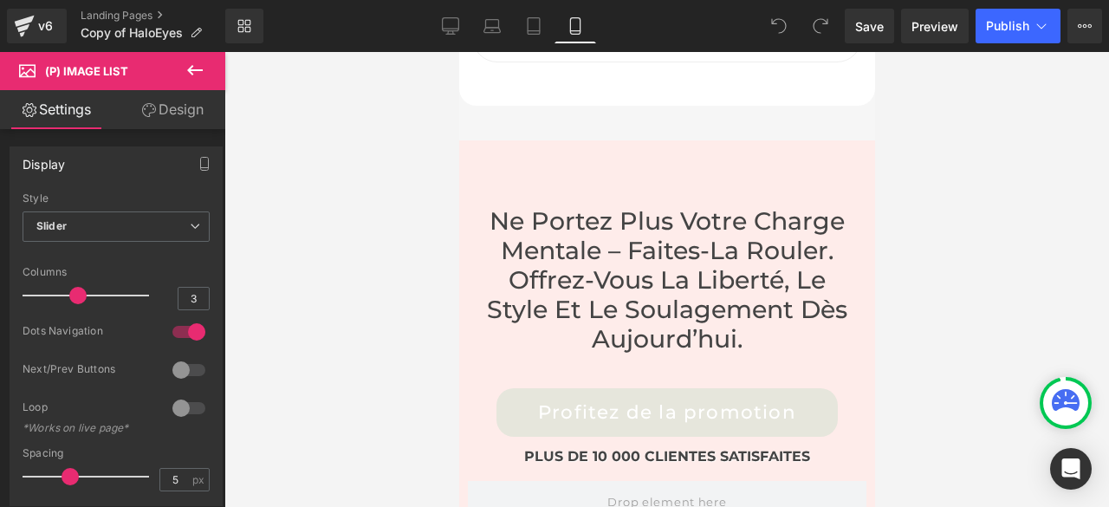
scroll to position [11406, 0]
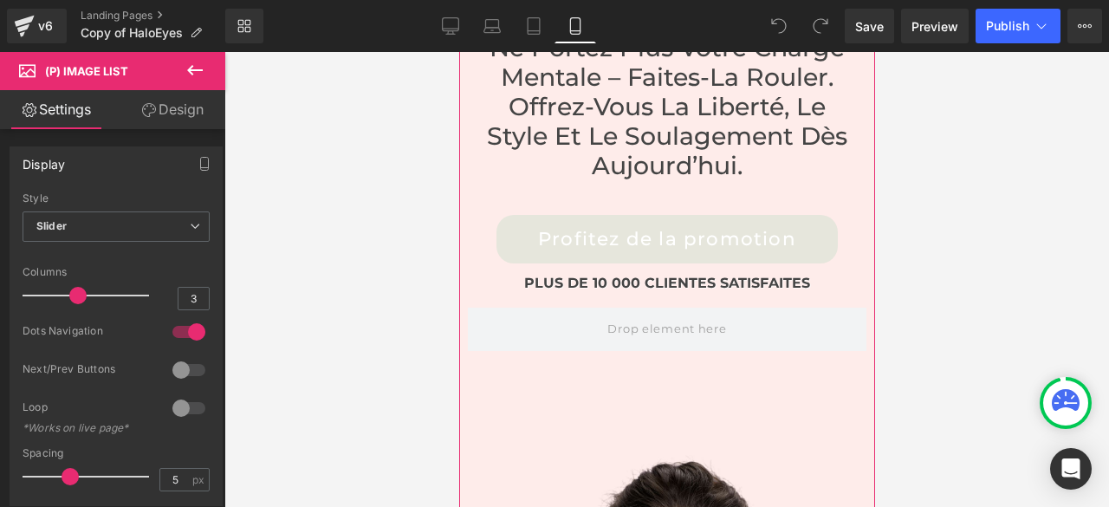
click at [686, 408] on div "Ne portez plus votre charge mentale – faites-la rouler. Offrez-vous la liberté,…" at bounding box center [666, 383] width 416 height 832
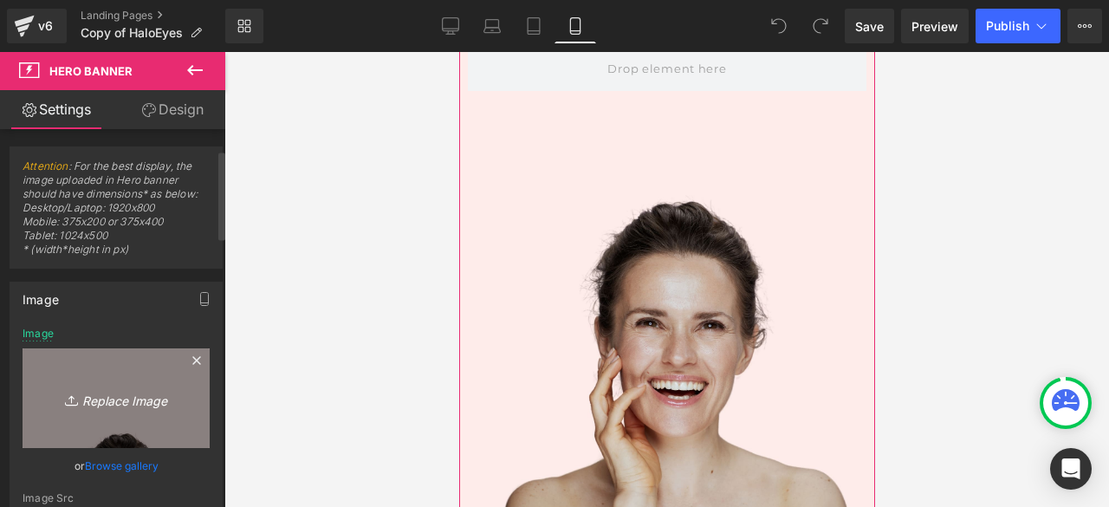
scroll to position [260, 0]
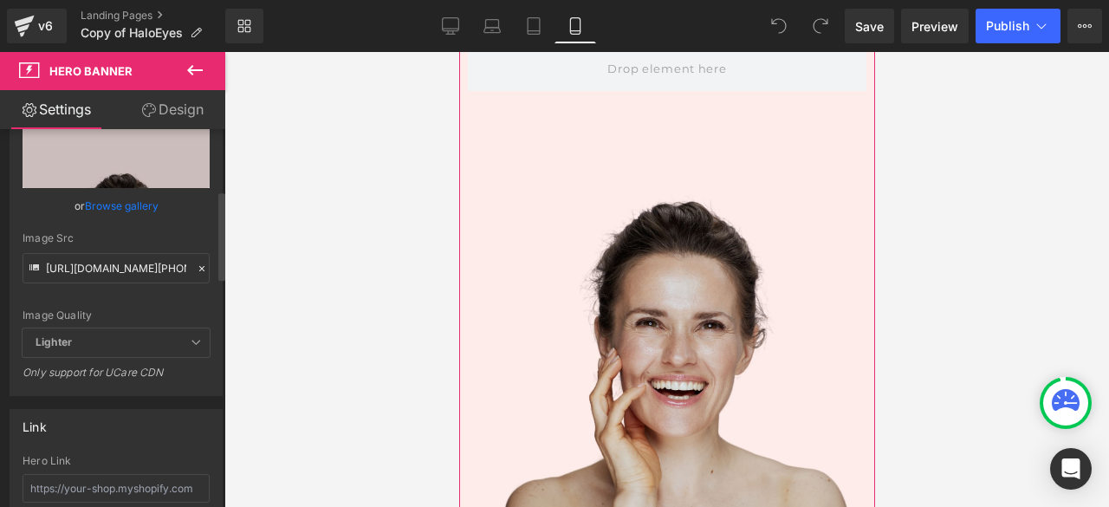
click at [196, 267] on icon at bounding box center [202, 269] width 12 height 12
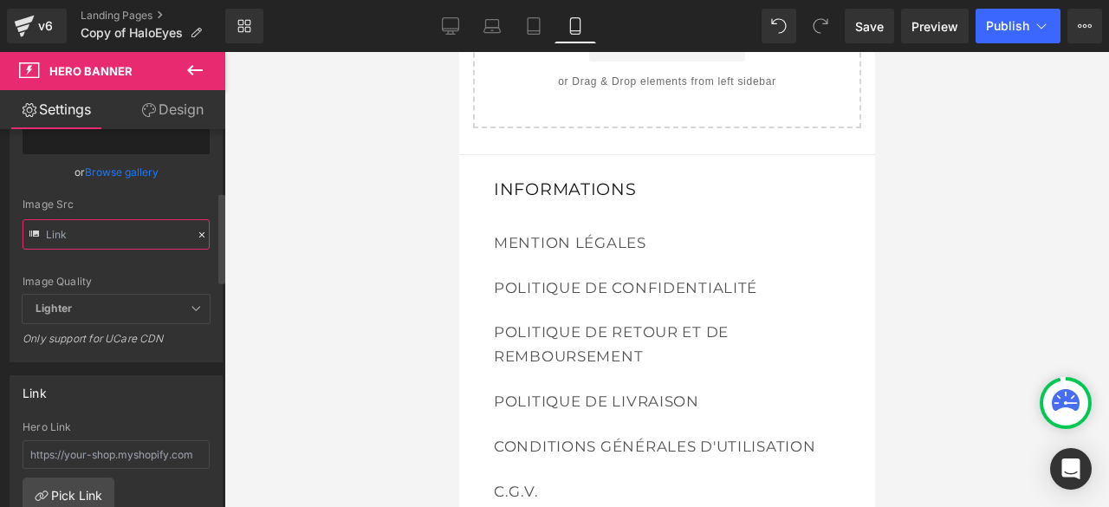
click at [144, 238] on input "text" at bounding box center [116, 234] width 187 height 30
paste input "https://cdn.shopify.com/s/files/1/0927/2206/9835/files/Copie_de_Banniere_mobile…"
click at [144, 238] on input "https://cdn.shopify.com/s/files/1/0927/2206/9835/files/Copie_de_Banniere_mobile…" at bounding box center [116, 234] width 187 height 30
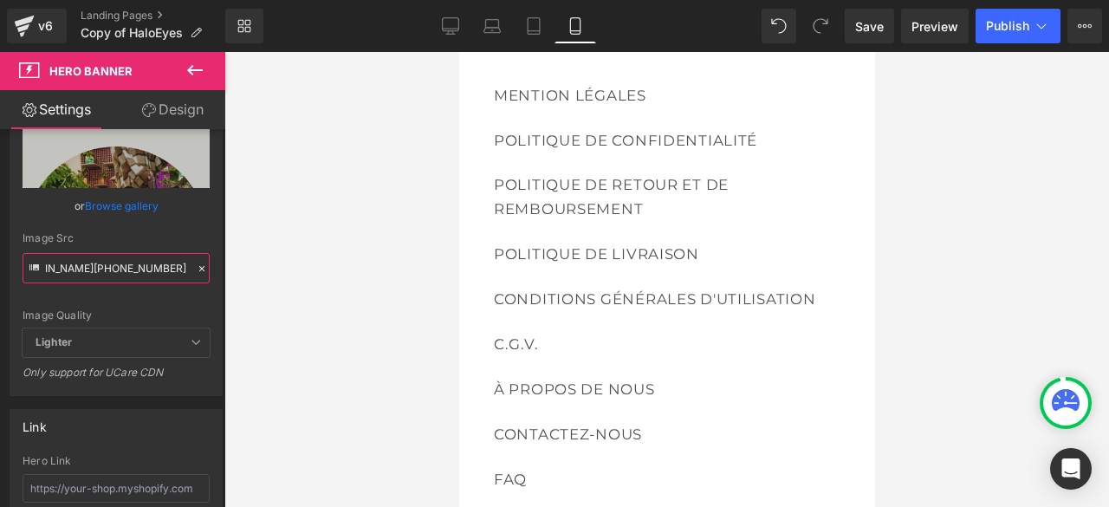
scroll to position [12706, 0]
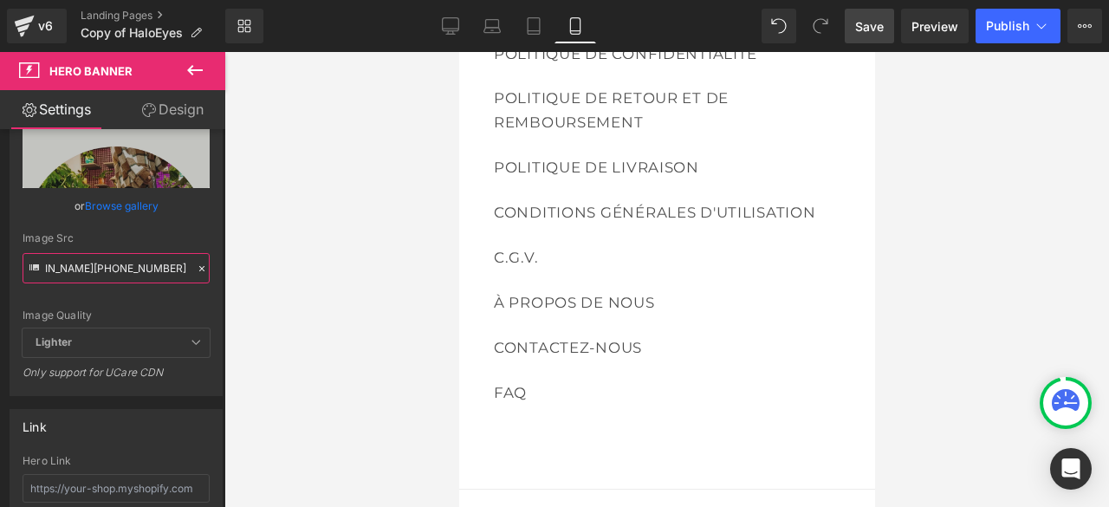
type input "https://cdn.shopify.com/s/files/1/0927/2206/9835/files/Copie_de_Banniere_mobile…"
click at [861, 25] on span "Save" at bounding box center [869, 26] width 29 height 18
click at [871, 30] on span "Save" at bounding box center [869, 26] width 29 height 18
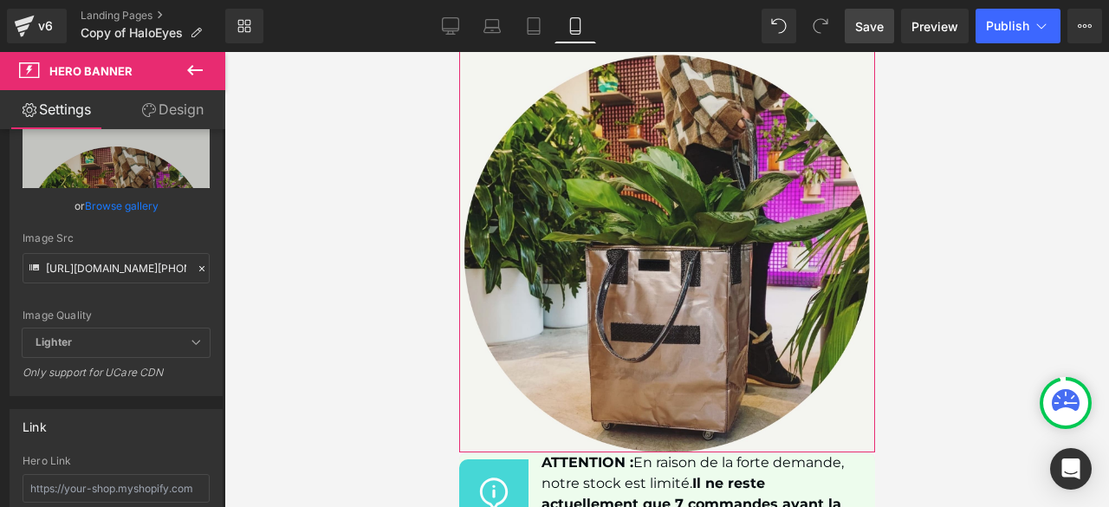
scroll to position [12013, 0]
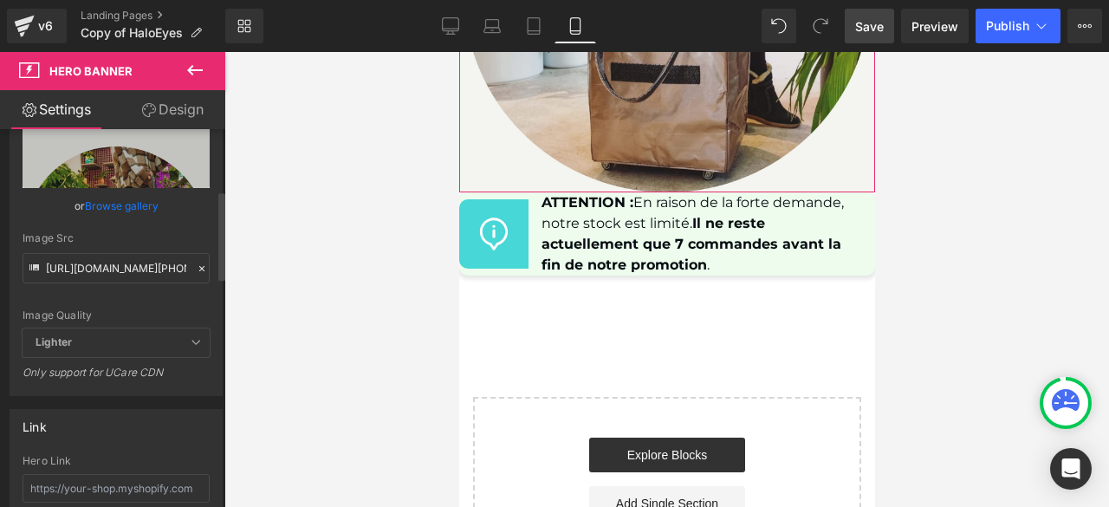
click at [199, 268] on icon at bounding box center [201, 268] width 5 height 5
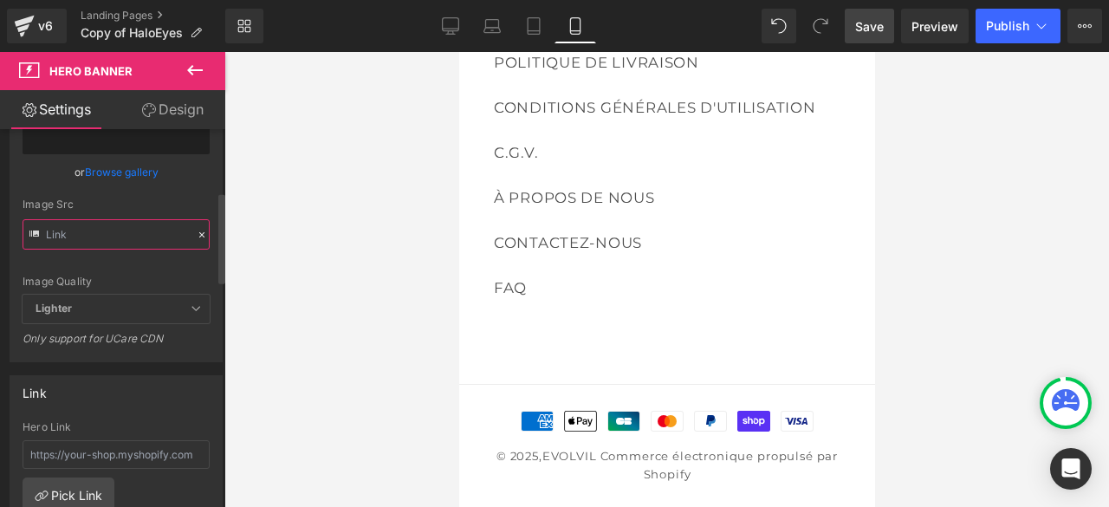
click at [141, 241] on input "text" at bounding box center [116, 234] width 187 height 30
paste input "https://cdn.shopify.com/s/files/1/0927/2206/9835/files/Copie_de_Banniere_mobile…"
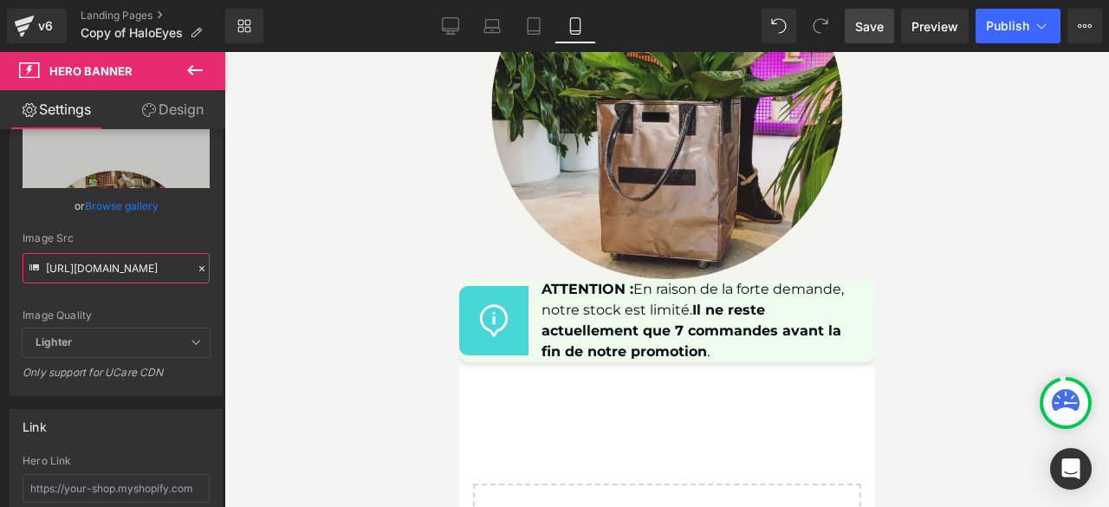
scroll to position [11753, 0]
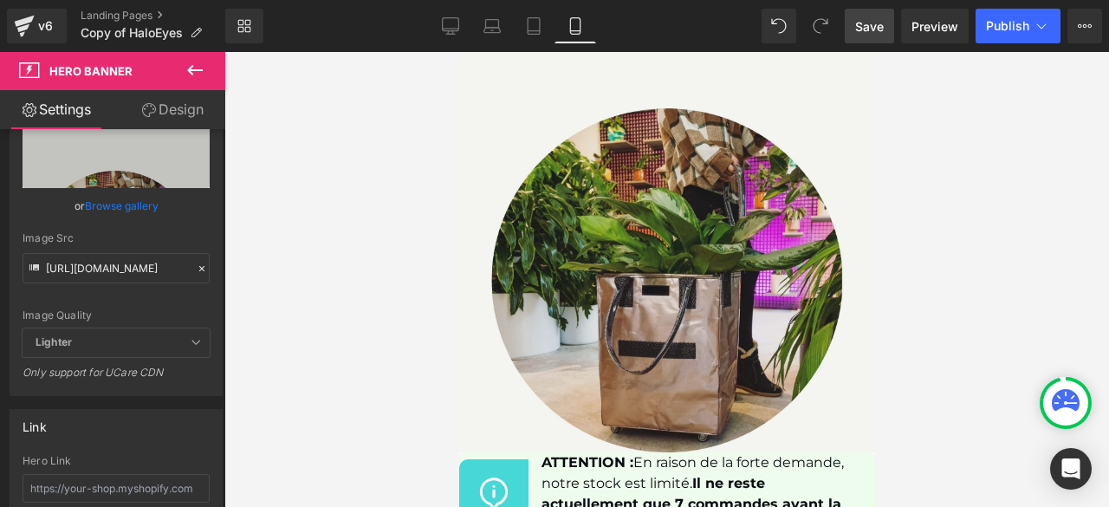
click at [867, 23] on span "Save" at bounding box center [869, 26] width 29 height 18
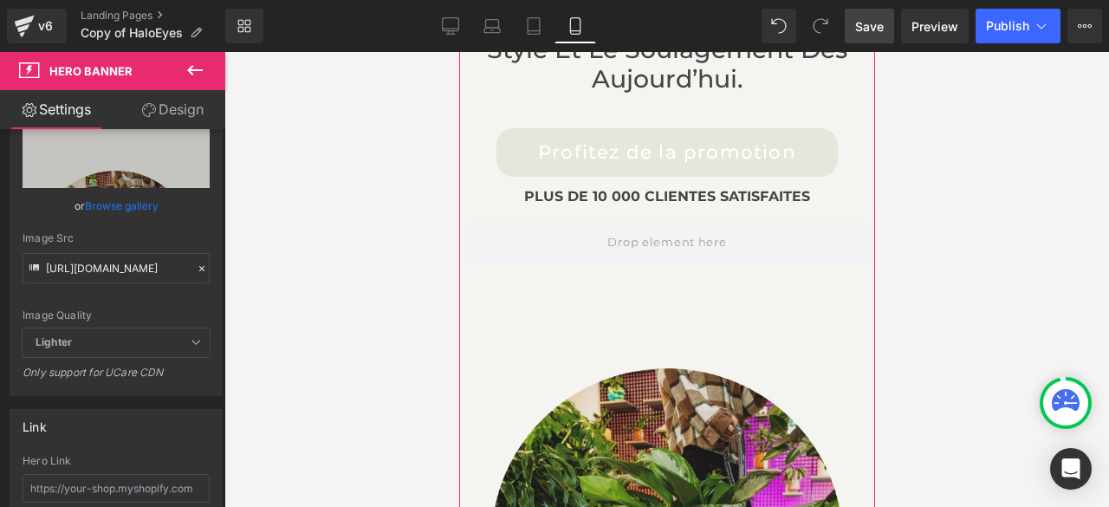
scroll to position [11146, 0]
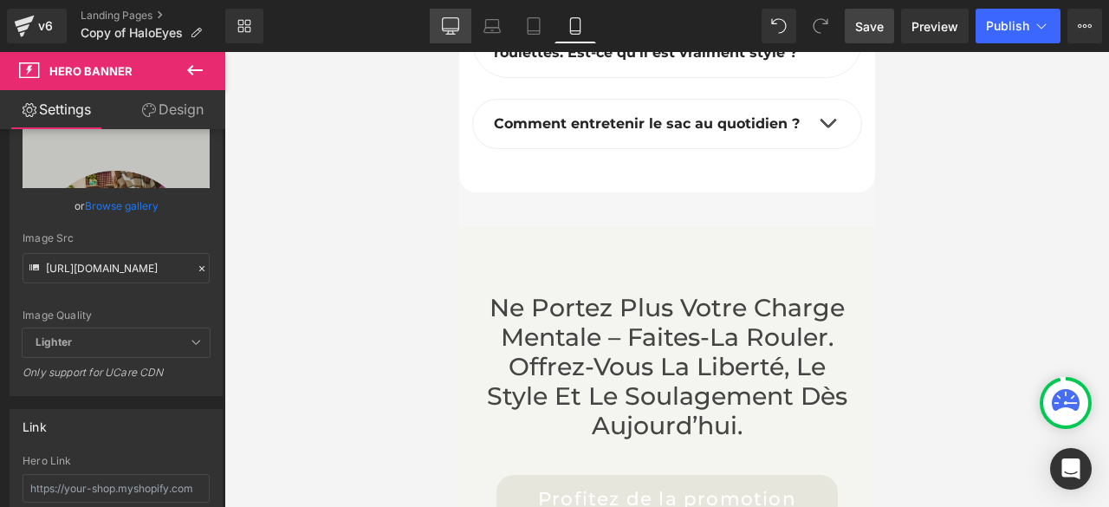
click at [445, 24] on icon at bounding box center [450, 25] width 17 height 17
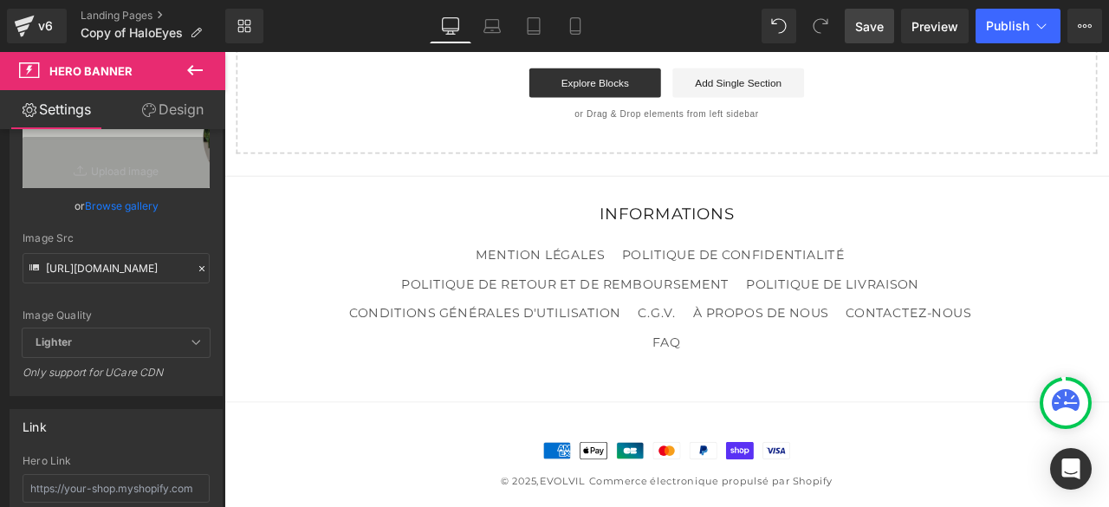
type input "https://cdn.shopify.com/s/files/1/0927/2206/9835/files/nouvelle_banniere_2025_1…"
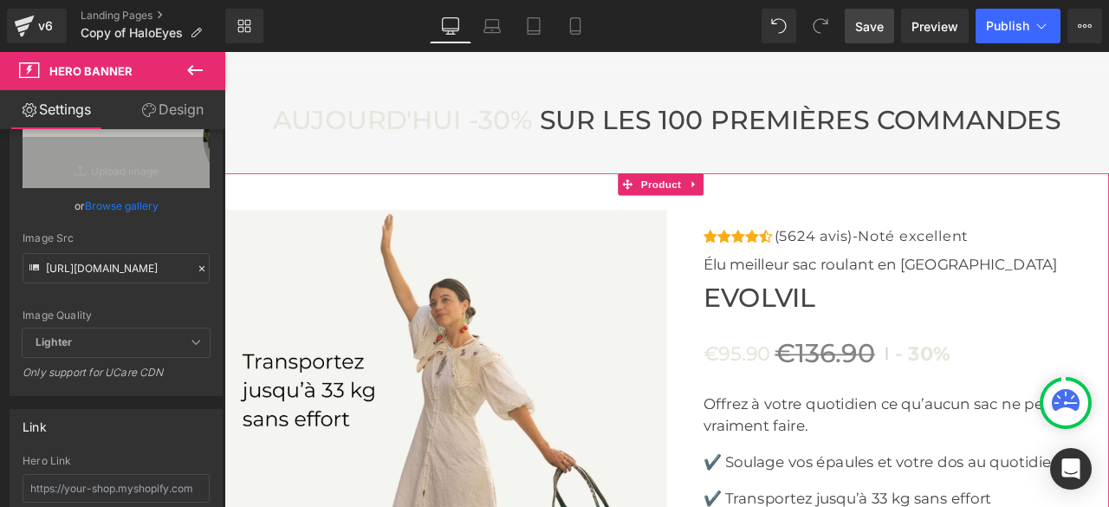
scroll to position [6629, 0]
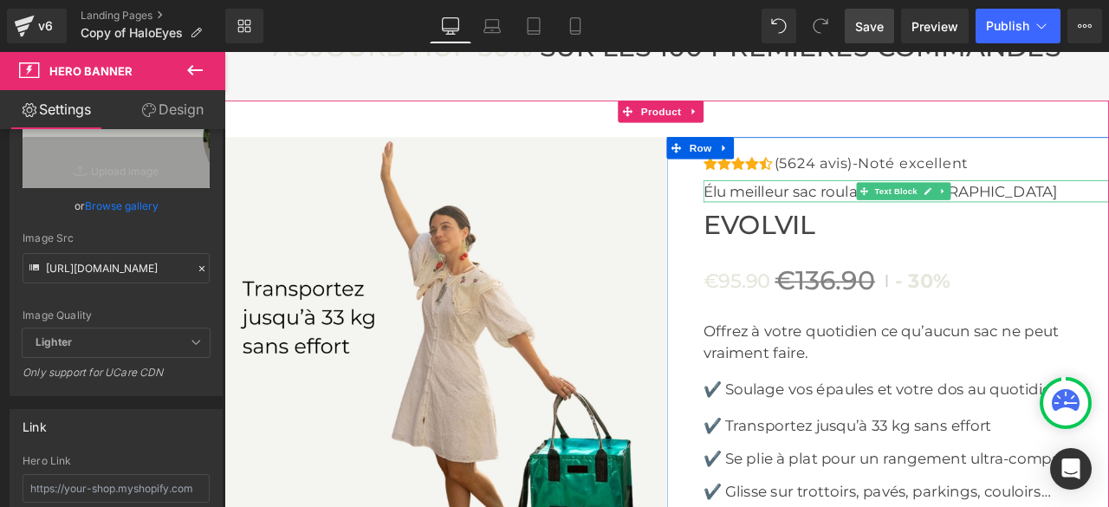
click at [1095, 230] on p "Élu meilleur sac roulant en [GEOGRAPHIC_DATA]" at bounding box center [1032, 217] width 481 height 26
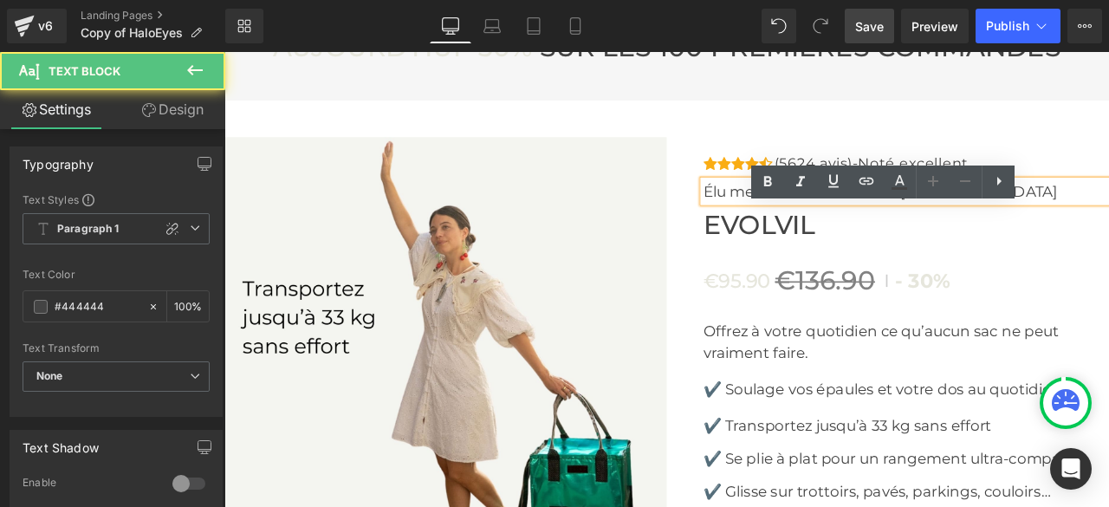
click at [1096, 230] on p "Élu meilleur sac roulant en [GEOGRAPHIC_DATA]" at bounding box center [1032, 217] width 481 height 26
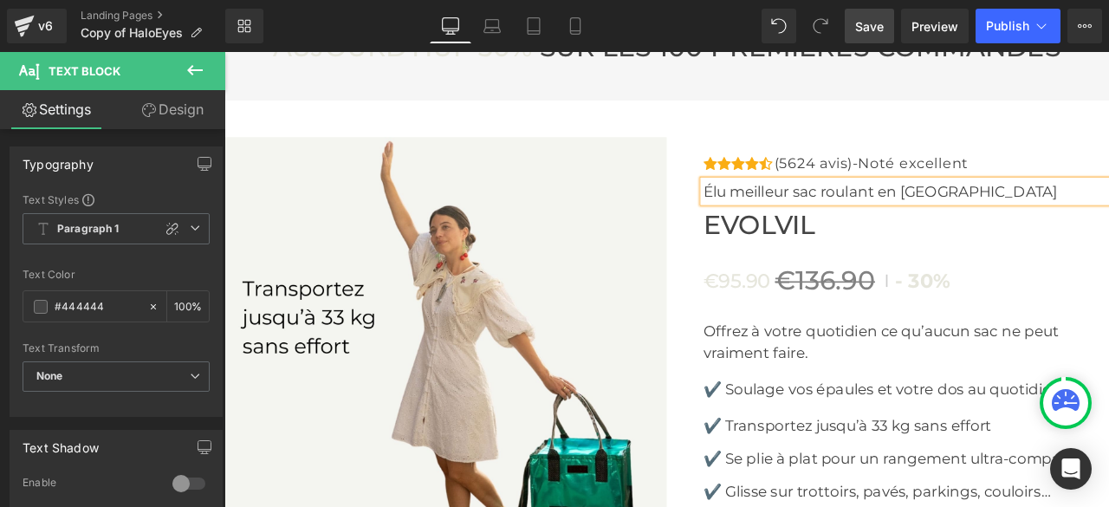
click at [1109, 230] on p "Élu meilleur sac roulant en [GEOGRAPHIC_DATA]" at bounding box center [1032, 217] width 481 height 26
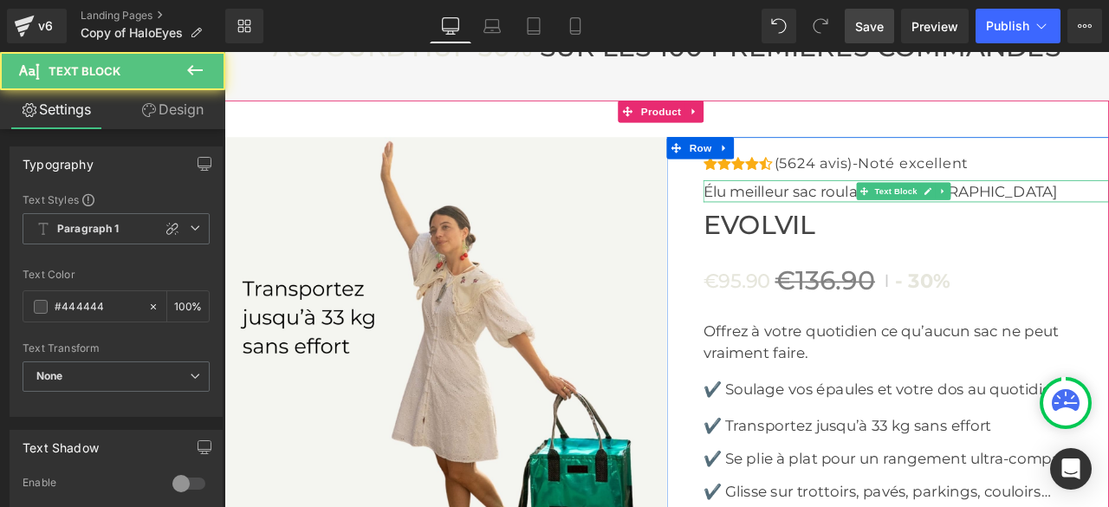
click at [1089, 230] on p "Élu meilleur sac roulant en [GEOGRAPHIC_DATA]" at bounding box center [1032, 217] width 481 height 26
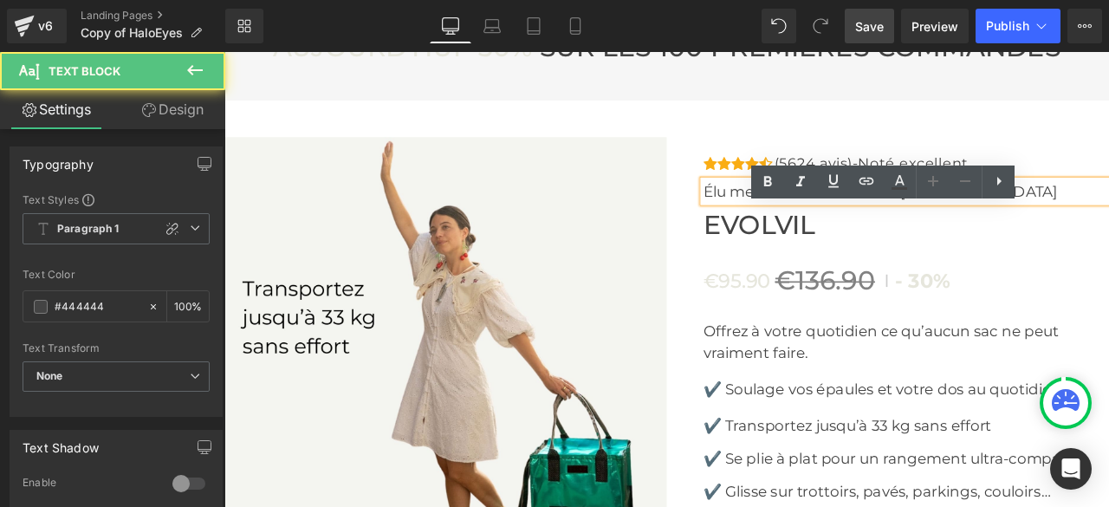
click at [1109, 230] on div "Élu meilleur sac roulant en [GEOGRAPHIC_DATA]" at bounding box center [1032, 217] width 481 height 26
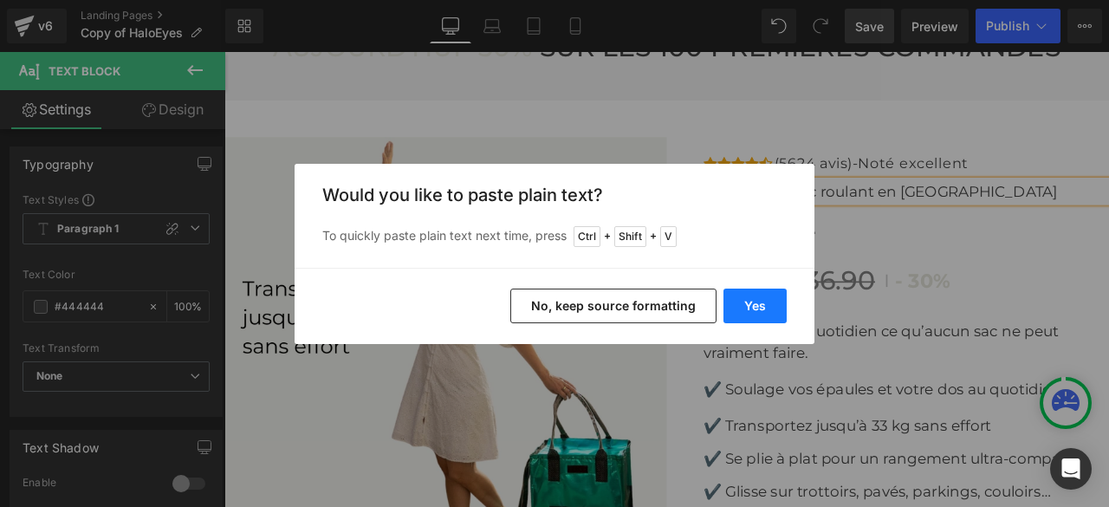
drag, startPoint x: 791, startPoint y: 303, endPoint x: 745, endPoint y: 293, distance: 47.1
click at [0, 0] on div "Yes No, keep source formatting" at bounding box center [0, 0] width 0 height 0
click at [0, 0] on button "Yes" at bounding box center [0, 0] width 0 height 0
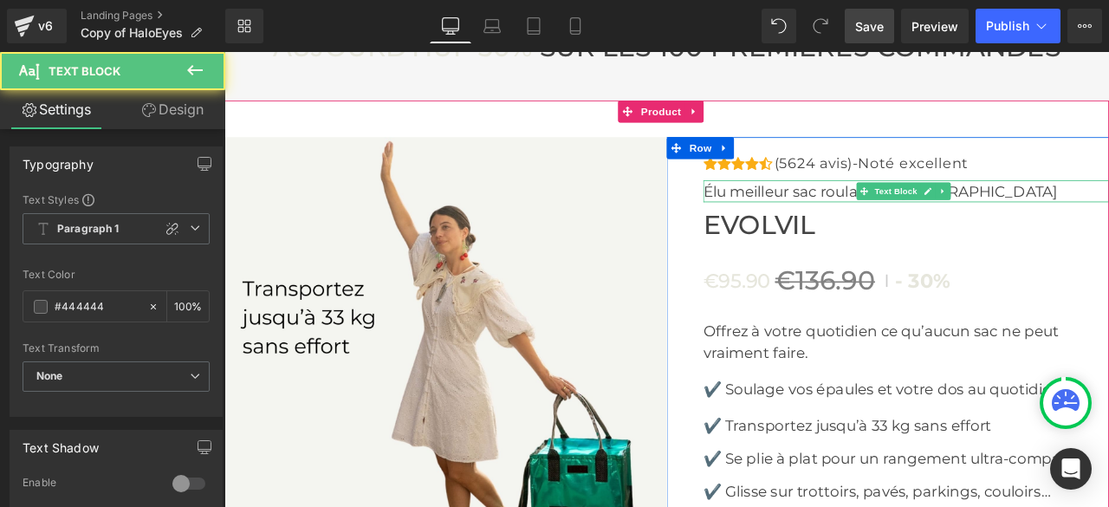
click at [1109, 230] on p "Élu meilleur sac roulant en [GEOGRAPHIC_DATA]" at bounding box center [1032, 217] width 481 height 26
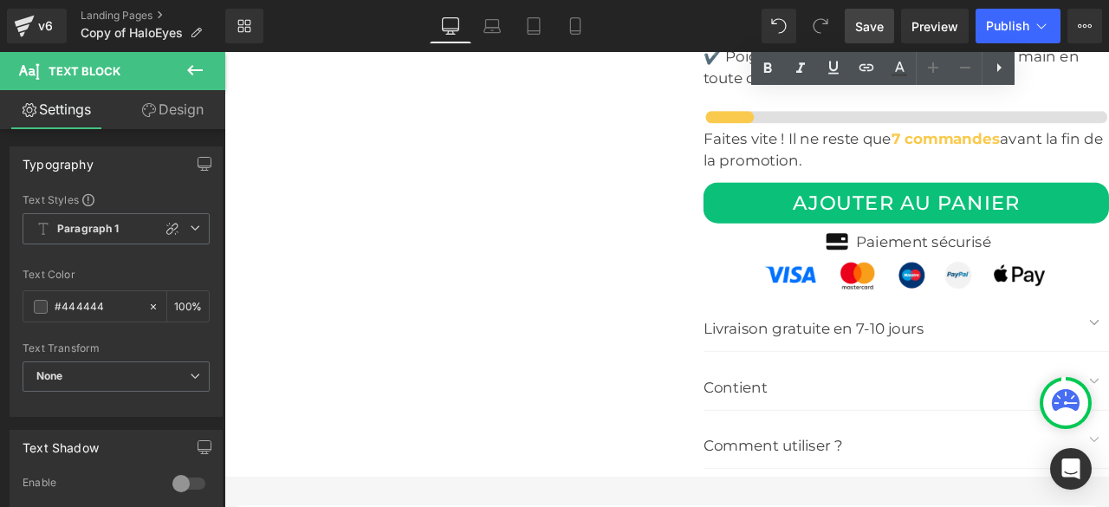
scroll to position [7669, 0]
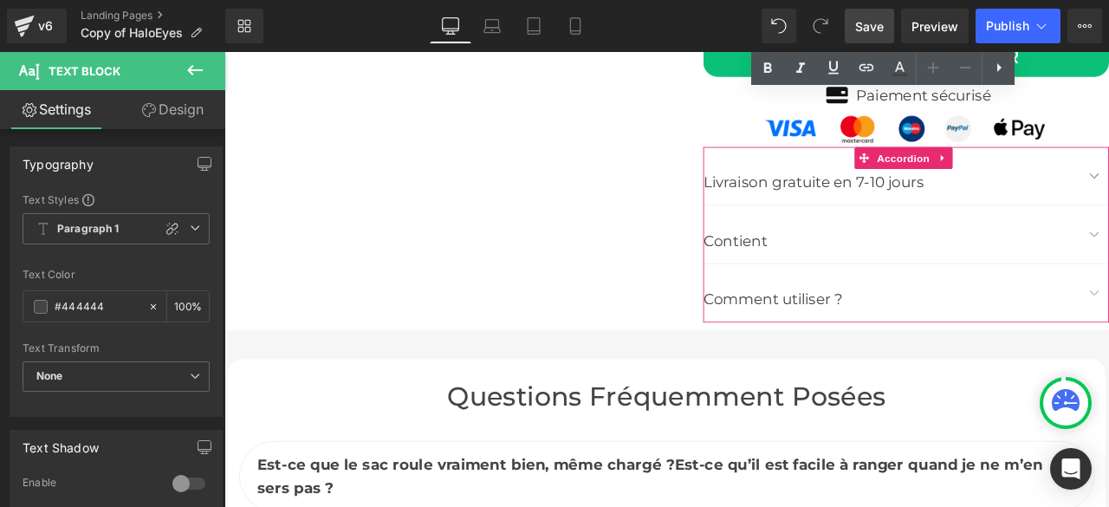
click at [898, 220] on p "Livraison gratuite en 7-10 jours" at bounding box center [1015, 206] width 446 height 28
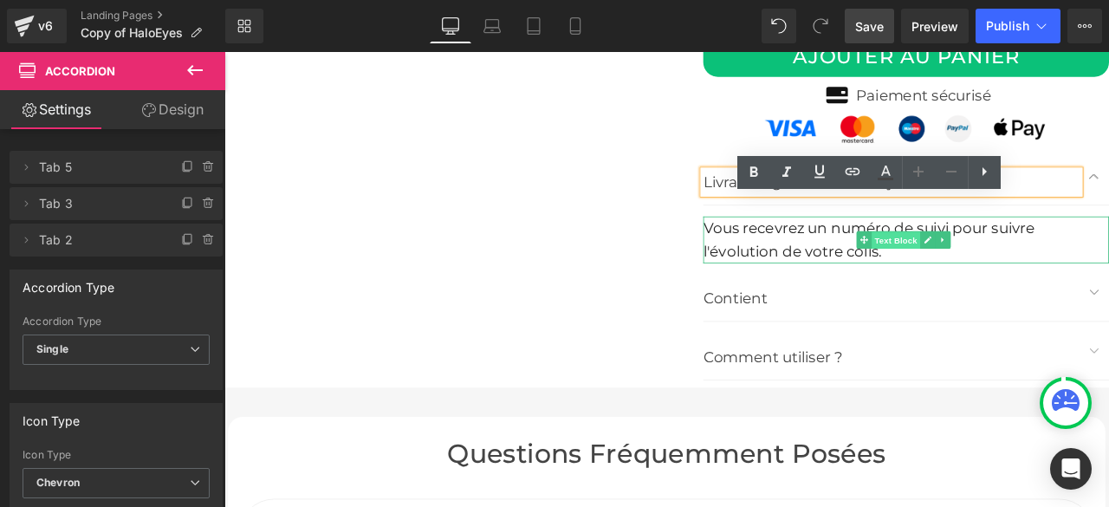
click at [1007, 286] on span "Text Block" at bounding box center [1020, 275] width 57 height 21
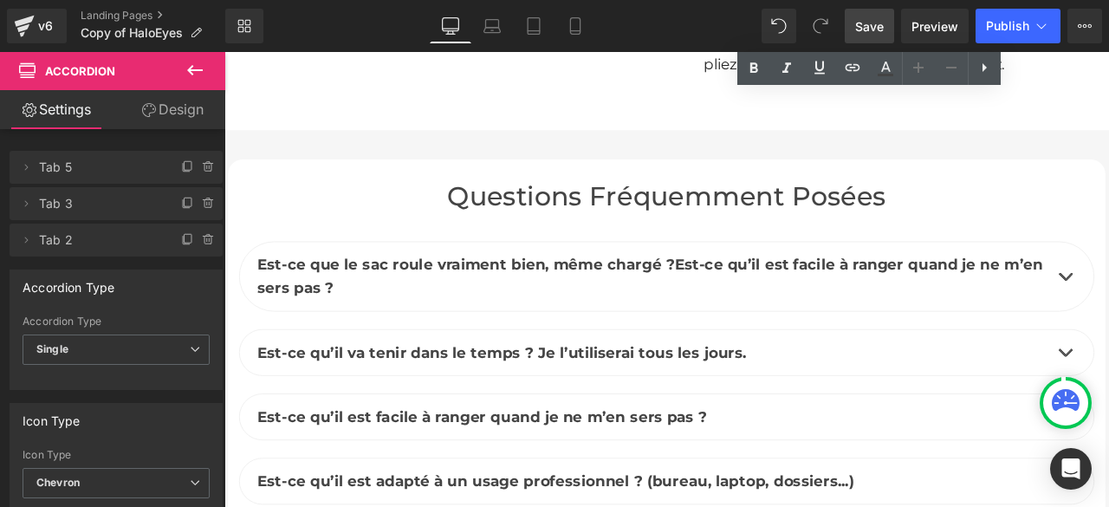
scroll to position [8449, 0]
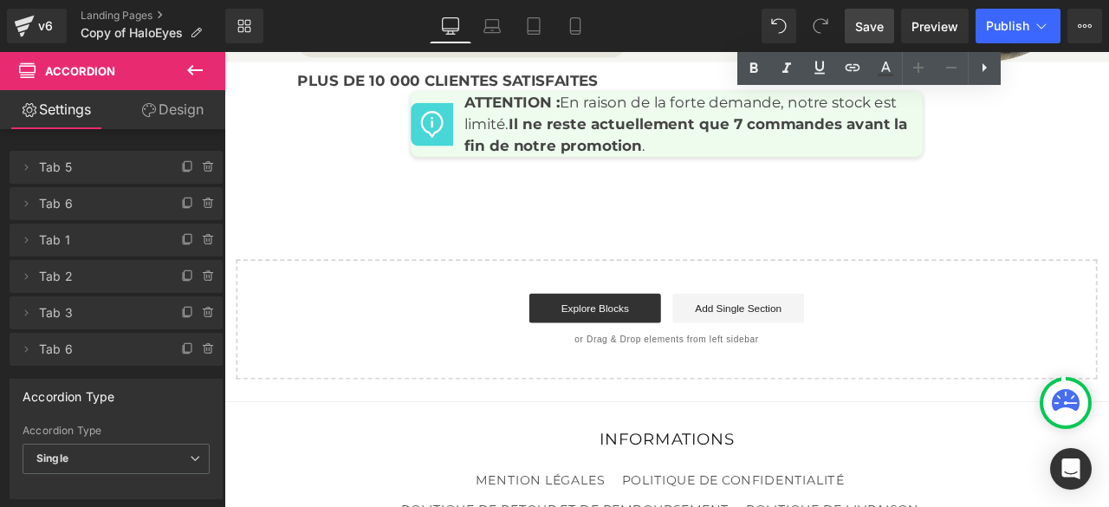
scroll to position [9315, 0]
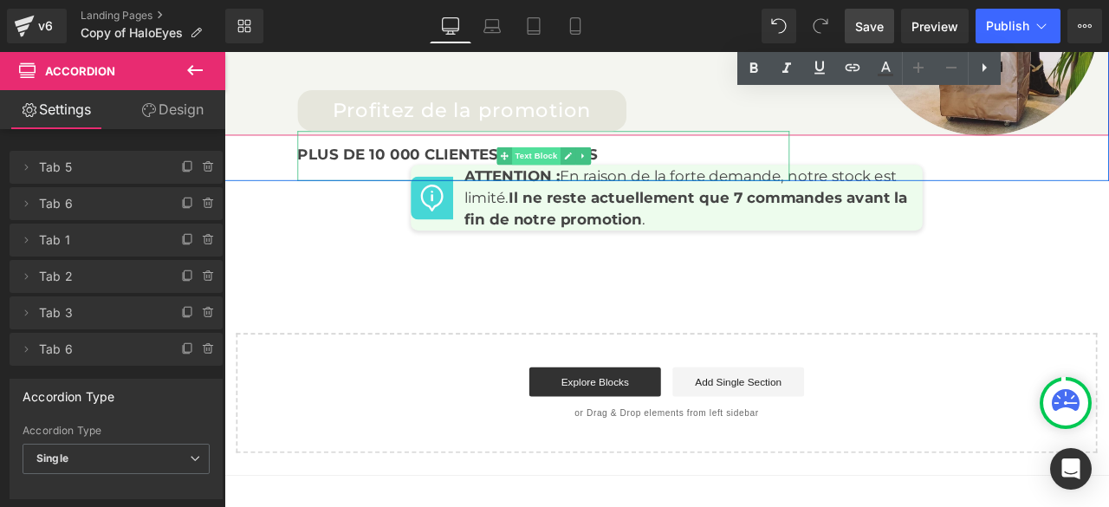
click at [591, 185] on span "Text Block" at bounding box center [593, 175] width 57 height 21
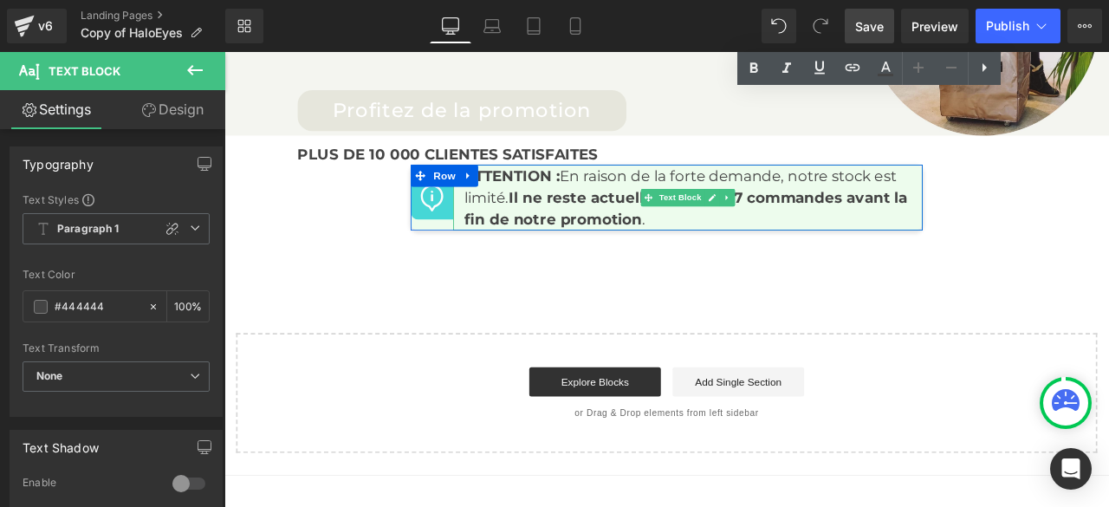
scroll to position [9142, 0]
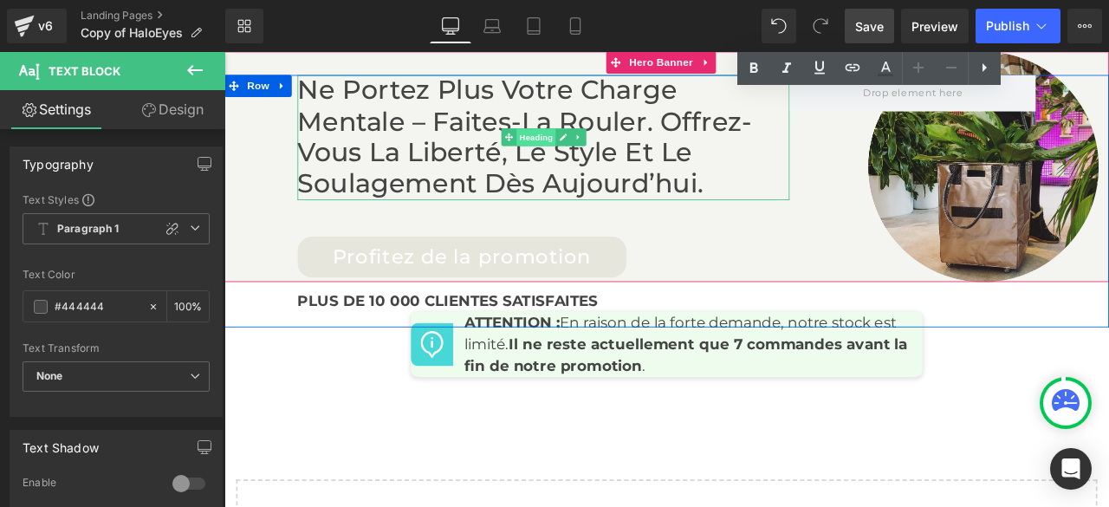
click at [582, 163] on span "Heading" at bounding box center [593, 152] width 47 height 21
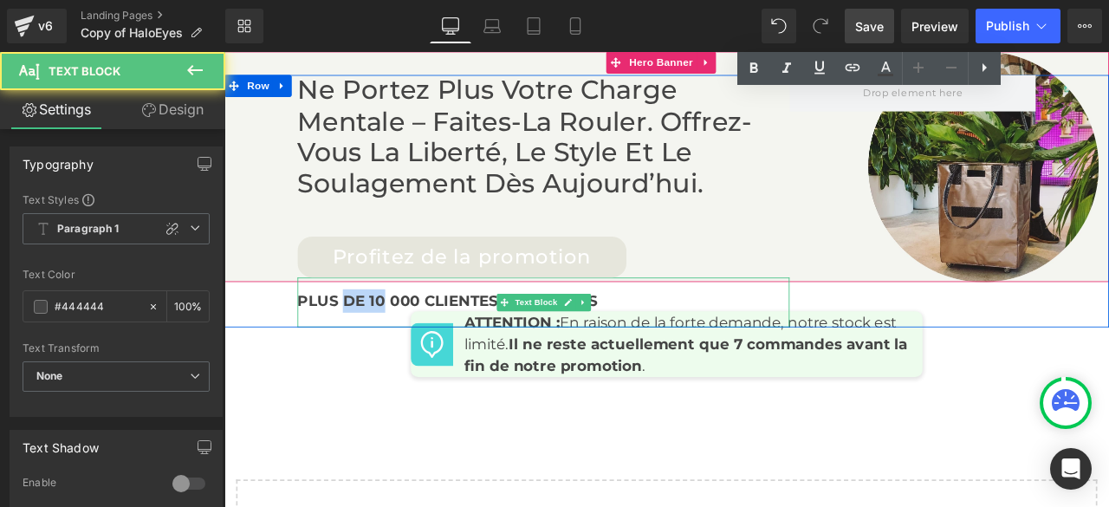
drag, startPoint x: 356, startPoint y: 370, endPoint x: 402, endPoint y: 364, distance: 46.3
click at [402, 357] on b "PLUS DE 10 000 CLIENTES SATISFAITES" at bounding box center [489, 346] width 356 height 21
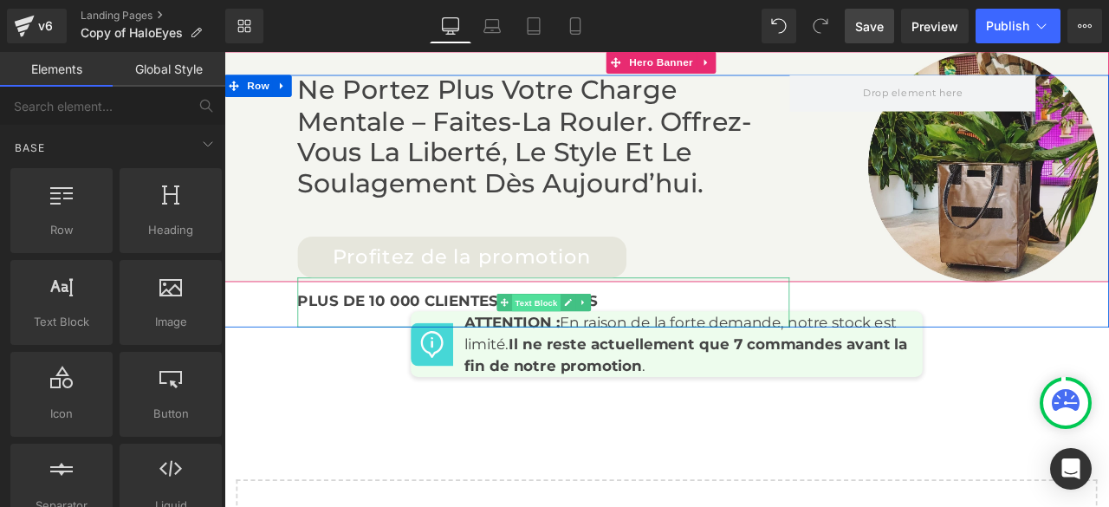
click at [571, 360] on span "Text Block" at bounding box center [593, 349] width 57 height 21
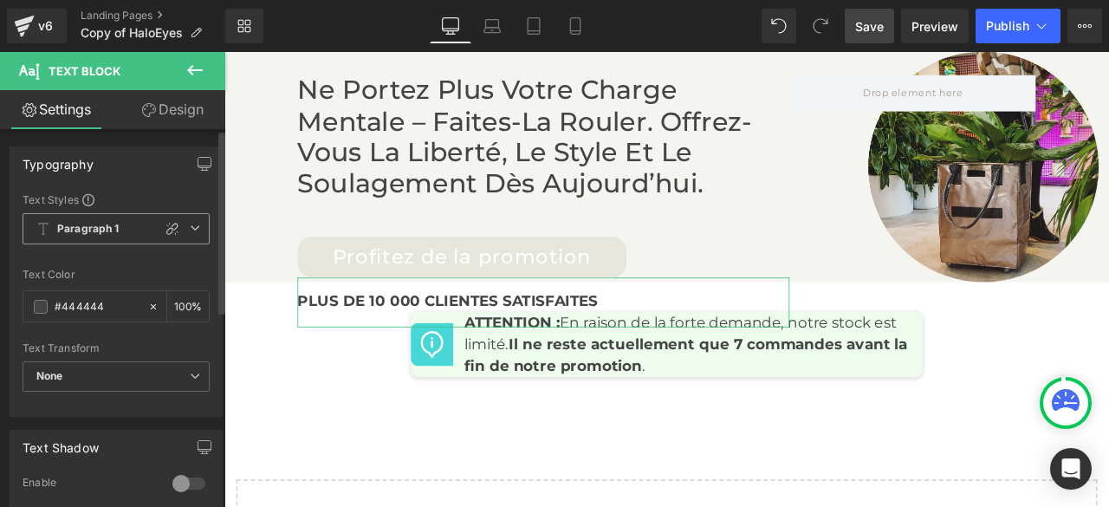
click at [192, 232] on icon at bounding box center [195, 228] width 10 height 10
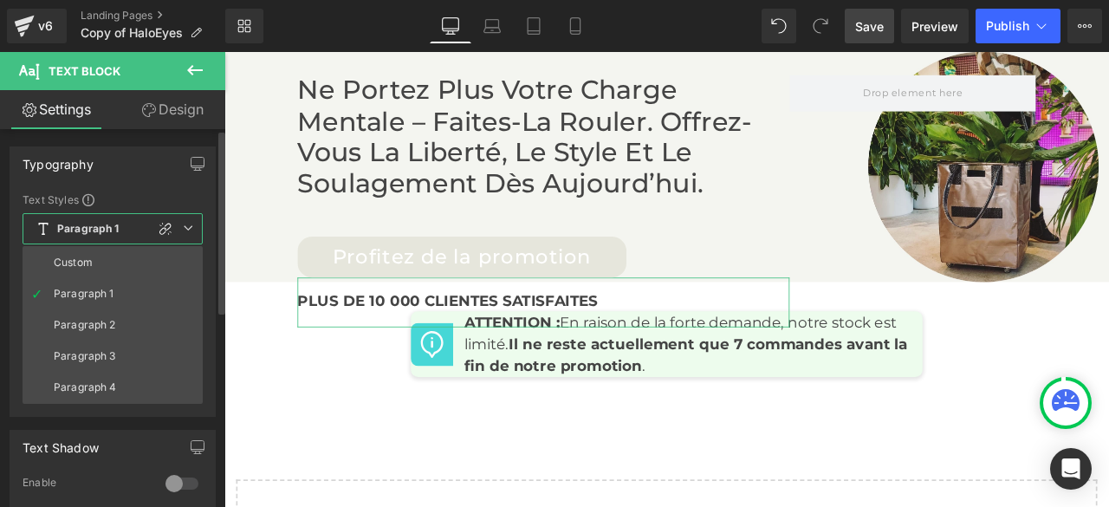
click at [192, 232] on icon at bounding box center [188, 228] width 10 height 10
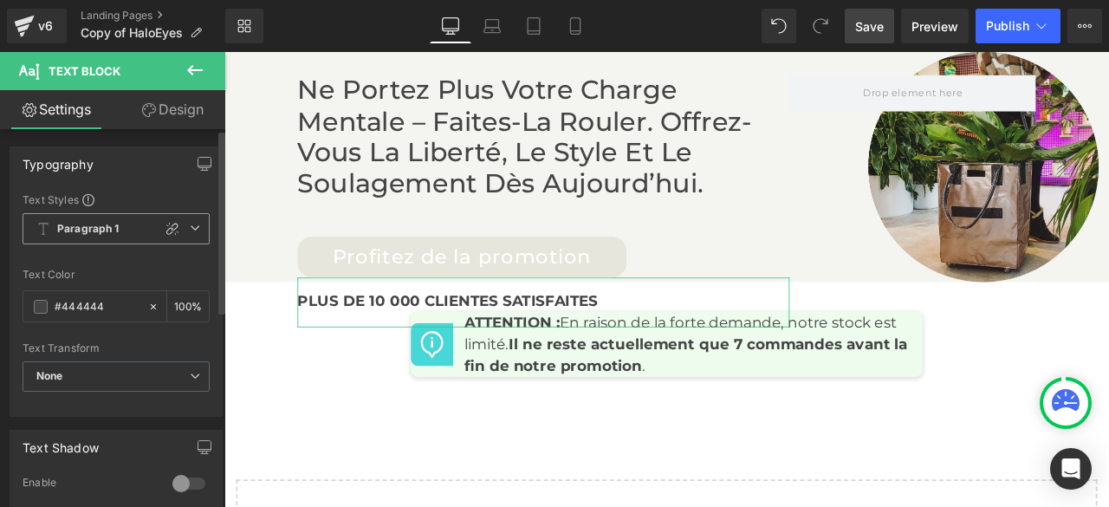
click at [192, 232] on icon at bounding box center [195, 228] width 10 height 10
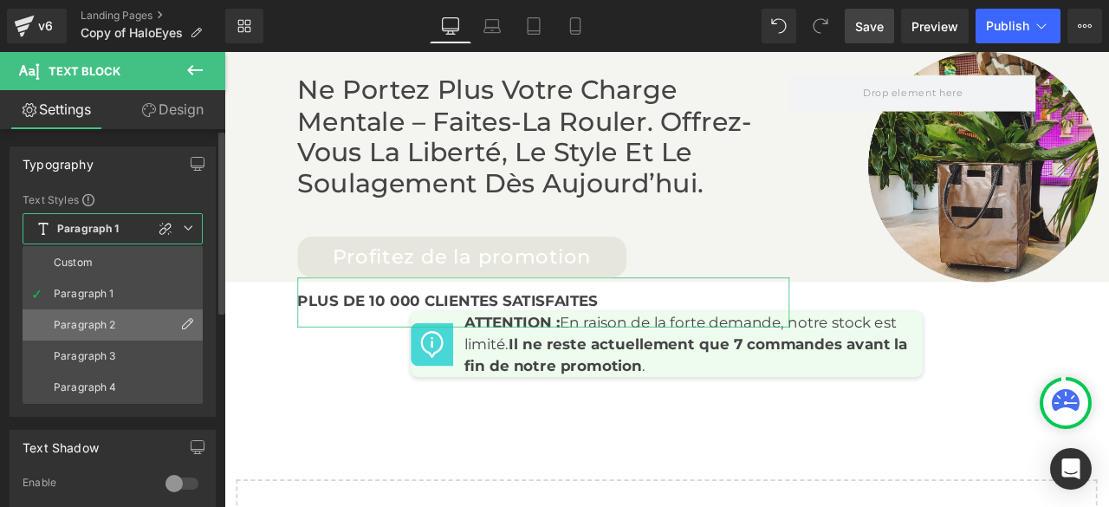
click at [86, 322] on div "Paragraph 2" at bounding box center [85, 325] width 62 height 12
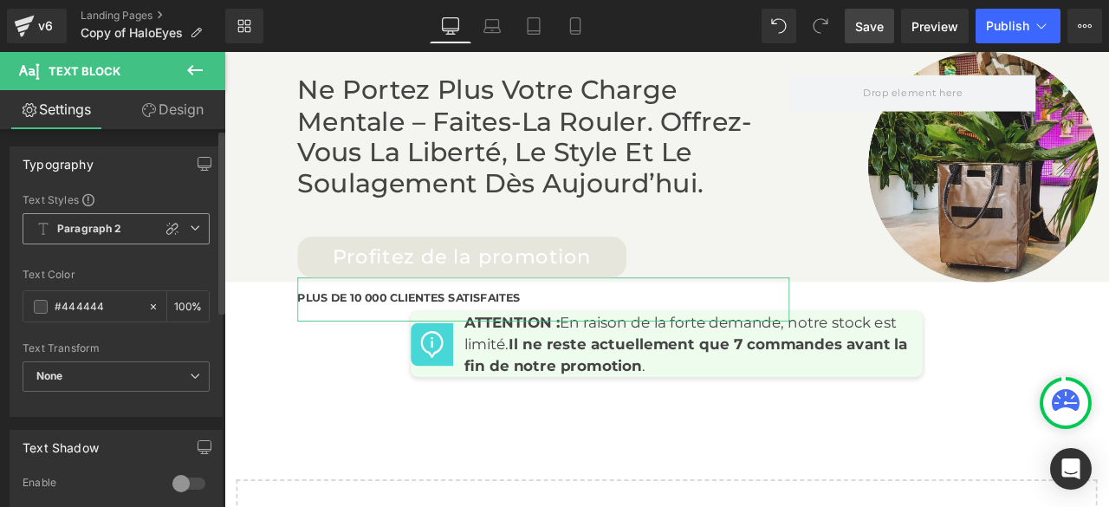
click at [192, 224] on icon at bounding box center [195, 228] width 10 height 10
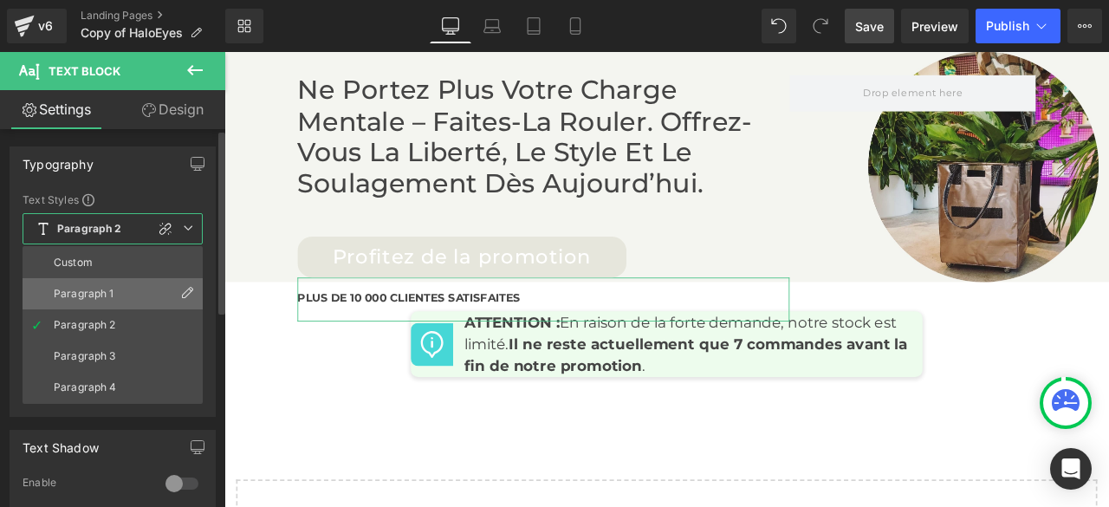
click at [112, 292] on div "Paragraph 1" at bounding box center [84, 294] width 61 height 12
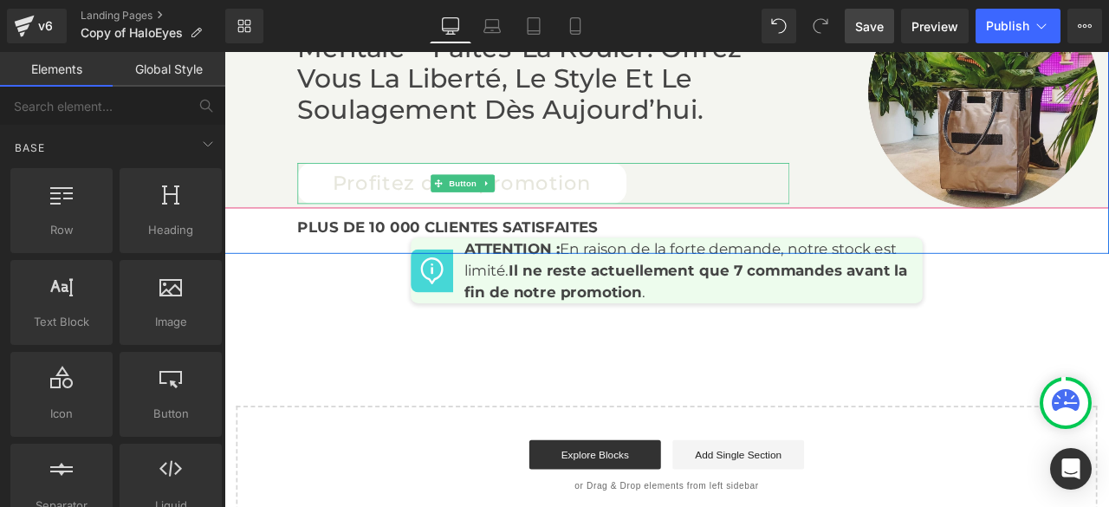
click at [433, 220] on link "Profitez de la promotion" at bounding box center [506, 208] width 390 height 49
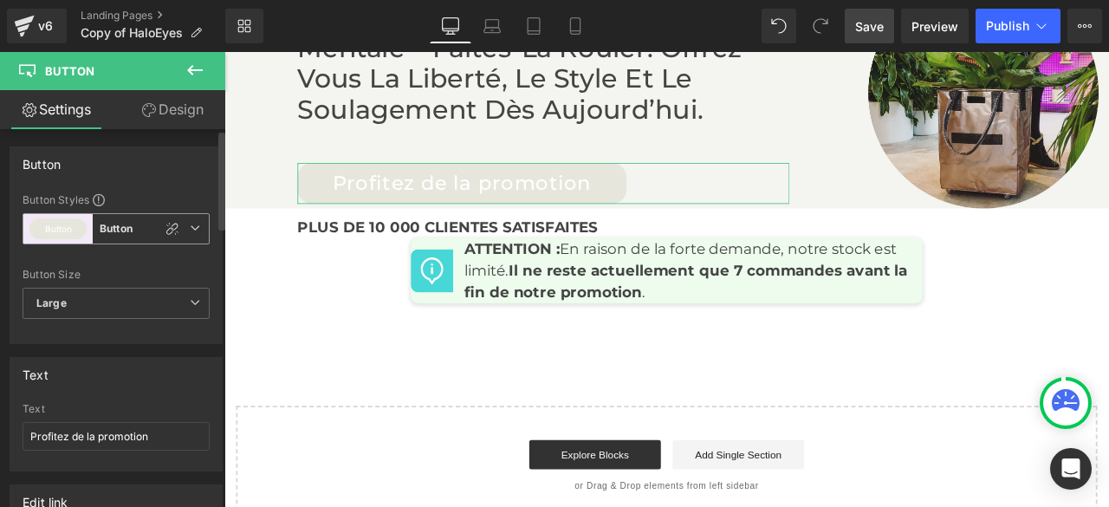
click at [191, 228] on icon at bounding box center [195, 228] width 10 height 10
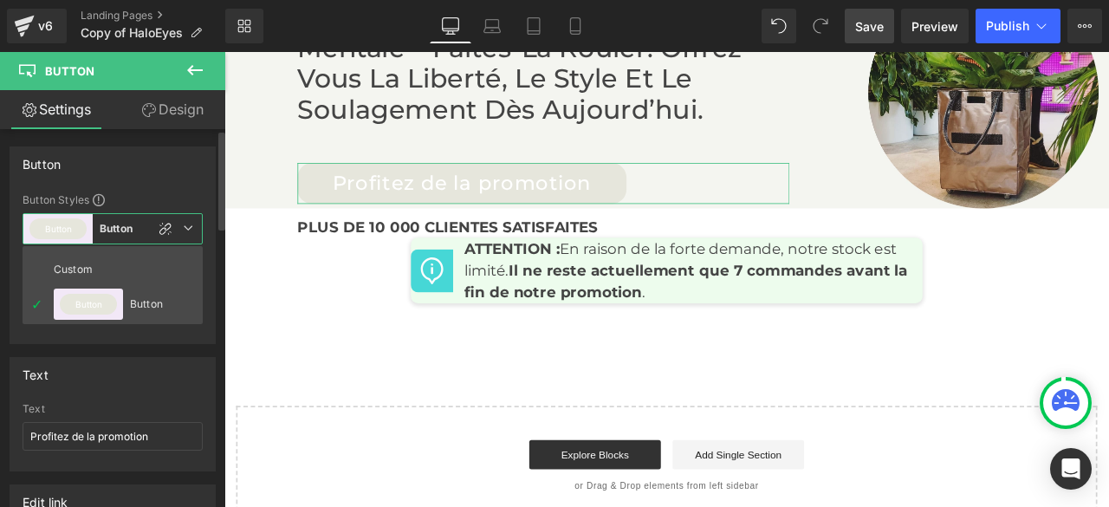
click at [191, 228] on icon at bounding box center [188, 228] width 10 height 10
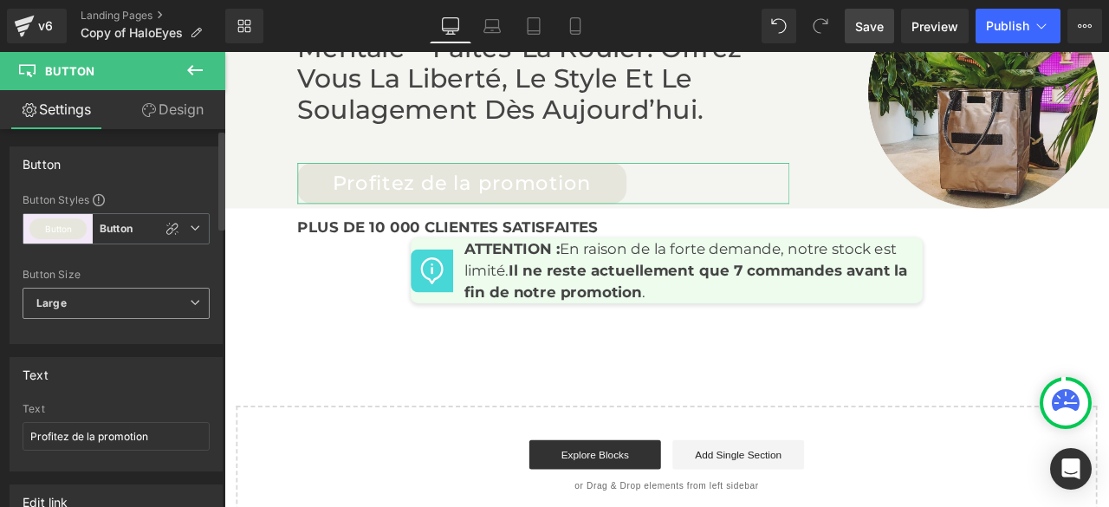
click at [190, 299] on icon at bounding box center [195, 302] width 10 height 10
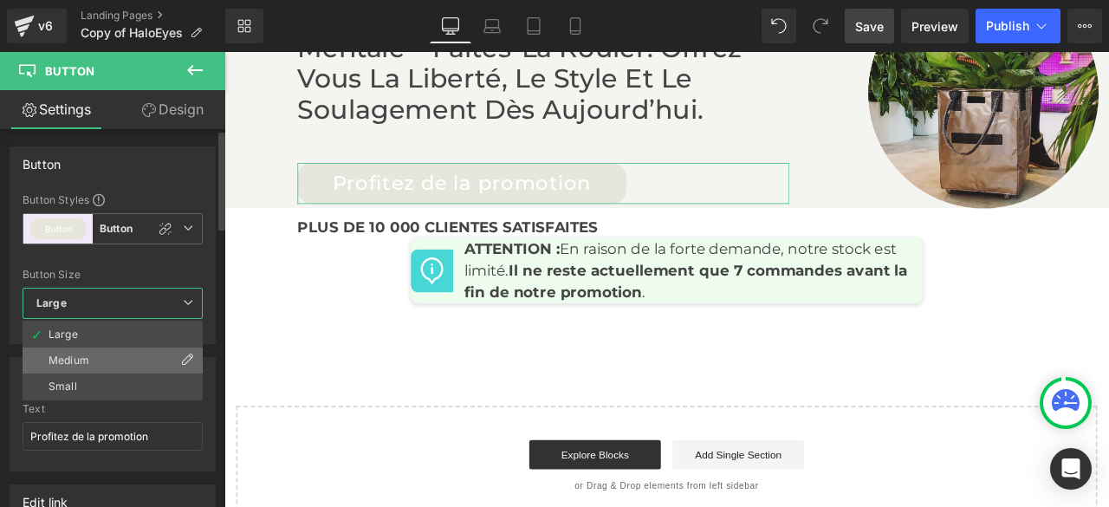
click at [71, 356] on div "Medium" at bounding box center [69, 360] width 41 height 12
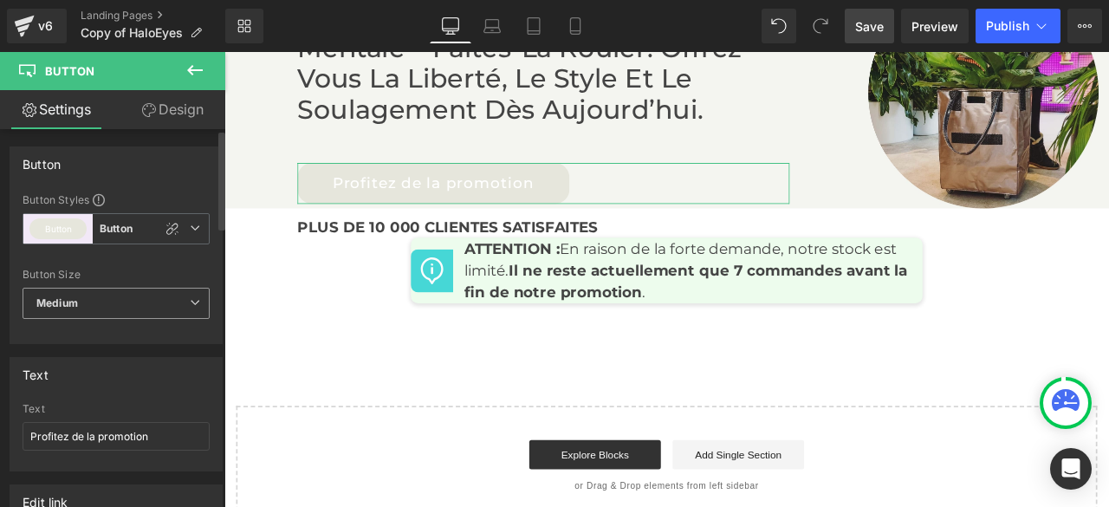
click at [198, 299] on span "Medium" at bounding box center [116, 303] width 187 height 31
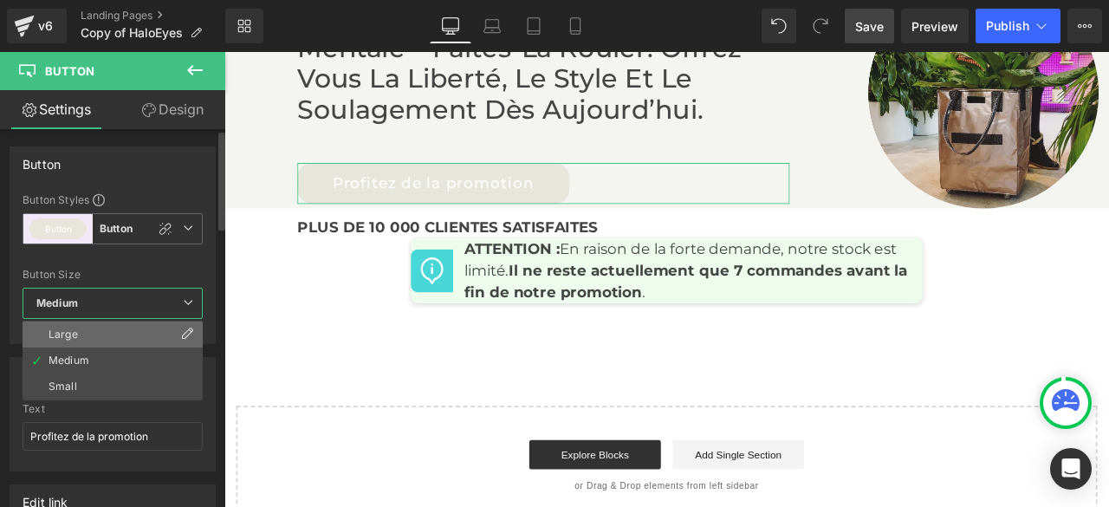
click at [121, 334] on li "Large" at bounding box center [113, 335] width 180 height 26
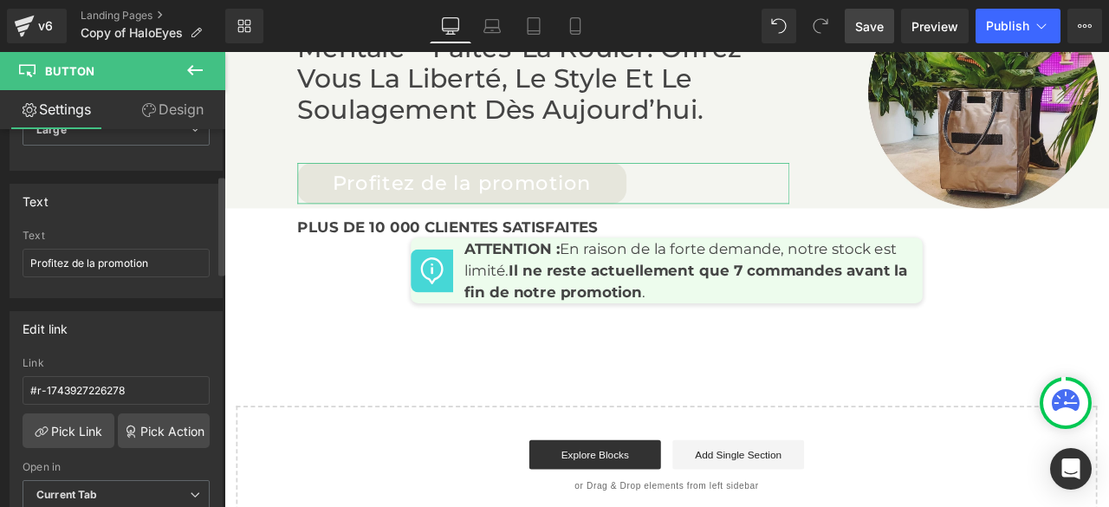
scroll to position [0, 0]
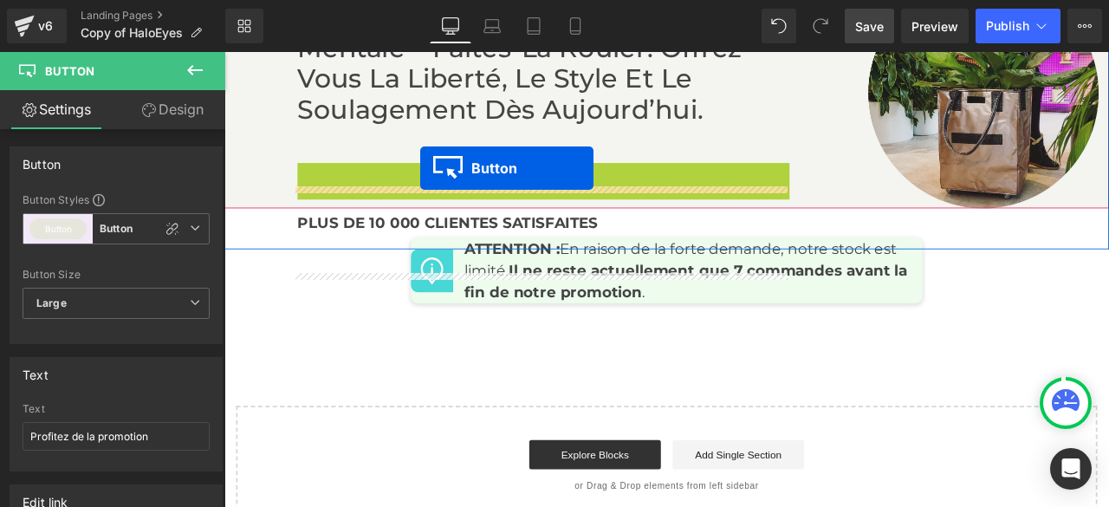
drag, startPoint x: 475, startPoint y: 242, endPoint x: 457, endPoint y: 188, distance: 56.7
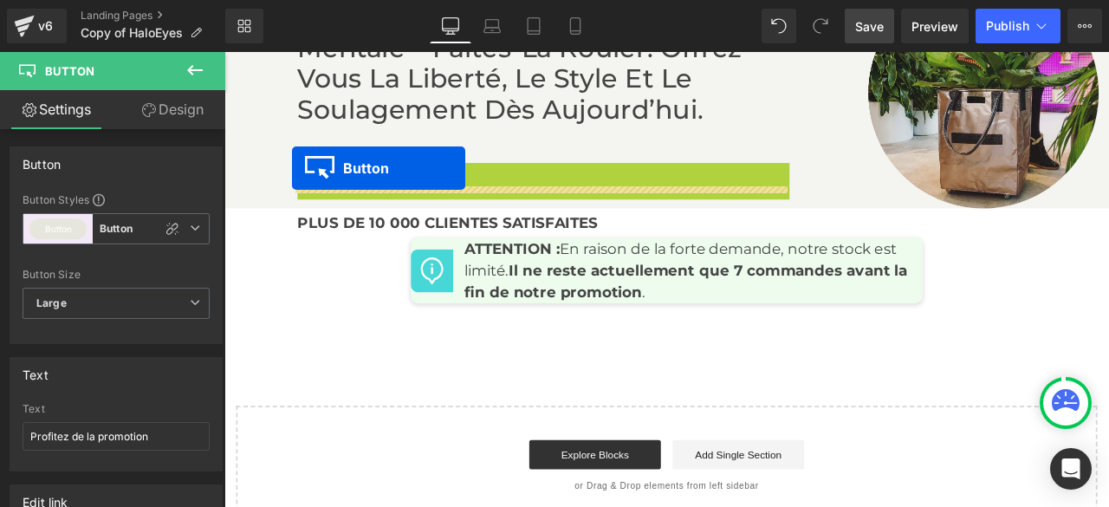
drag, startPoint x: 471, startPoint y: 236, endPoint x: 305, endPoint y: 190, distance: 171.8
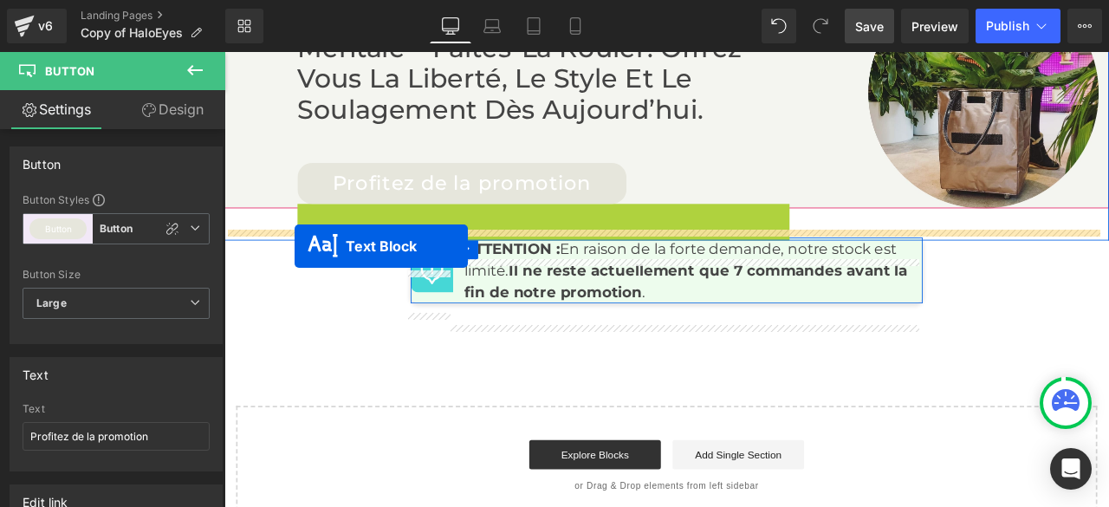
drag, startPoint x: 546, startPoint y: 288, endPoint x: 308, endPoint y: 283, distance: 238.4
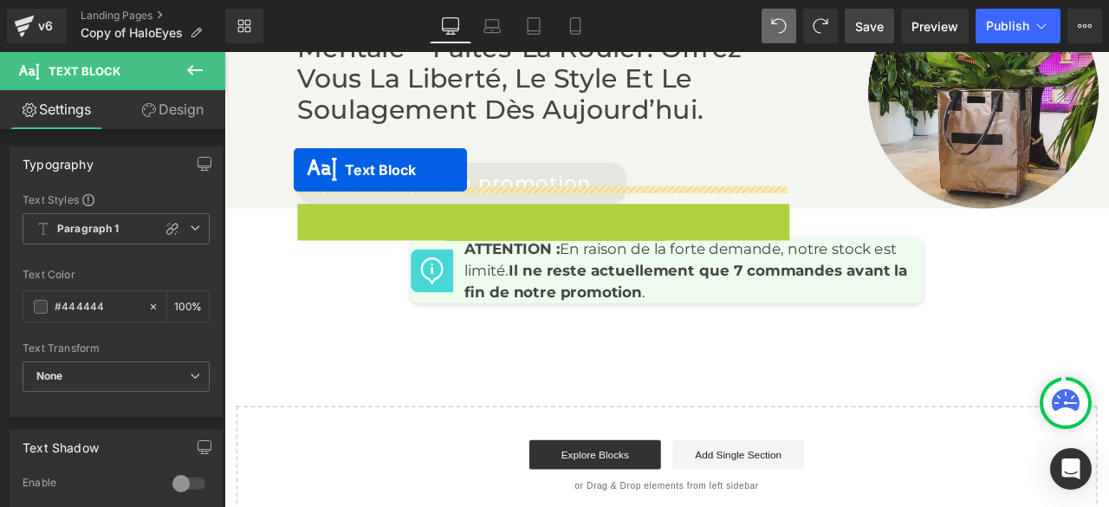
drag, startPoint x: 548, startPoint y: 295, endPoint x: 307, endPoint y: 192, distance: 262.1
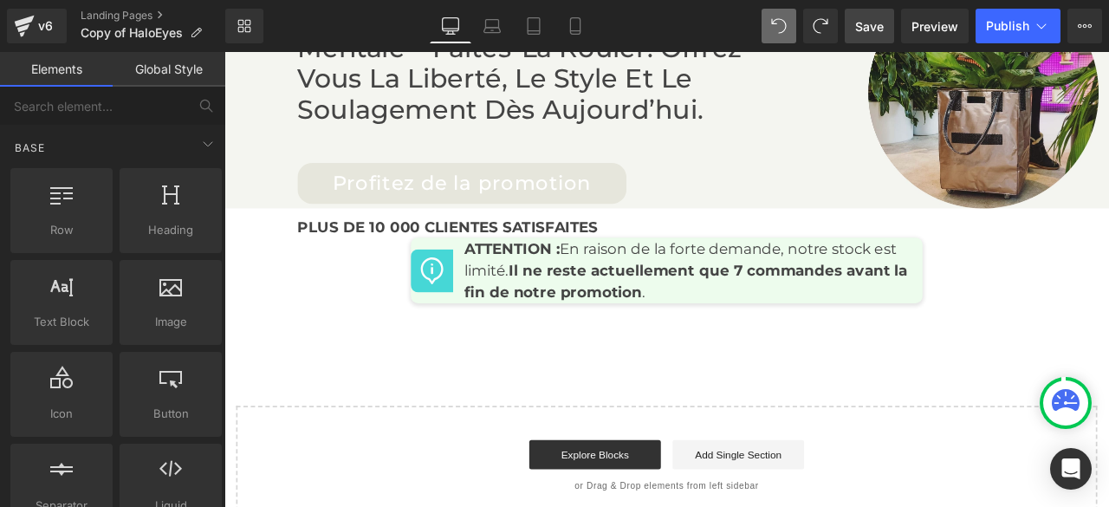
click at [944, 23] on span "Preview" at bounding box center [935, 26] width 47 height 18
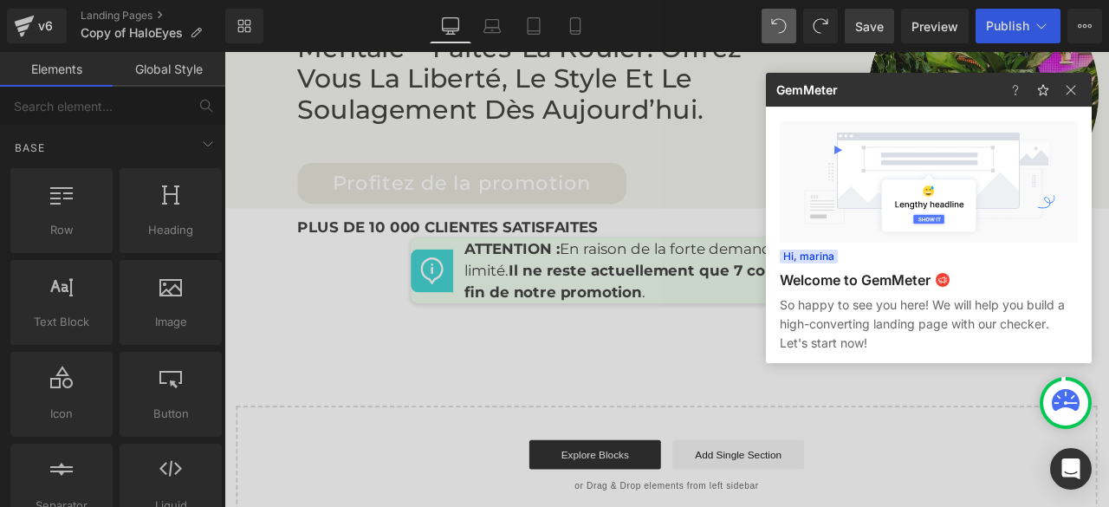
click at [581, 29] on div at bounding box center [554, 253] width 1109 height 507
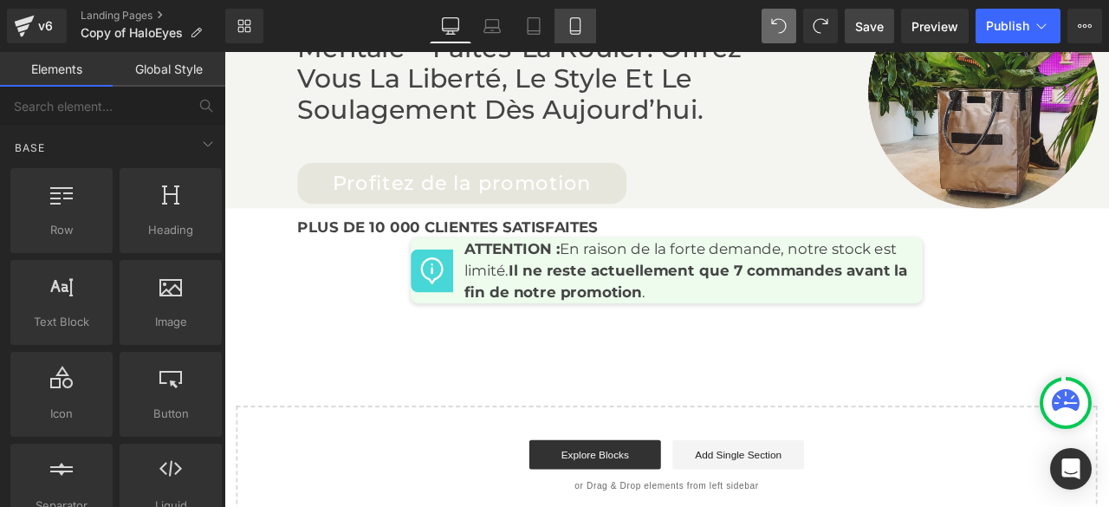
click at [579, 29] on icon at bounding box center [575, 25] width 17 height 17
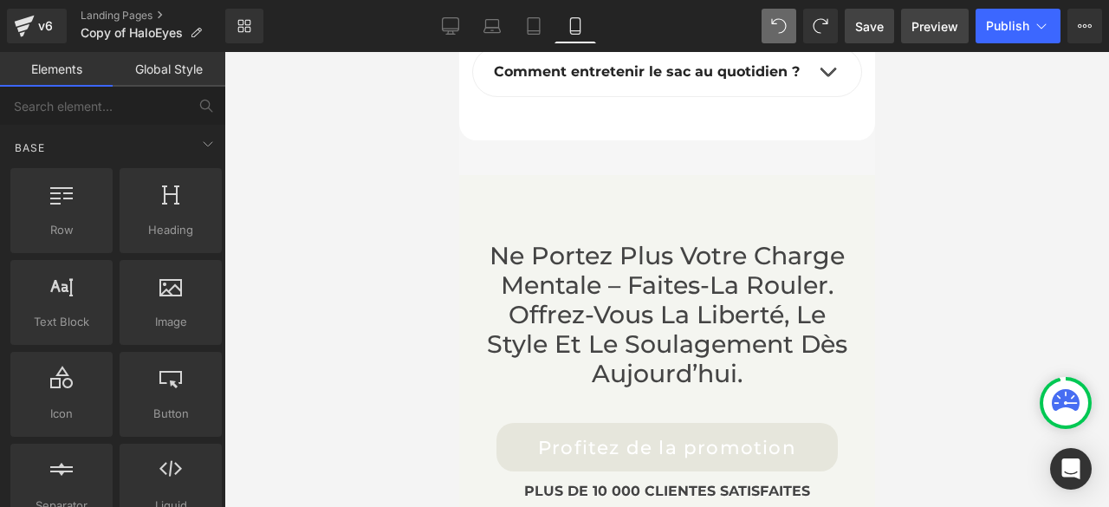
scroll to position [11728, 0]
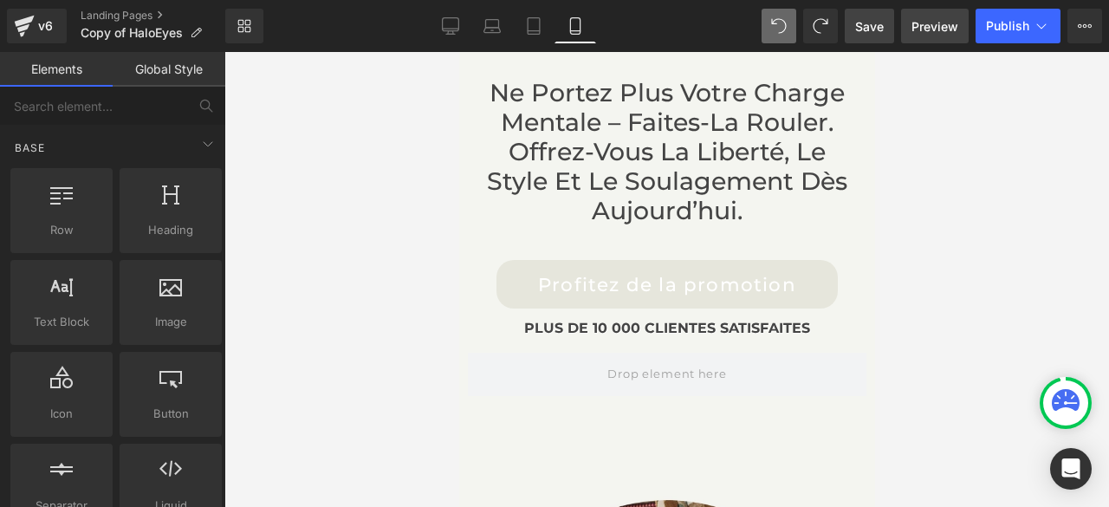
click at [943, 25] on span "Preview" at bounding box center [935, 26] width 47 height 18
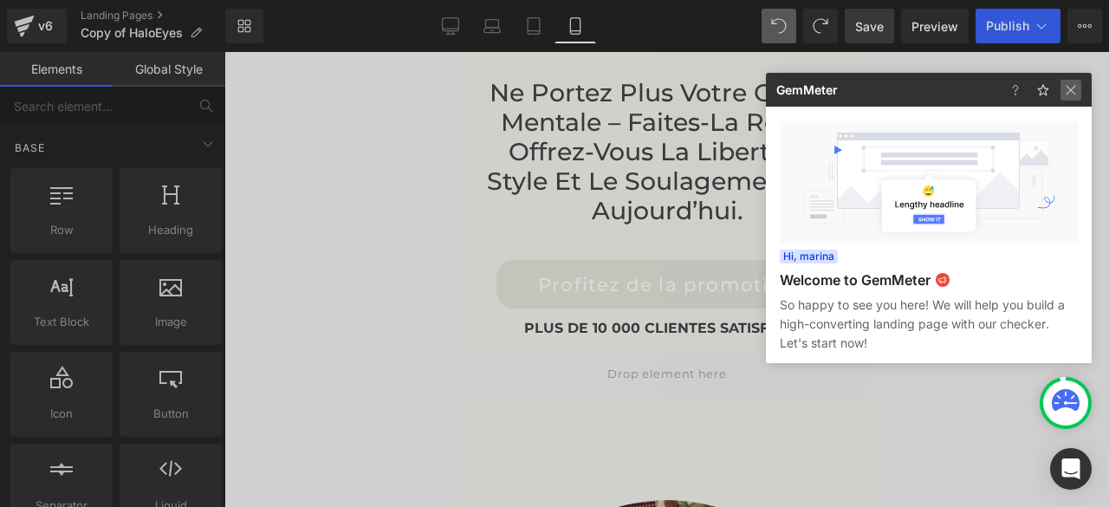
click at [1075, 93] on img at bounding box center [1071, 90] width 21 height 21
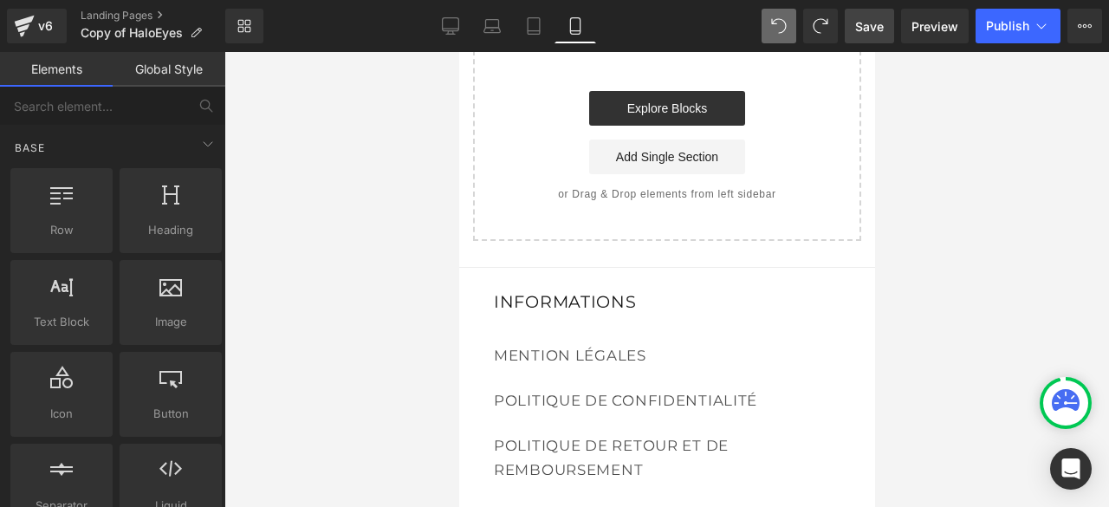
scroll to position [12293, 0]
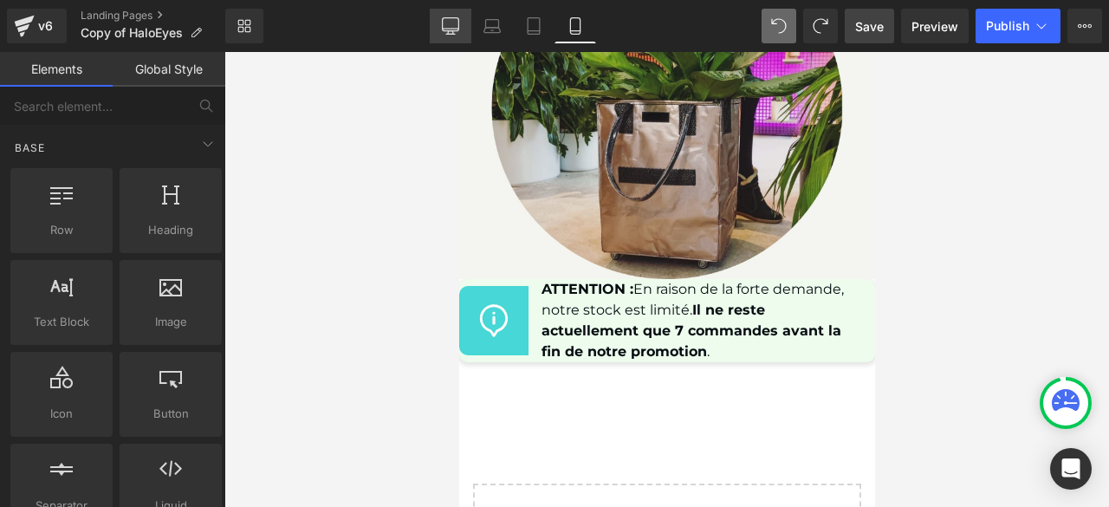
click at [456, 24] on icon at bounding box center [450, 25] width 17 height 17
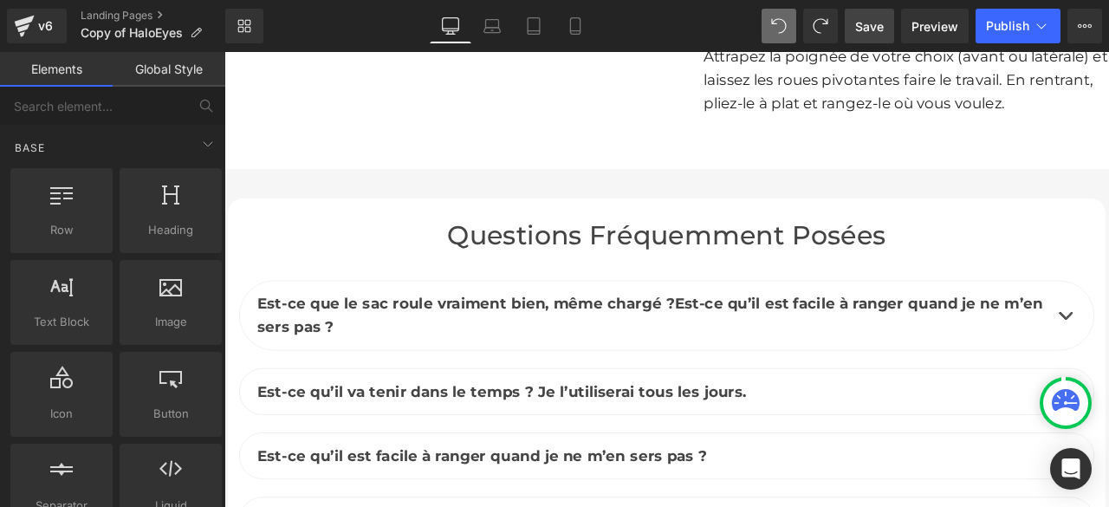
scroll to position [8229, 0]
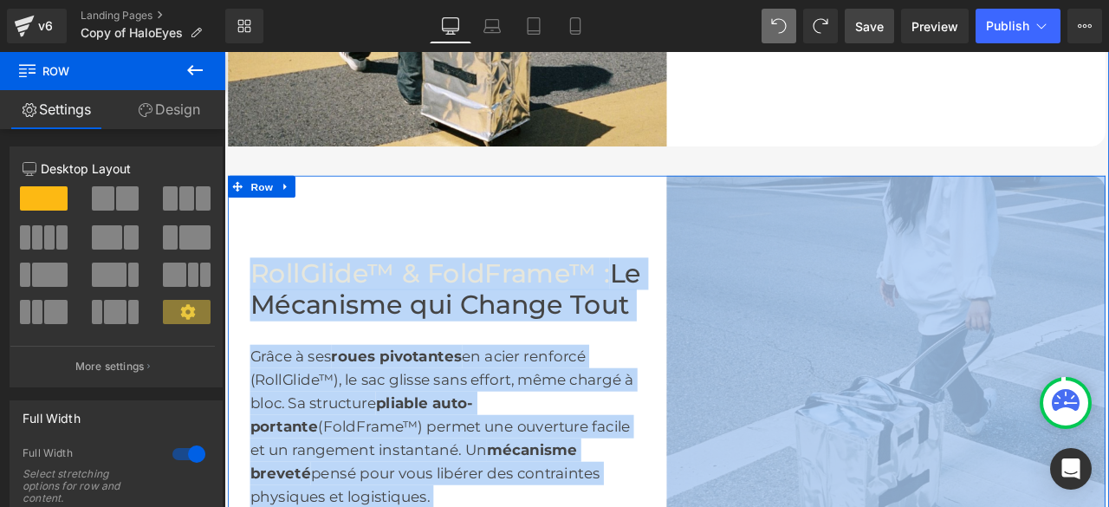
click at [699, 278] on div "RollGlide™ & FoldFrame™ : Le Mécanisme qui Change Tout Heading Grâce à ses roue…" at bounding box center [489, 458] width 520 height 520
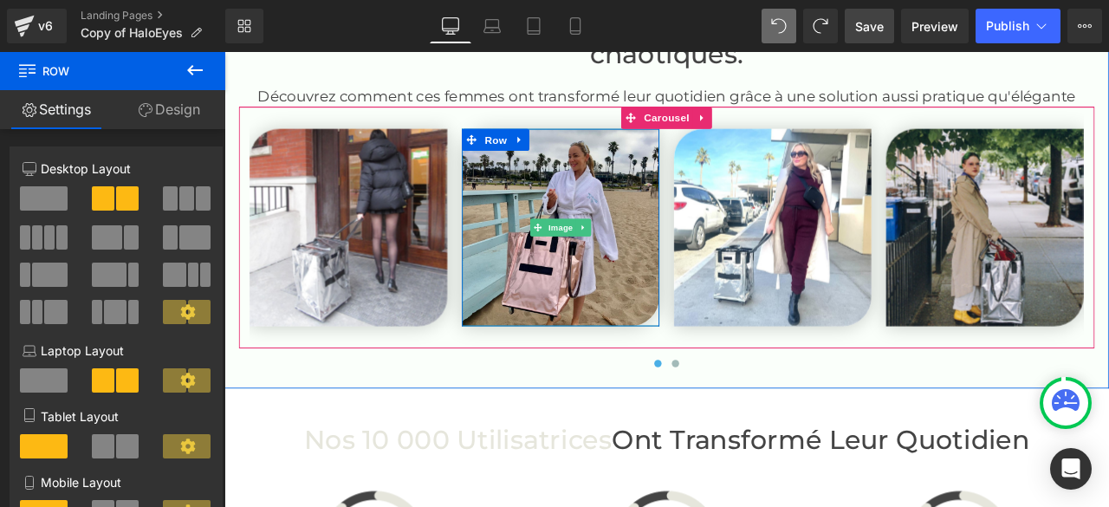
scroll to position [4197, 0]
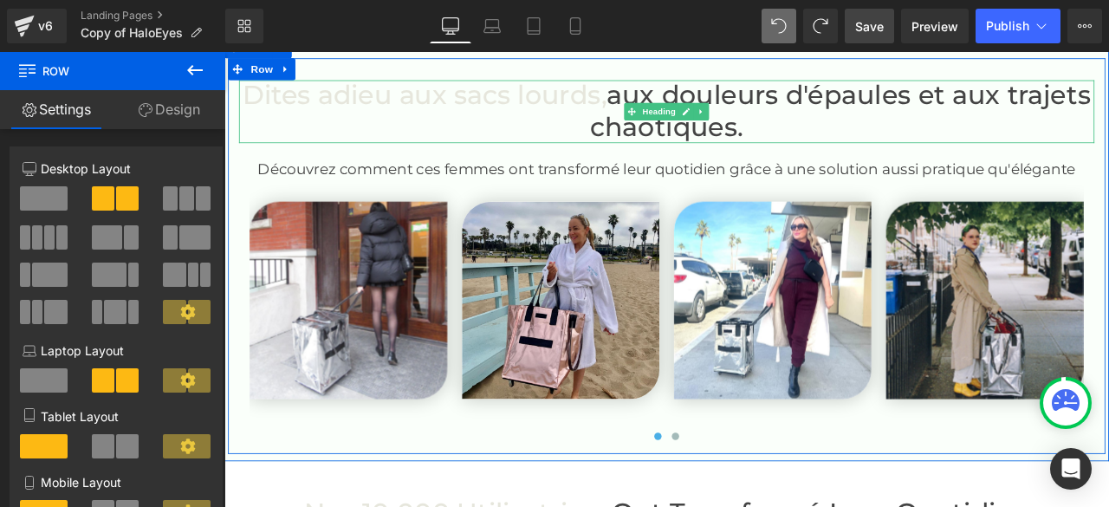
click at [1085, 137] on font "aux douleurs d'épaules et aux trajets chaotiques." at bounding box center [956, 122] width 594 height 75
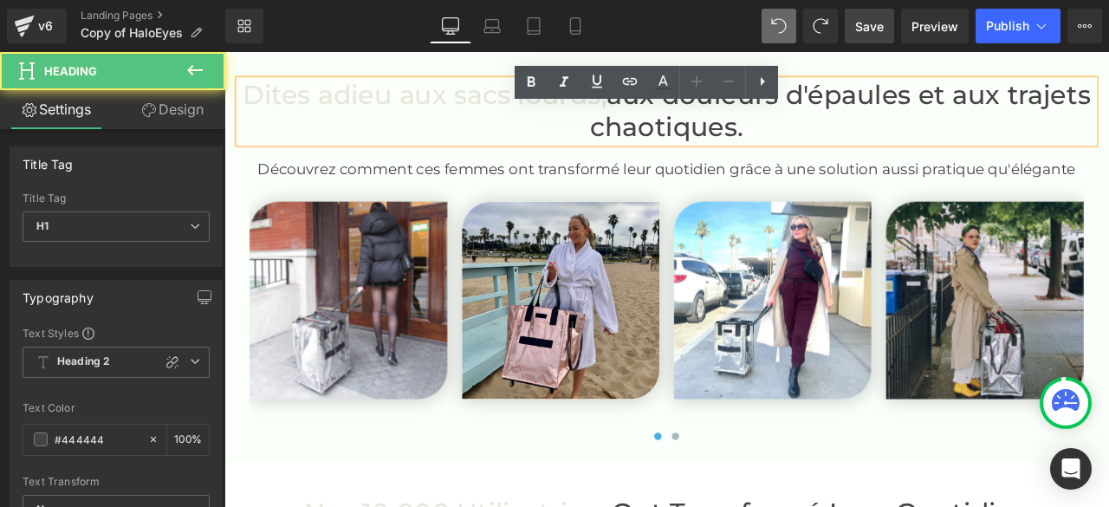
click at [1047, 138] on font "aux douleurs d'épaules et aux trajets chaotiques." at bounding box center [956, 122] width 594 height 75
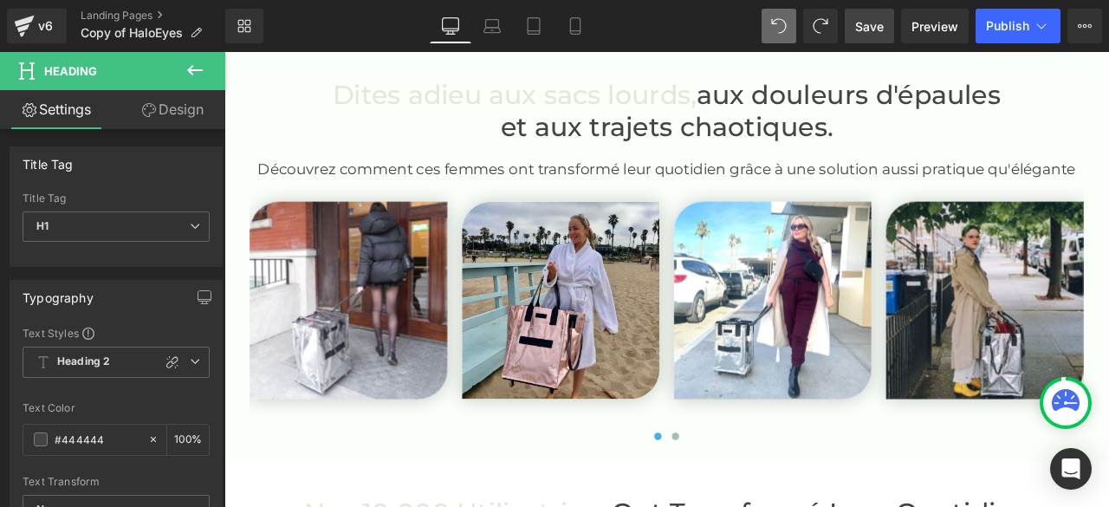
drag, startPoint x: 854, startPoint y: 23, endPoint x: 674, endPoint y: 263, distance: 299.7
click at [854, 23] on link "Save" at bounding box center [869, 26] width 49 height 35
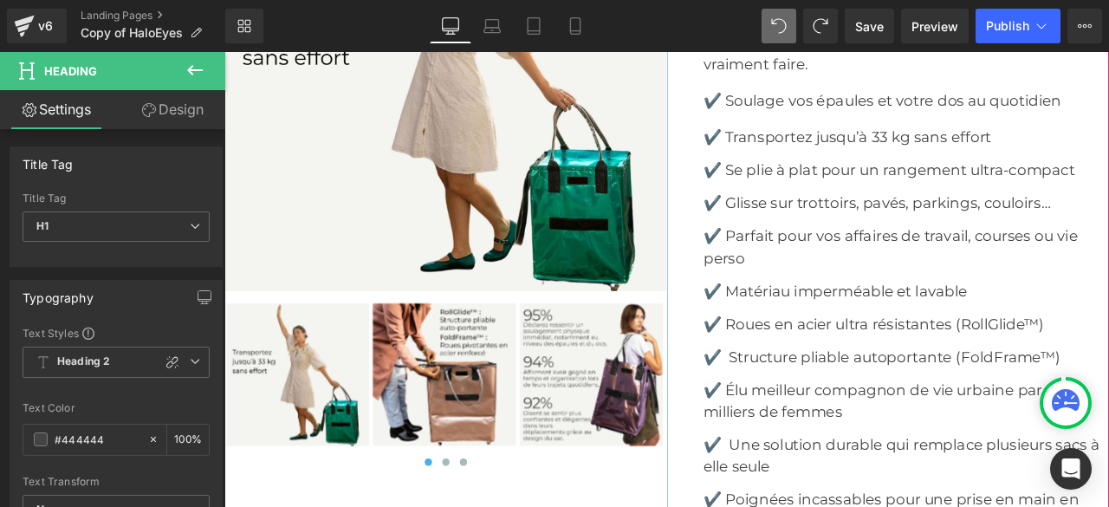
scroll to position [7143, 0]
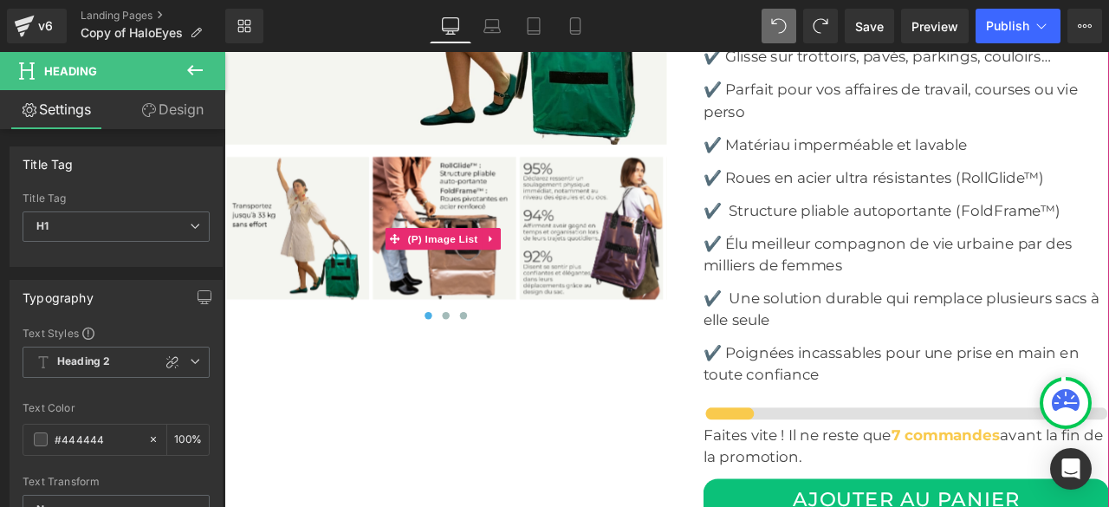
click at [462, 369] on span at bounding box center [466, 365] width 9 height 9
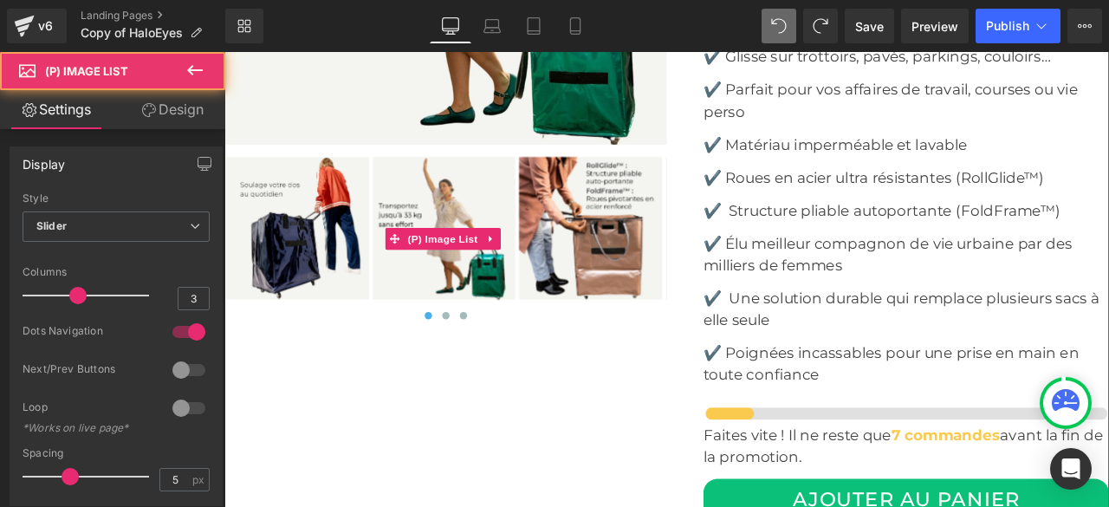
click at [338, 275] on img at bounding box center [311, 262] width 170 height 170
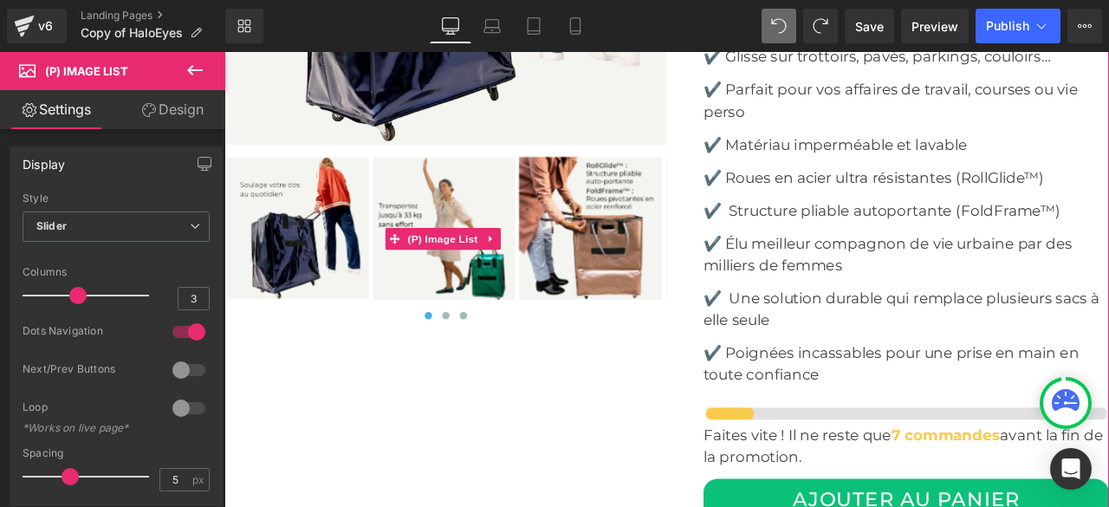
click at [491, 263] on img at bounding box center [485, 262] width 170 height 170
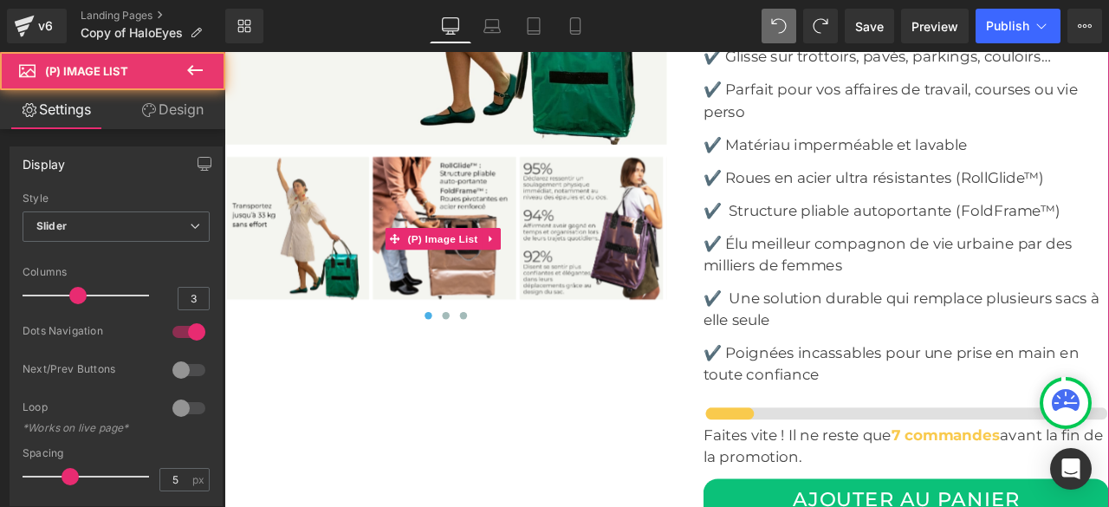
click at [531, 262] on img at bounding box center [485, 262] width 170 height 170
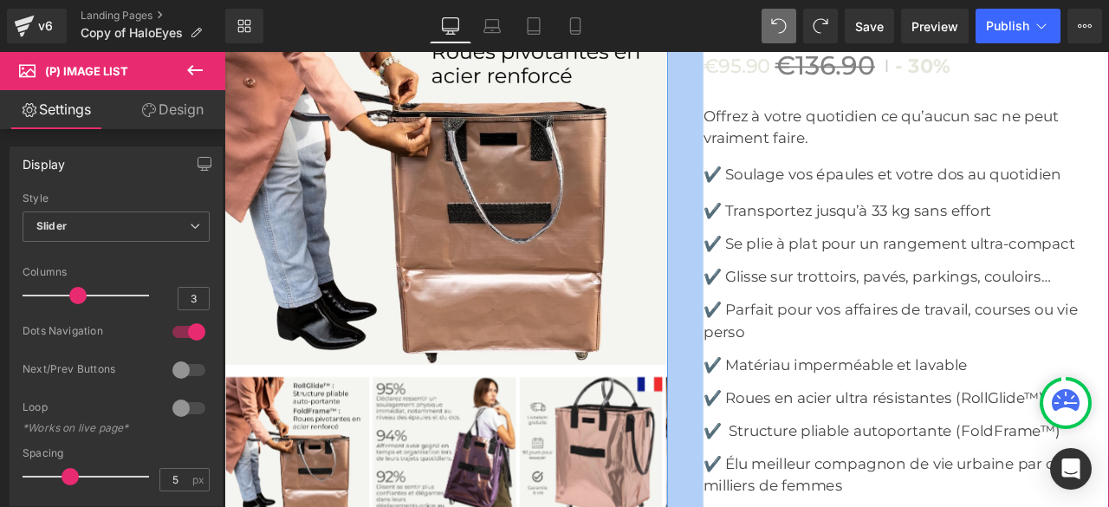
scroll to position [7057, 0]
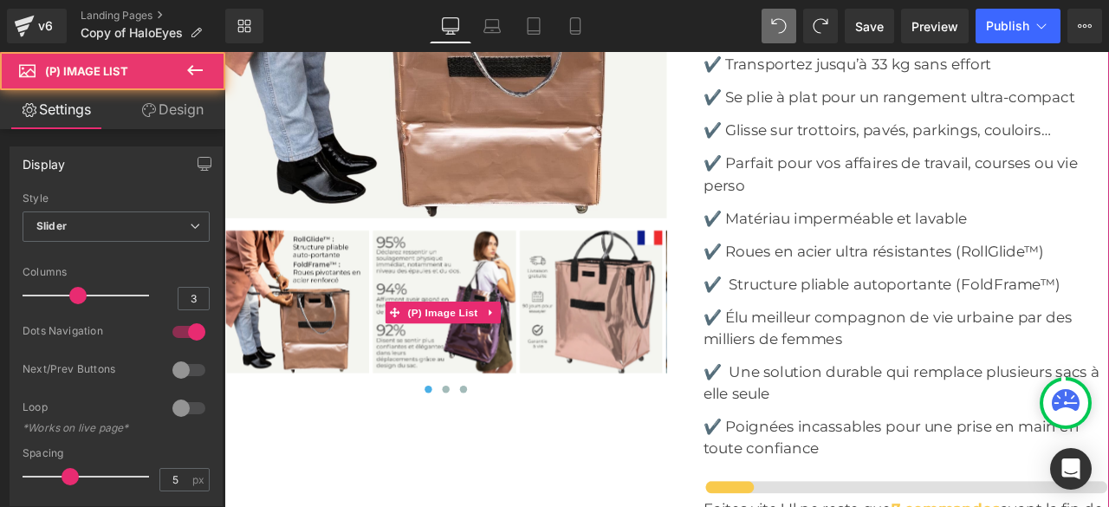
click at [438, 347] on img at bounding box center [485, 348] width 170 height 170
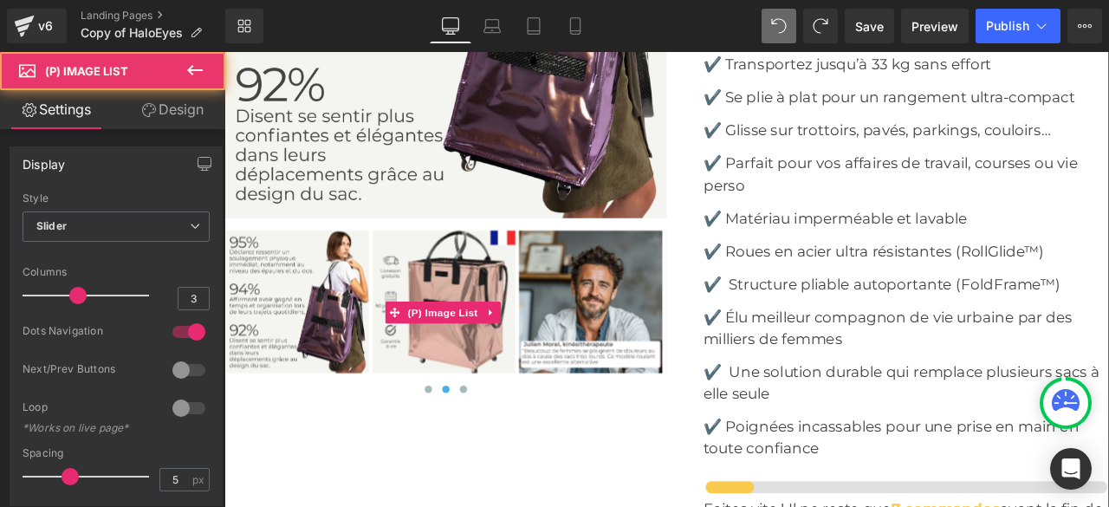
click at [503, 360] on img at bounding box center [485, 348] width 170 height 170
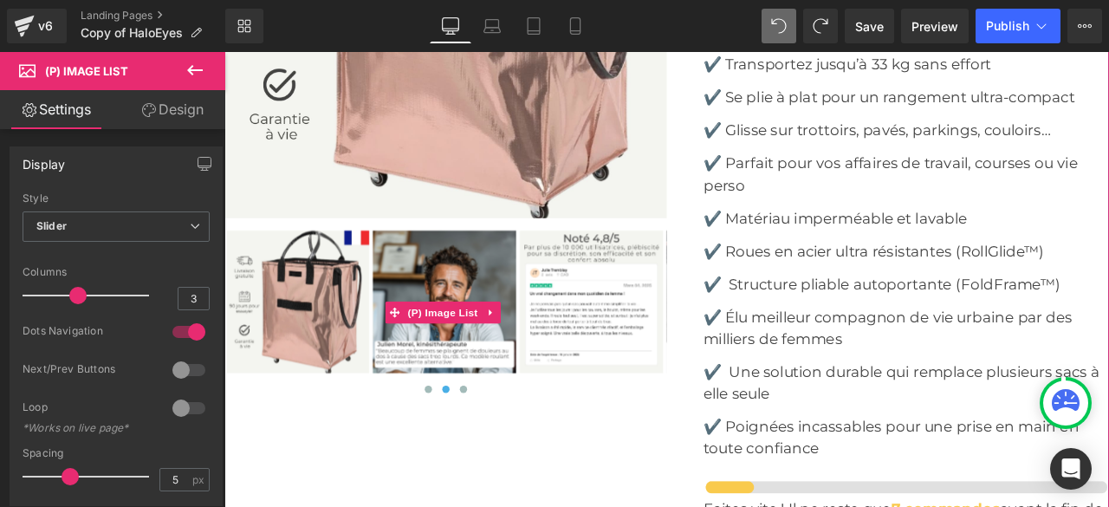
click at [536, 361] on img at bounding box center [485, 348] width 170 height 170
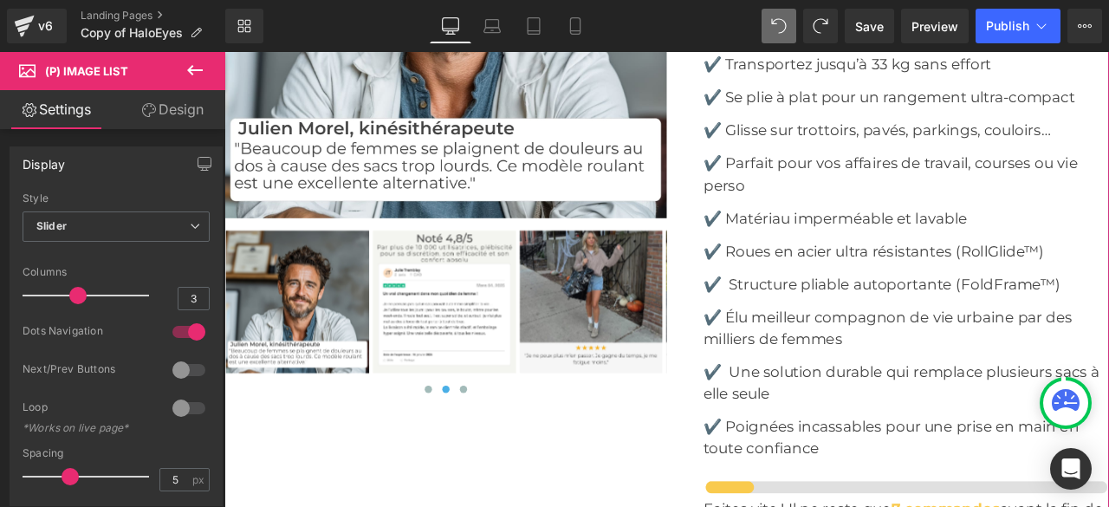
click at [510, 365] on img at bounding box center [485, 348] width 170 height 170
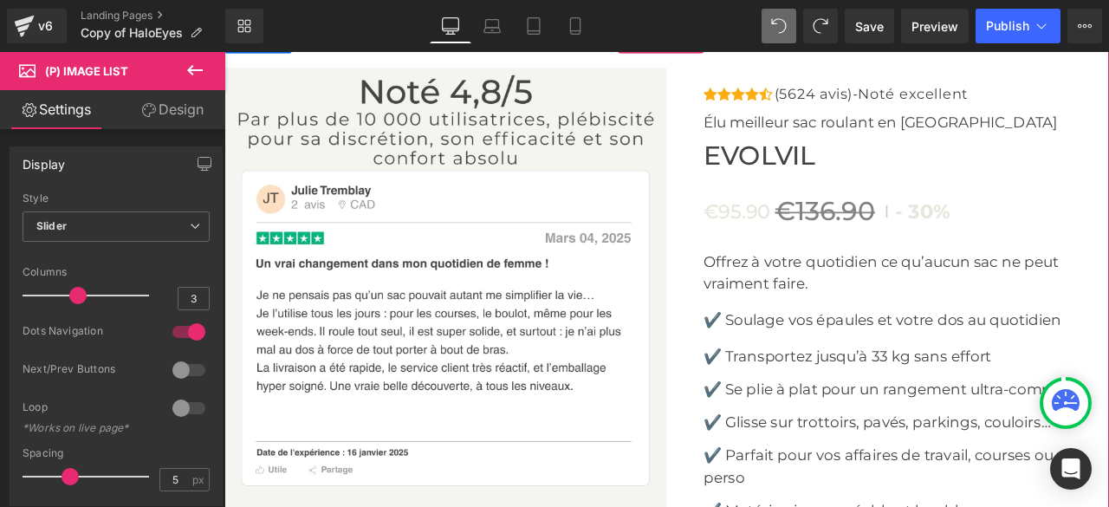
scroll to position [6970, 0]
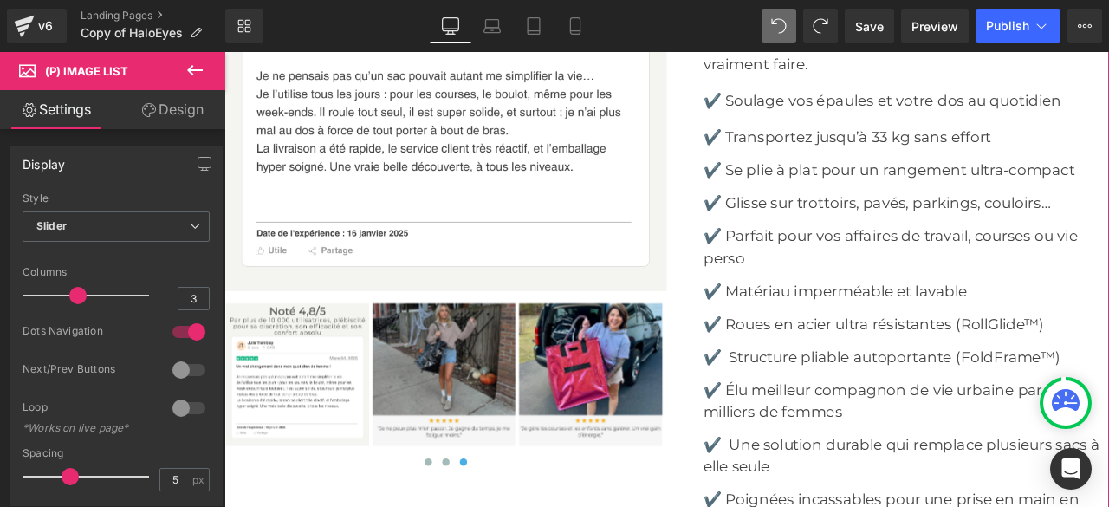
click at [473, 406] on img at bounding box center [485, 435] width 170 height 170
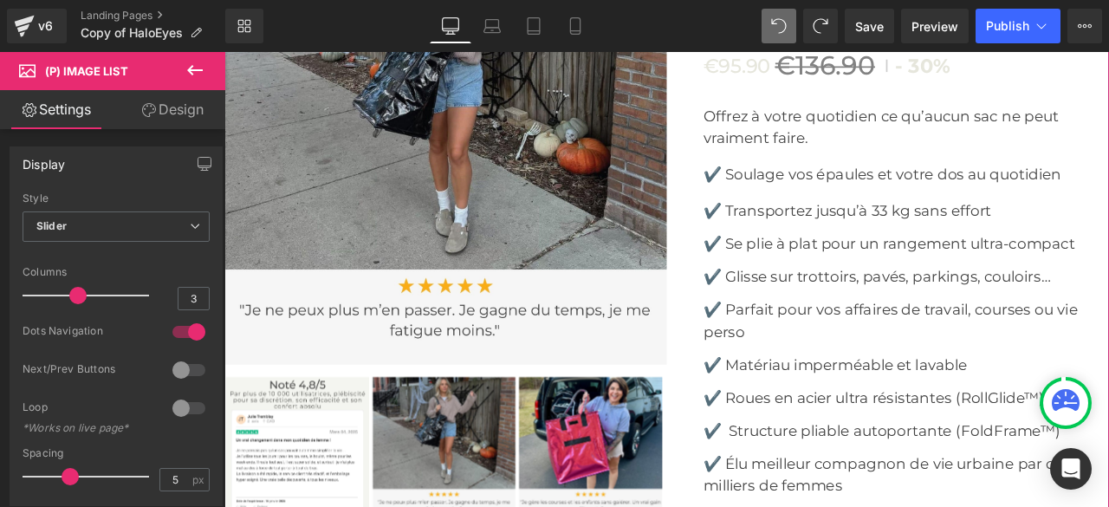
scroll to position [7057, 0]
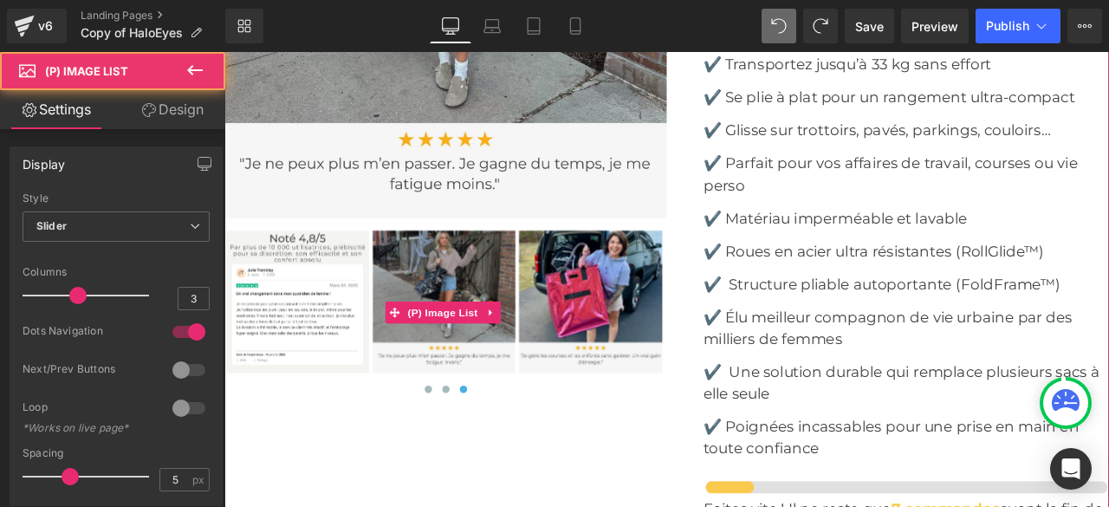
click at [650, 339] on img at bounding box center [659, 348] width 170 height 170
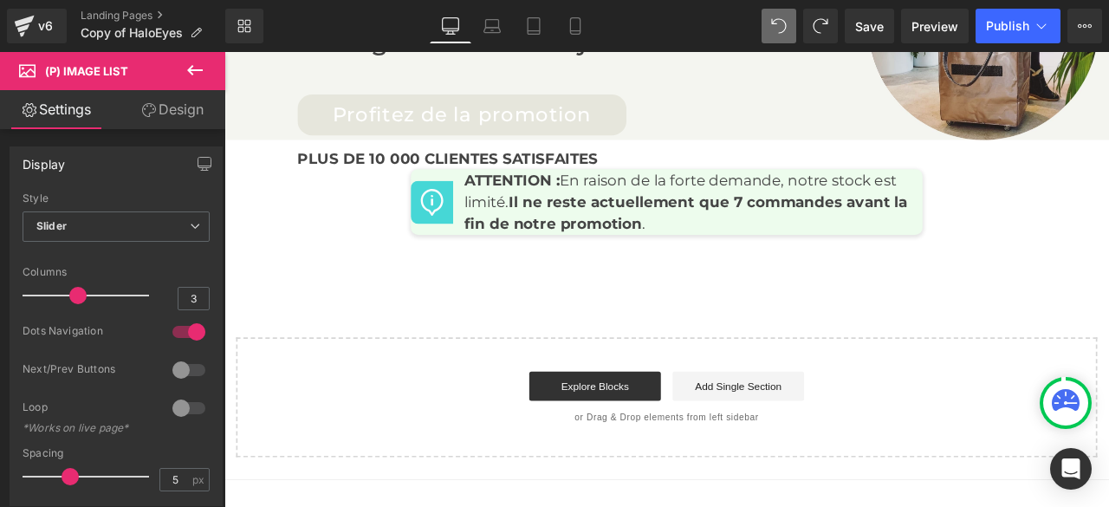
scroll to position [9050, 0]
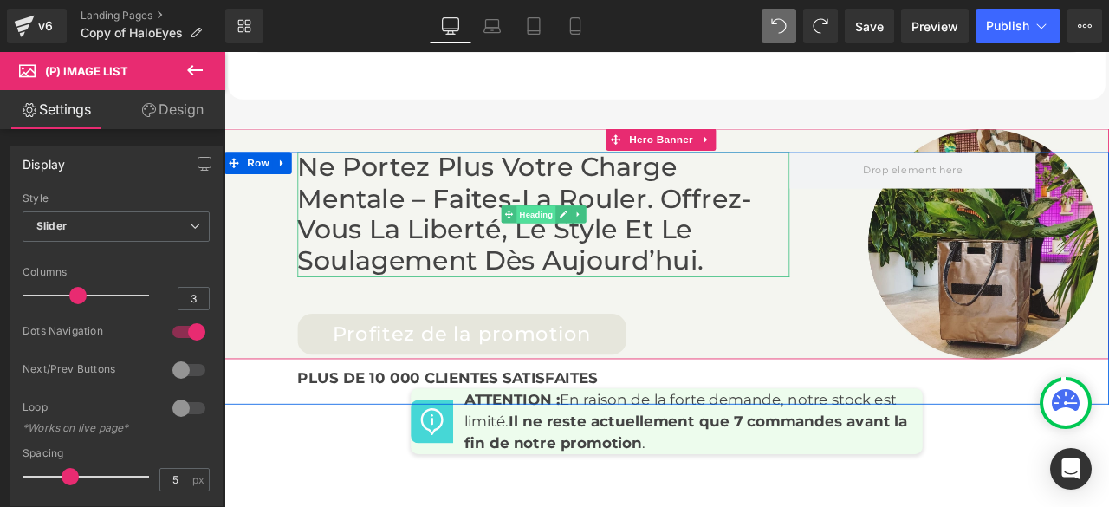
click at [586, 255] on span "Heading" at bounding box center [593, 244] width 47 height 21
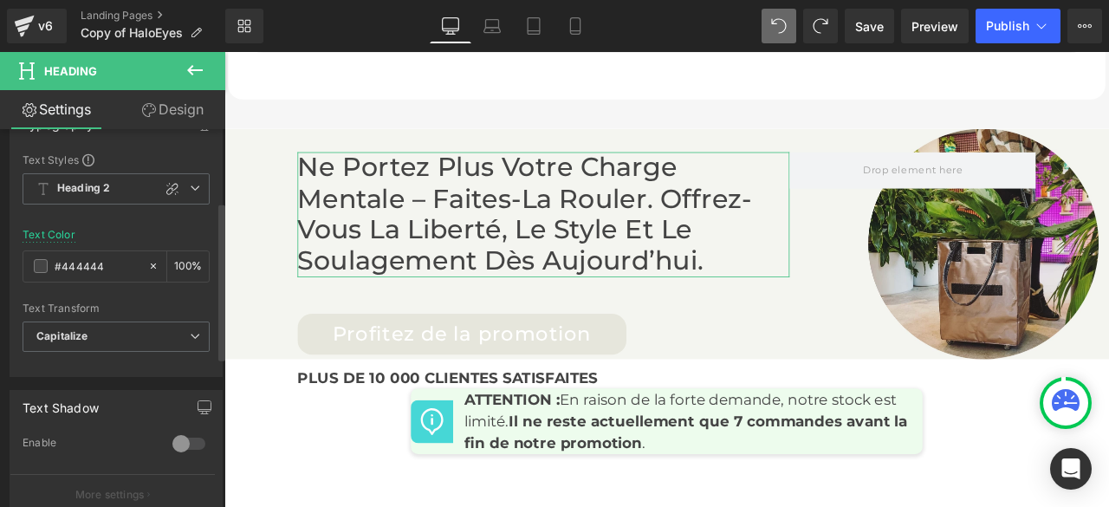
scroll to position [260, 0]
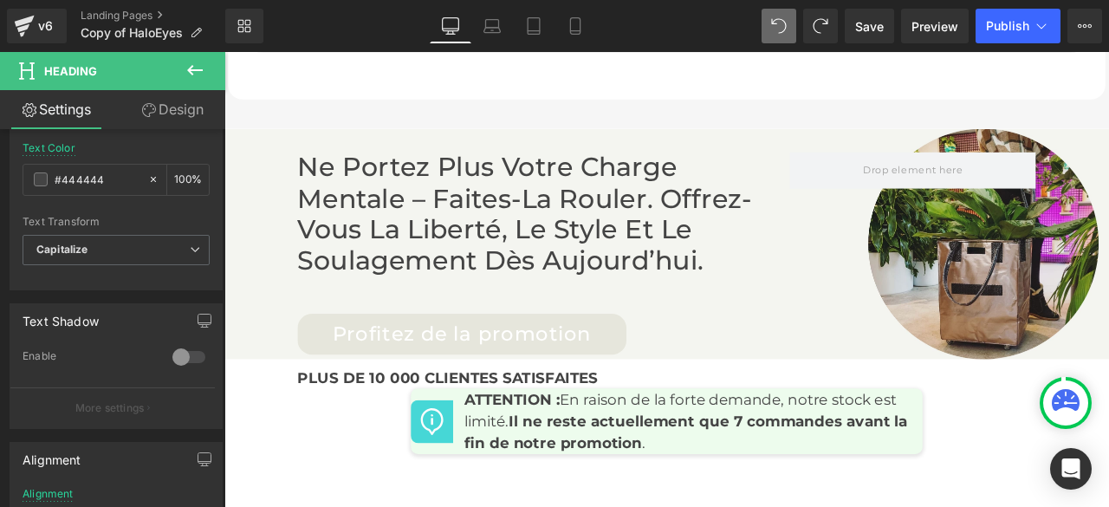
click at [197, 75] on icon at bounding box center [195, 70] width 21 height 21
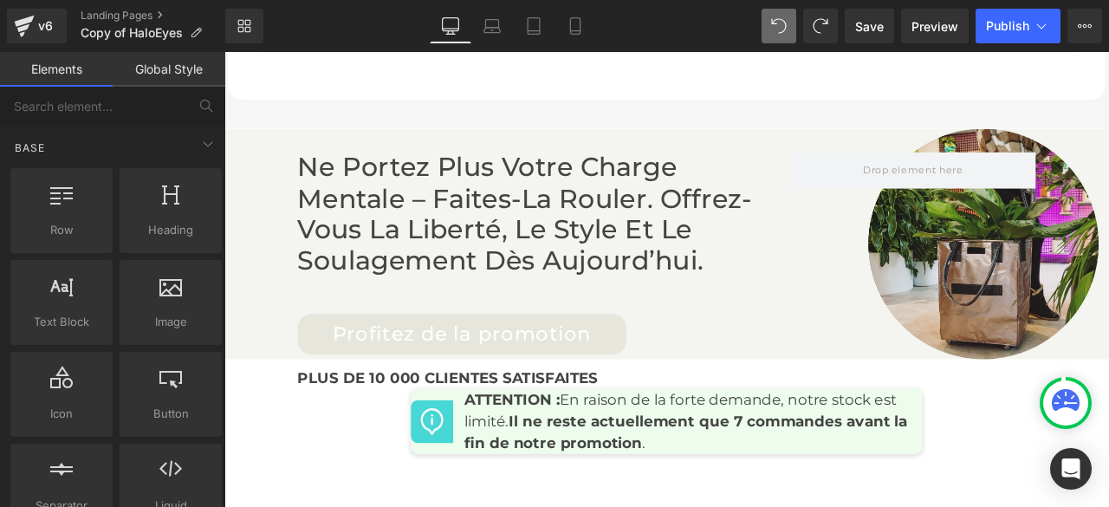
click at [178, 74] on link "Global Style" at bounding box center [169, 69] width 113 height 35
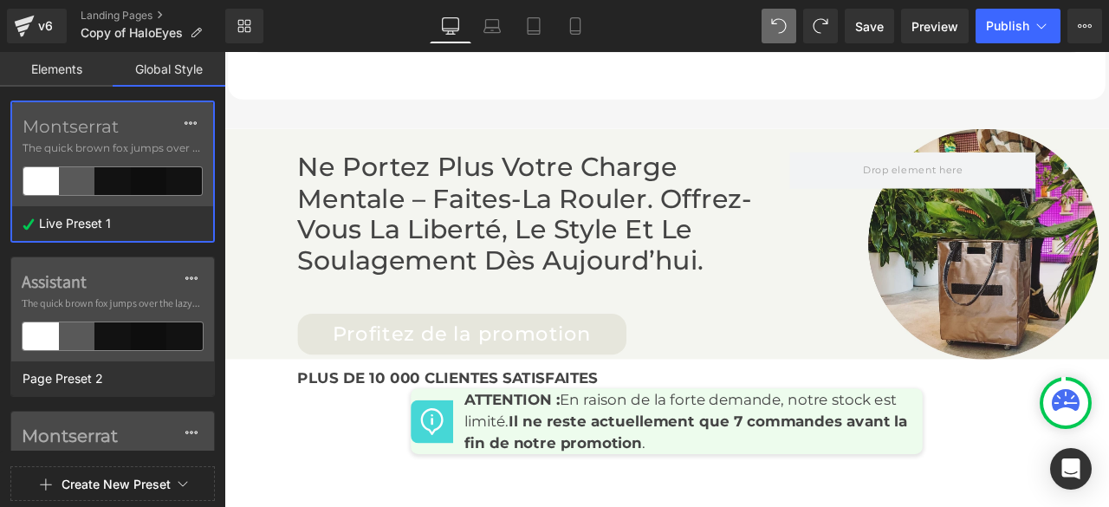
click at [74, 64] on link "Elements" at bounding box center [56, 69] width 113 height 35
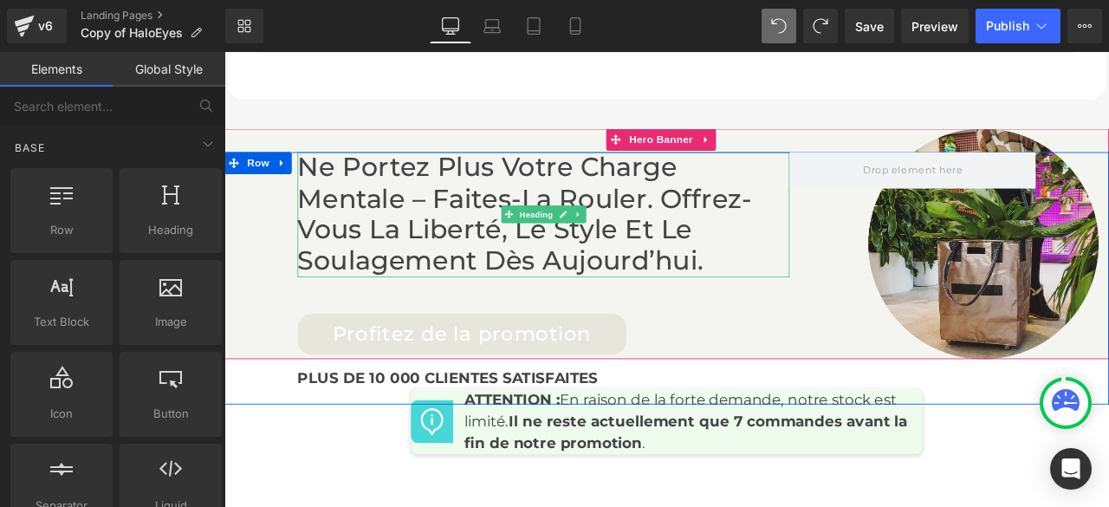
click at [684, 259] on h2 "Ne portez plus votre charge mentale – faites-la rouler. Offrez-vous la liberté,…" at bounding box center [602, 245] width 583 height 148
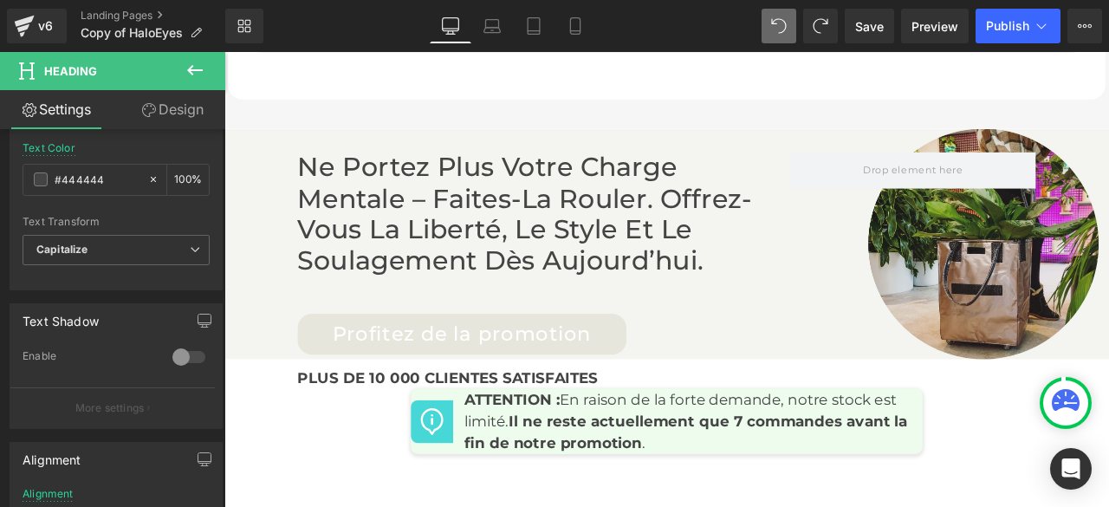
click at [169, 98] on link "Design" at bounding box center [172, 109] width 113 height 39
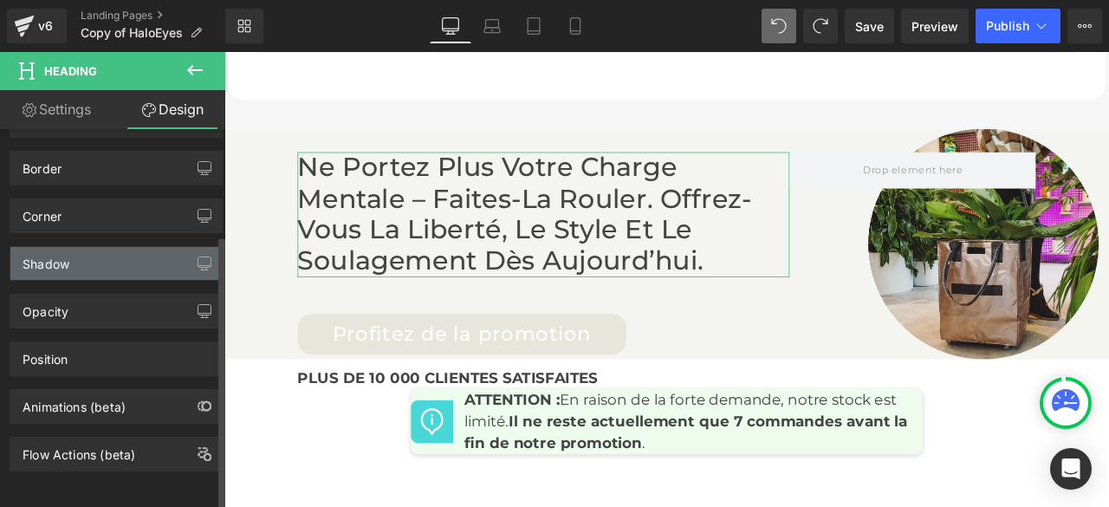
scroll to position [0, 0]
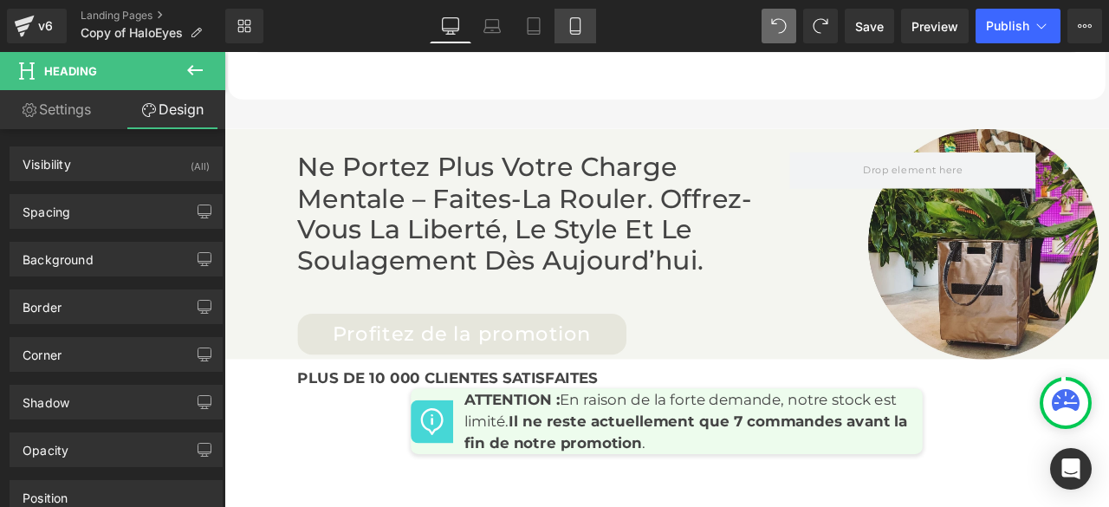
click at [574, 27] on icon at bounding box center [575, 25] width 17 height 17
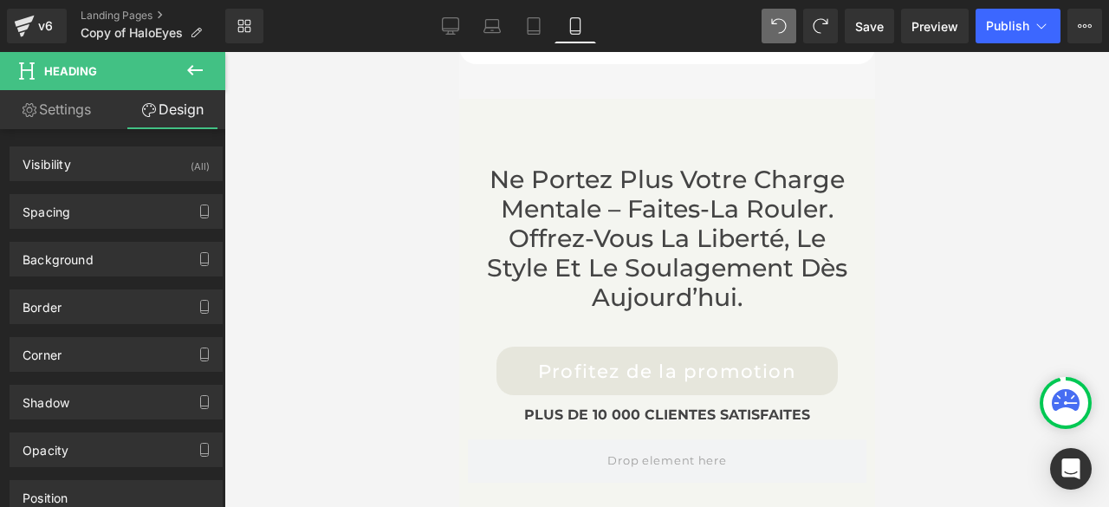
scroll to position [11555, 0]
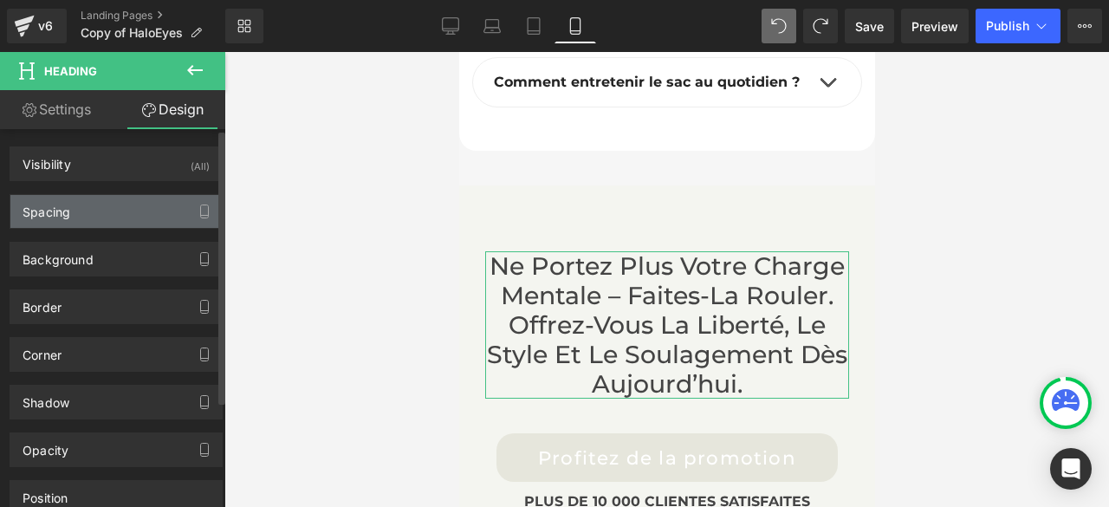
click at [77, 223] on div "Spacing" at bounding box center [115, 211] width 211 height 33
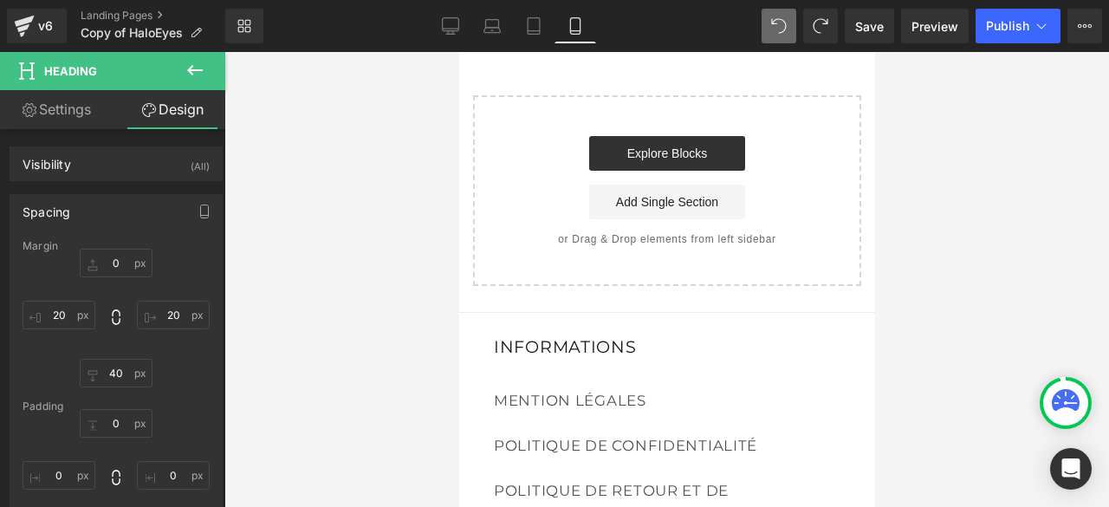
scroll to position [12248, 0]
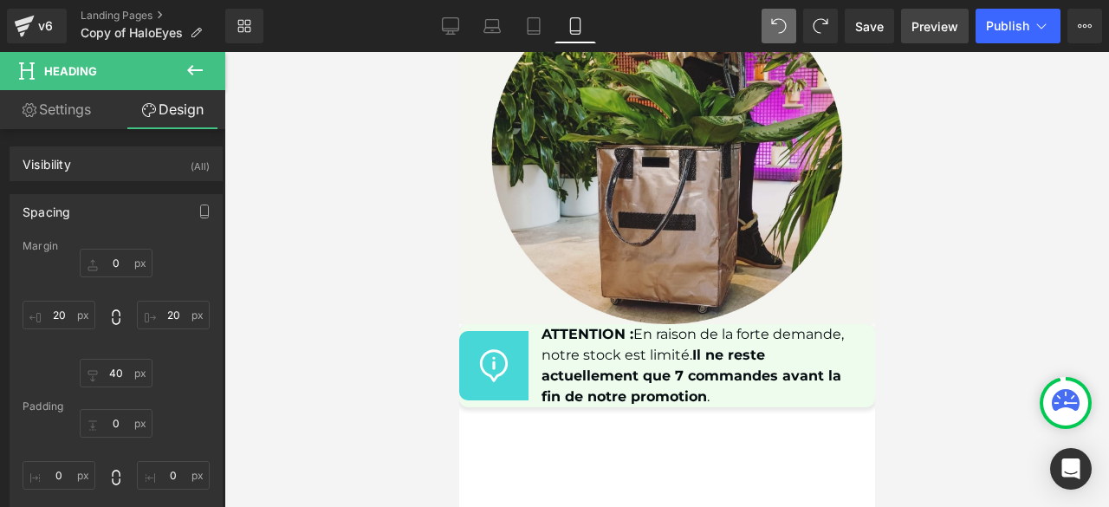
click at [920, 30] on span "Preview" at bounding box center [935, 26] width 47 height 18
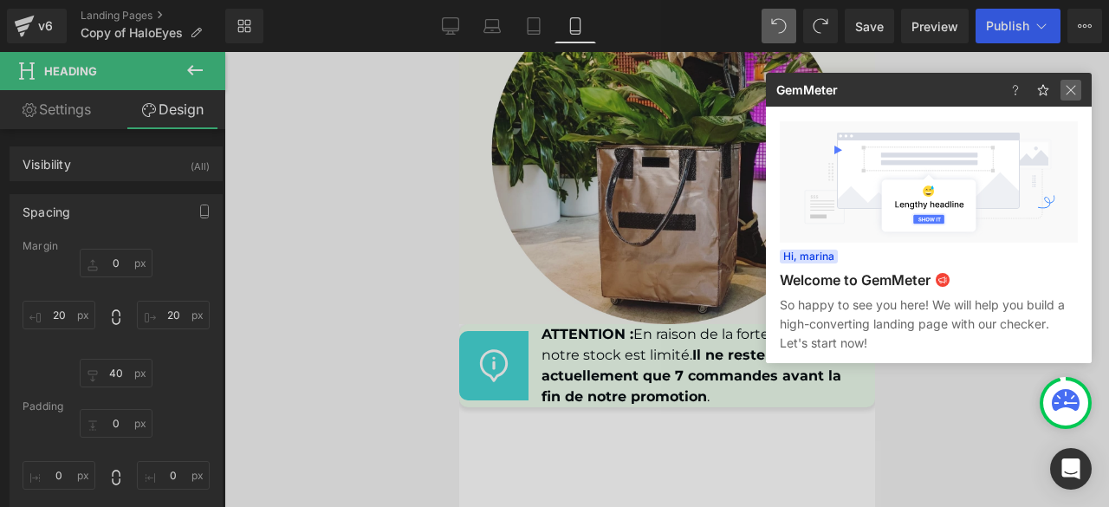
click at [1068, 89] on img at bounding box center [1071, 90] width 21 height 21
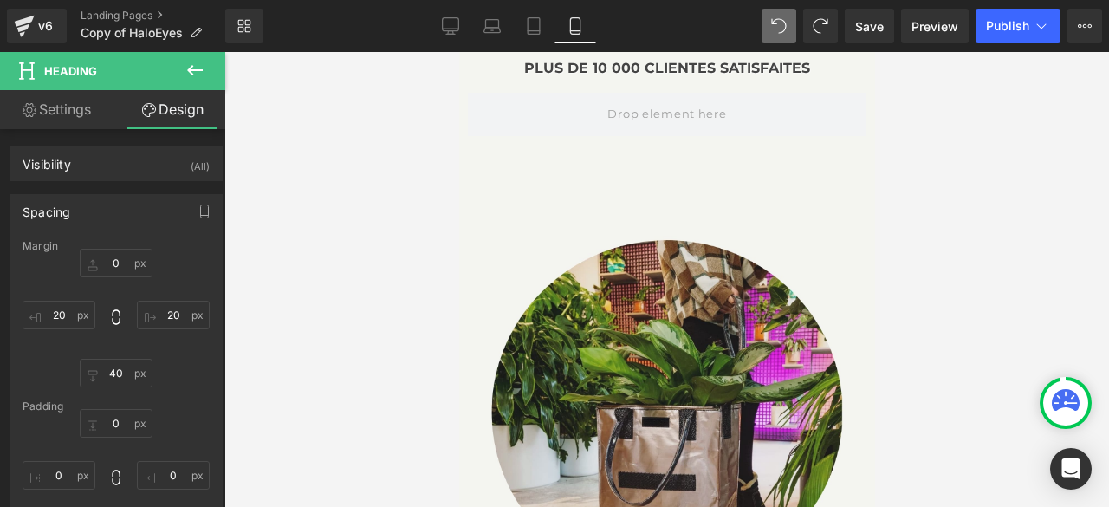
scroll to position [11902, 0]
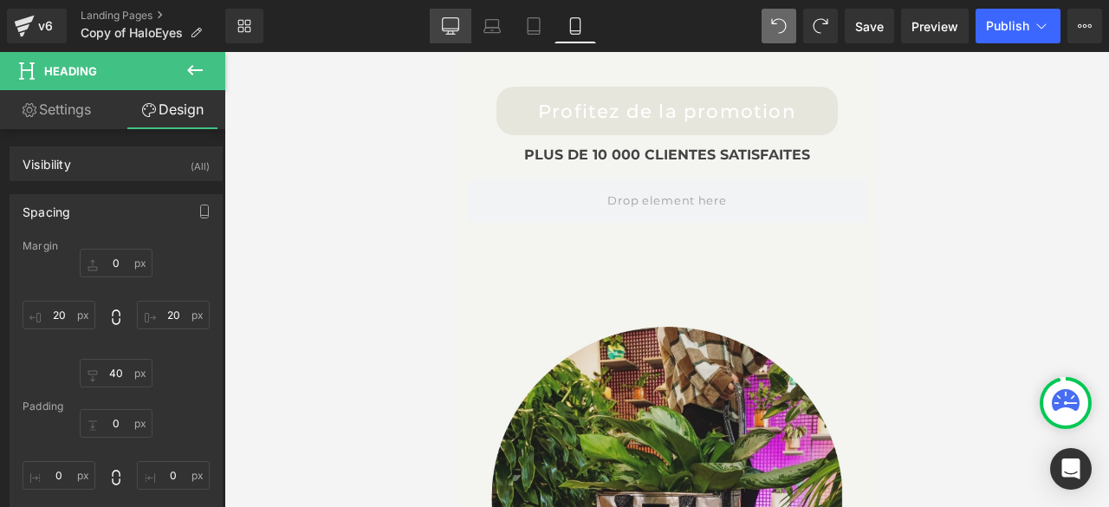
click at [452, 27] on icon at bounding box center [450, 25] width 17 height 17
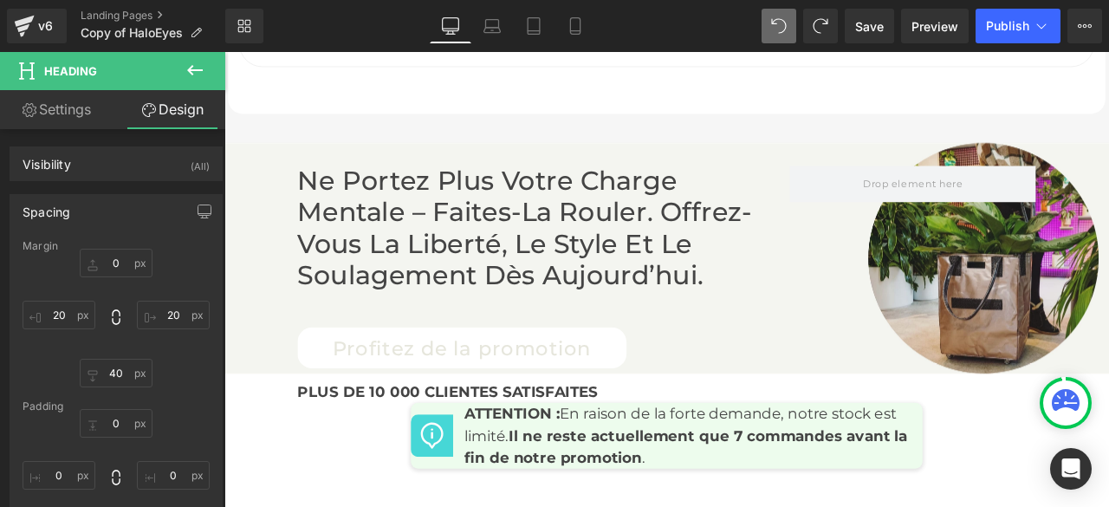
type input "0"
type input "50"
type input "0"
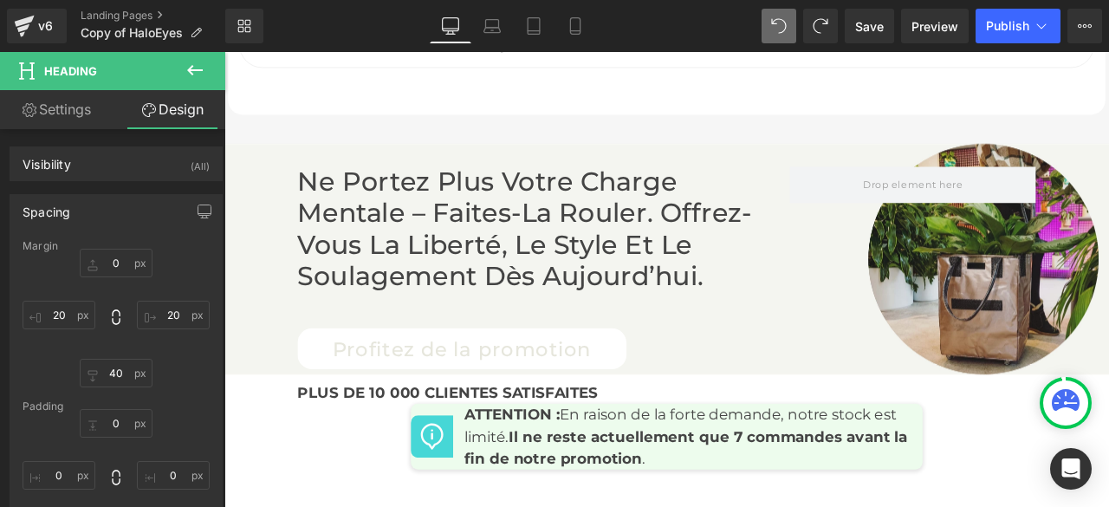
type input "0"
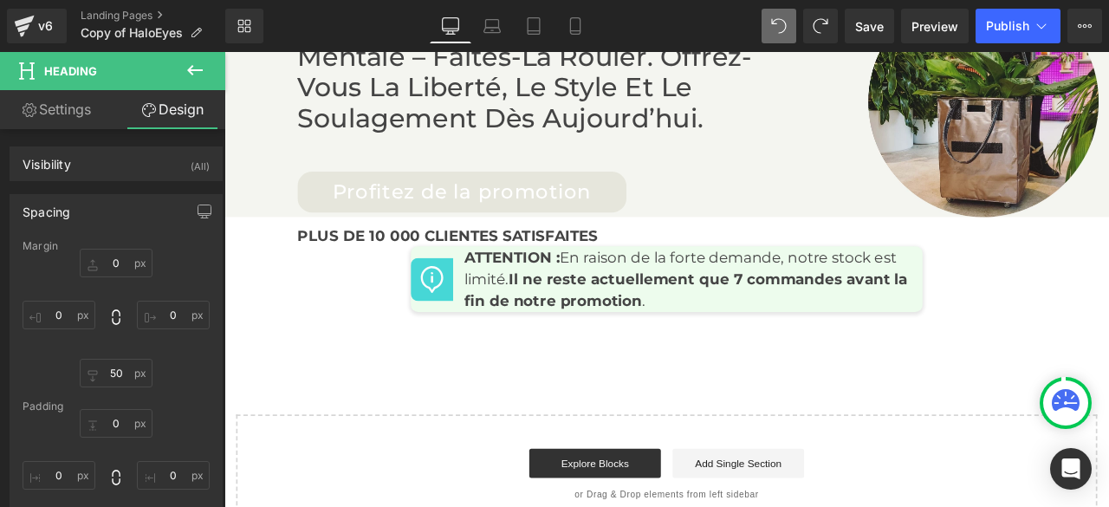
scroll to position [9046, 0]
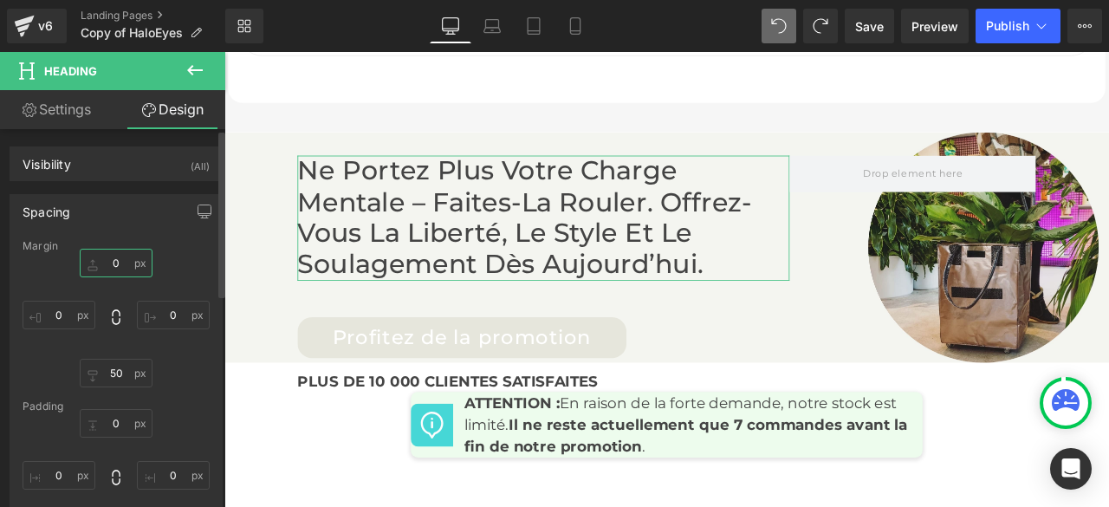
click at [120, 261] on input "0" at bounding box center [116, 263] width 73 height 29
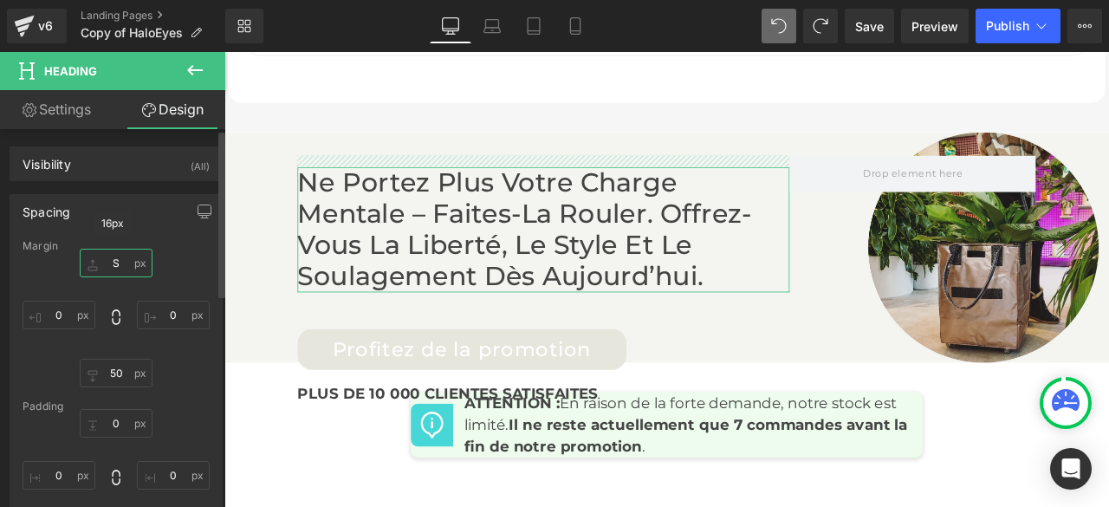
click at [116, 264] on input "S" at bounding box center [116, 263] width 73 height 29
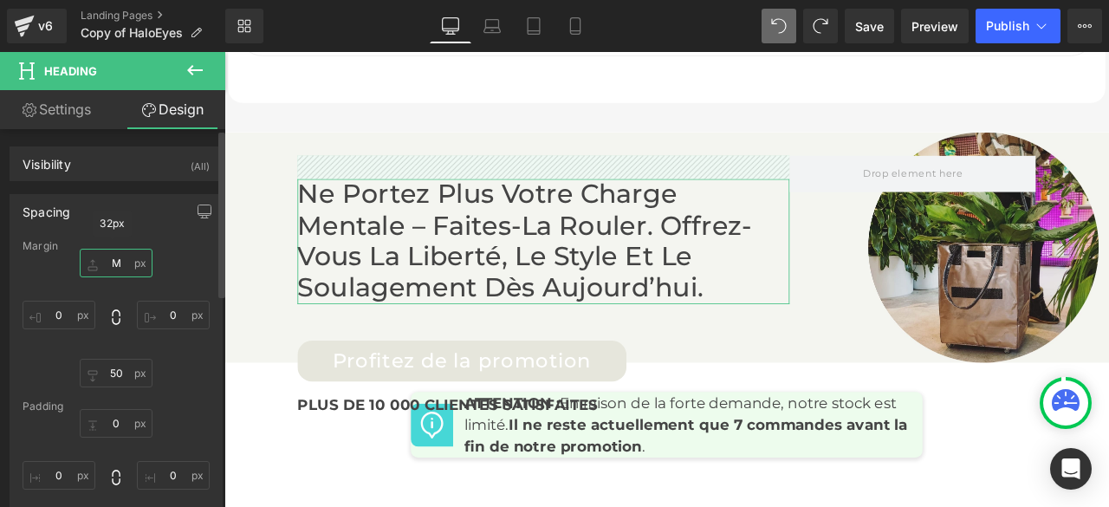
click at [116, 259] on input "M" at bounding box center [116, 263] width 73 height 29
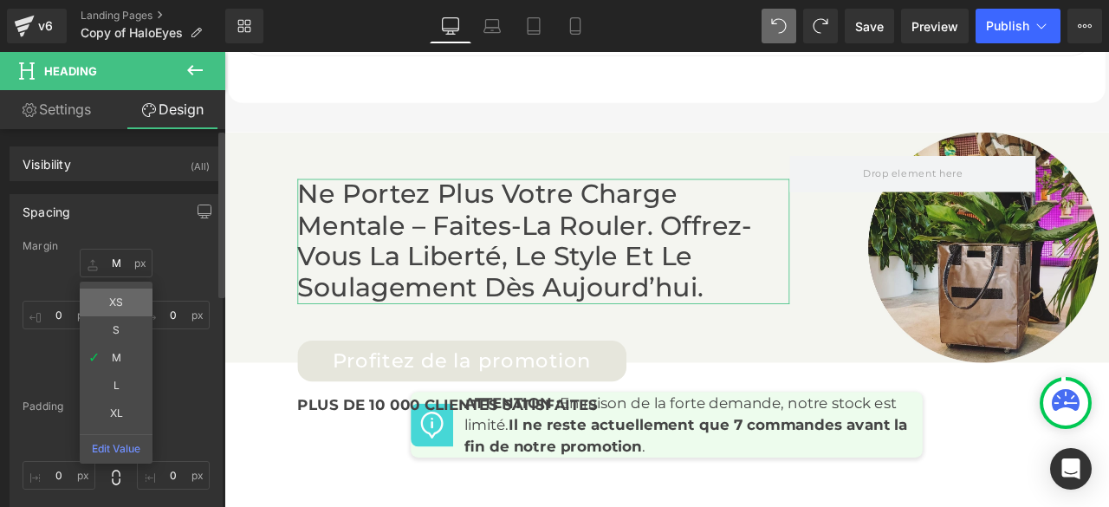
type input "XS"
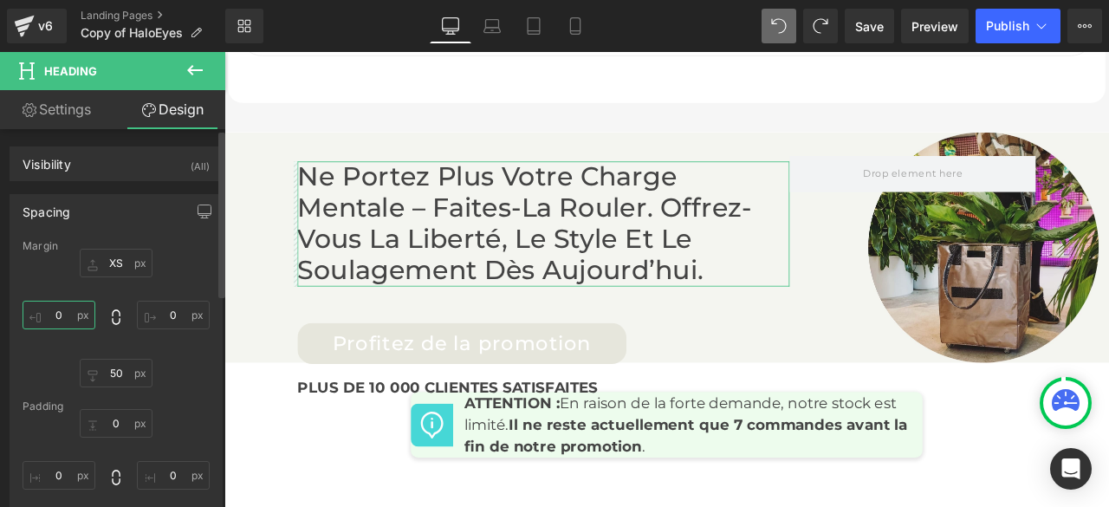
click at [62, 315] on input "0" at bounding box center [59, 315] width 73 height 29
click at [114, 285] on div "8px XS 0px 0 50px 50 0px 0" at bounding box center [116, 318] width 187 height 139
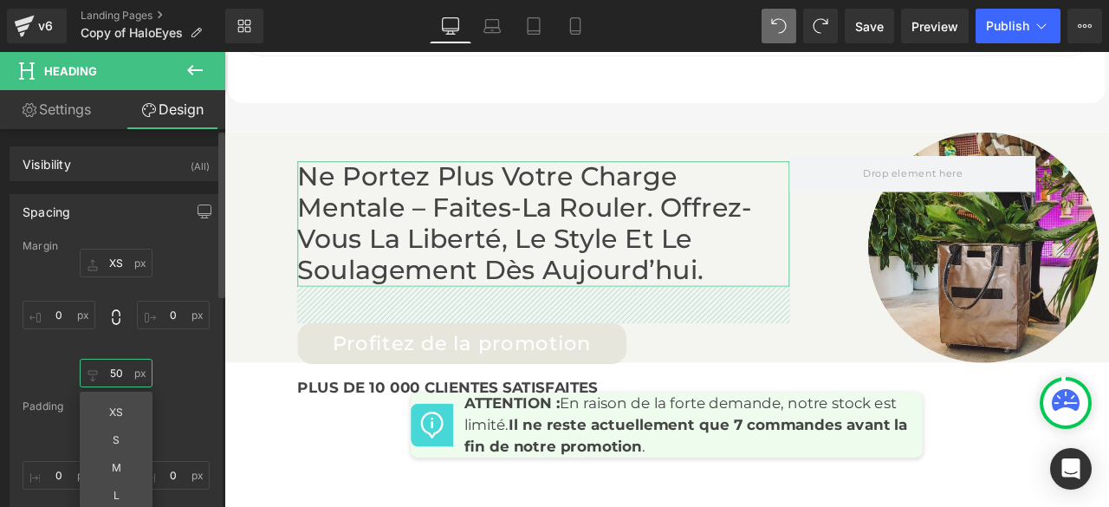
click at [121, 372] on input "50" at bounding box center [116, 373] width 73 height 29
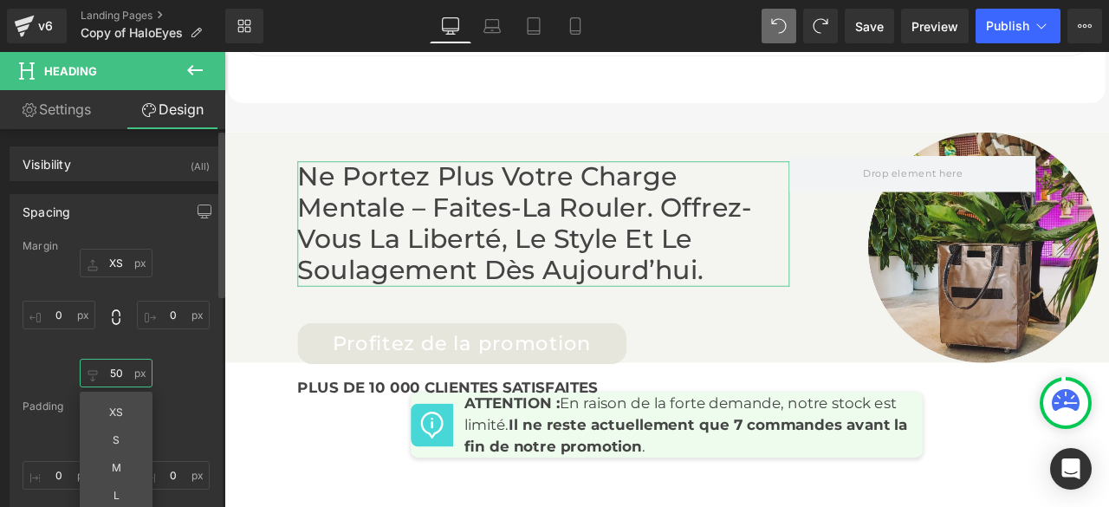
click at [120, 372] on input "50" at bounding box center [116, 373] width 73 height 29
type input "5"
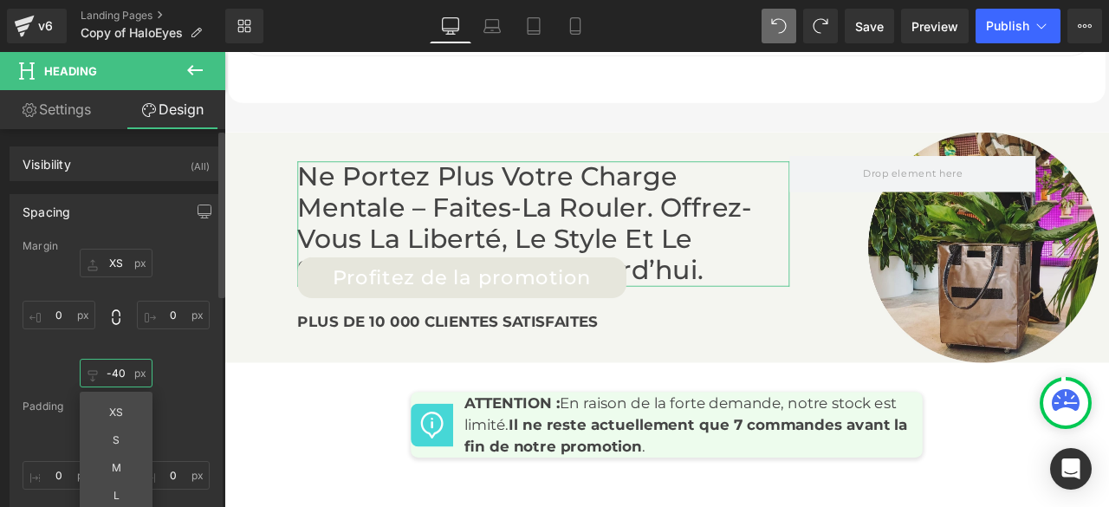
type input "-40"
click at [179, 380] on div "8px XS 0px 0 -40 -40 XS S M L XL Edit Value 0px 0" at bounding box center [116, 318] width 187 height 139
click at [125, 377] on input "-40" at bounding box center [116, 373] width 73 height 29
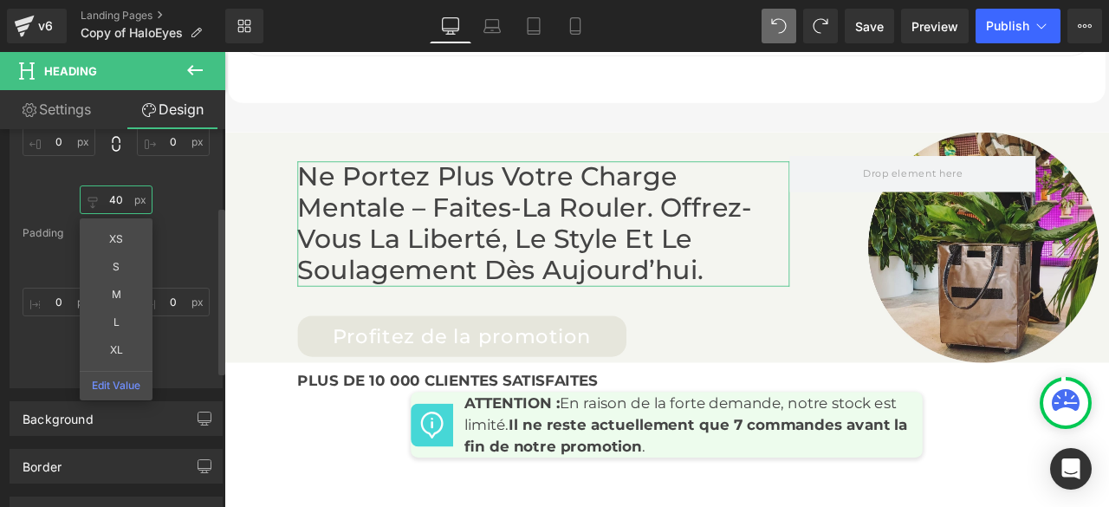
scroll to position [0, 0]
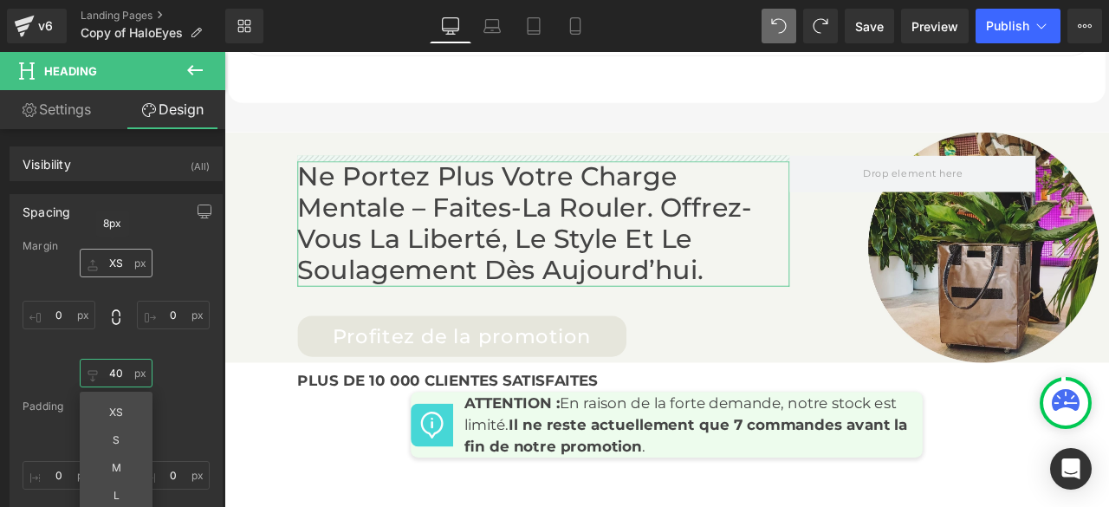
type input "40"
click at [115, 271] on input "XS" at bounding box center [116, 263] width 73 height 29
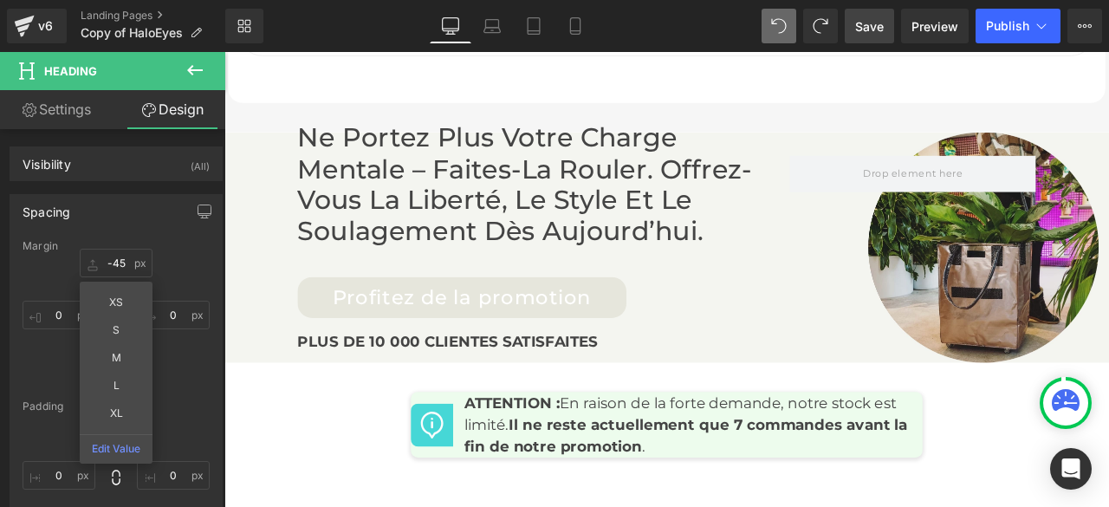
click at [874, 28] on span "Save" at bounding box center [869, 26] width 29 height 18
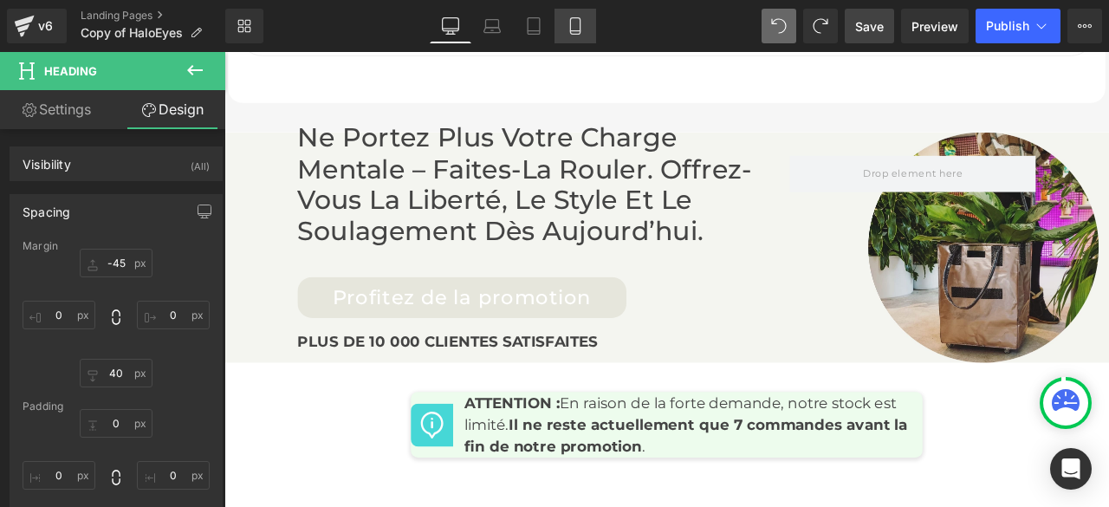
drag, startPoint x: 568, startPoint y: 22, endPoint x: 152, endPoint y: 65, distance: 418.3
click at [568, 22] on icon at bounding box center [575, 25] width 17 height 17
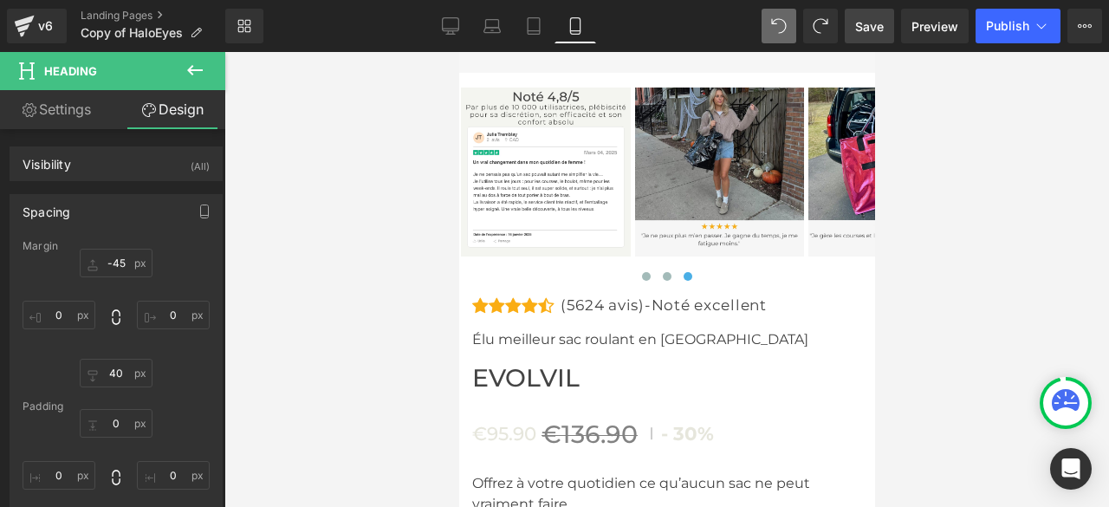
type input "-45"
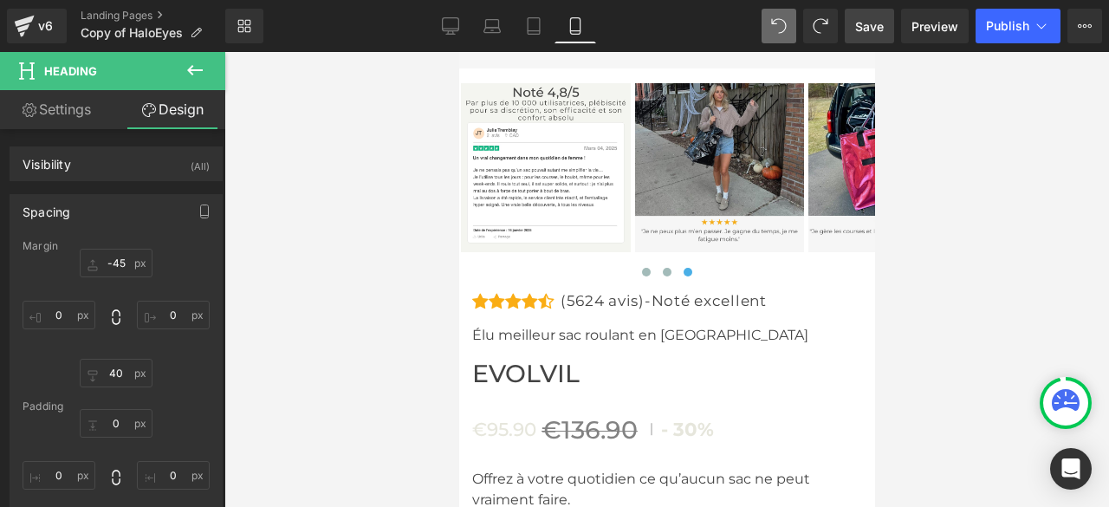
type input "20"
type input "40"
type input "20"
type input "0"
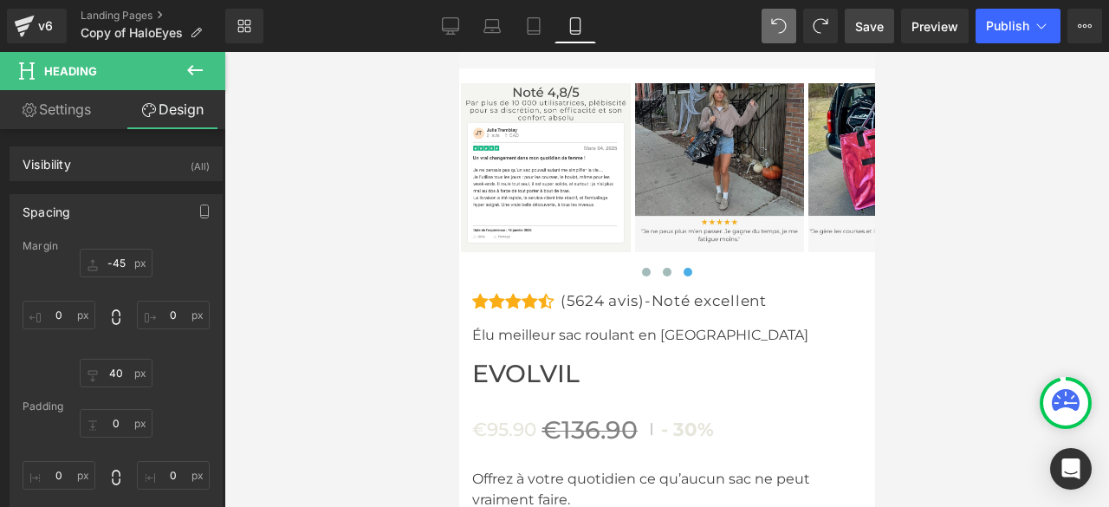
type input "0"
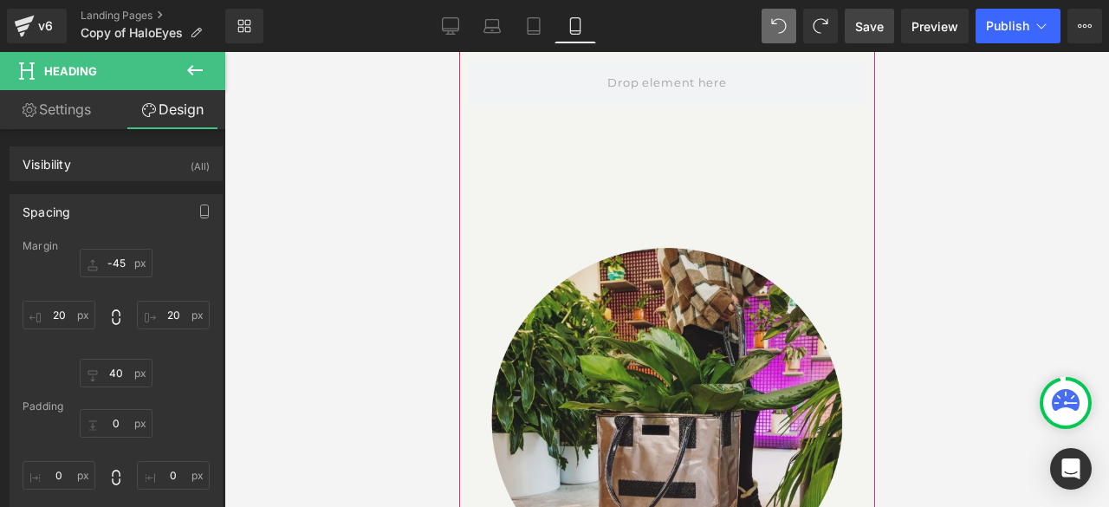
scroll to position [12067, 0]
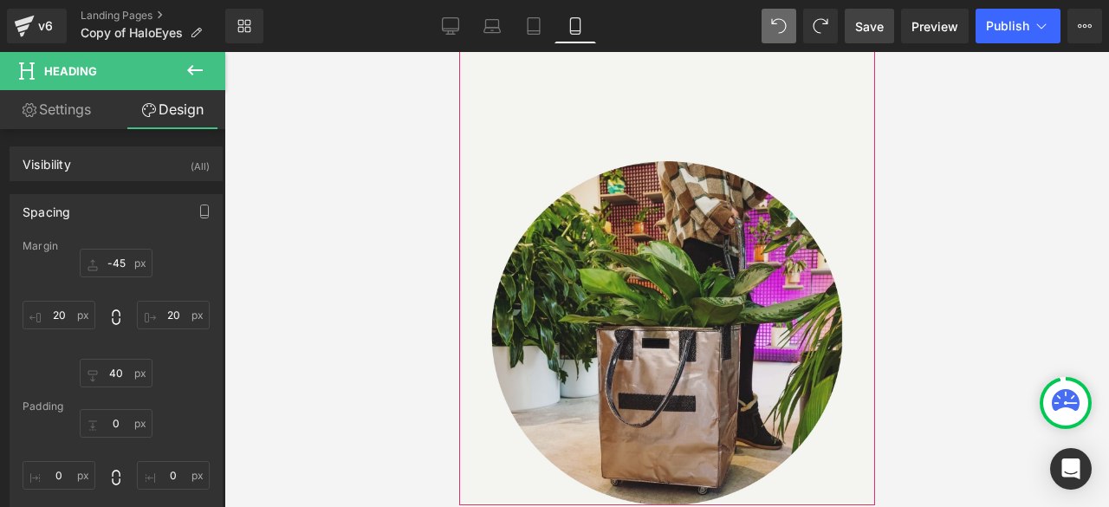
click at [553, 250] on div "Ne portez plus votre charge mentale – faites-la rouler. Offrez-vous la liberté,…" at bounding box center [666, 89] width 416 height 832
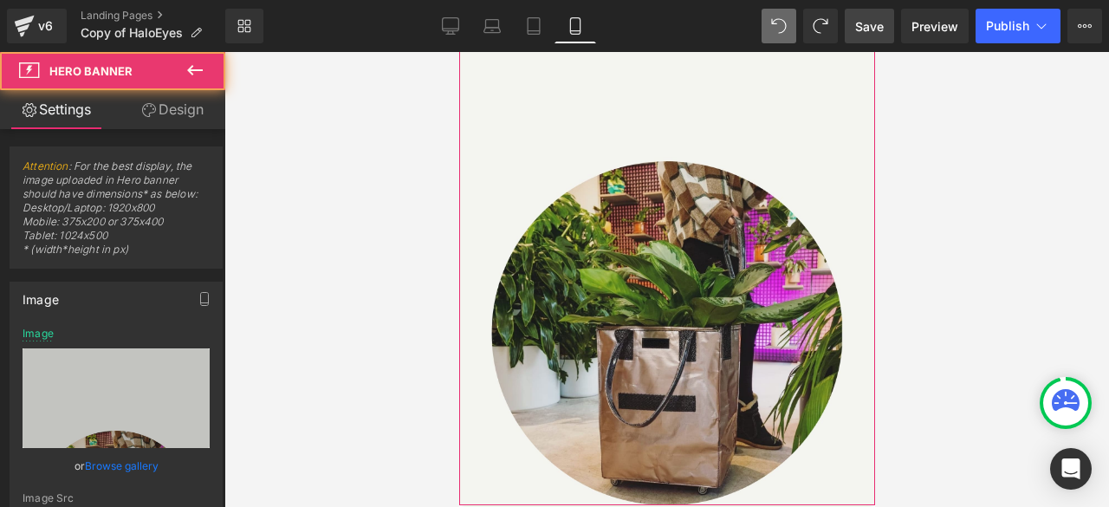
type input "https://cdn.shopify.com/s/files/1/0927/2206/9835/files/Copie_de_Banniere_mobile…"
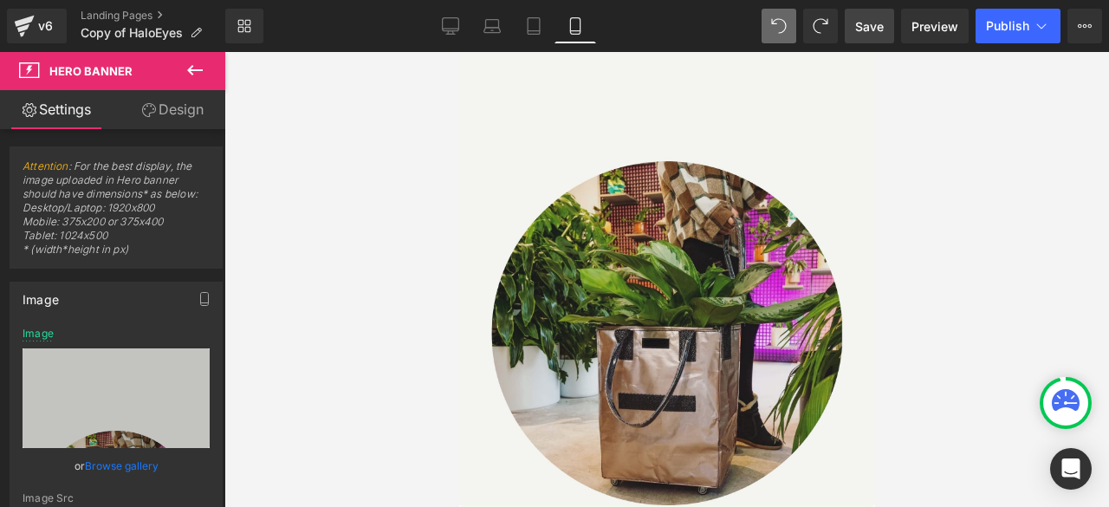
click at [184, 68] on button at bounding box center [195, 71] width 61 height 38
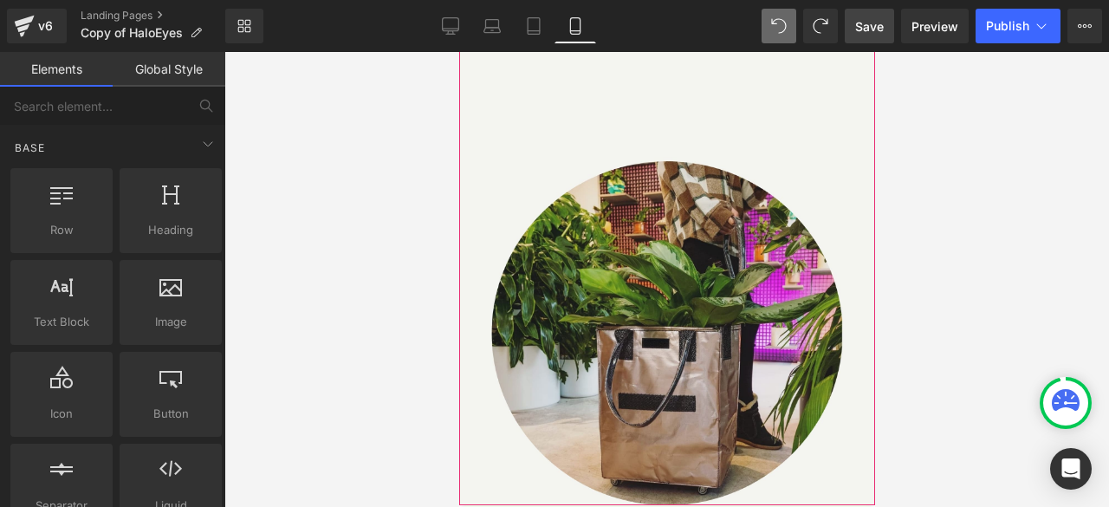
click at [706, 245] on div "Ne portez plus votre charge mentale – faites-la rouler. Offrez-vous la liberté,…" at bounding box center [666, 89] width 416 height 832
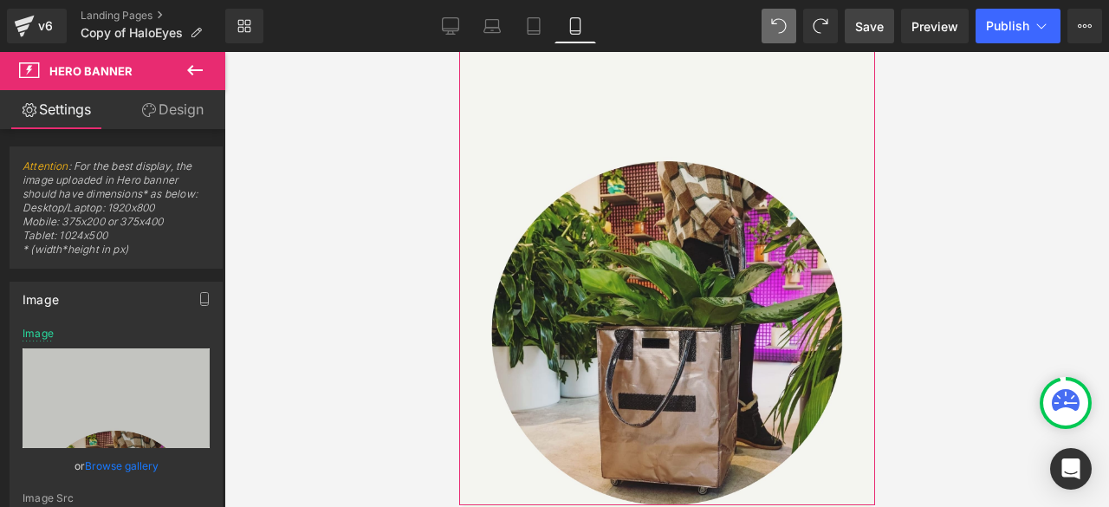
click at [200, 115] on link "Design" at bounding box center [172, 109] width 113 height 39
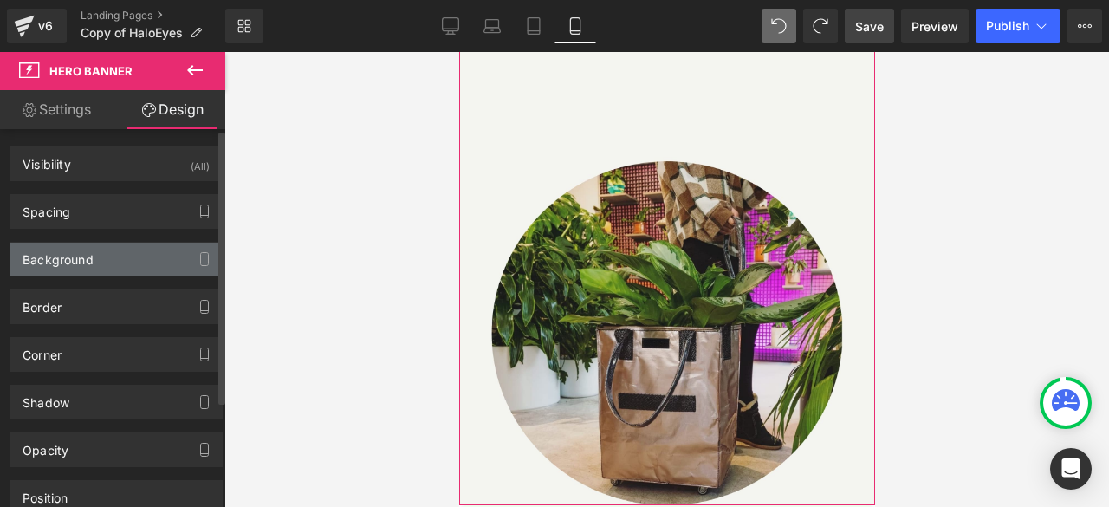
type input "0"
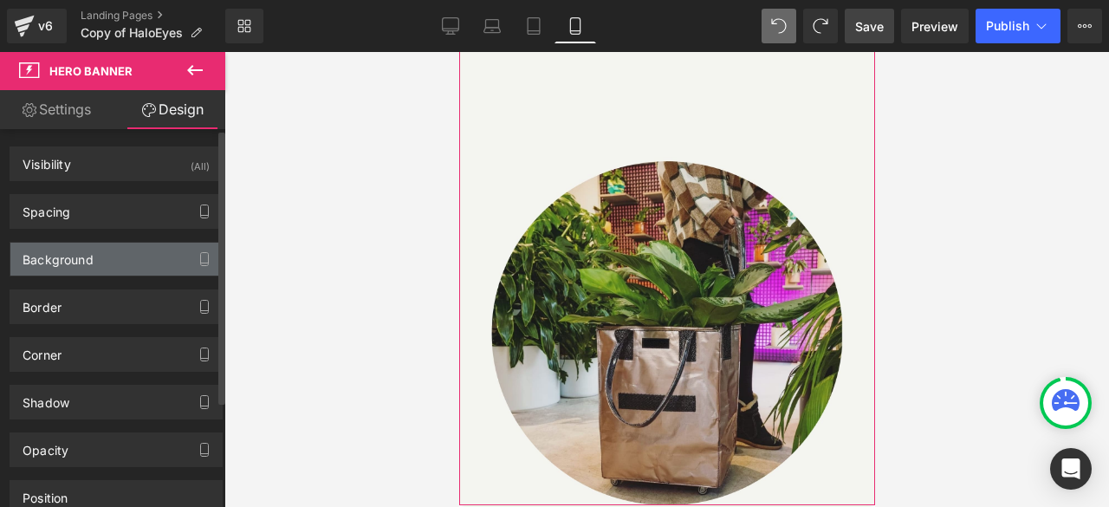
type input "0"
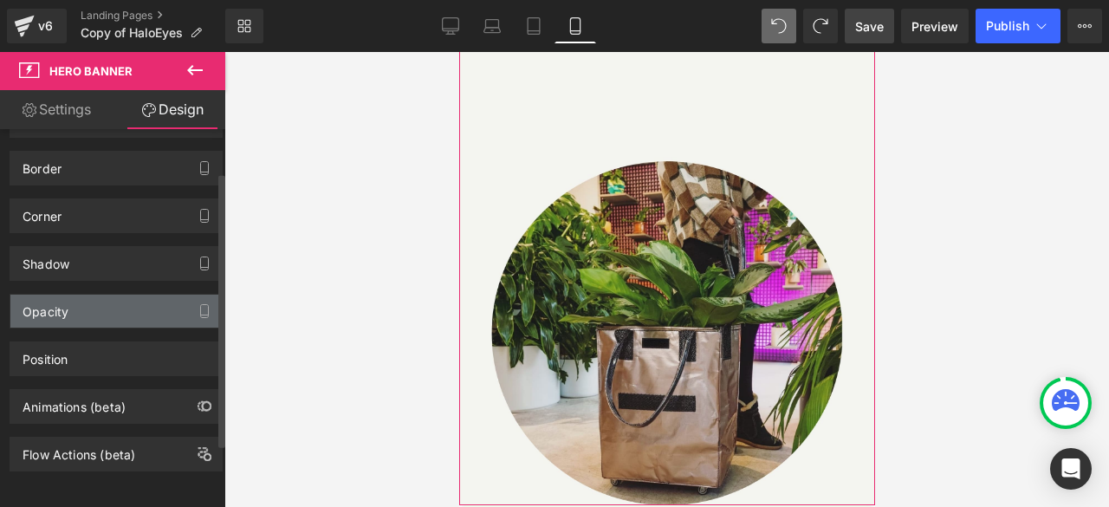
scroll to position [59, 0]
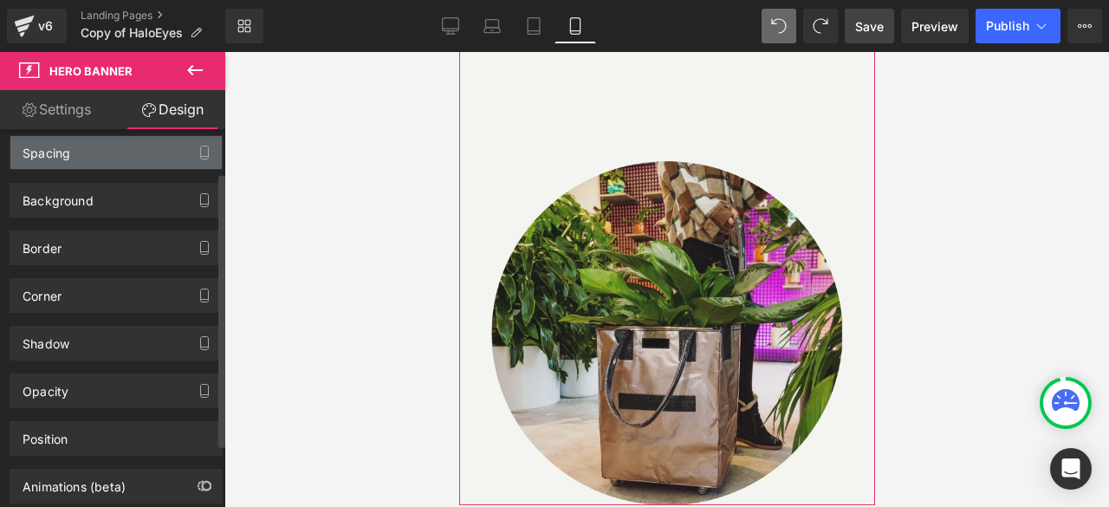
click at [66, 155] on div "Spacing" at bounding box center [47, 148] width 48 height 24
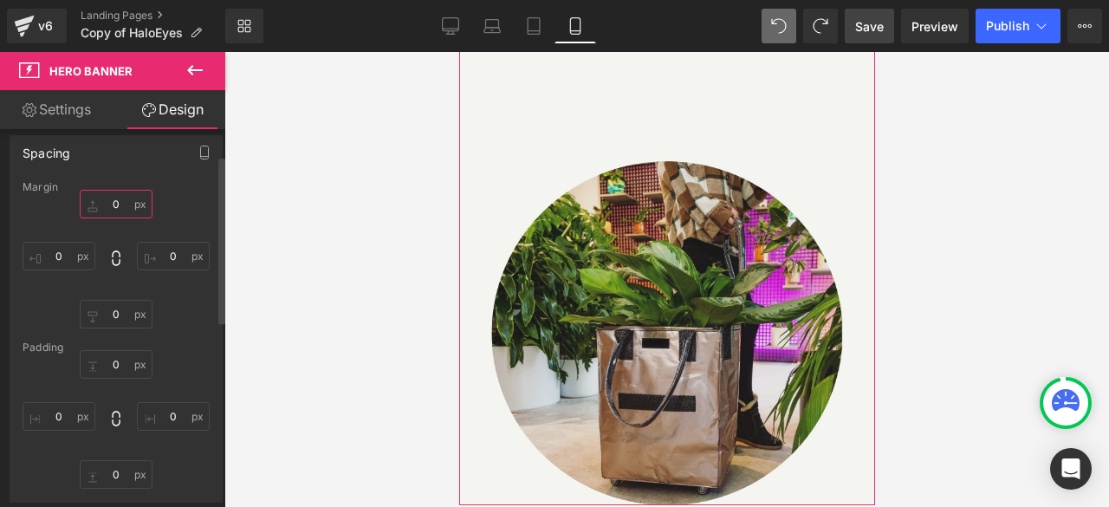
click at [116, 204] on input "0" at bounding box center [116, 204] width 73 height 29
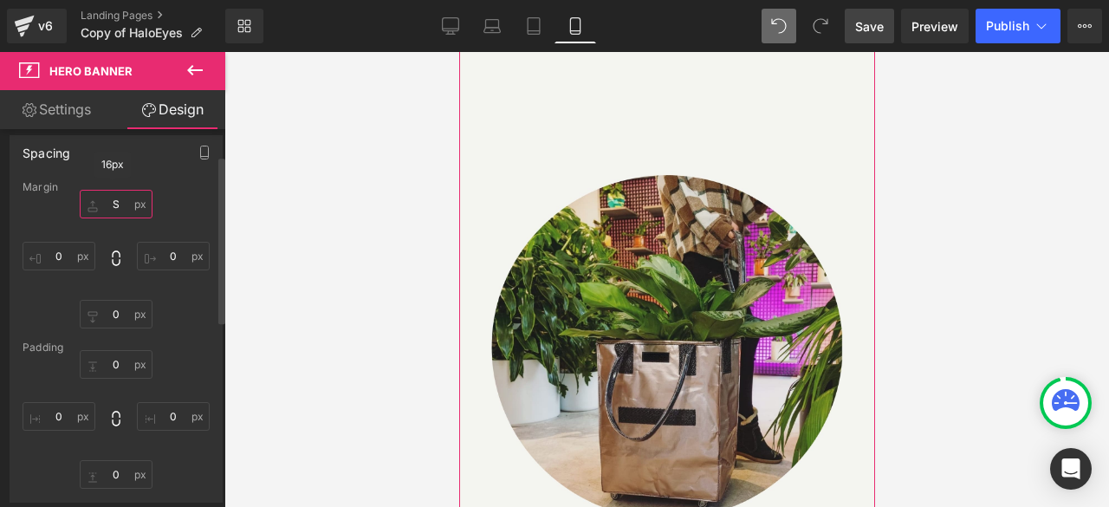
click at [108, 200] on input "S" at bounding box center [116, 204] width 73 height 29
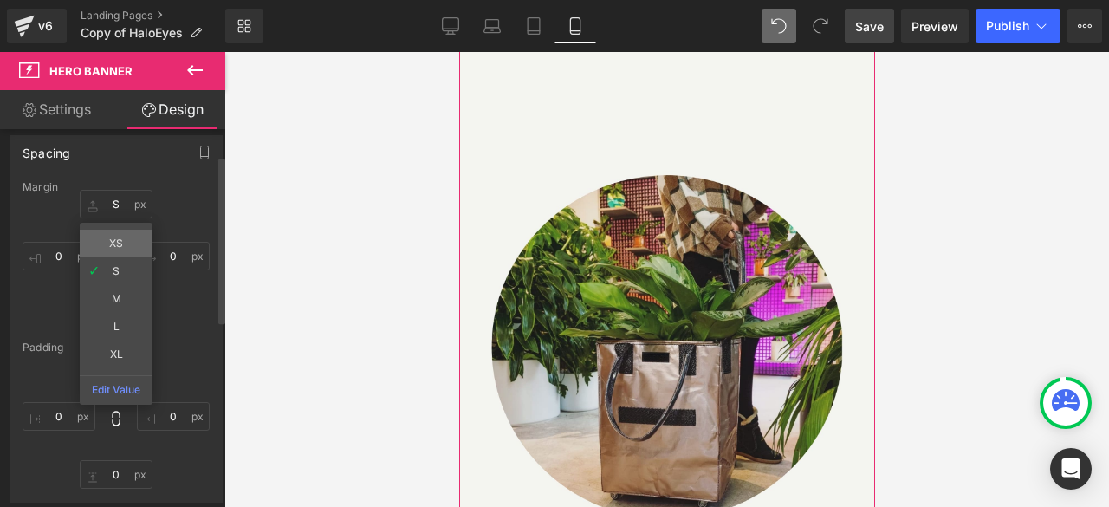
type input "XS"
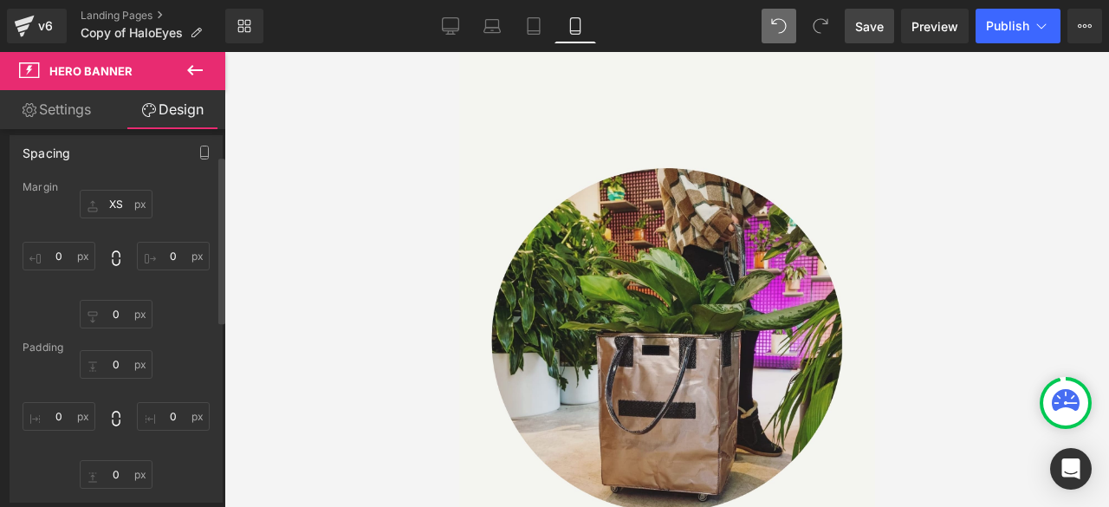
click at [308, 193] on div at bounding box center [666, 279] width 885 height 455
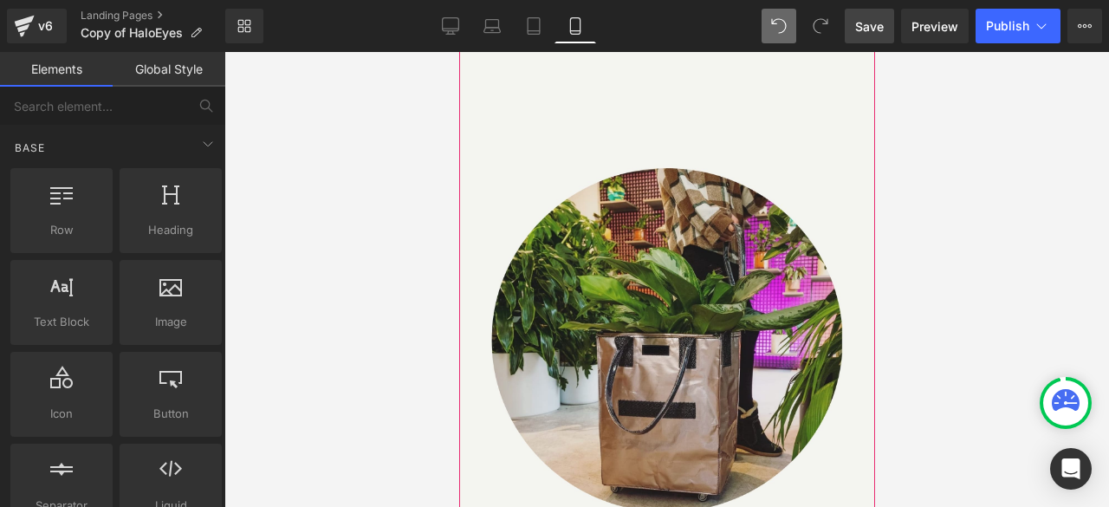
scroll to position [12327, 0]
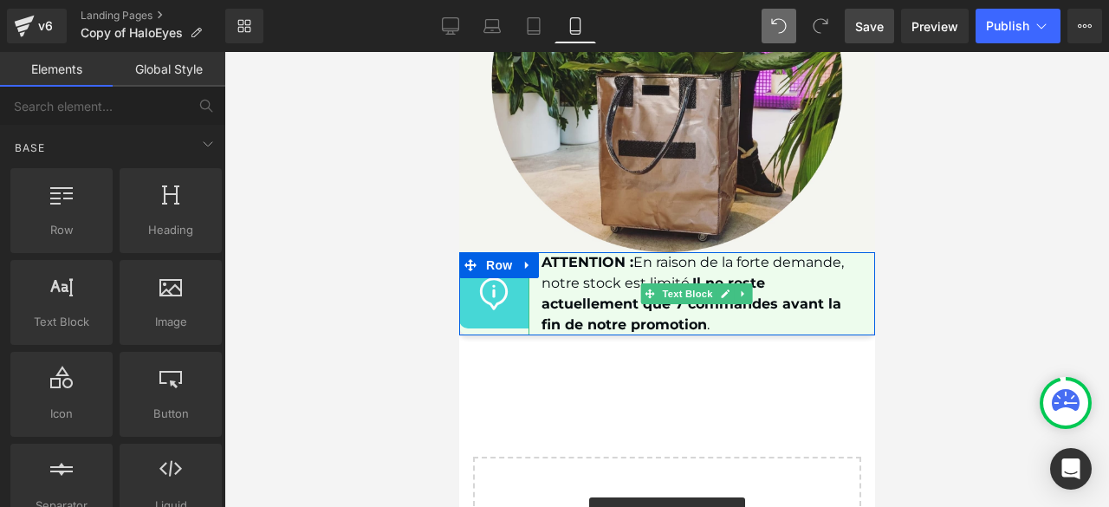
click at [621, 259] on font "En raison de la forte demande, notre stock est limité." at bounding box center [692, 272] width 302 height 37
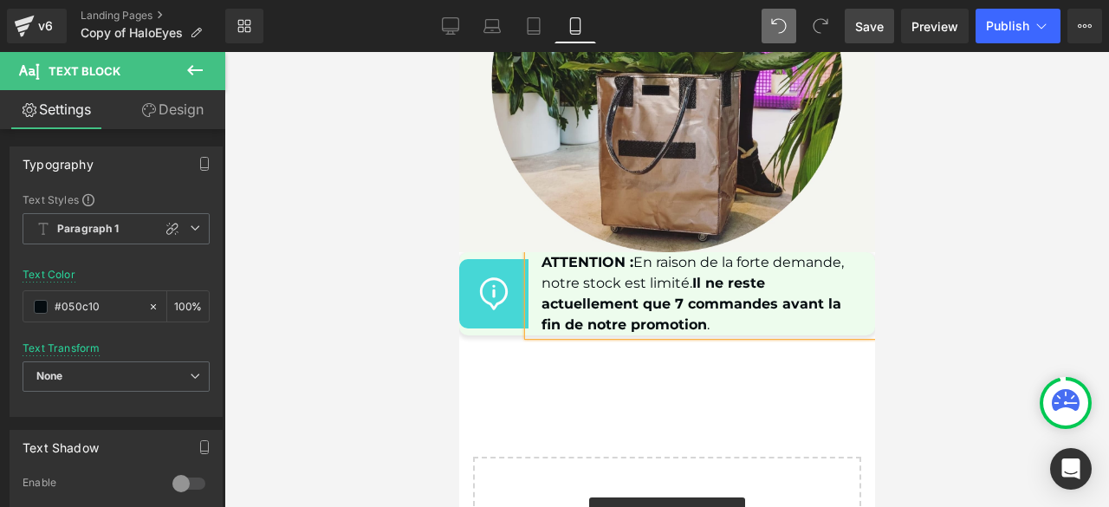
click at [181, 110] on link "Design" at bounding box center [172, 109] width 113 height 39
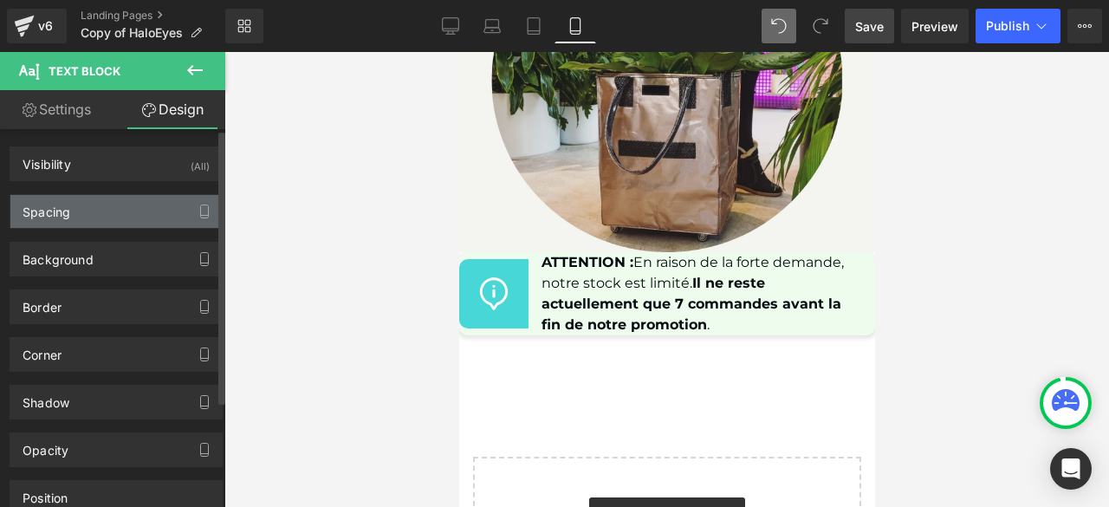
click at [89, 216] on div "Spacing" at bounding box center [115, 211] width 211 height 33
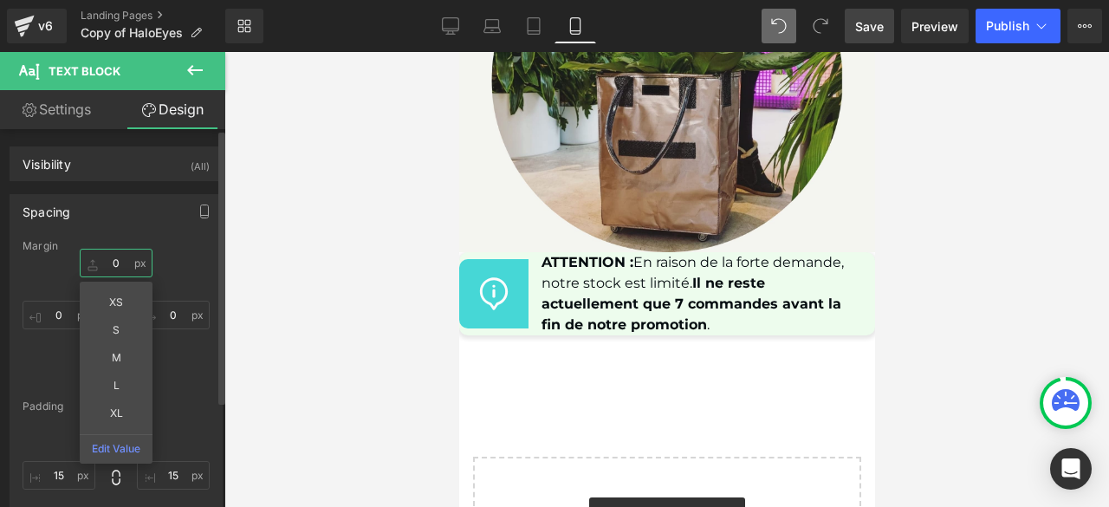
click at [116, 263] on input "0" at bounding box center [116, 263] width 73 height 29
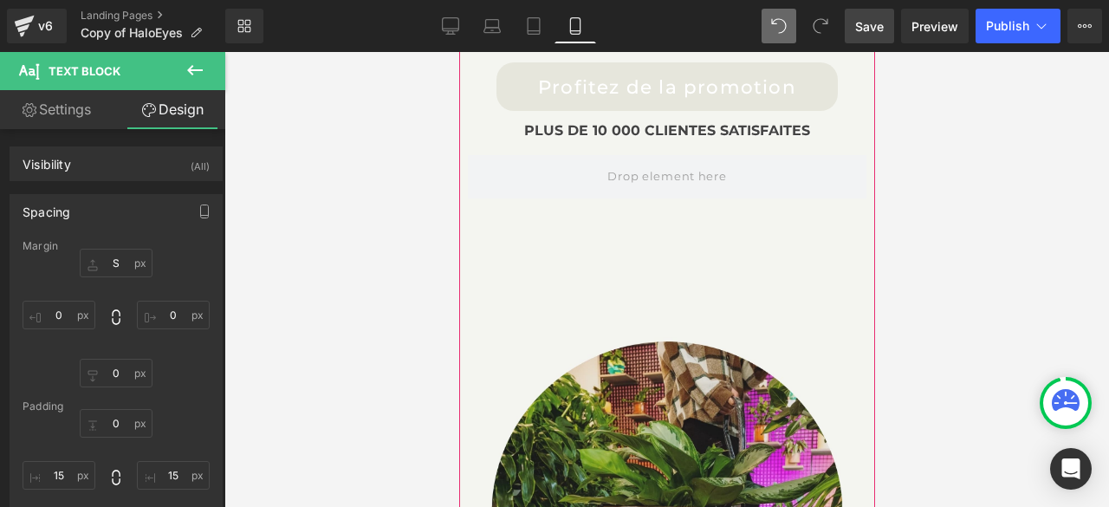
scroll to position [11980, 0]
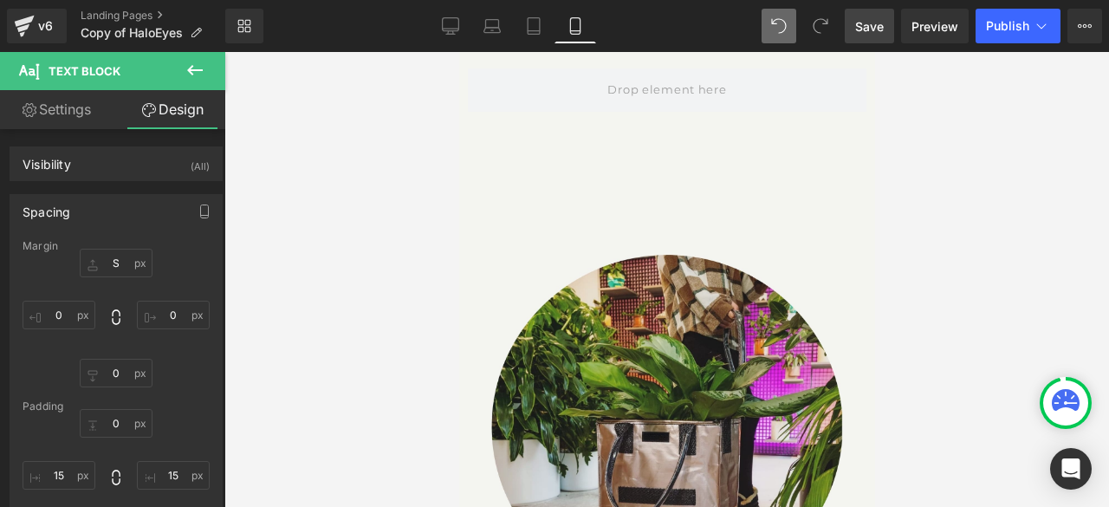
click at [873, 29] on span "Save" at bounding box center [869, 26] width 29 height 18
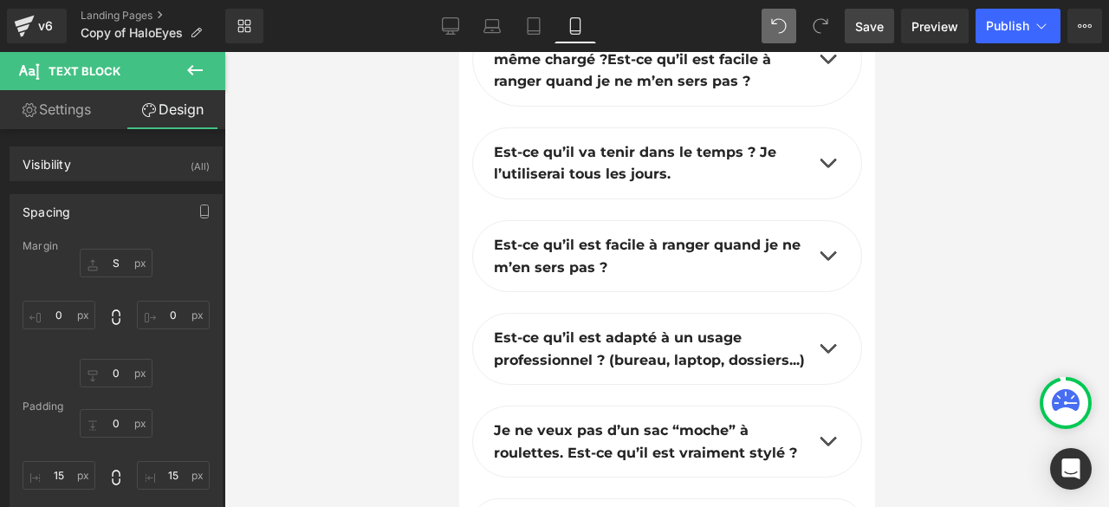
scroll to position [10940, 0]
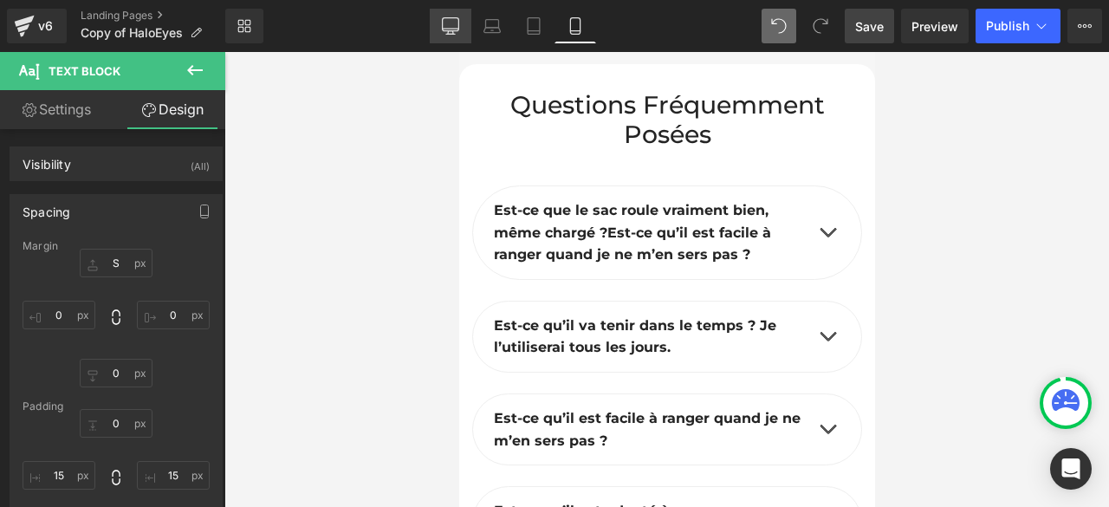
drag, startPoint x: 458, startPoint y: 22, endPoint x: 617, endPoint y: 117, distance: 185.1
click at [458, 22] on icon at bounding box center [450, 24] width 16 height 13
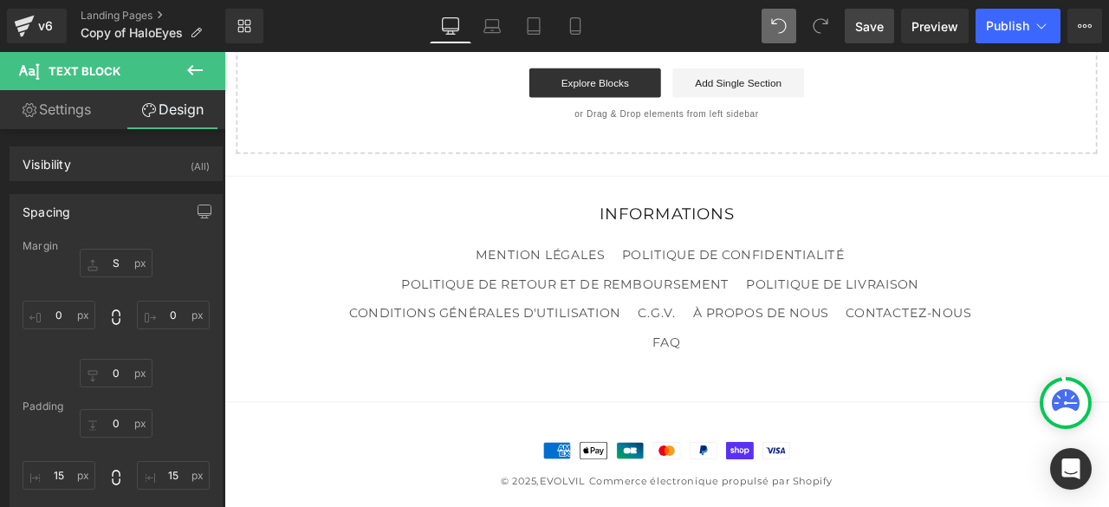
type input "S"
type input "0"
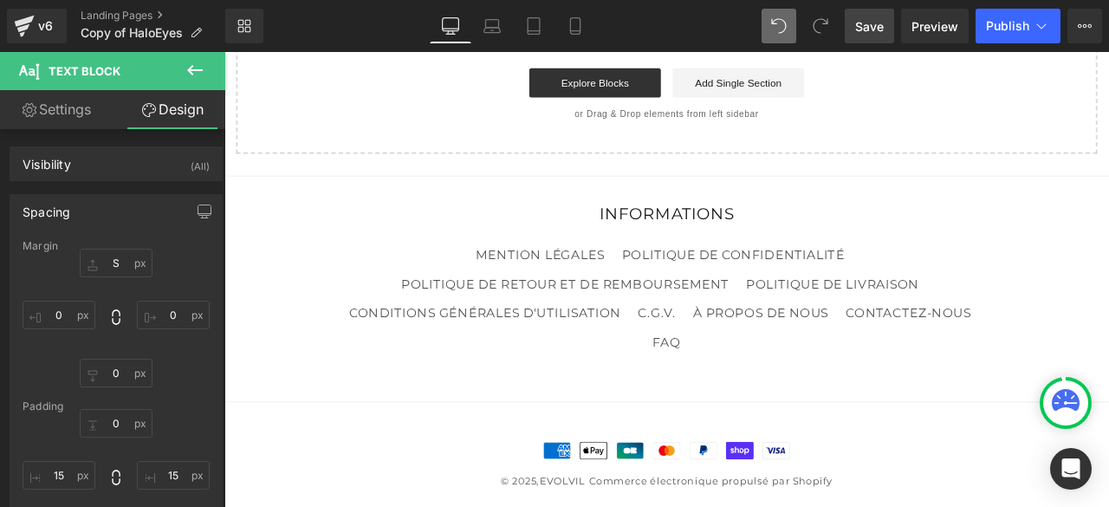
type input "15"
type input "0"
type input "15"
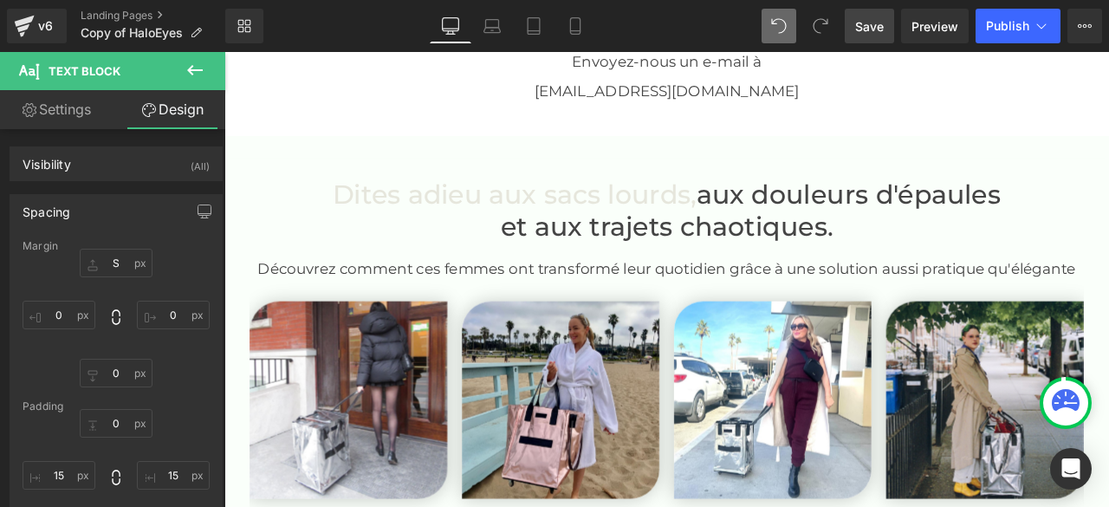
scroll to position [3819, 0]
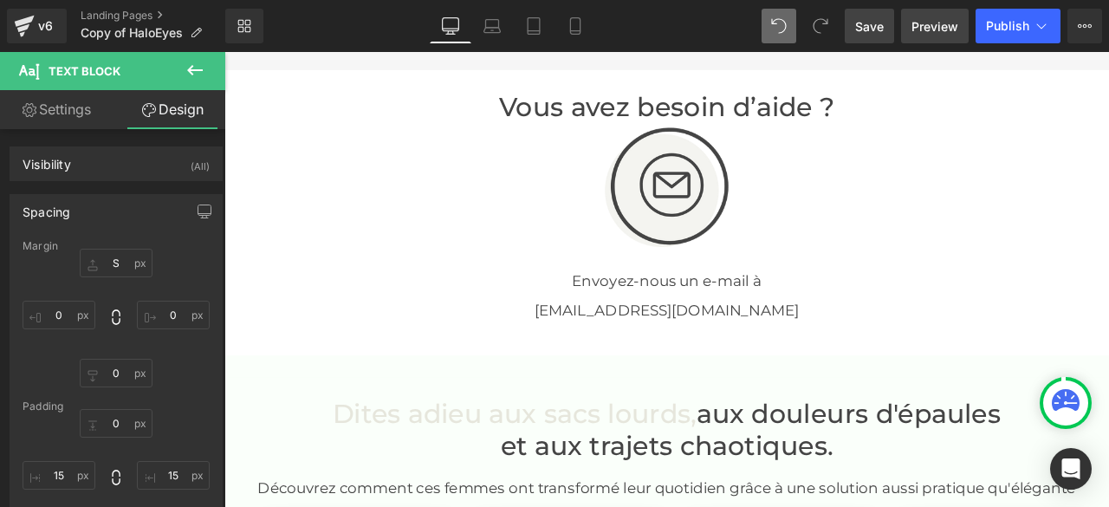
click at [940, 17] on span "Preview" at bounding box center [935, 26] width 47 height 18
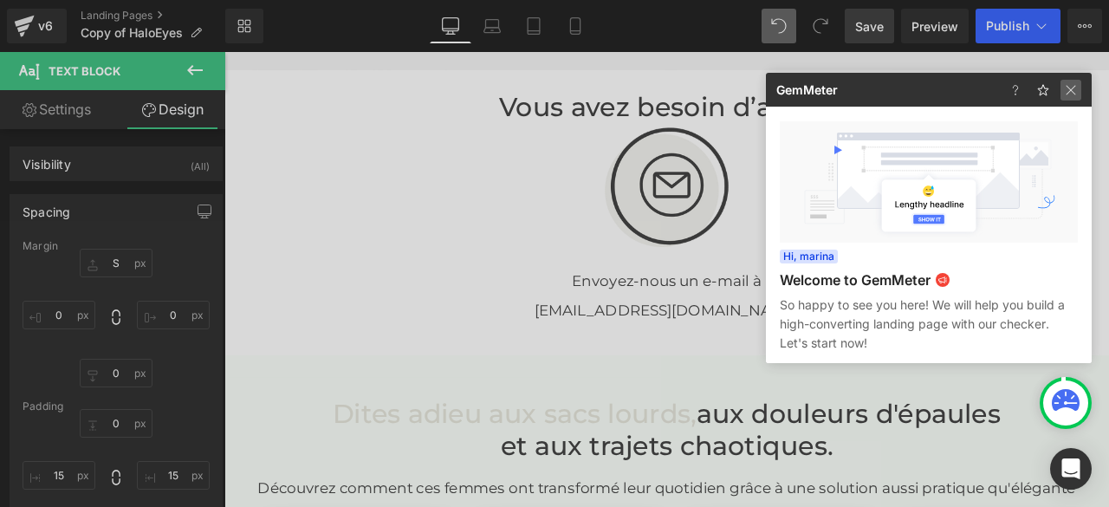
click at [1066, 85] on img at bounding box center [1071, 90] width 21 height 21
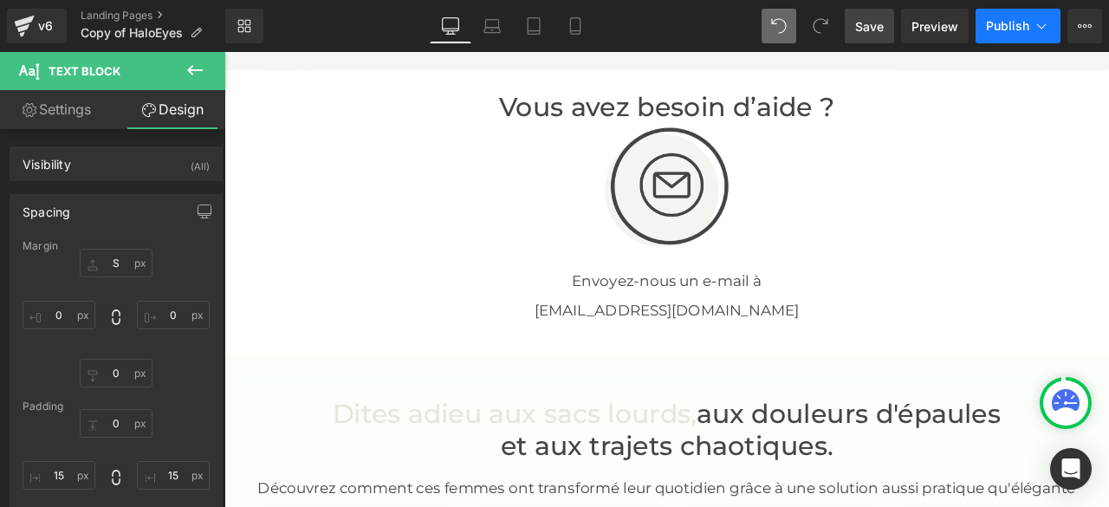
click at [1016, 27] on span "Publish" at bounding box center [1007, 26] width 43 height 14
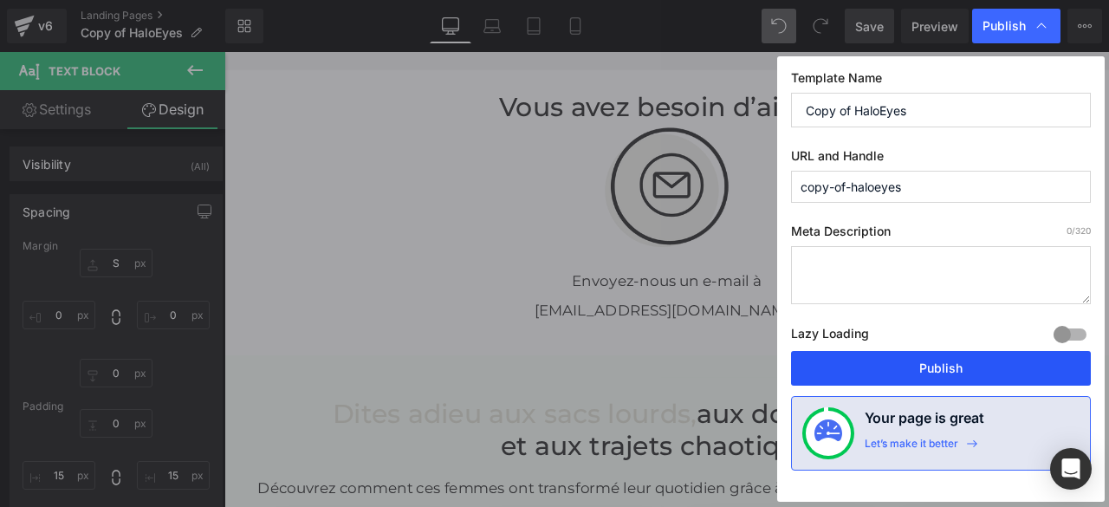
click at [928, 367] on button "Publish" at bounding box center [941, 368] width 300 height 35
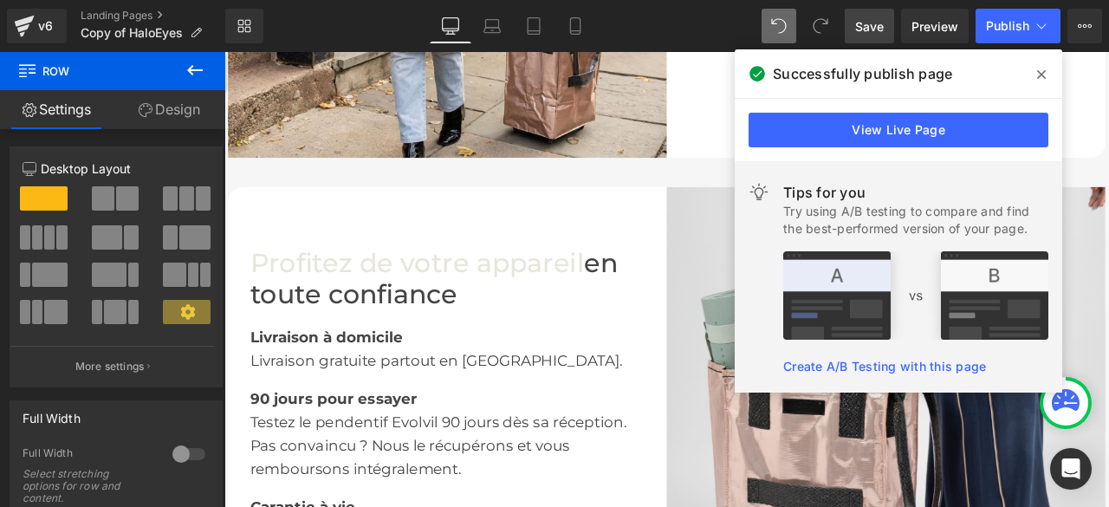
scroll to position [3212, 0]
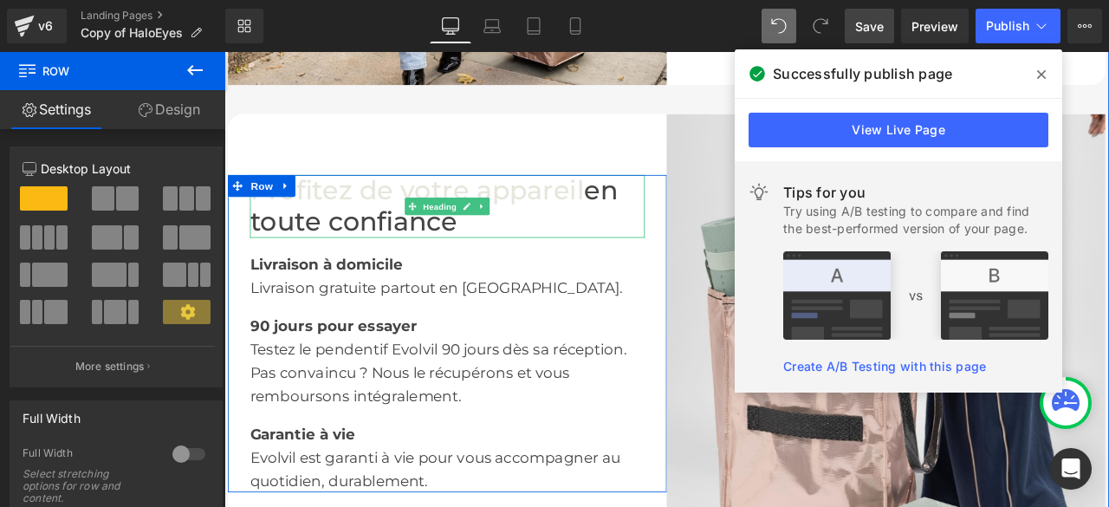
click at [663, 257] on font "en toute confiance" at bounding box center [473, 234] width 436 height 75
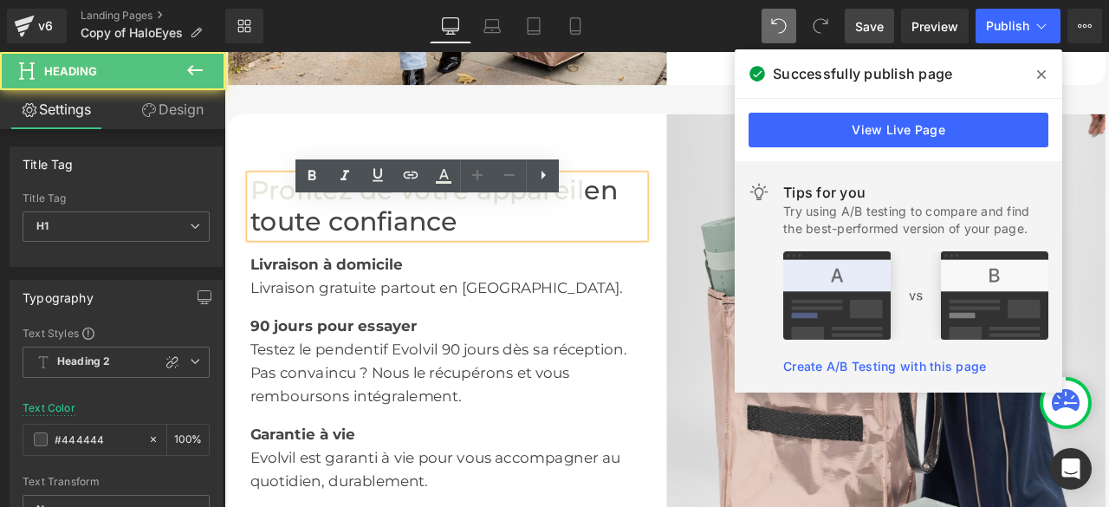
click at [657, 251] on font "en toute confiance" at bounding box center [473, 234] width 436 height 75
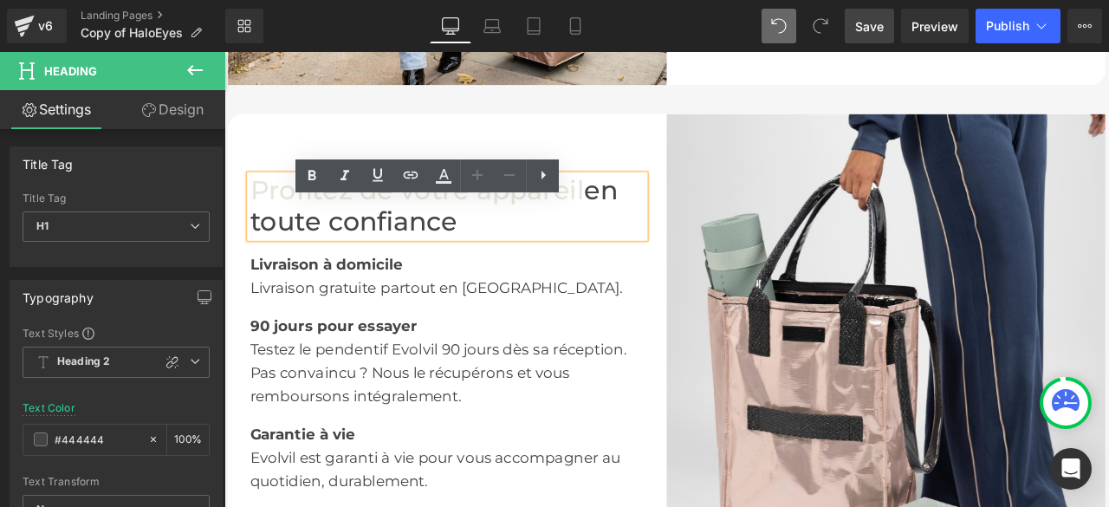
click at [880, 20] on span "Save" at bounding box center [869, 26] width 29 height 18
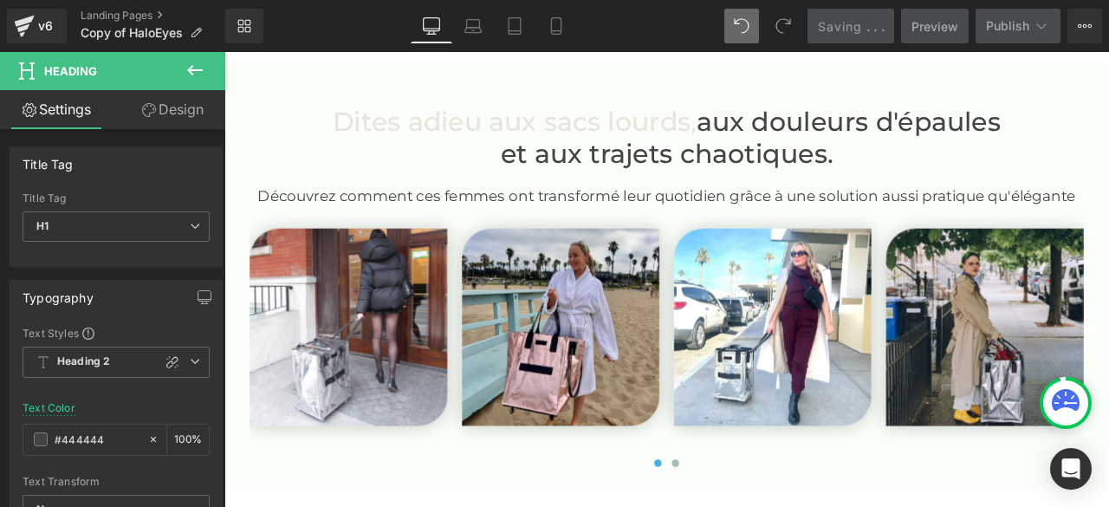
scroll to position [4079, 0]
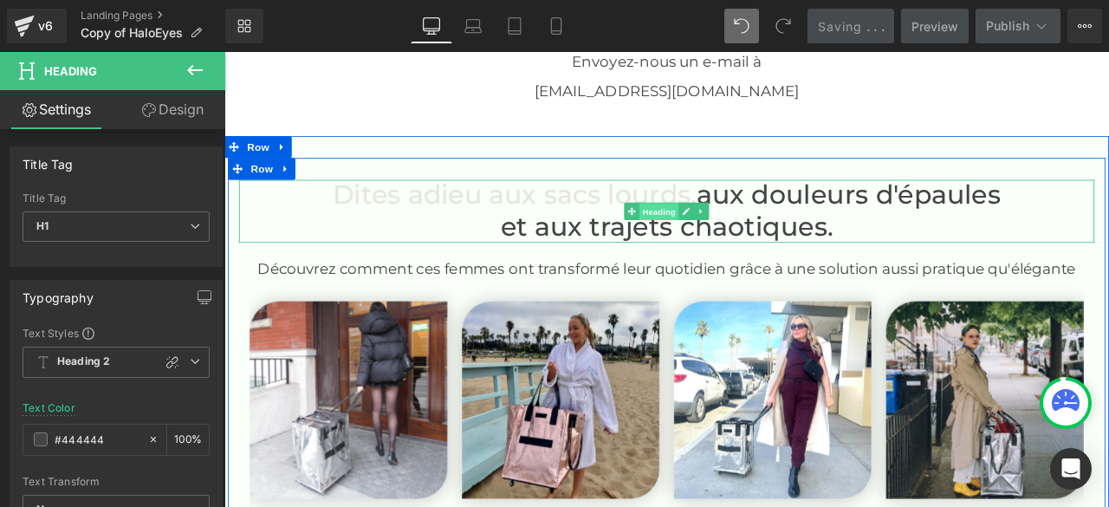
click at [733, 252] on span "Heading" at bounding box center [740, 241] width 47 height 21
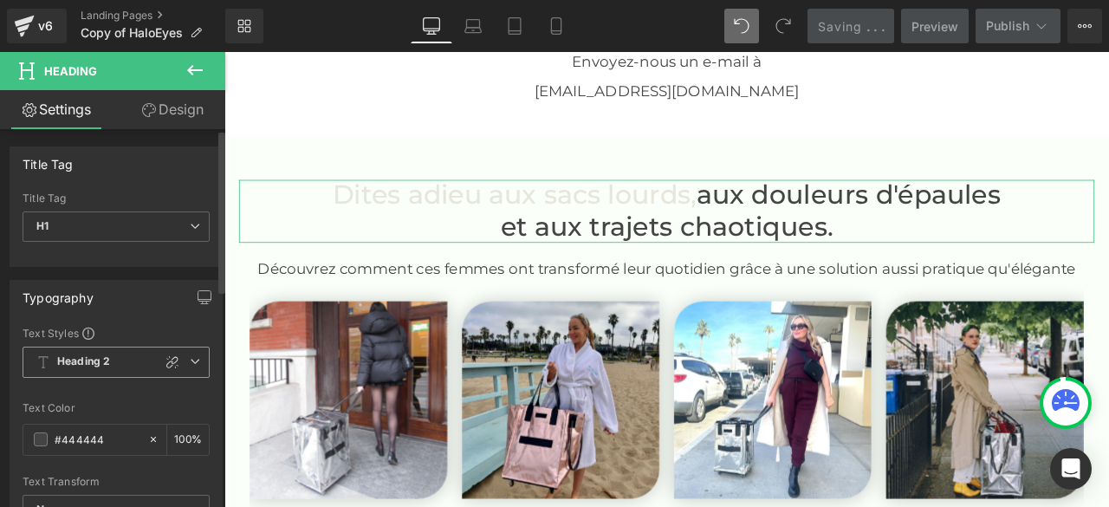
click at [190, 362] on icon at bounding box center [195, 361] width 10 height 10
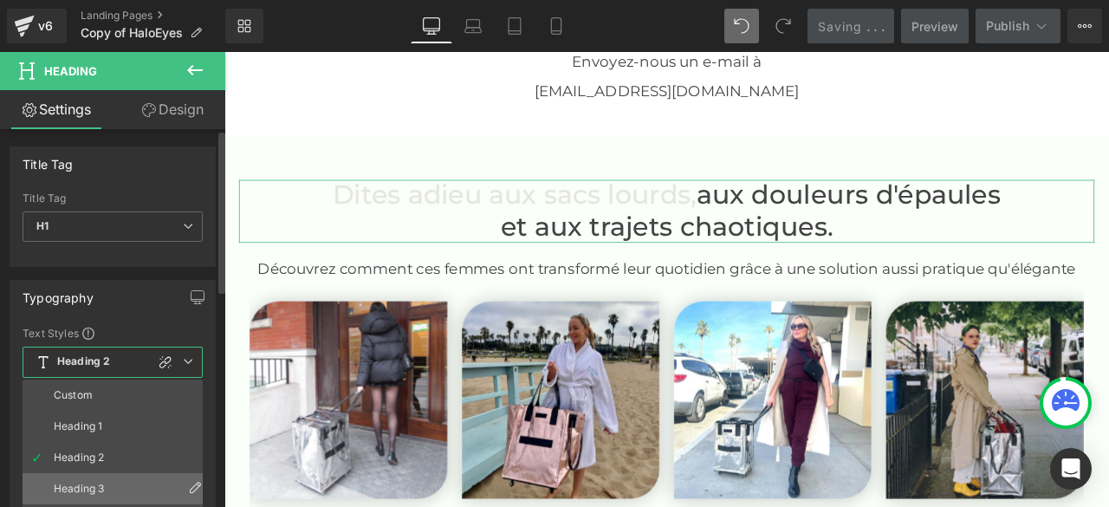
click at [102, 480] on li "Heading 3" at bounding box center [117, 488] width 188 height 31
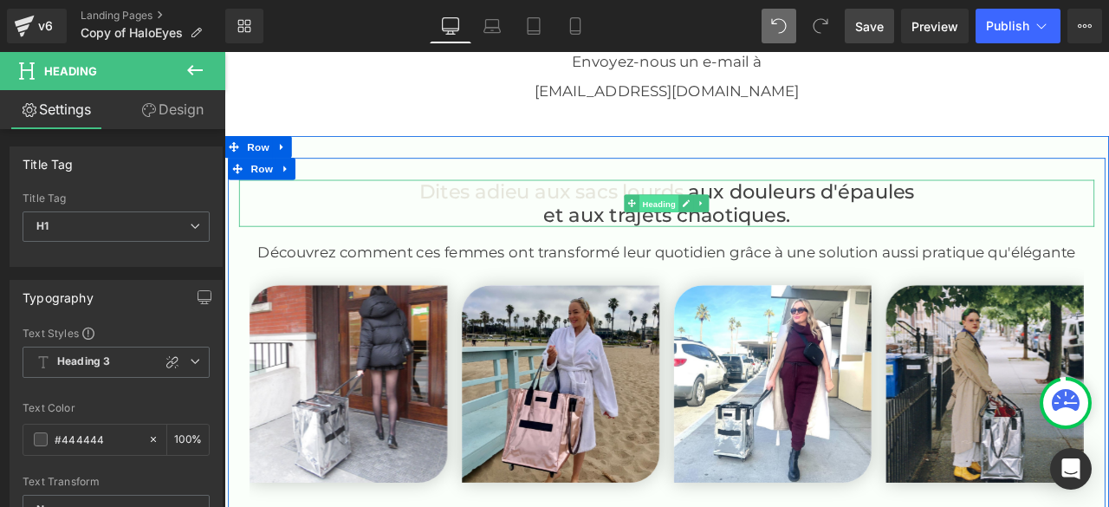
click at [746, 243] on span "Heading" at bounding box center [740, 232] width 47 height 21
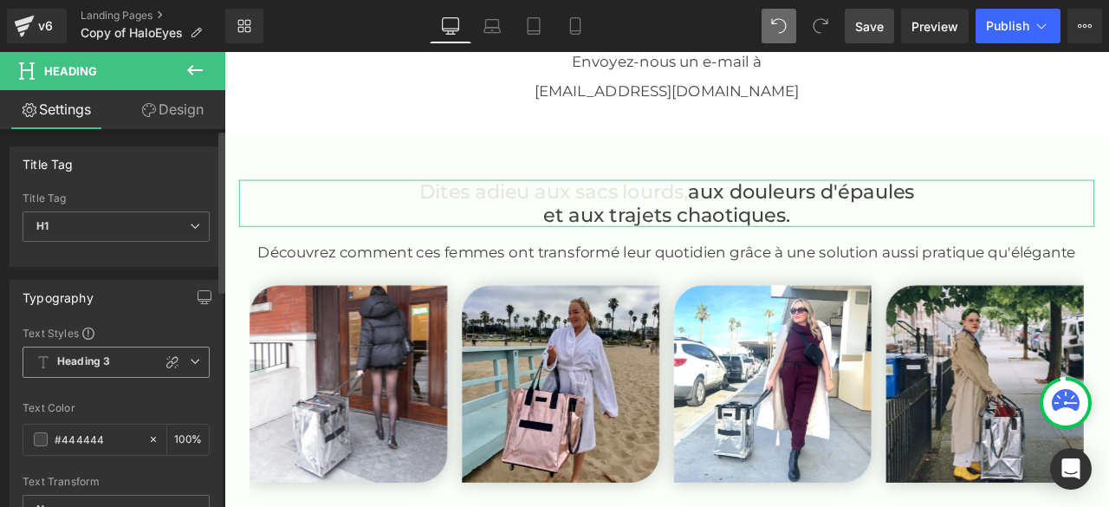
click at [192, 356] on icon at bounding box center [195, 361] width 10 height 10
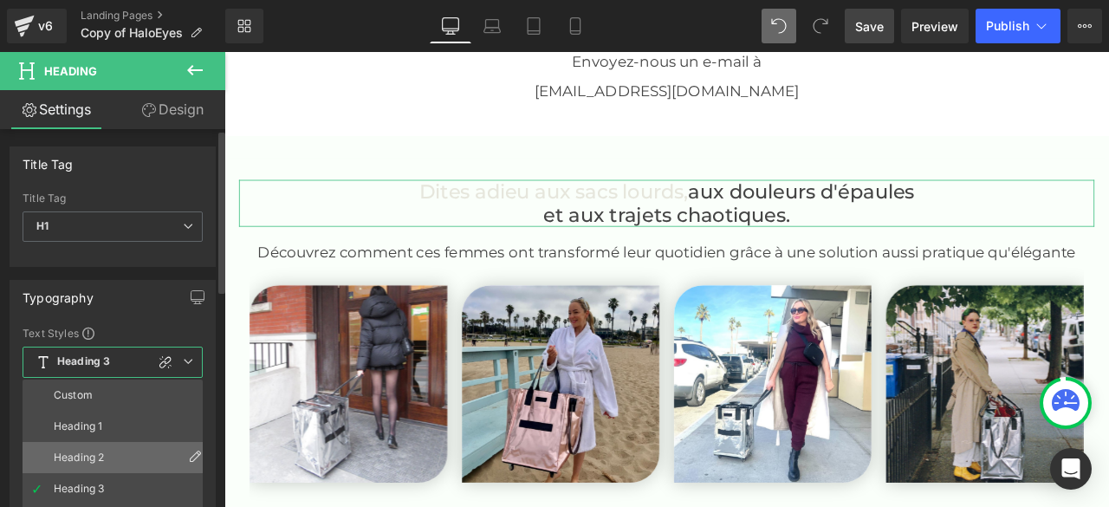
click at [104, 452] on div "Heading 2" at bounding box center [79, 458] width 50 height 12
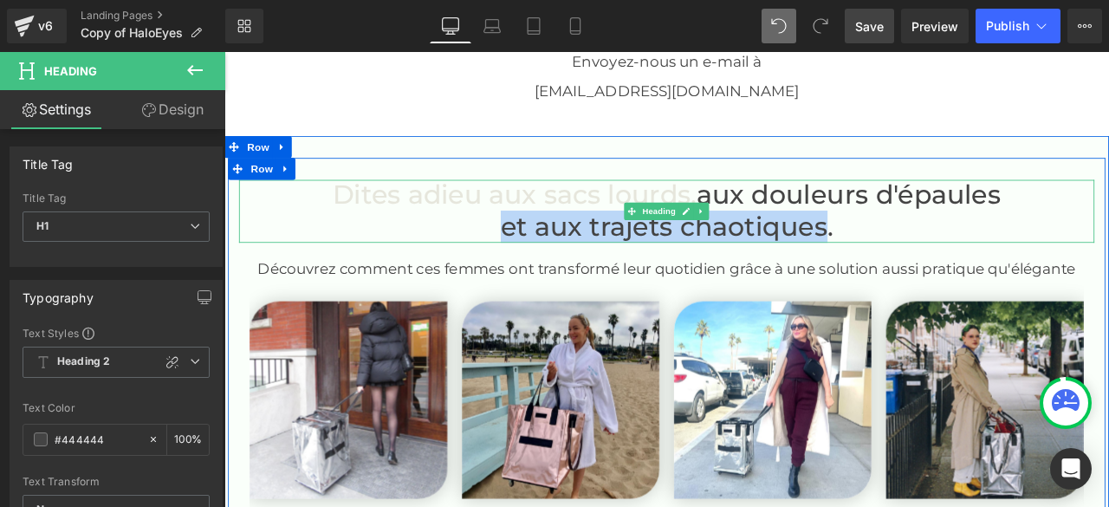
drag, startPoint x: 549, startPoint y: 290, endPoint x: 930, endPoint y: 303, distance: 381.6
click at [930, 277] on font "aux douleurs d'épaules et aux trajets chaotiques." at bounding box center [849, 240] width 594 height 75
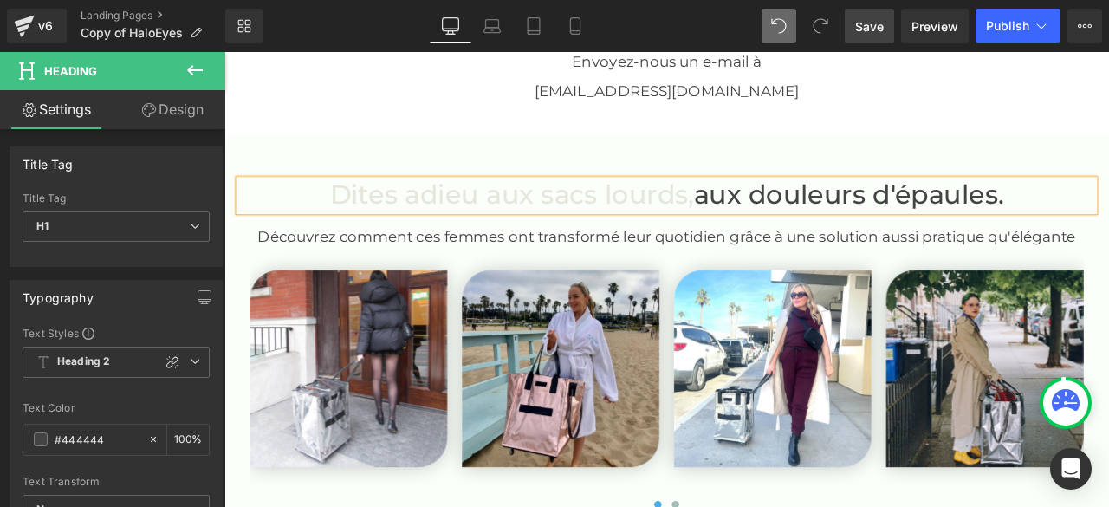
click at [879, 25] on span "Save" at bounding box center [869, 26] width 29 height 18
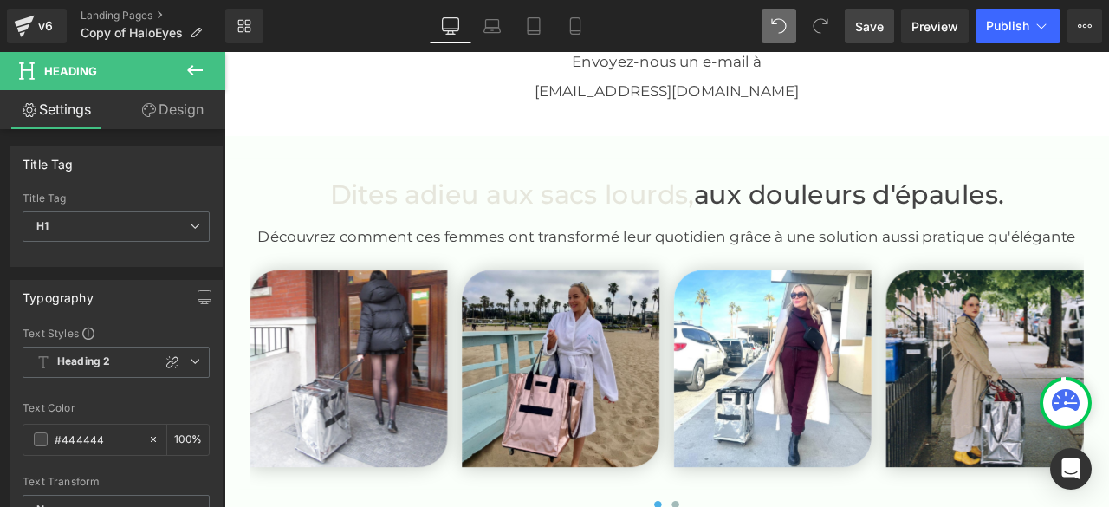
click at [861, 29] on span "Save" at bounding box center [869, 26] width 29 height 18
